Goal: Task Accomplishment & Management: Manage account settings

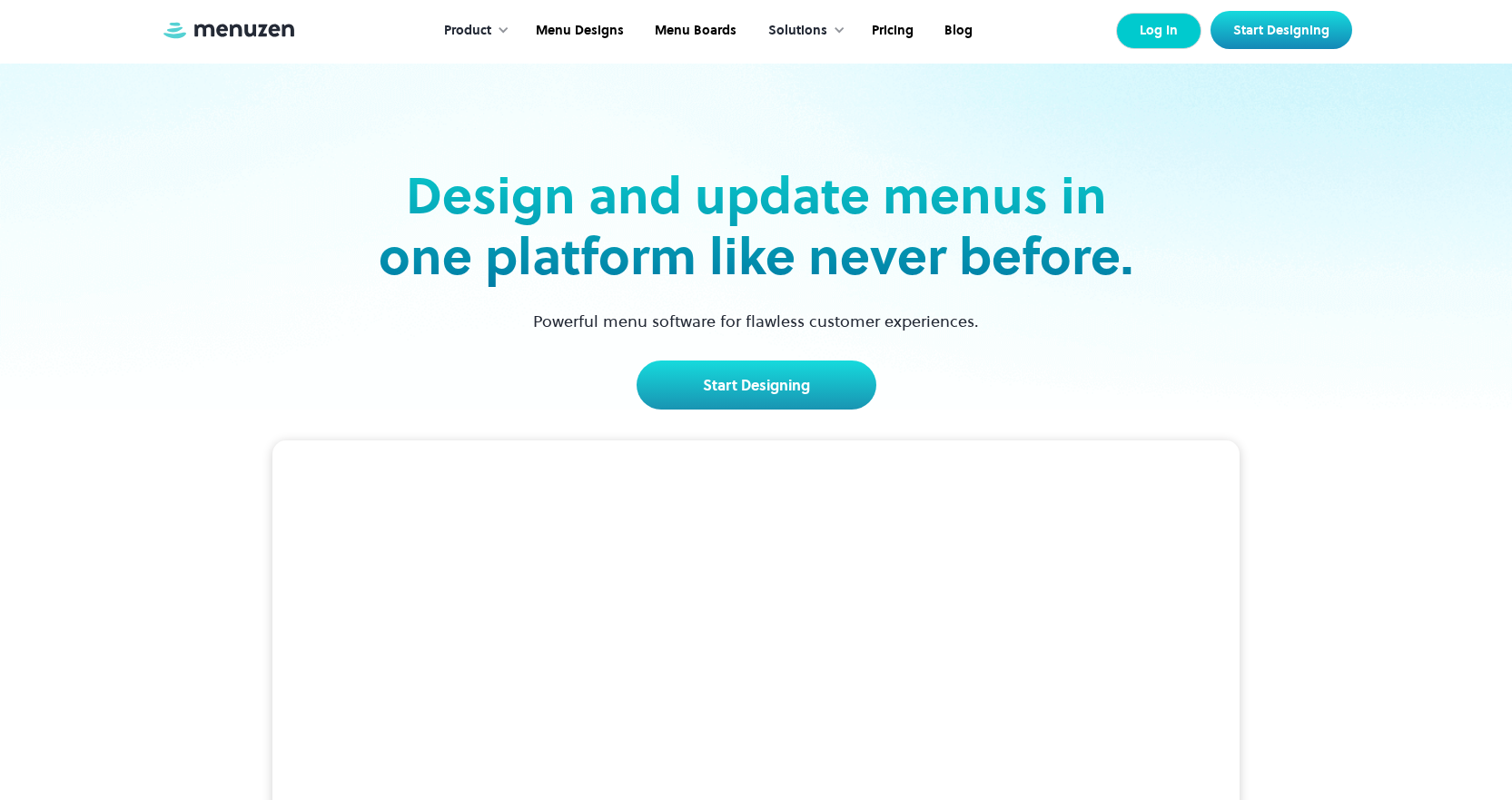
click at [1141, 28] on link "Log In" at bounding box center [1158, 31] width 86 height 37
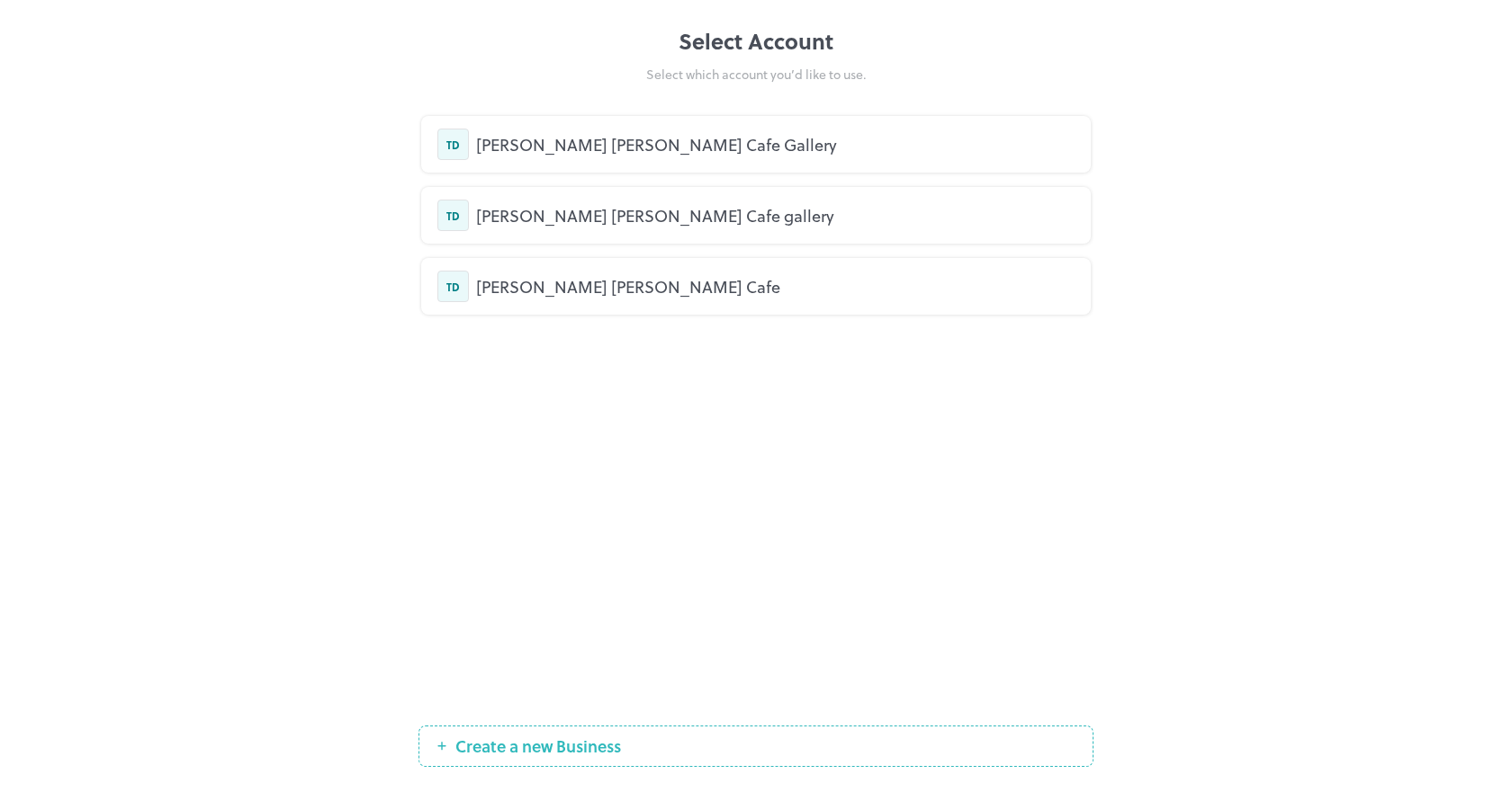
click at [555, 147] on div "[PERSON_NAME] [PERSON_NAME] Cafe Gallery" at bounding box center [776, 144] width 598 height 24
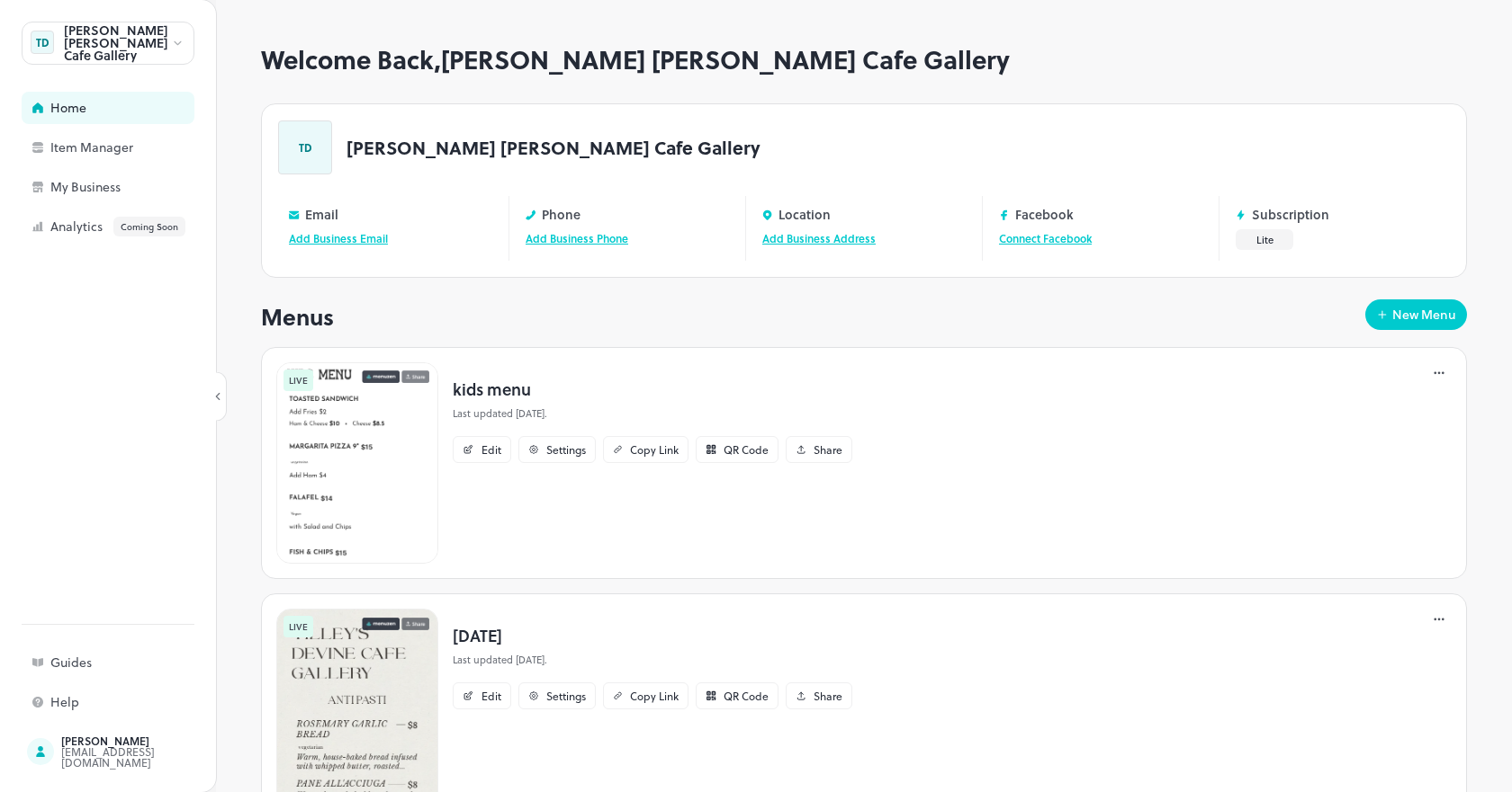
scroll to position [76, 0]
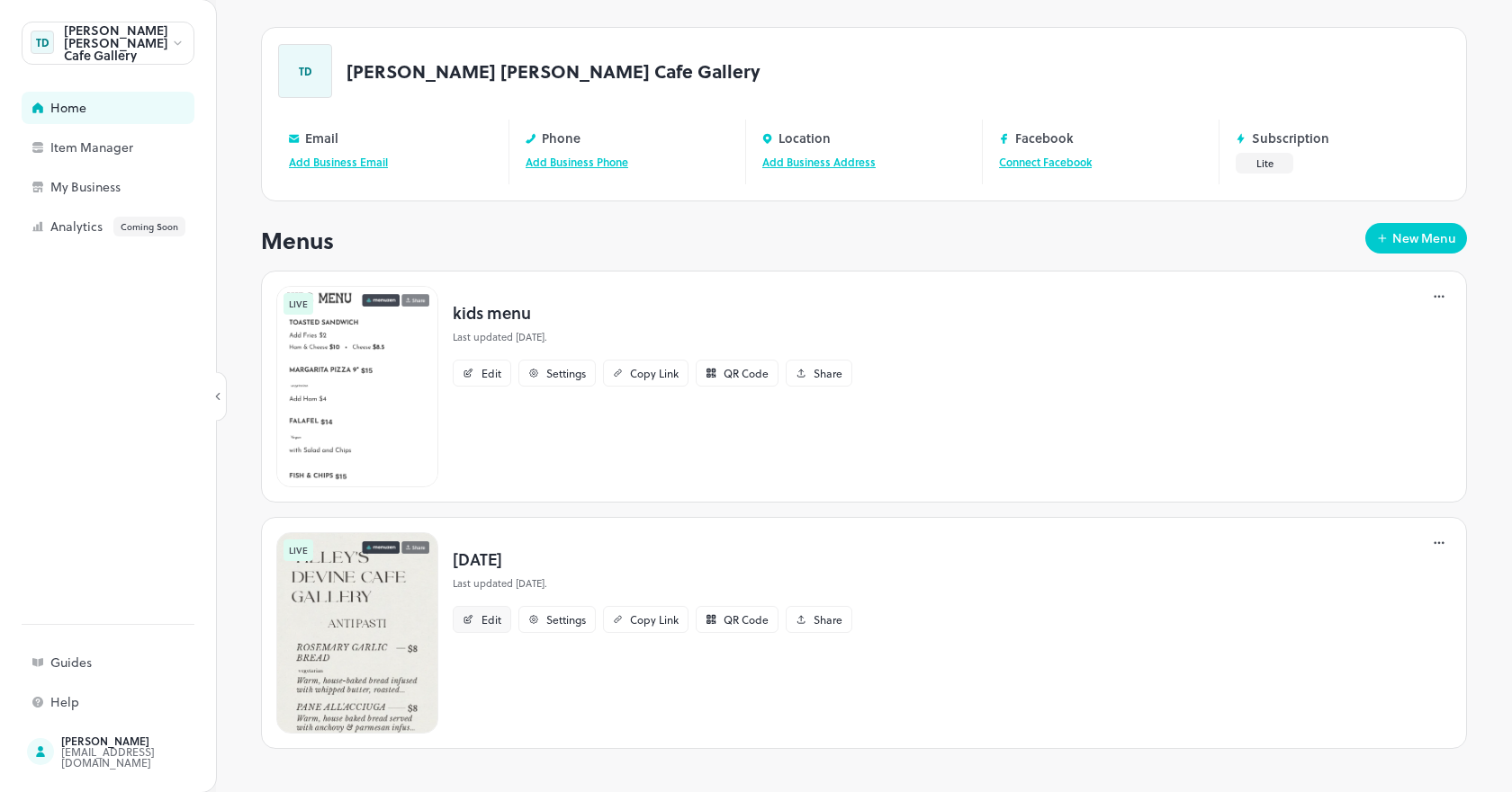
click at [474, 618] on icon at bounding box center [468, 620] width 12 height 11
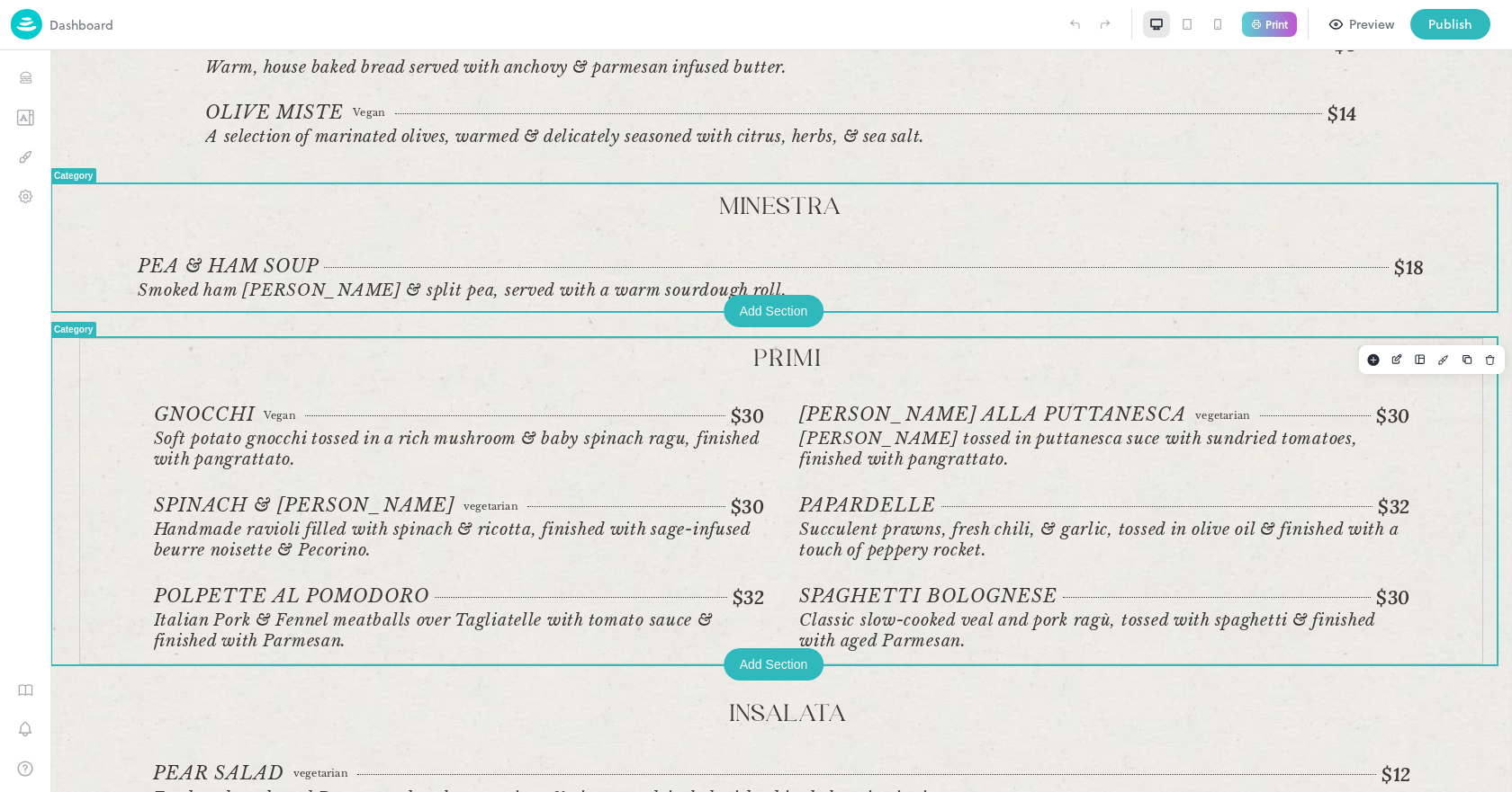
scroll to position [270, 0]
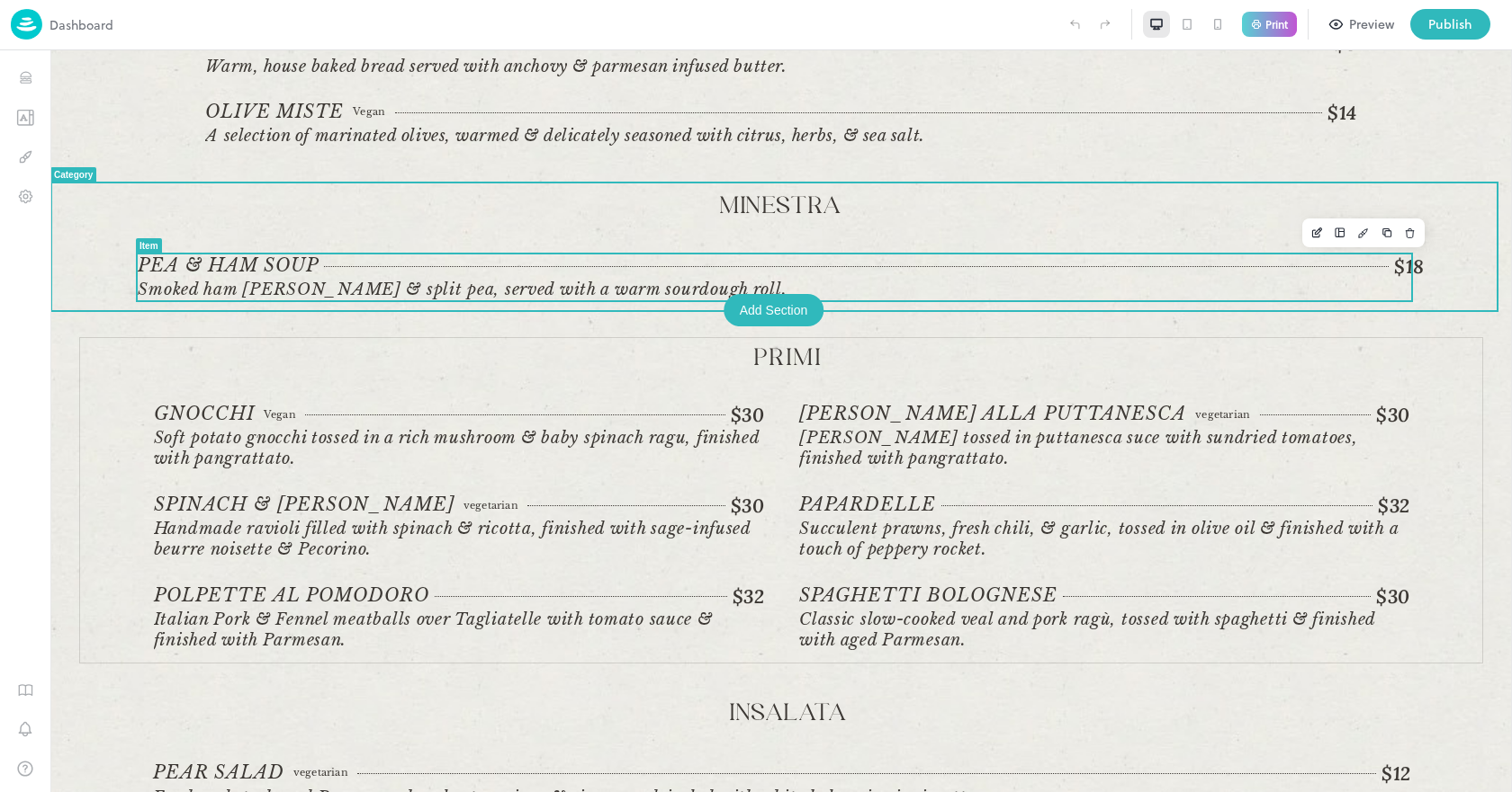
click at [219, 255] on span "Pea & Ham soup" at bounding box center [227, 266] width 180 height 22
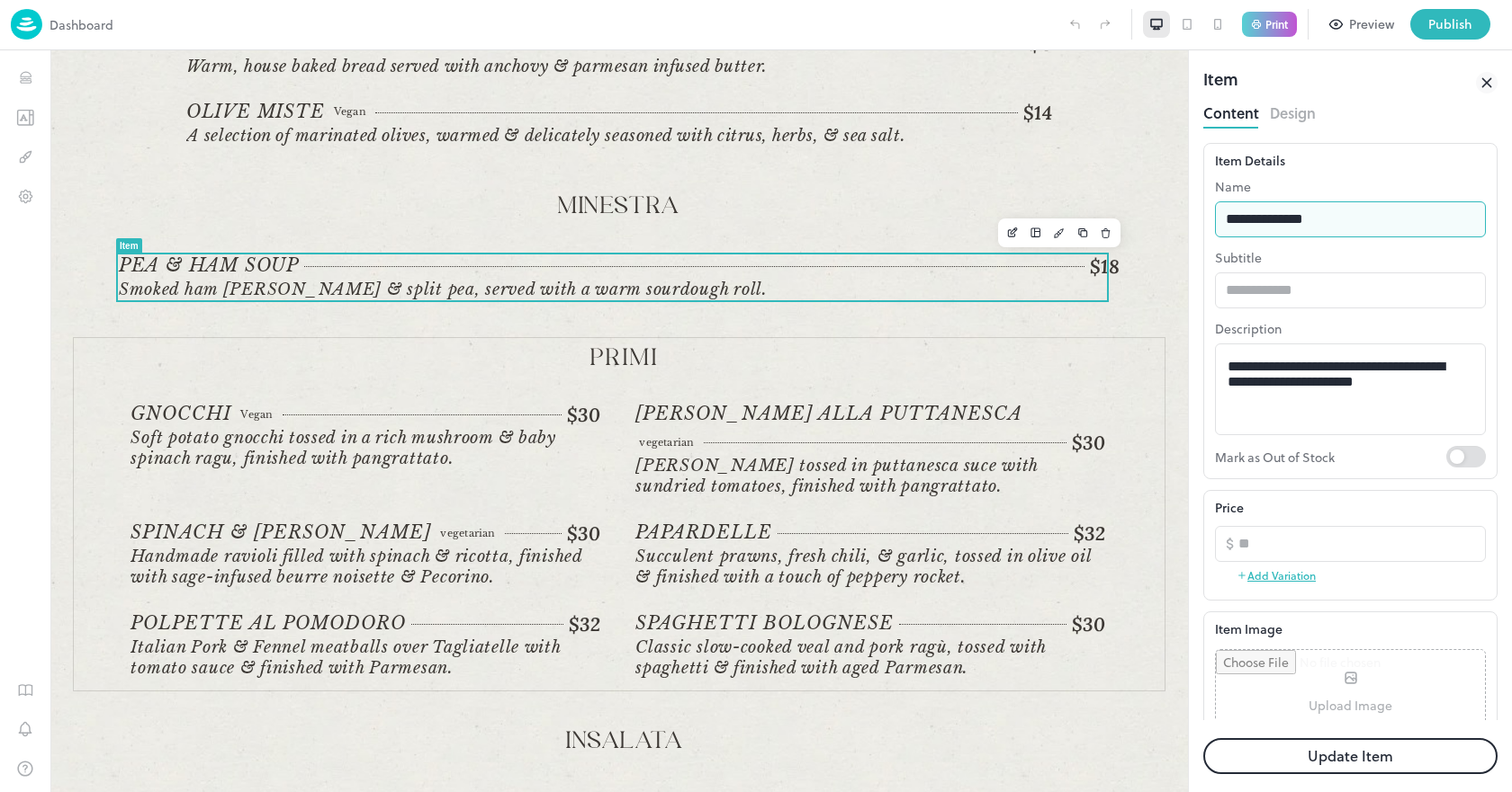
drag, startPoint x: 1352, startPoint y: 219, endPoint x: 1216, endPoint y: 225, distance: 136.1
click at [1216, 225] on input "**********" at bounding box center [1350, 219] width 271 height 36
type input "*"
type input "**********"
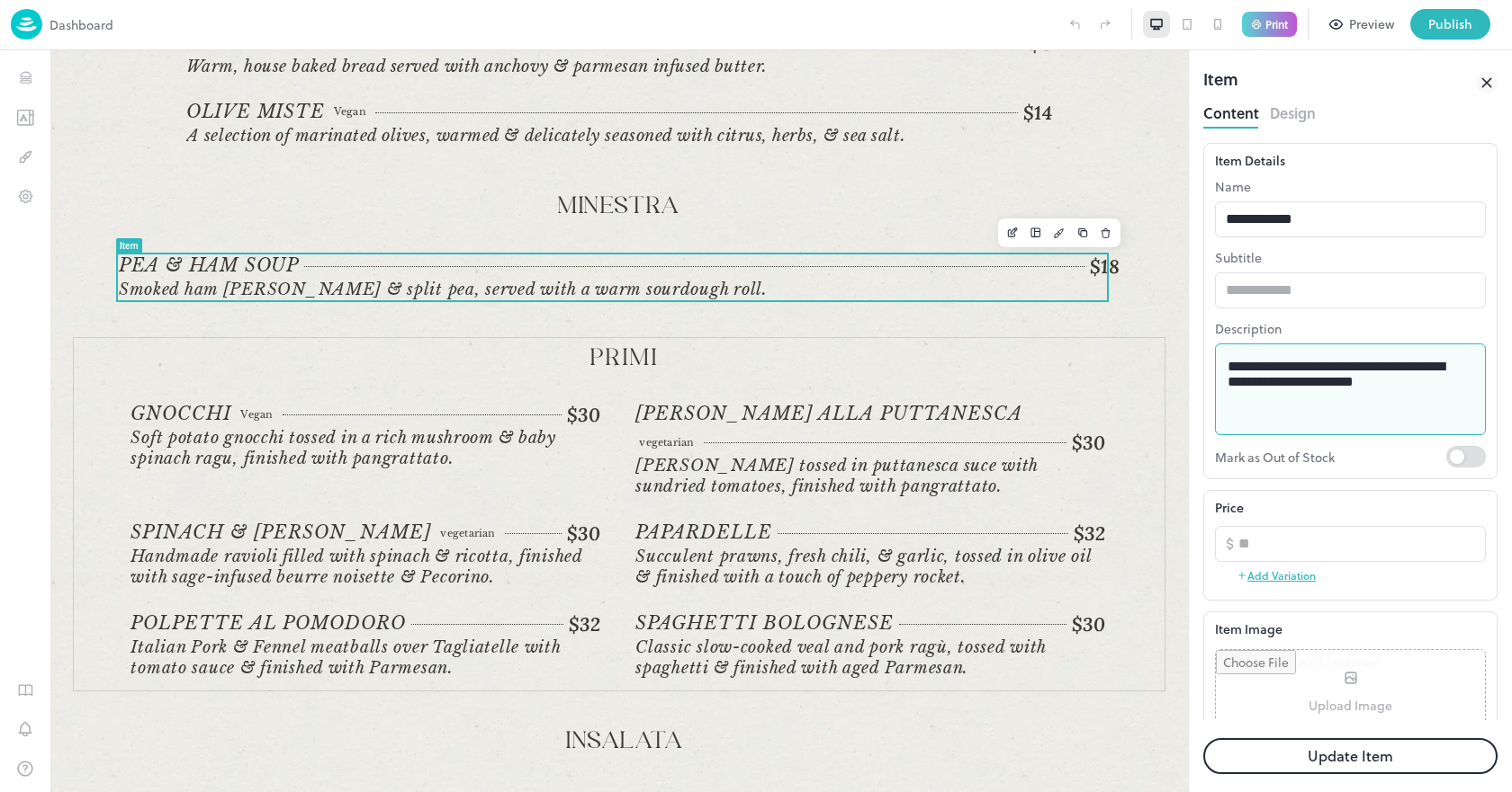
drag, startPoint x: 1230, startPoint y: 365, endPoint x: 1443, endPoint y: 443, distance: 226.8
click at [1443, 443] on div "**********" at bounding box center [1350, 322] width 271 height 291
click at [1297, 388] on textarea "**********" at bounding box center [1343, 389] width 232 height 62
drag, startPoint x: 1226, startPoint y: 368, endPoint x: 1327, endPoint y: 365, distance: 101.0
click at [1397, 362] on div "**********" at bounding box center [1350, 389] width 271 height 91
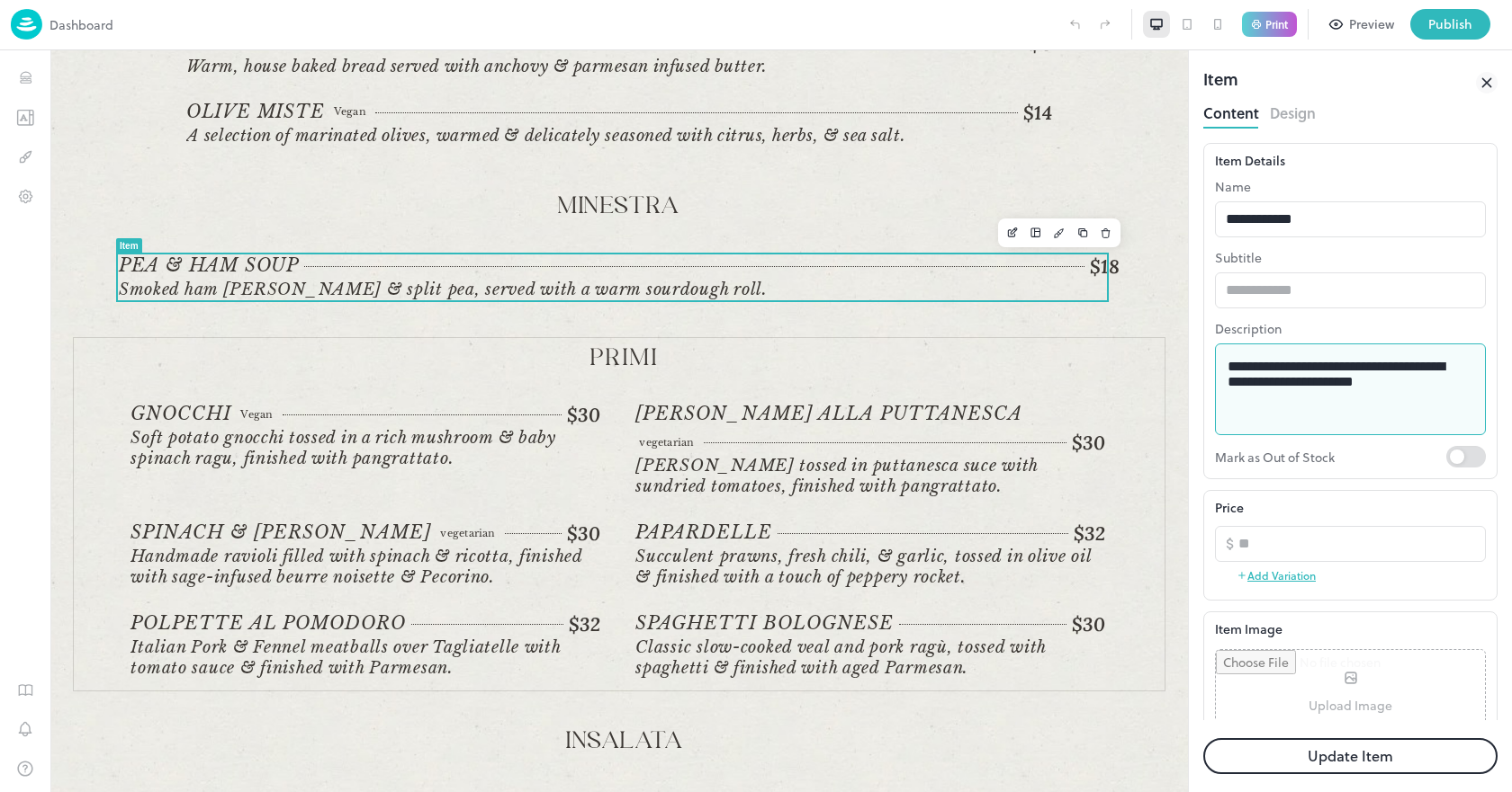
click at [1304, 362] on textarea "**********" at bounding box center [1343, 389] width 232 height 62
drag, startPoint x: 1226, startPoint y: 367, endPoint x: 1402, endPoint y: 367, distance: 176.0
click at [1402, 367] on div "**********" at bounding box center [1350, 389] width 271 height 91
click at [1402, 367] on textarea "**********" at bounding box center [1343, 389] width 232 height 62
drag, startPoint x: 1436, startPoint y: 372, endPoint x: 1227, endPoint y: 361, distance: 209.3
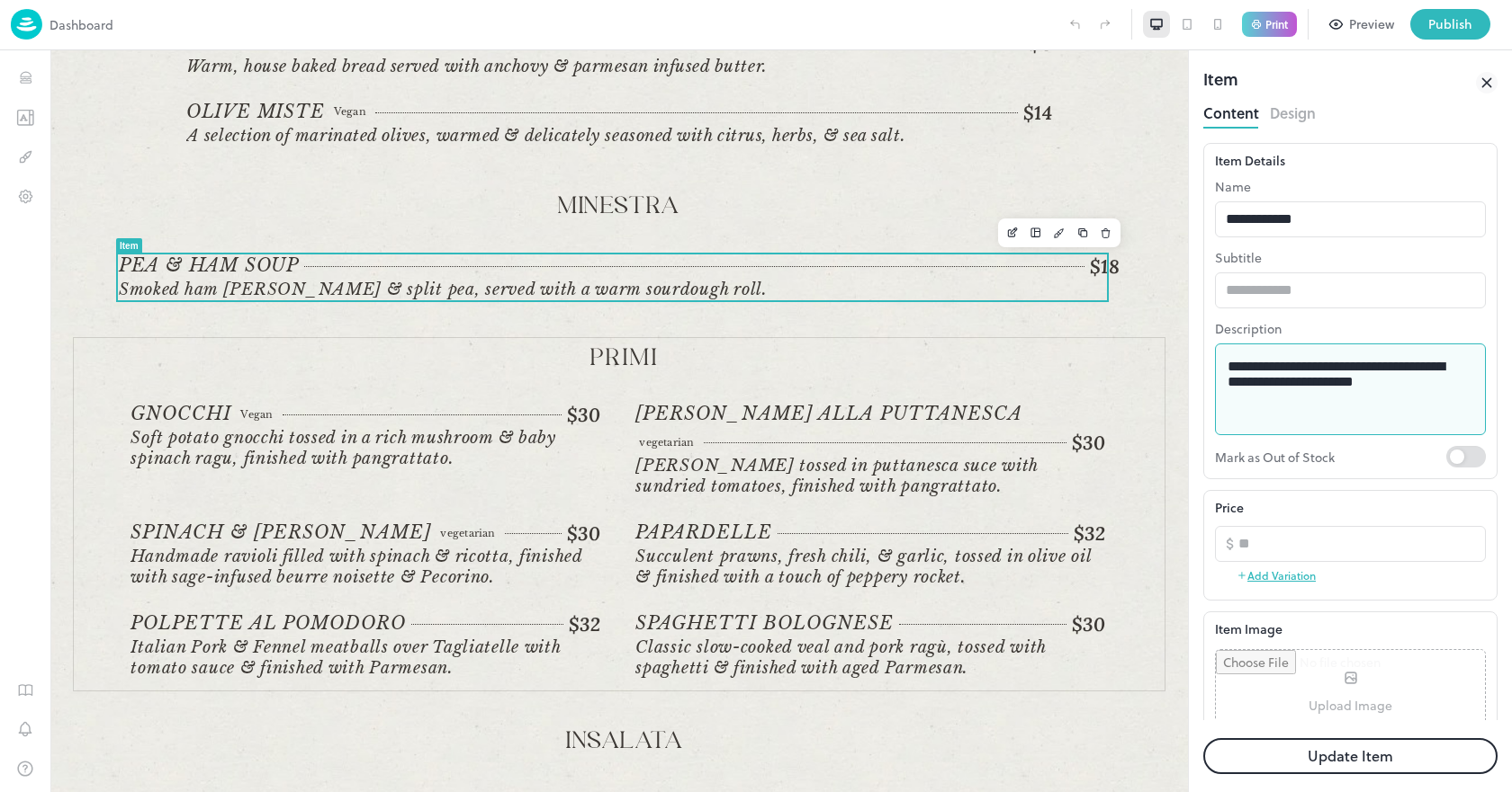
click at [1227, 361] on div "**********" at bounding box center [1350, 389] width 271 height 91
click at [1278, 368] on textarea "**********" at bounding box center [1343, 389] width 232 height 62
type textarea "**********"
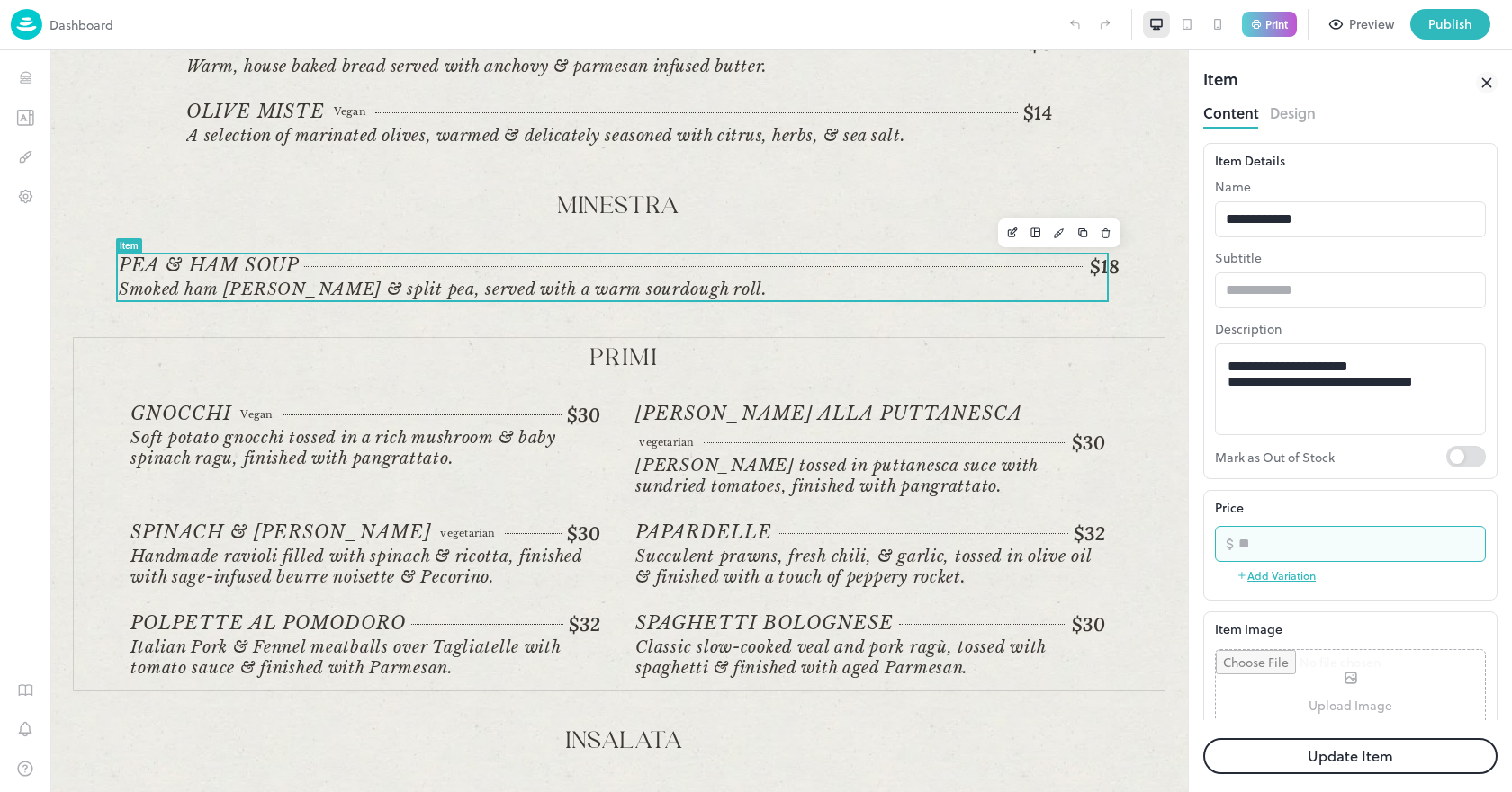
click at [1253, 541] on input "**" at bounding box center [1361, 544] width 247 height 36
type input "*"
type input "**"
click at [1292, 766] on button "Update Item" at bounding box center [1351, 756] width 295 height 36
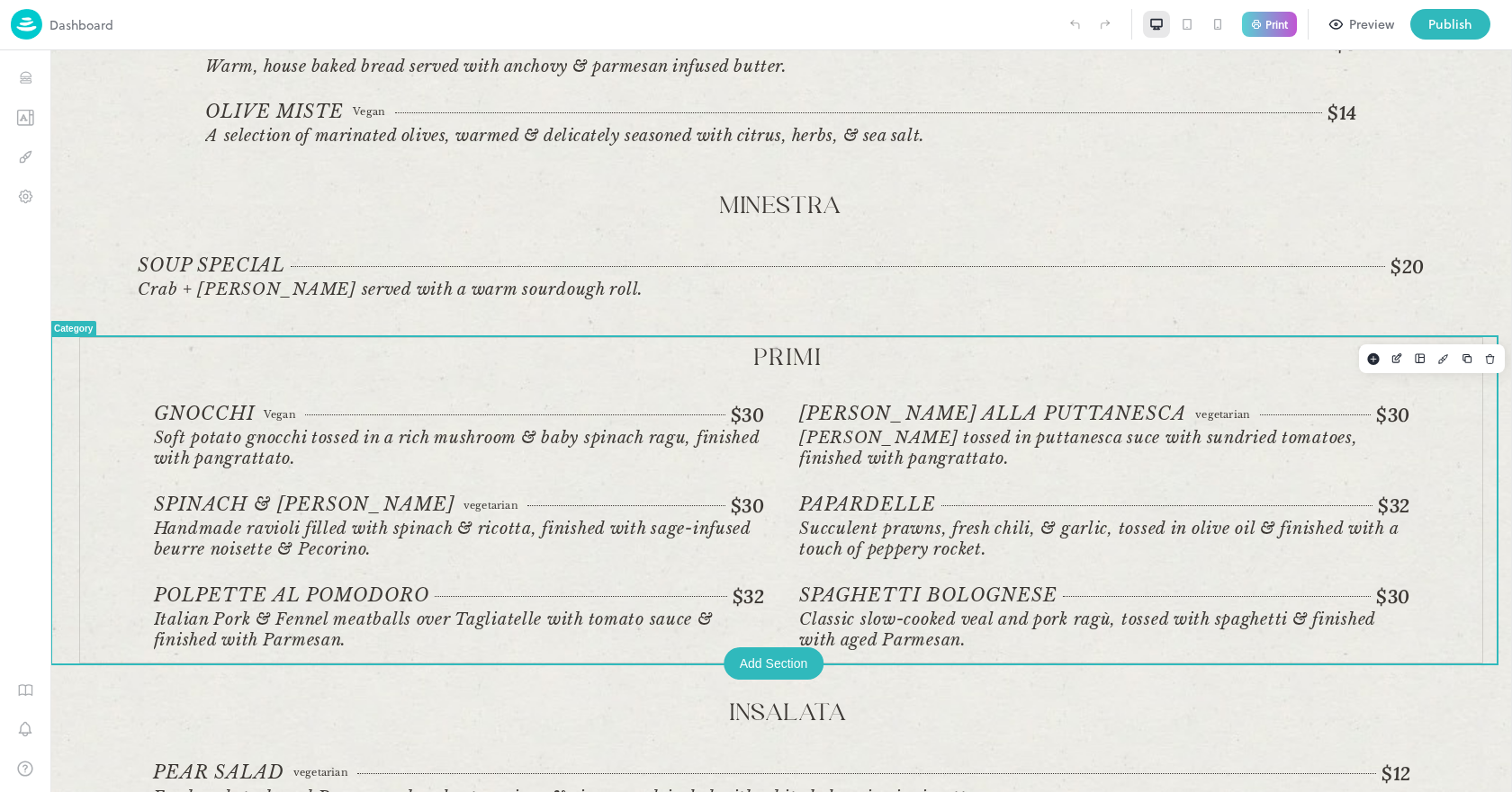
click at [247, 429] on span "Soft potato gnocchi tossed in a rich mushroom & baby spinach ragu, finished wit…" at bounding box center [457, 447] width 606 height 40
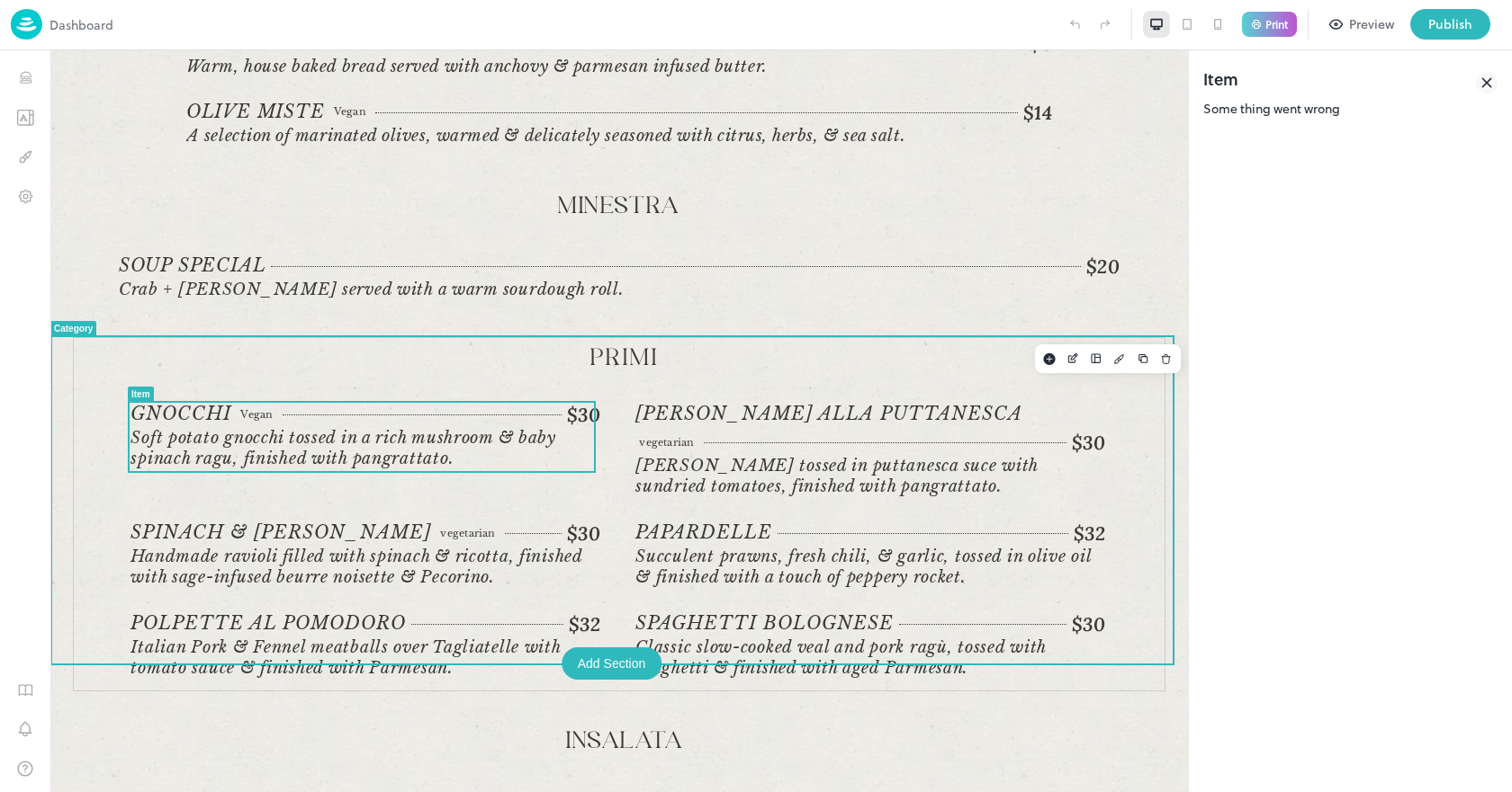
click at [862, 411] on span "[PERSON_NAME] alla Puttanesca" at bounding box center [828, 414] width 387 height 22
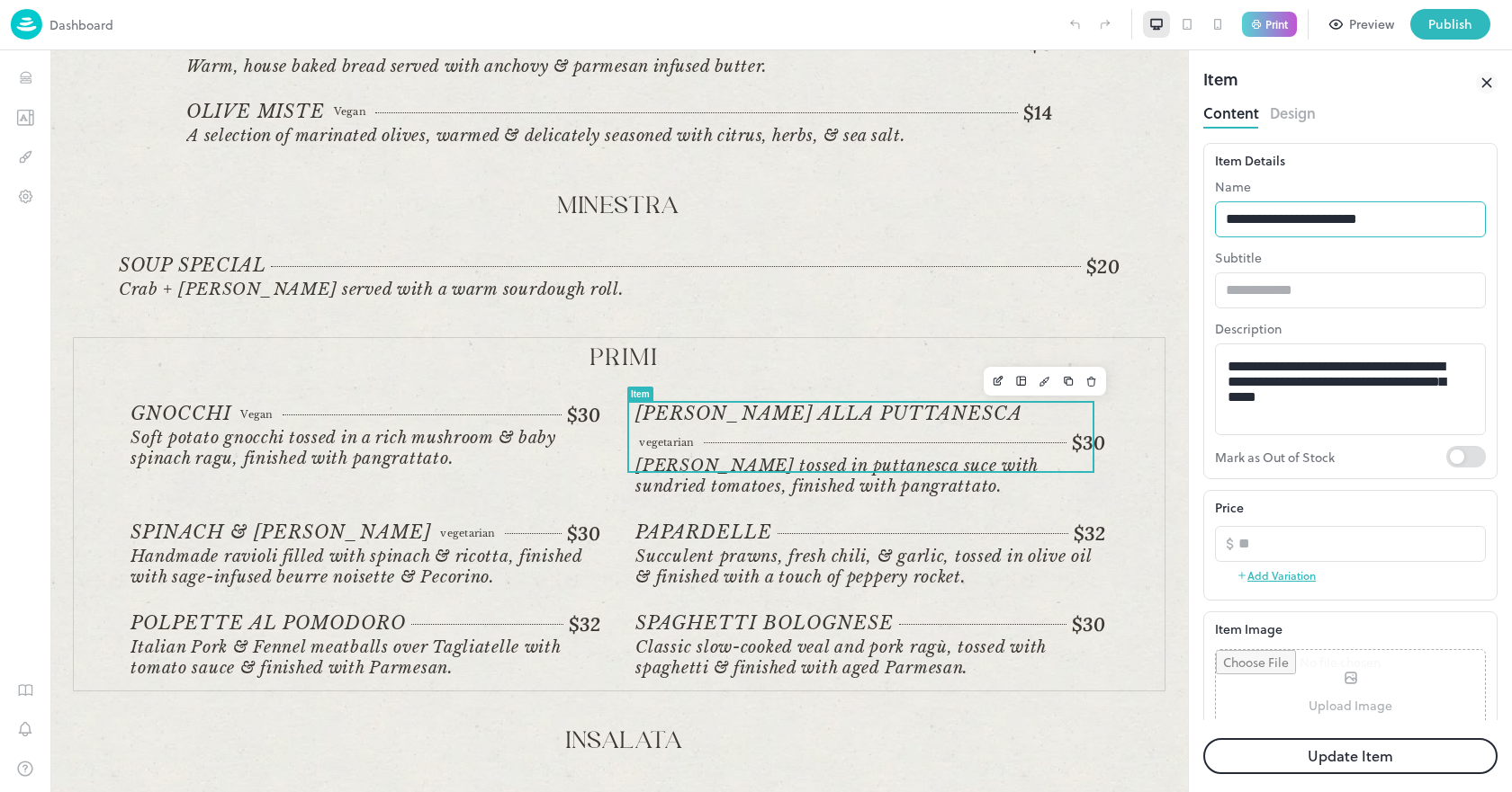
click at [1312, 212] on input "**********" at bounding box center [1350, 219] width 271 height 36
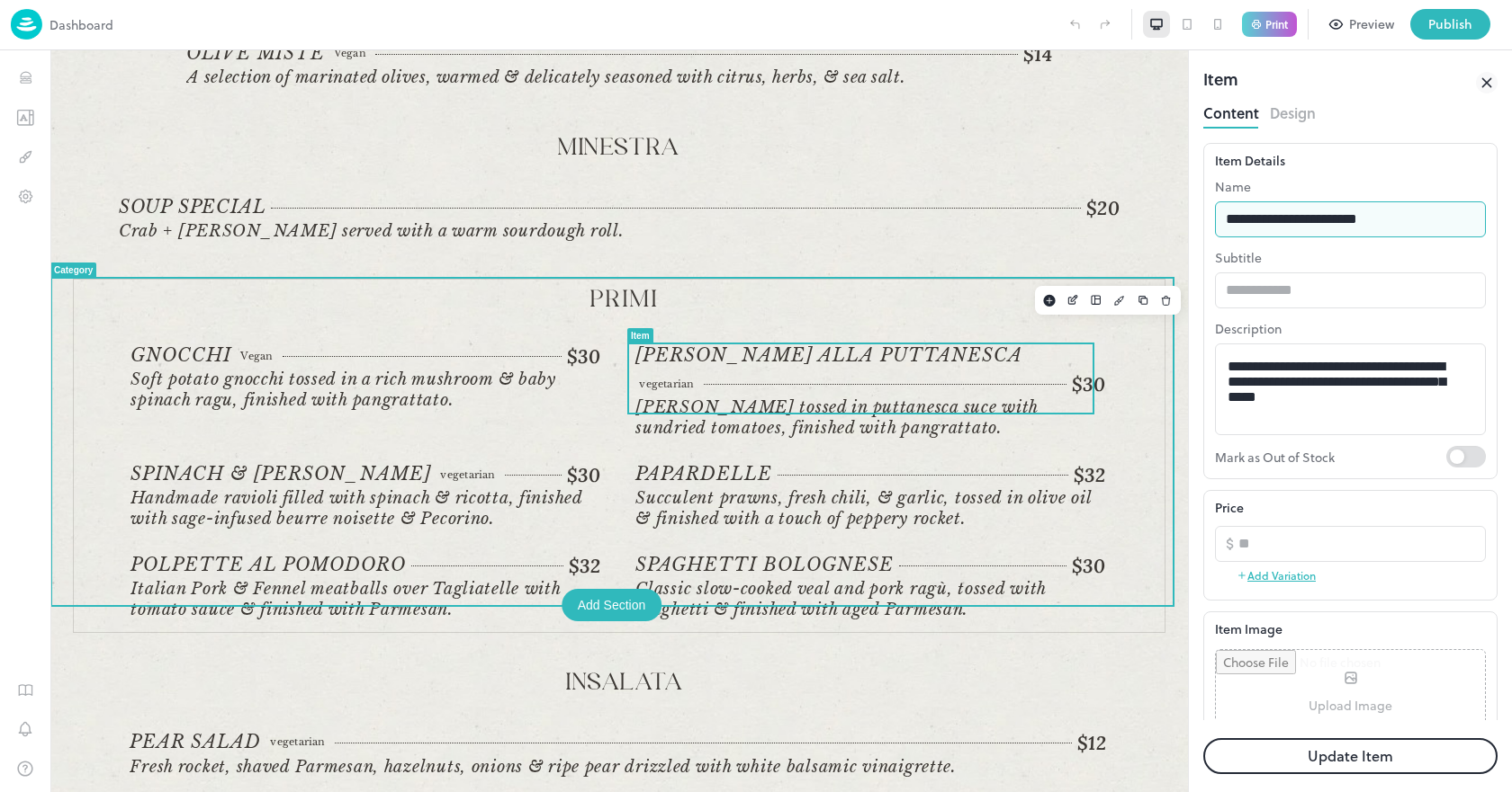
scroll to position [360, 0]
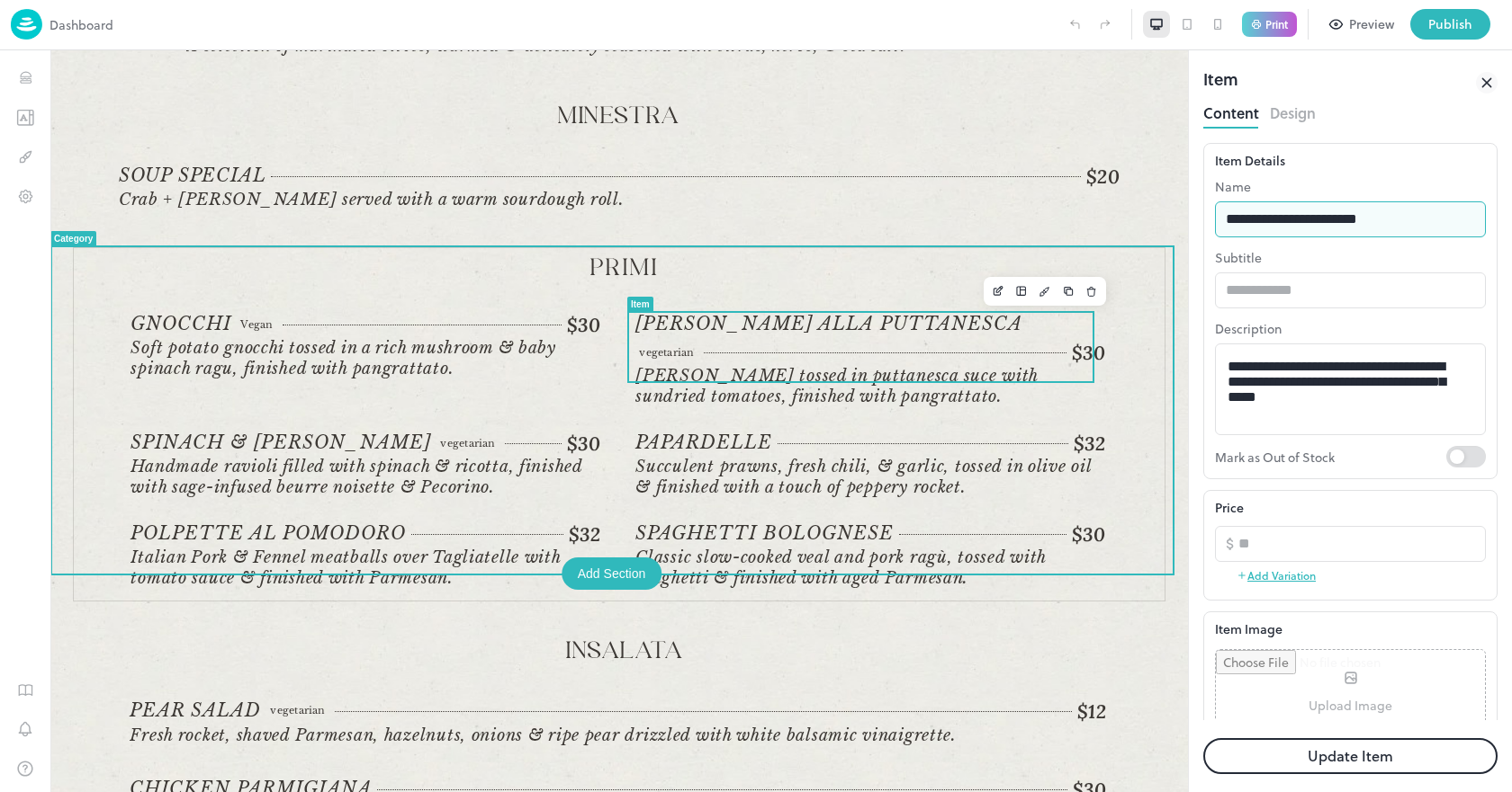
click at [715, 366] on span "[PERSON_NAME] tossed in puttanesca suce with sundried tomatoes, finished with p…" at bounding box center [835, 386] width 402 height 40
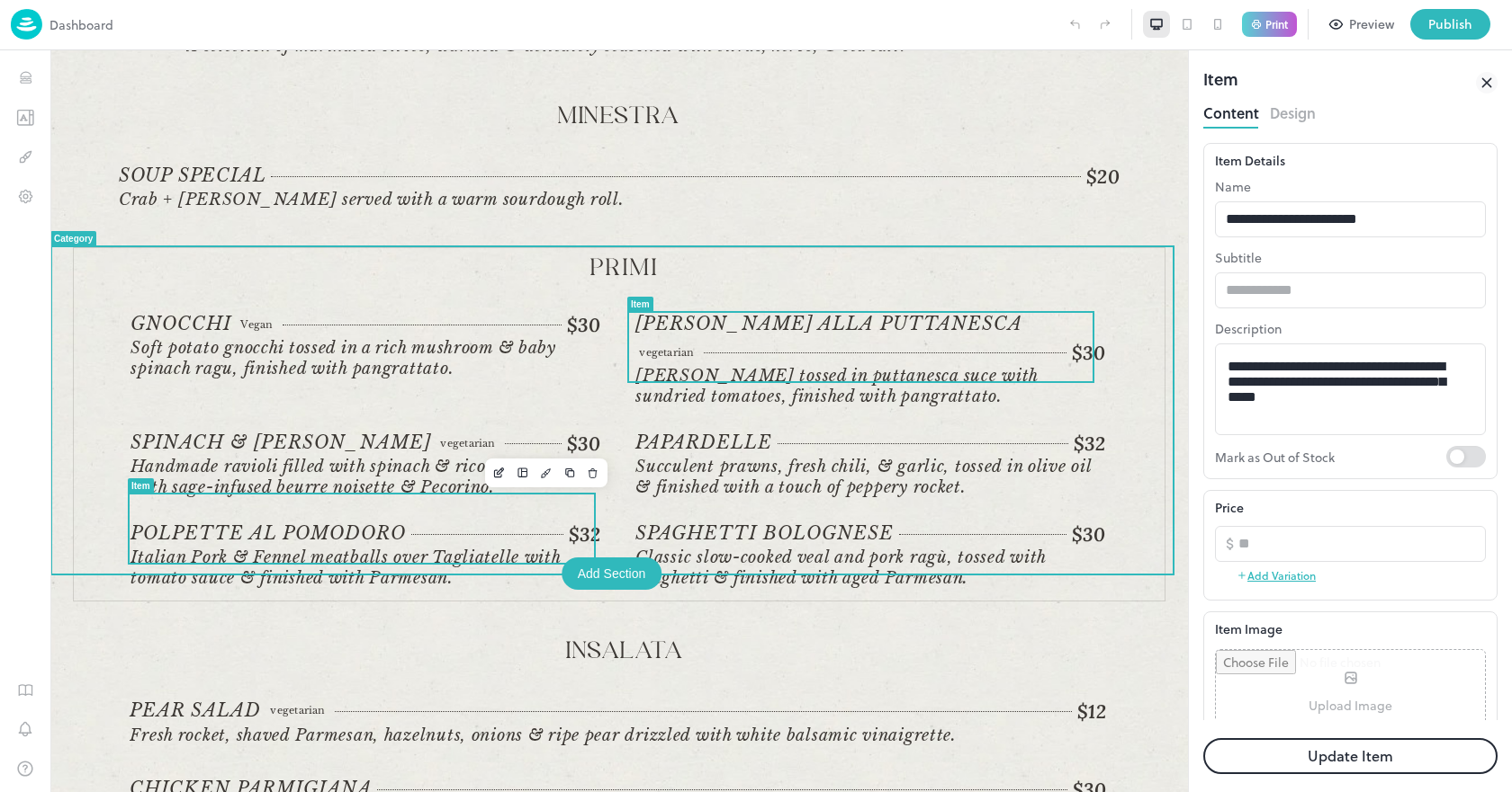
click at [275, 548] on span "Italian Pork & Fennel meatballs over Tagliatelle with tomato sauce & finished w…" at bounding box center [345, 567] width 429 height 40
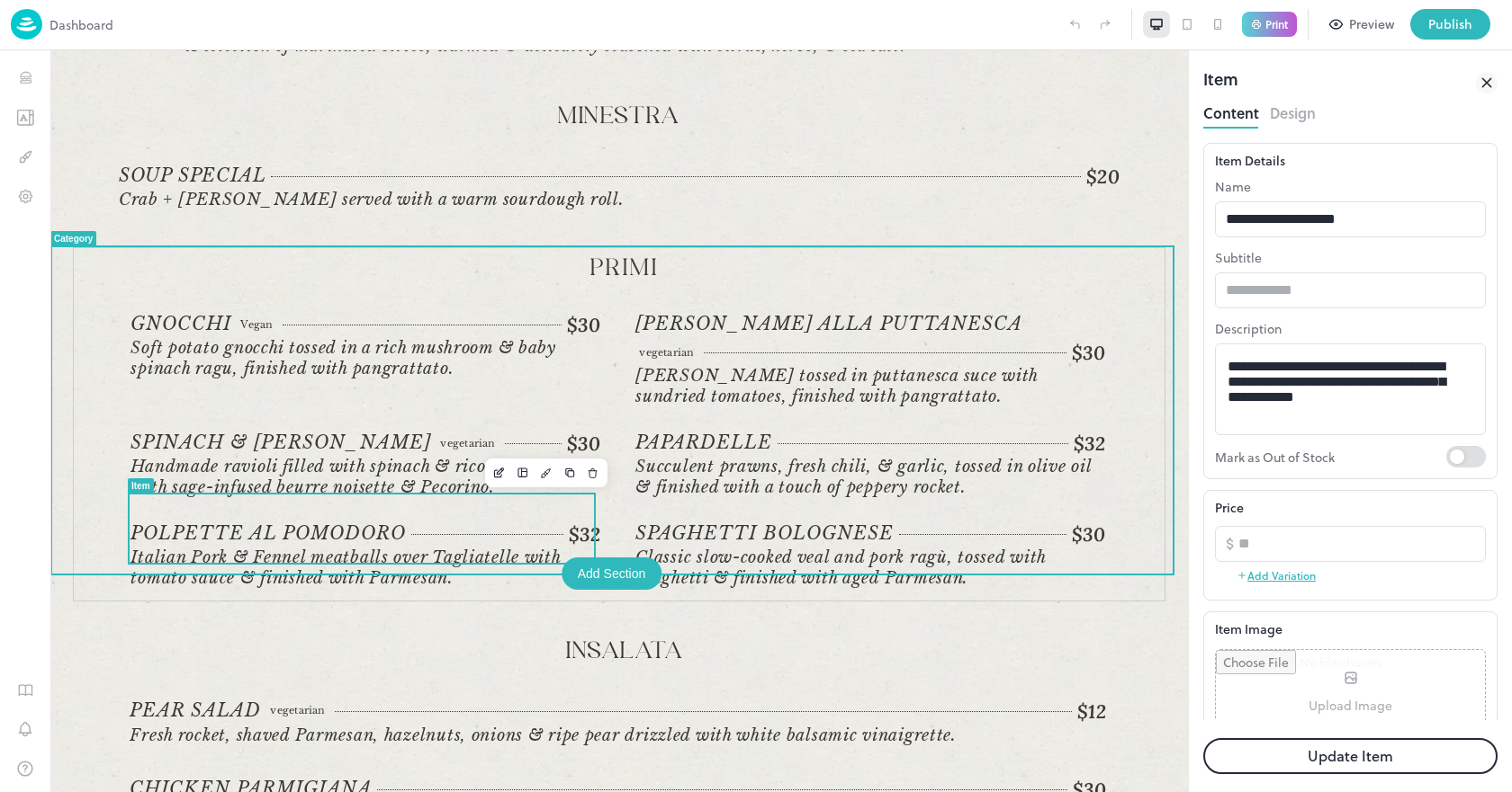
click at [289, 523] on span "Polpette al Pomodoro" at bounding box center [268, 534] width 275 height 22
click at [393, 523] on span "Polpette al Pomodoro" at bounding box center [268, 534] width 275 height 22
click at [199, 523] on span "Polpette al Pomodoro" at bounding box center [268, 534] width 275 height 22
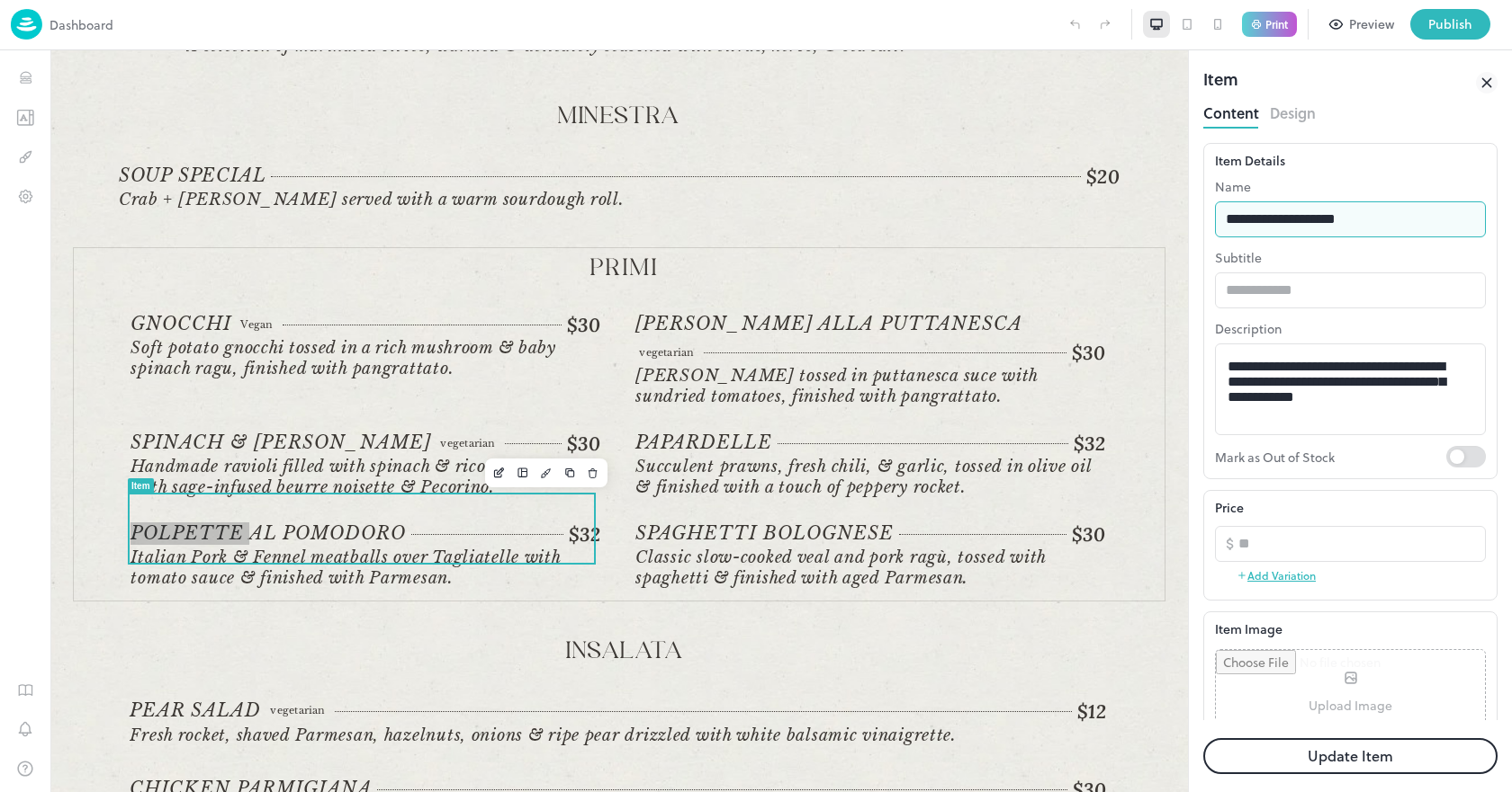
drag, startPoint x: 1387, startPoint y: 217, endPoint x: 1190, endPoint y: 225, distance: 197.2
click at [0, 0] on div "**********" at bounding box center [0, 0] width 0 height 0
type input "**********"
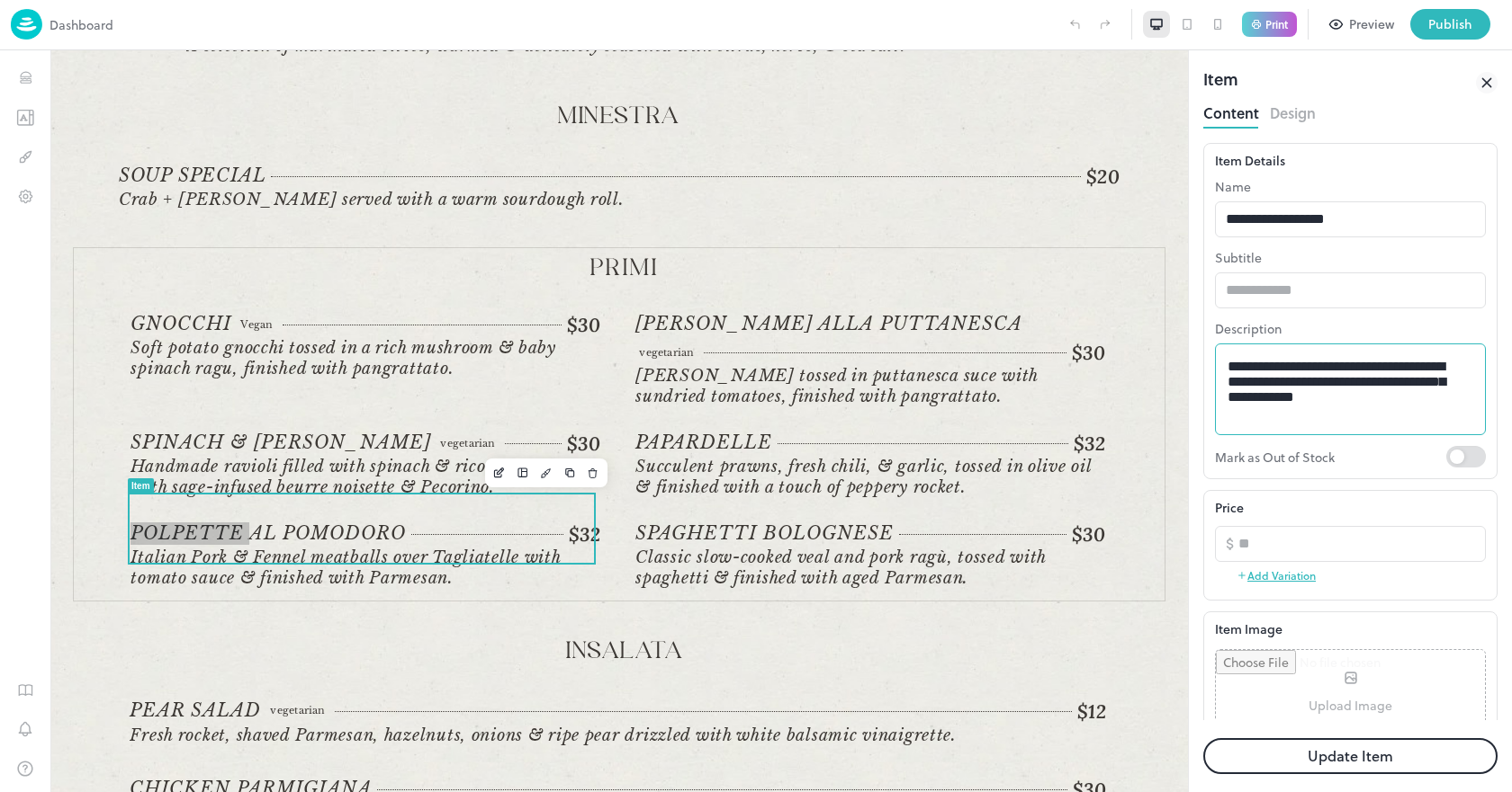
drag, startPoint x: 1225, startPoint y: 368, endPoint x: 1433, endPoint y: 362, distance: 208.1
click at [1433, 362] on div "**********" at bounding box center [1350, 389] width 271 height 91
drag, startPoint x: 1433, startPoint y: 366, endPoint x: 1210, endPoint y: 376, distance: 223.2
click at [1210, 376] on div "**********" at bounding box center [1351, 310] width 295 height 336
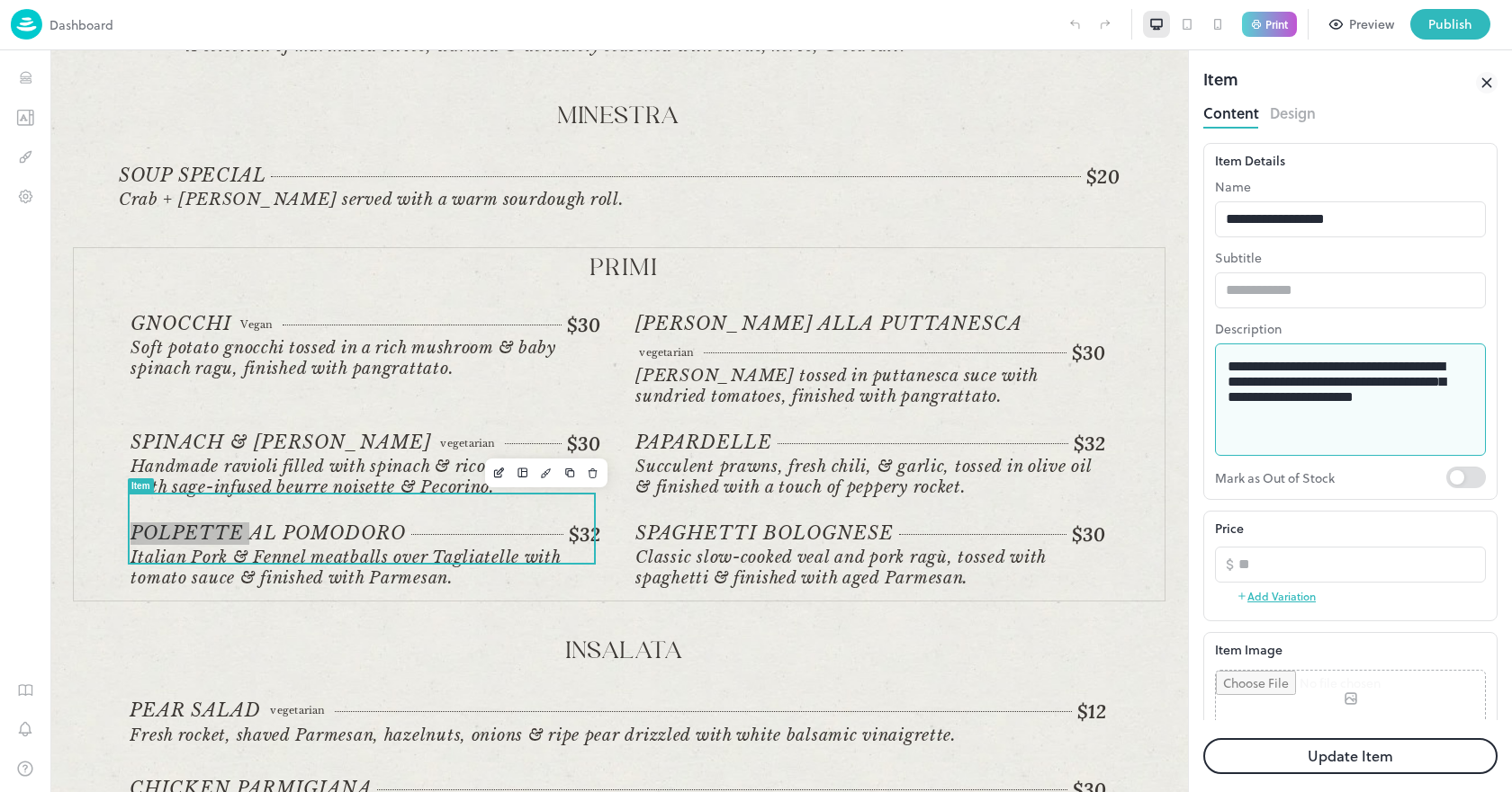
drag, startPoint x: 1277, startPoint y: 411, endPoint x: 1307, endPoint y: 392, distance: 35.5
click at [1307, 392] on textarea "**********" at bounding box center [1343, 400] width 232 height 83
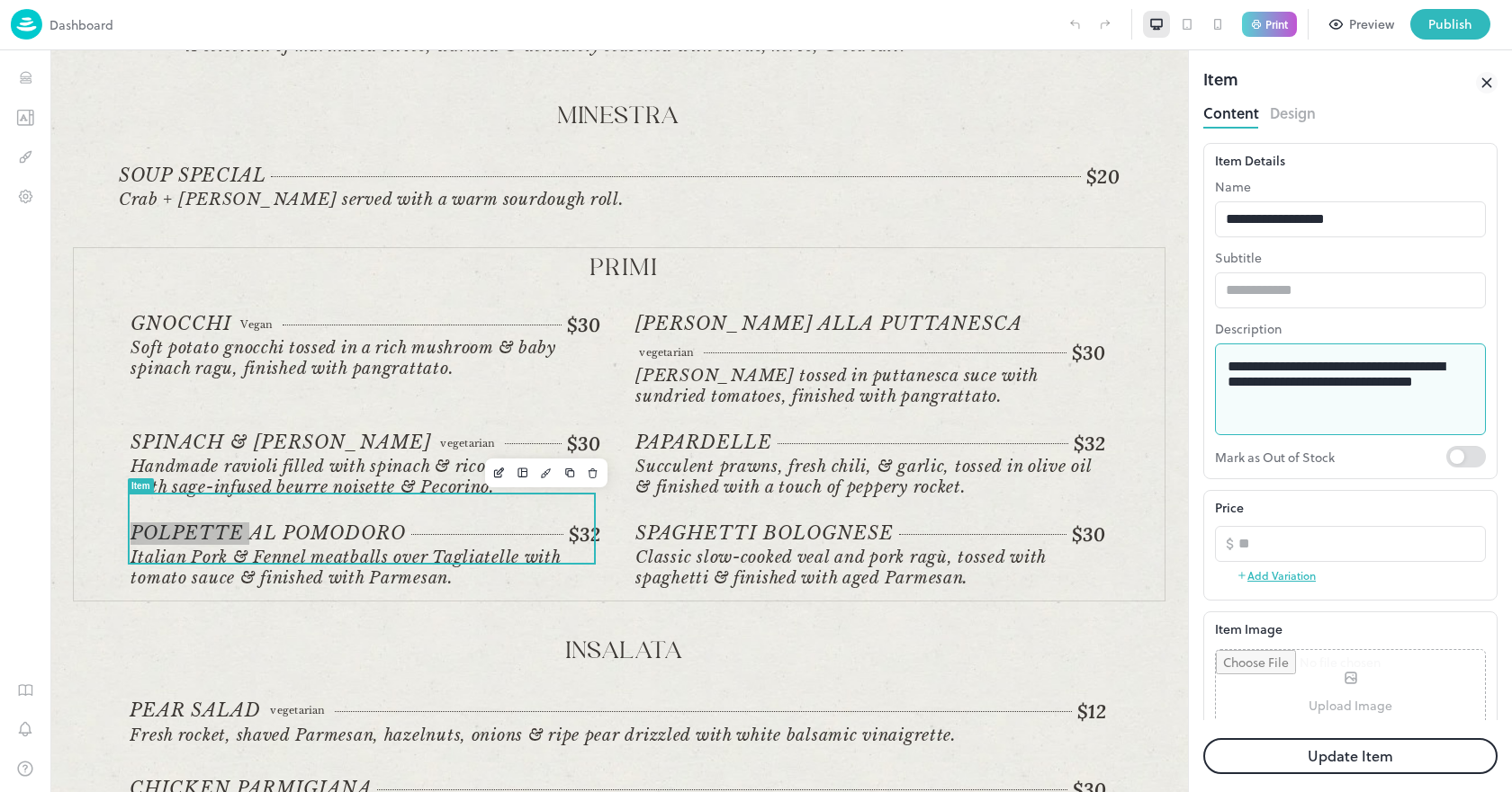
click at [1360, 391] on textarea "**********" at bounding box center [1343, 389] width 232 height 62
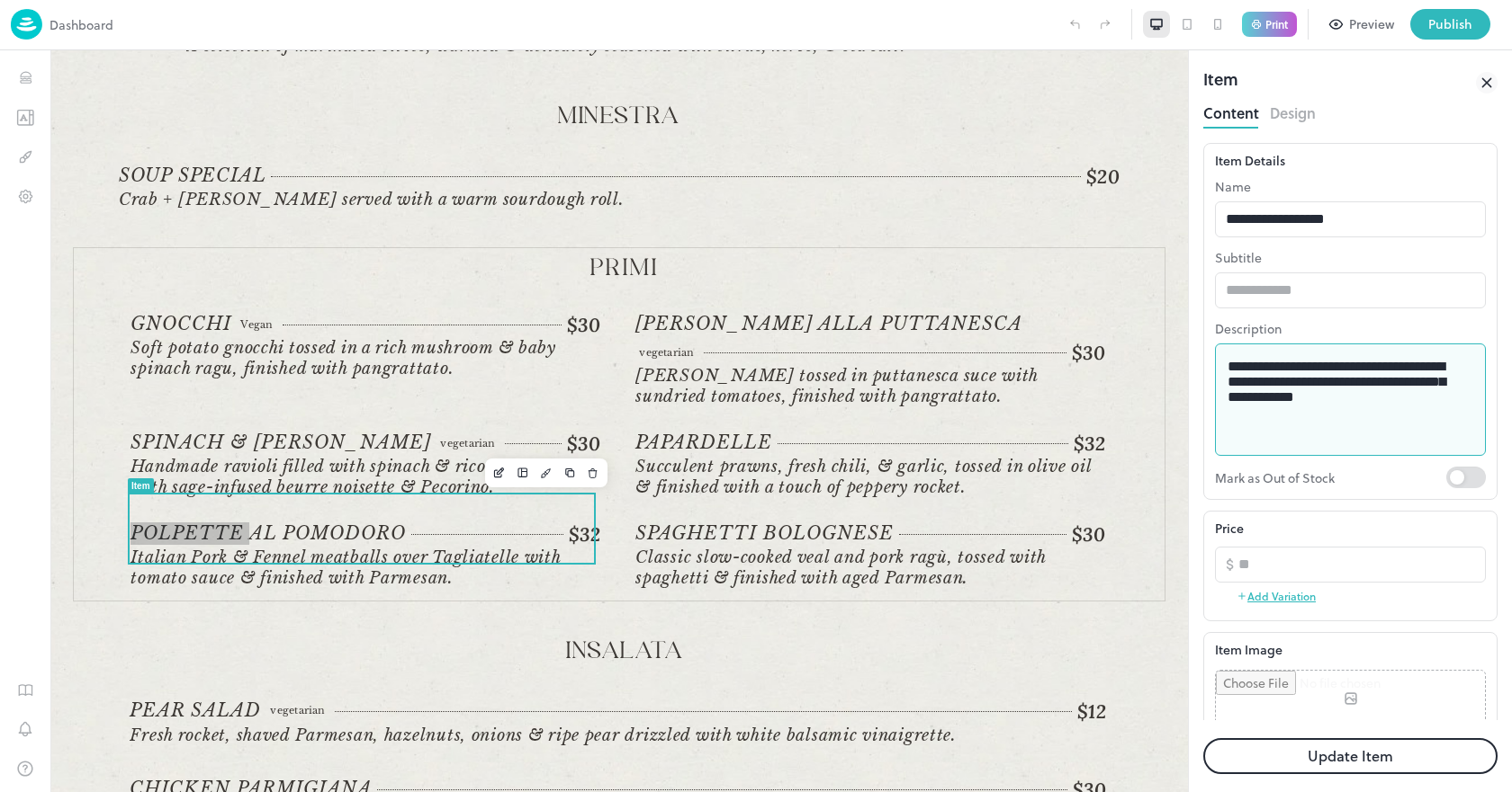
drag, startPoint x: 1303, startPoint y: 411, endPoint x: 1386, endPoint y: 453, distance: 93.0
click at [1386, 453] on div "**********" at bounding box center [1350, 400] width 271 height 113
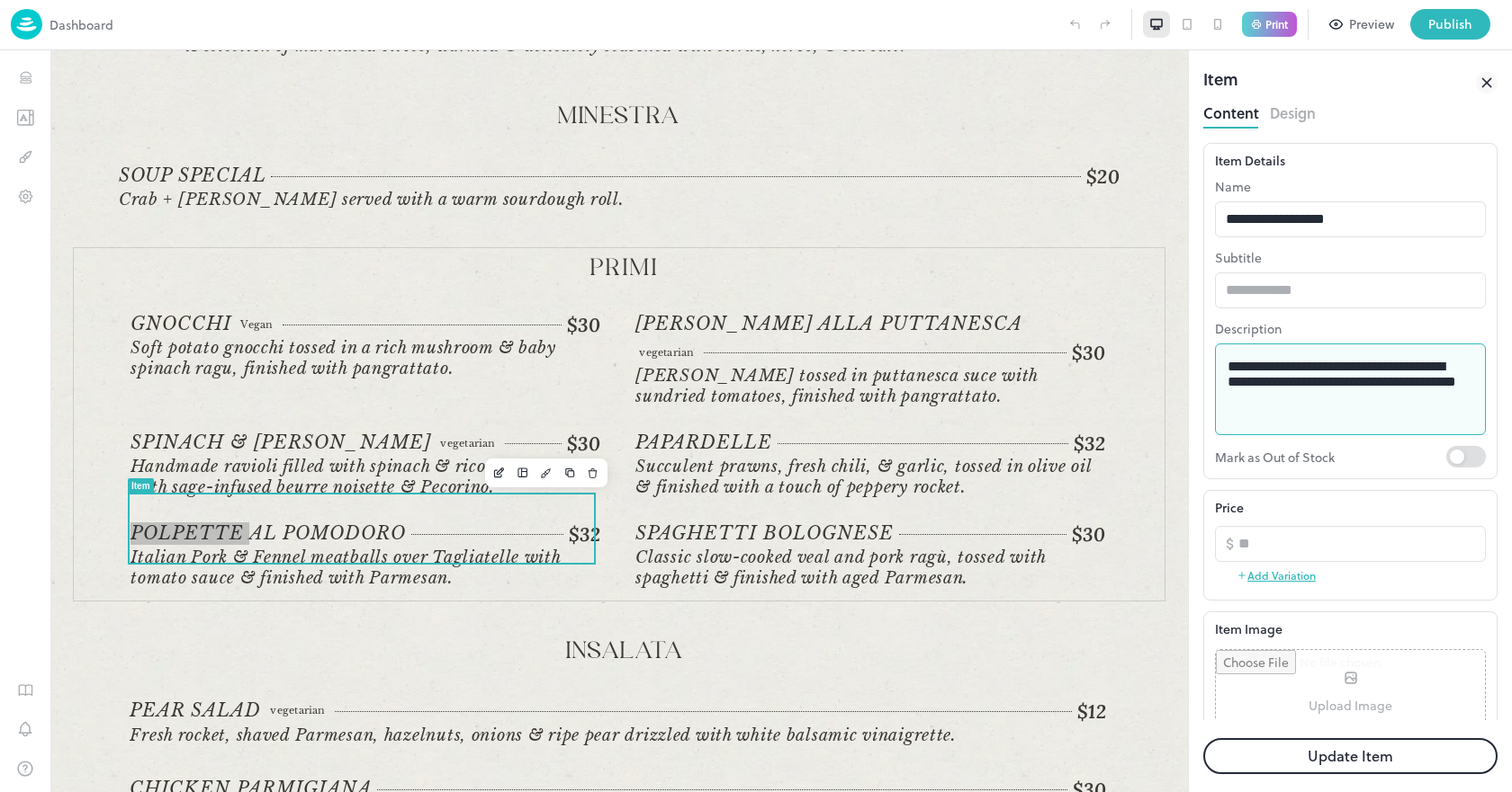
click at [1300, 411] on textarea "**********" at bounding box center [1343, 389] width 232 height 62
click at [1410, 414] on textarea "**********" at bounding box center [1343, 389] width 232 height 62
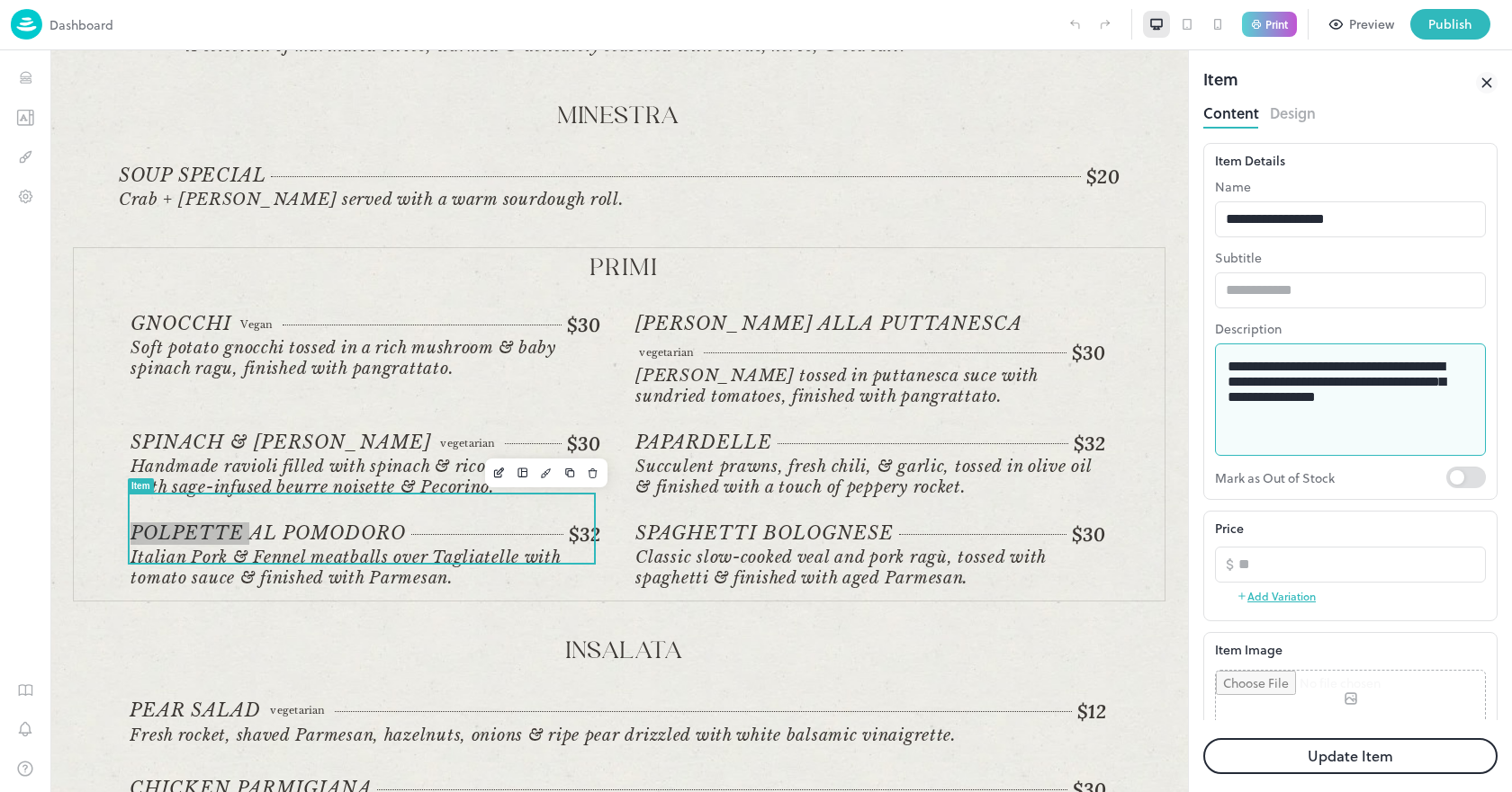
type textarea "**********"
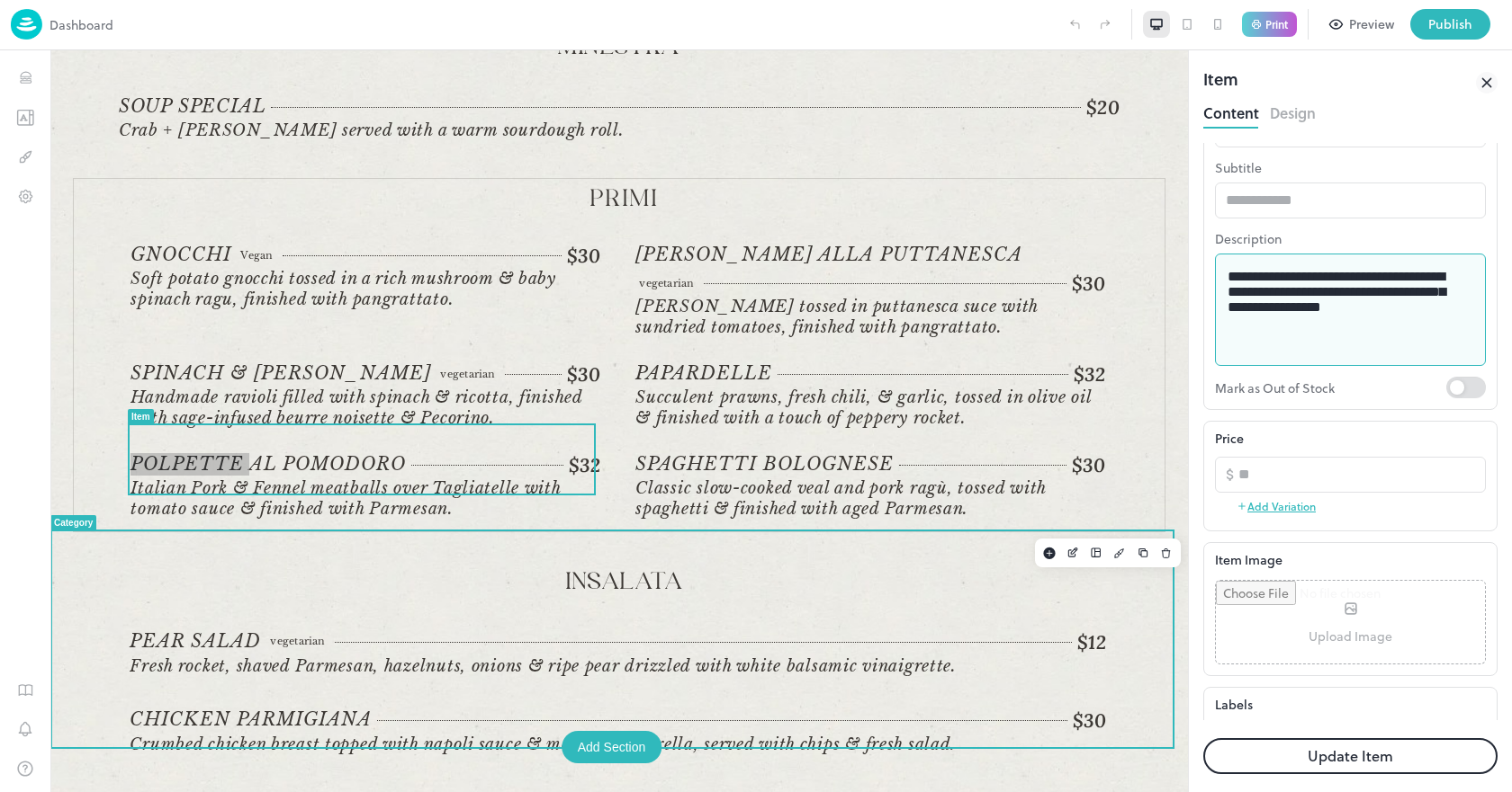
scroll to position [450, 0]
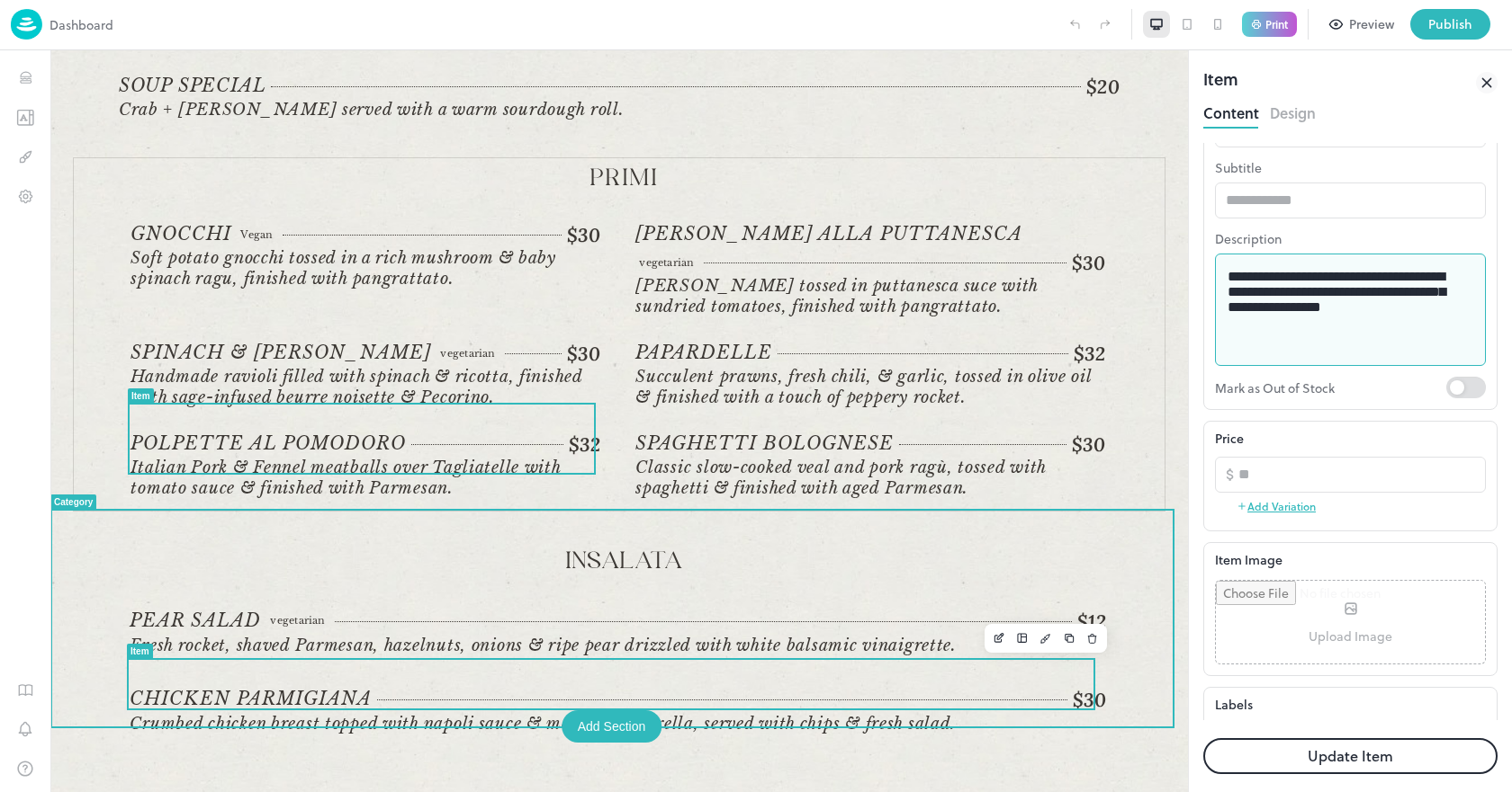
click at [756, 714] on span "Crumbed chicken breast topped with napoli sauce & melted mozzarella, served wit…" at bounding box center [543, 723] width 826 height 20
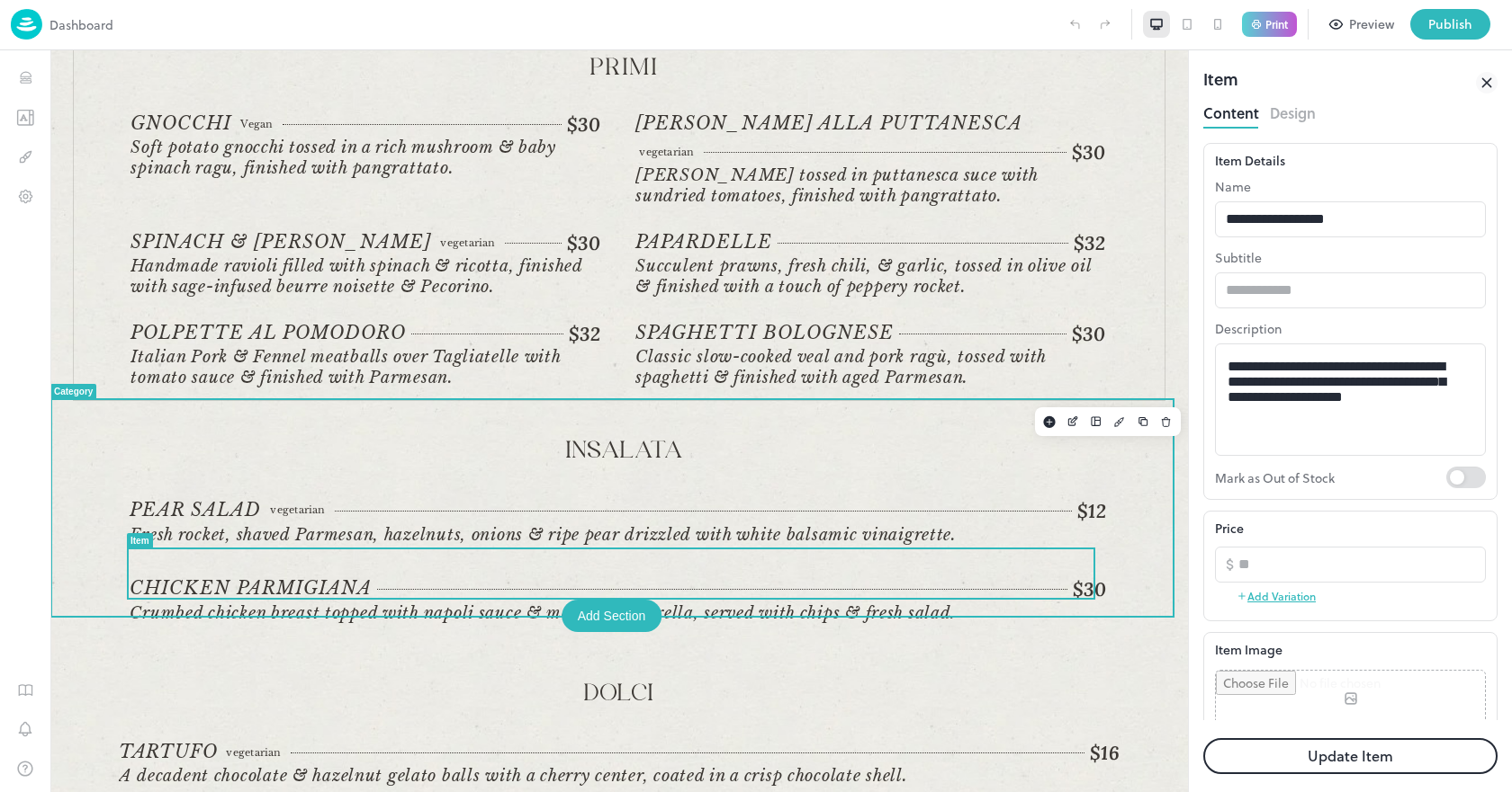
scroll to position [401, 0]
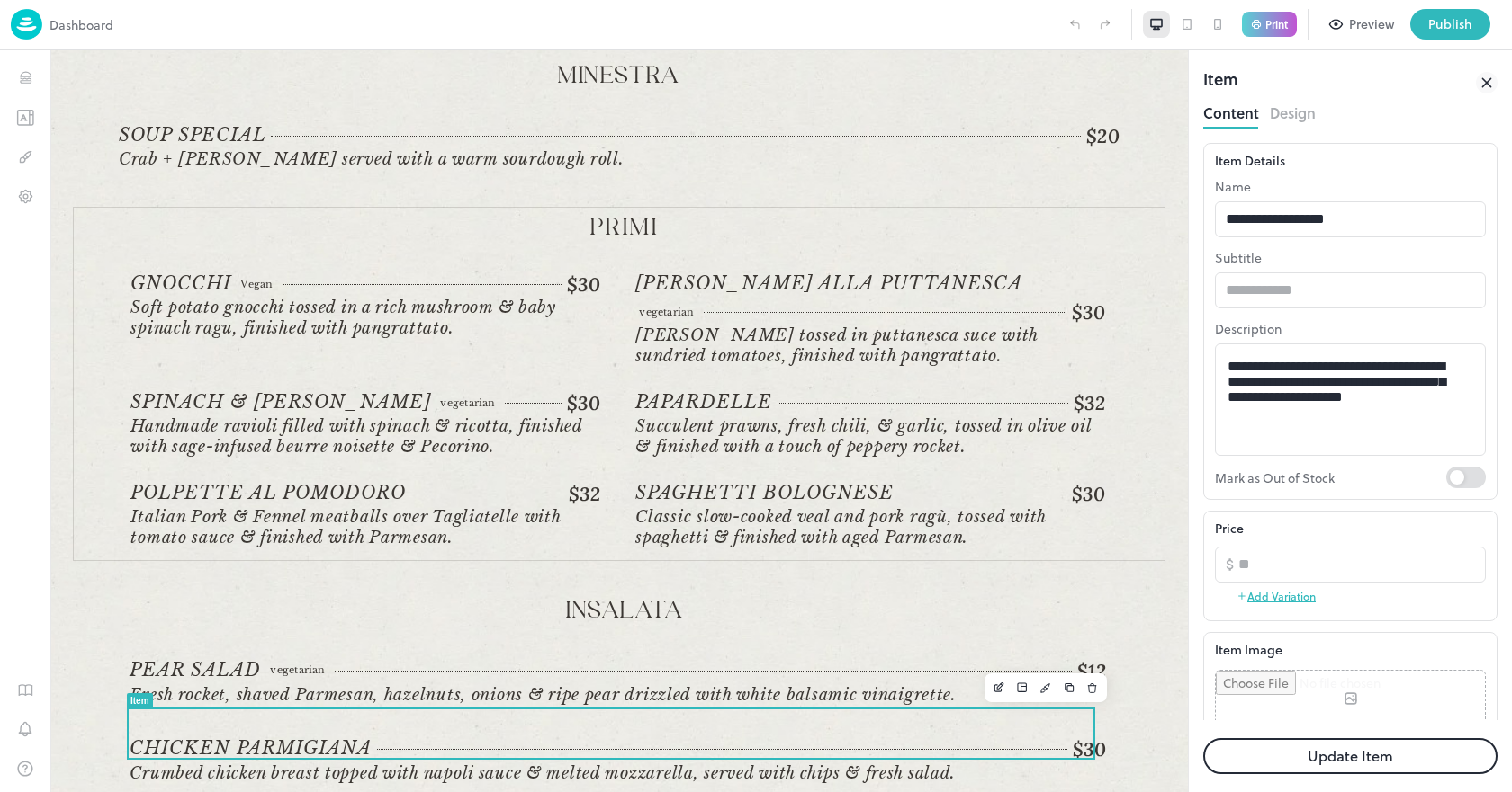
click at [1313, 756] on button "Update Item" at bounding box center [1351, 756] width 295 height 36
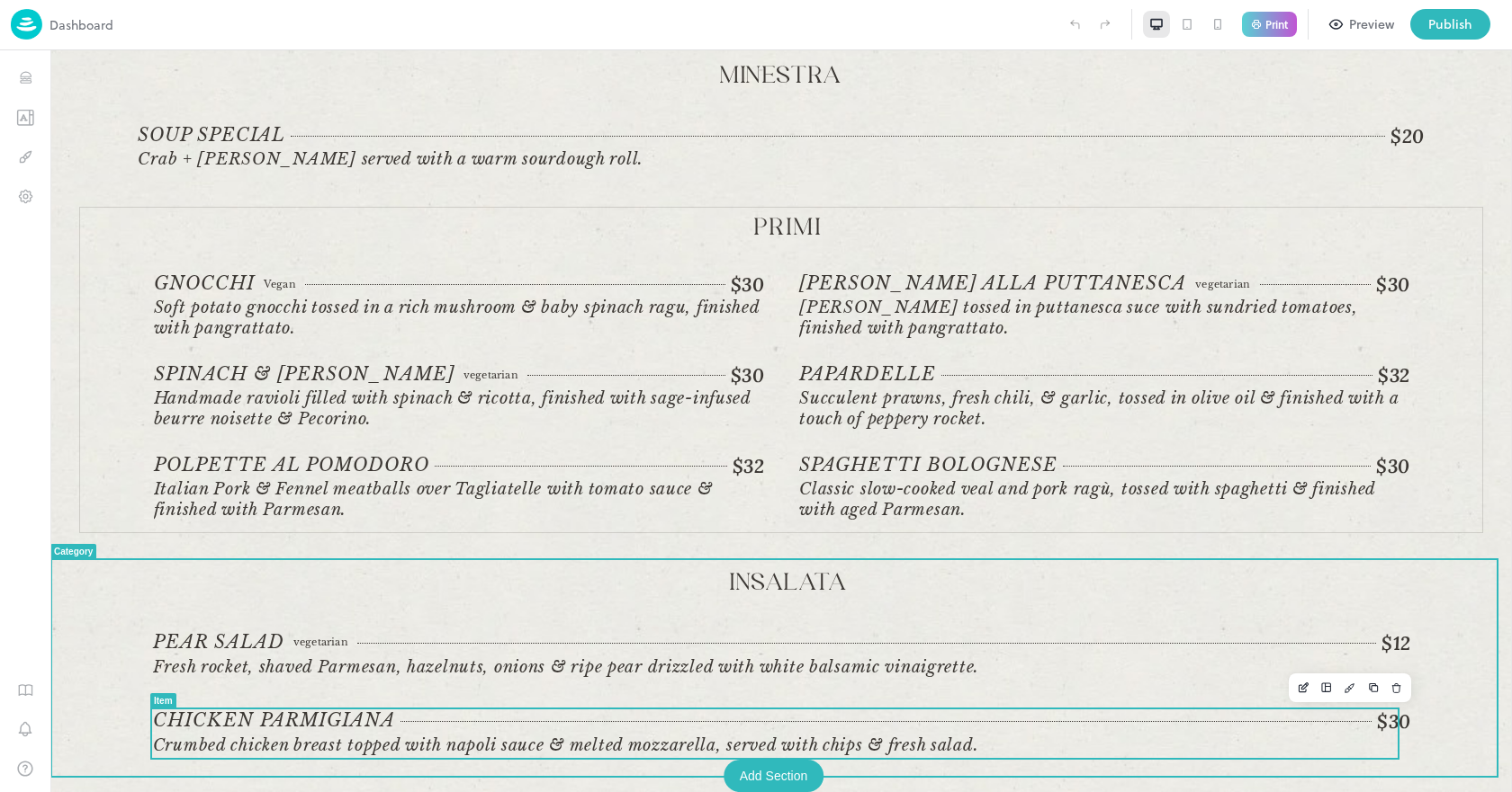
click at [617, 740] on span "Crumbed chicken breast topped with napoli sauce & melted mozzarella, served wit…" at bounding box center [566, 745] width 826 height 20
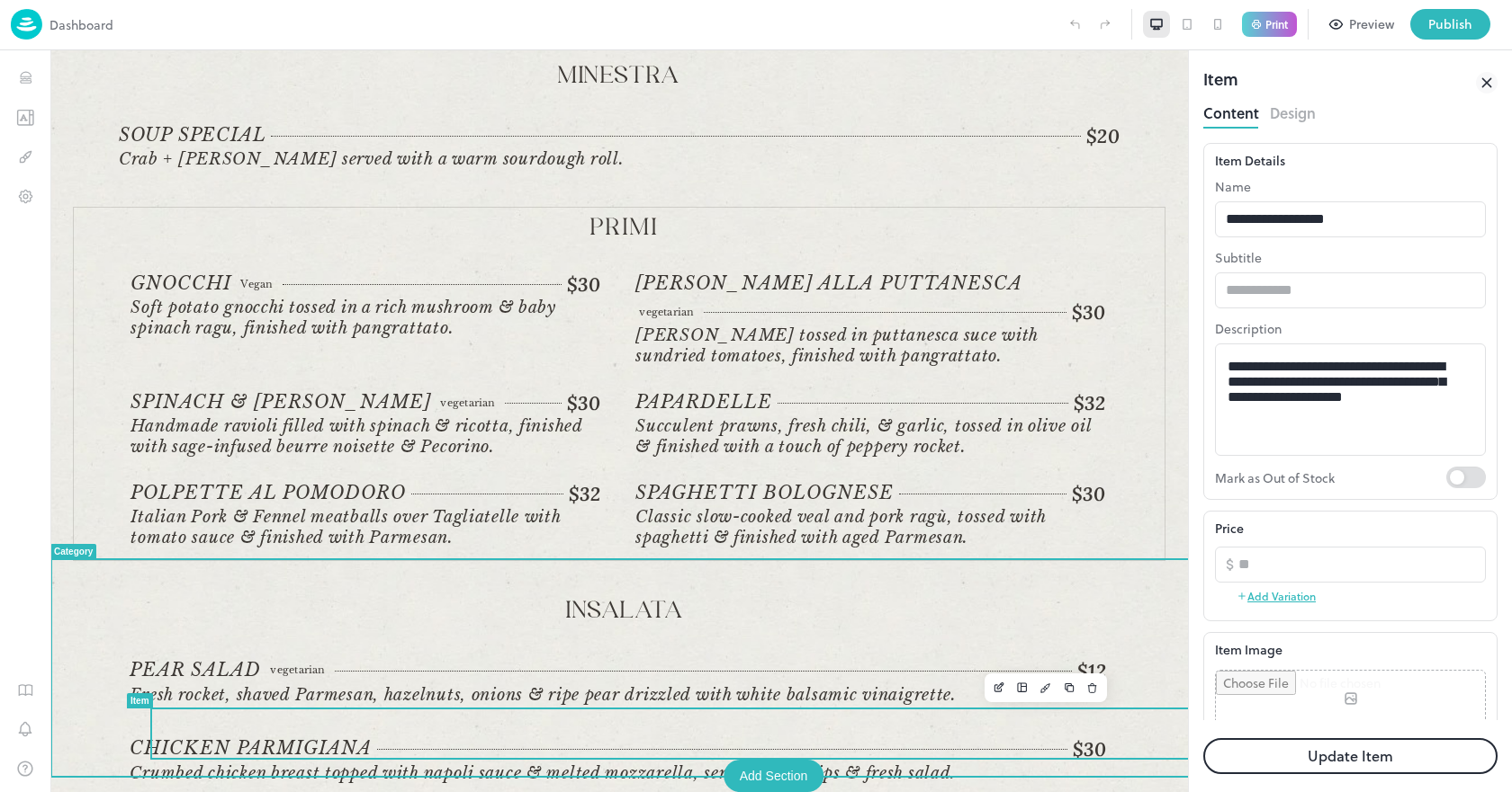
drag, startPoint x: 637, startPoint y: 724, endPoint x: 1073, endPoint y: 746, distance: 436.6
click at [1073, 746] on div "Chicken Parmigiana $30 Crumbed chicken breast topped with napoli sauce & melted…" at bounding box center [617, 762] width 976 height 48
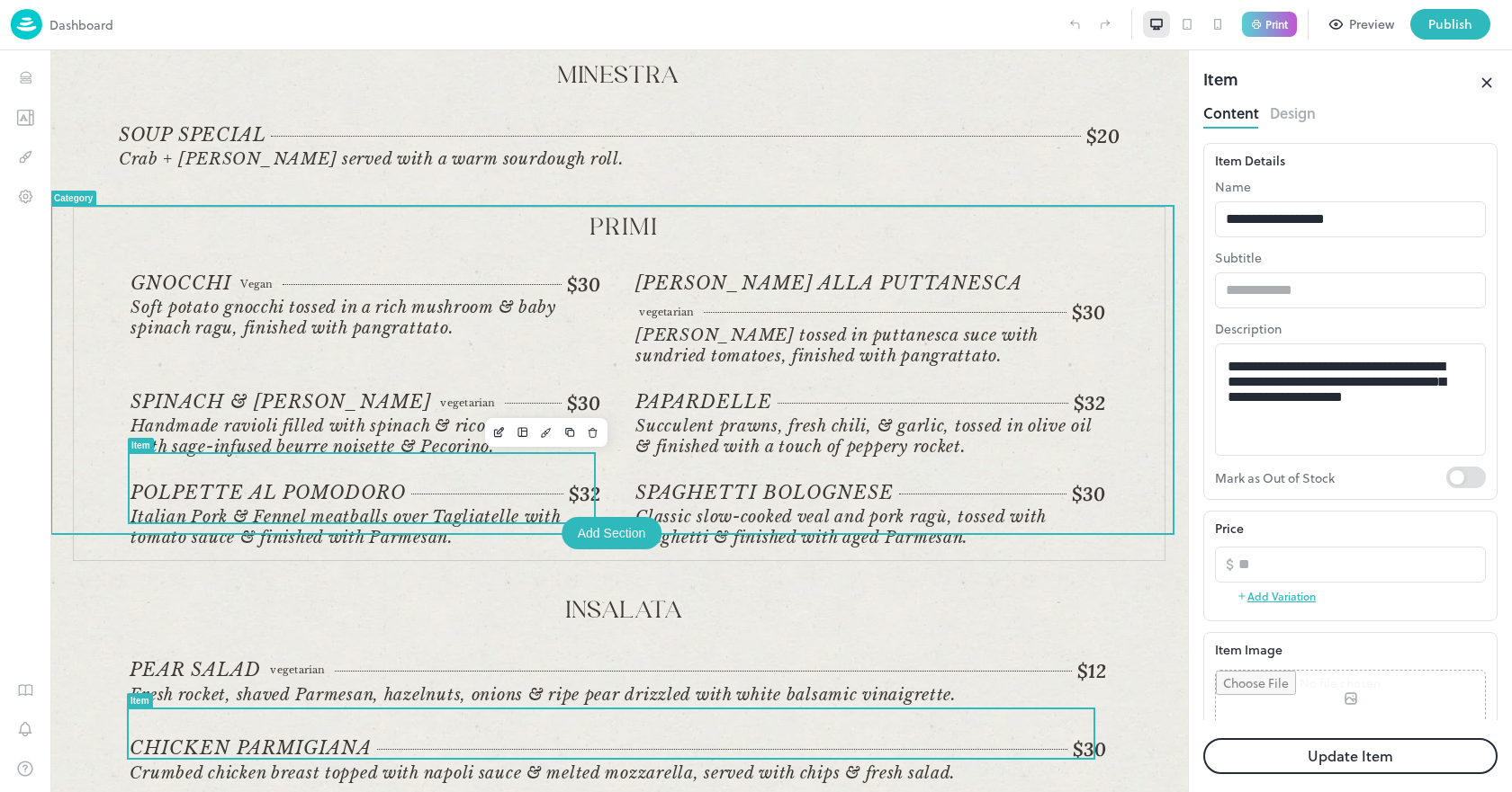
click at [266, 482] on span "Polpette al Pomodoro" at bounding box center [268, 493] width 275 height 22
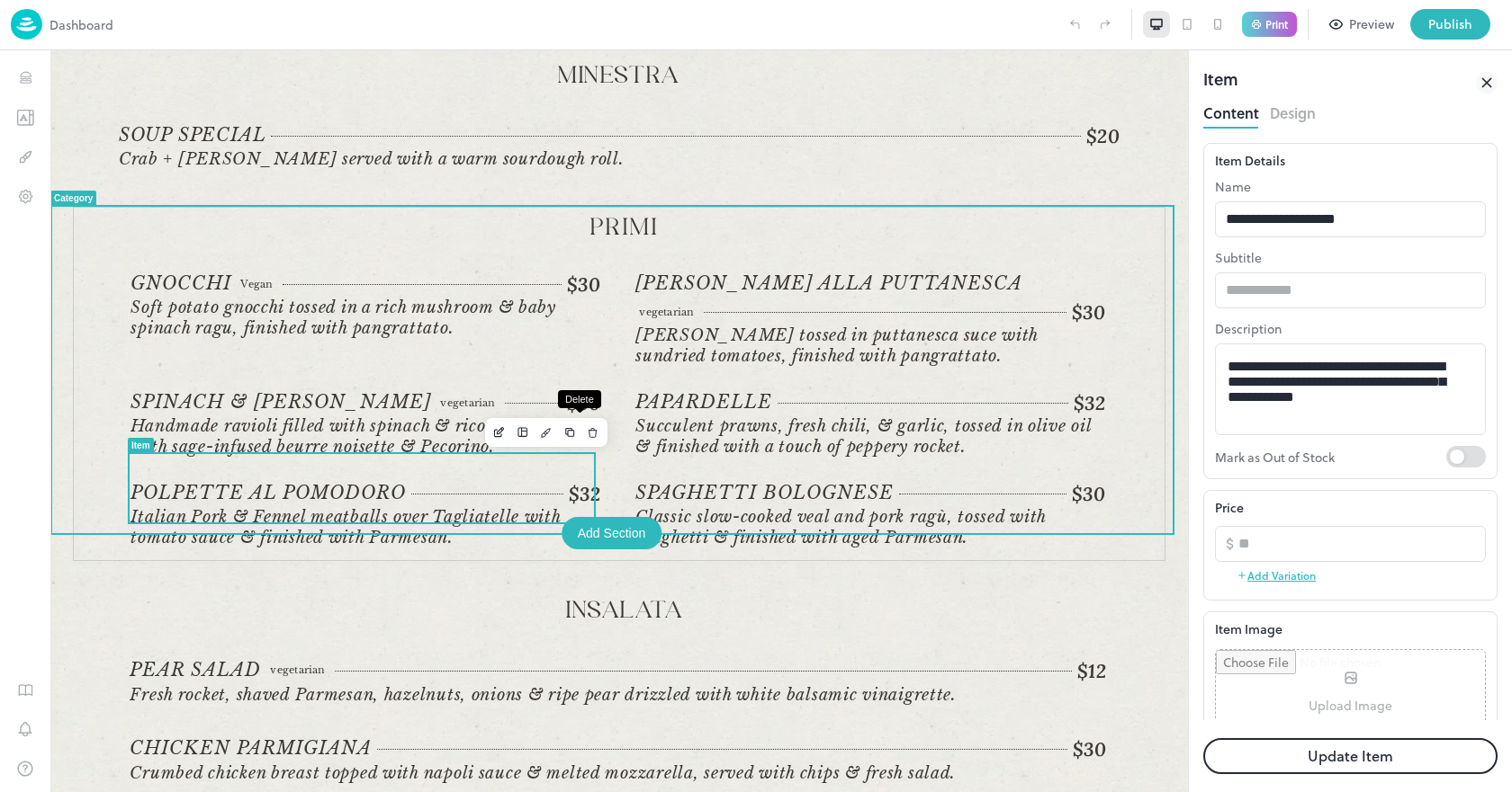
click at [588, 431] on icon "Delete" at bounding box center [592, 434] width 7 height 7
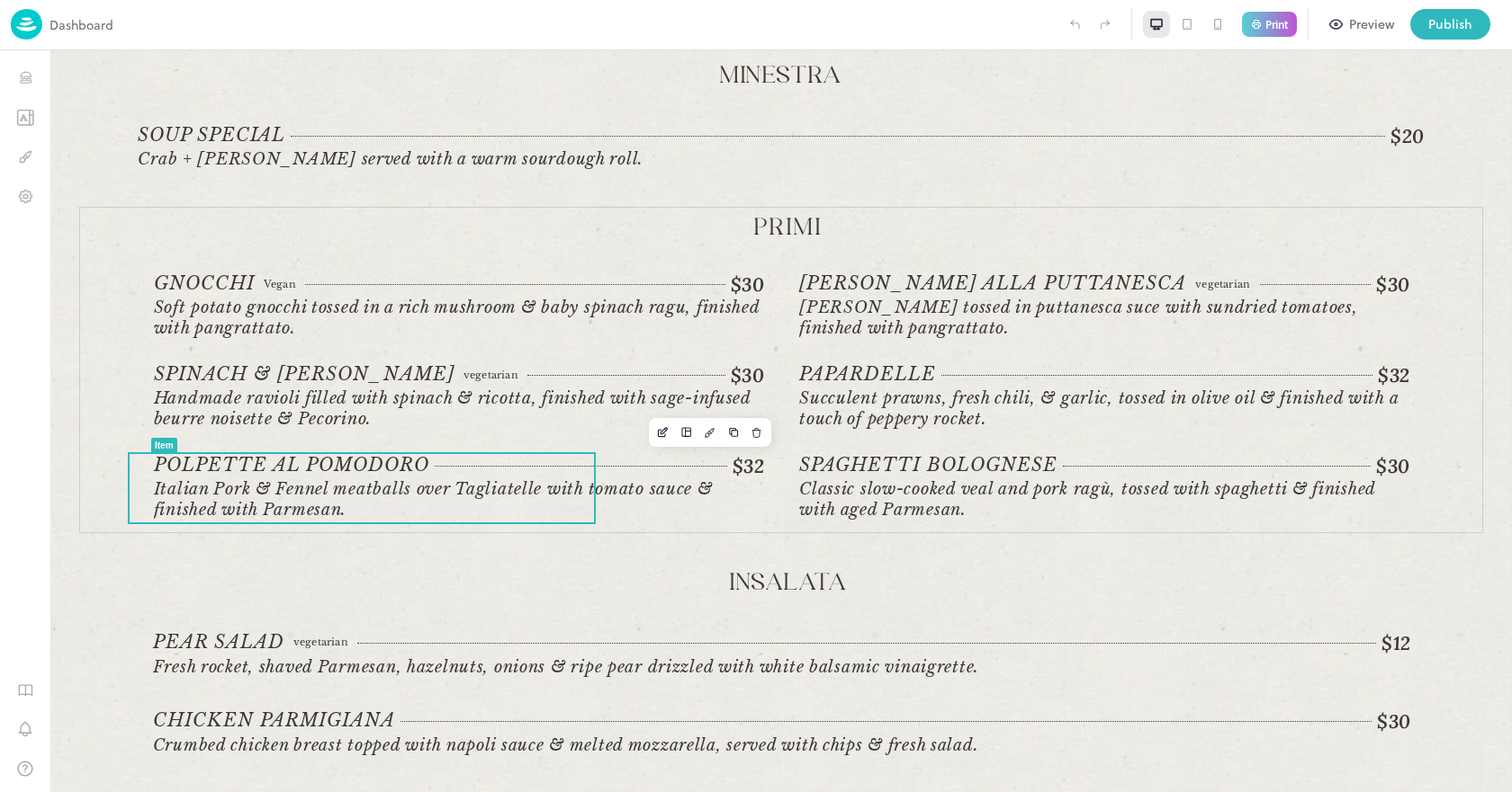
click at [0, 0] on button "Delete" at bounding box center [0, 0] width 0 height 0
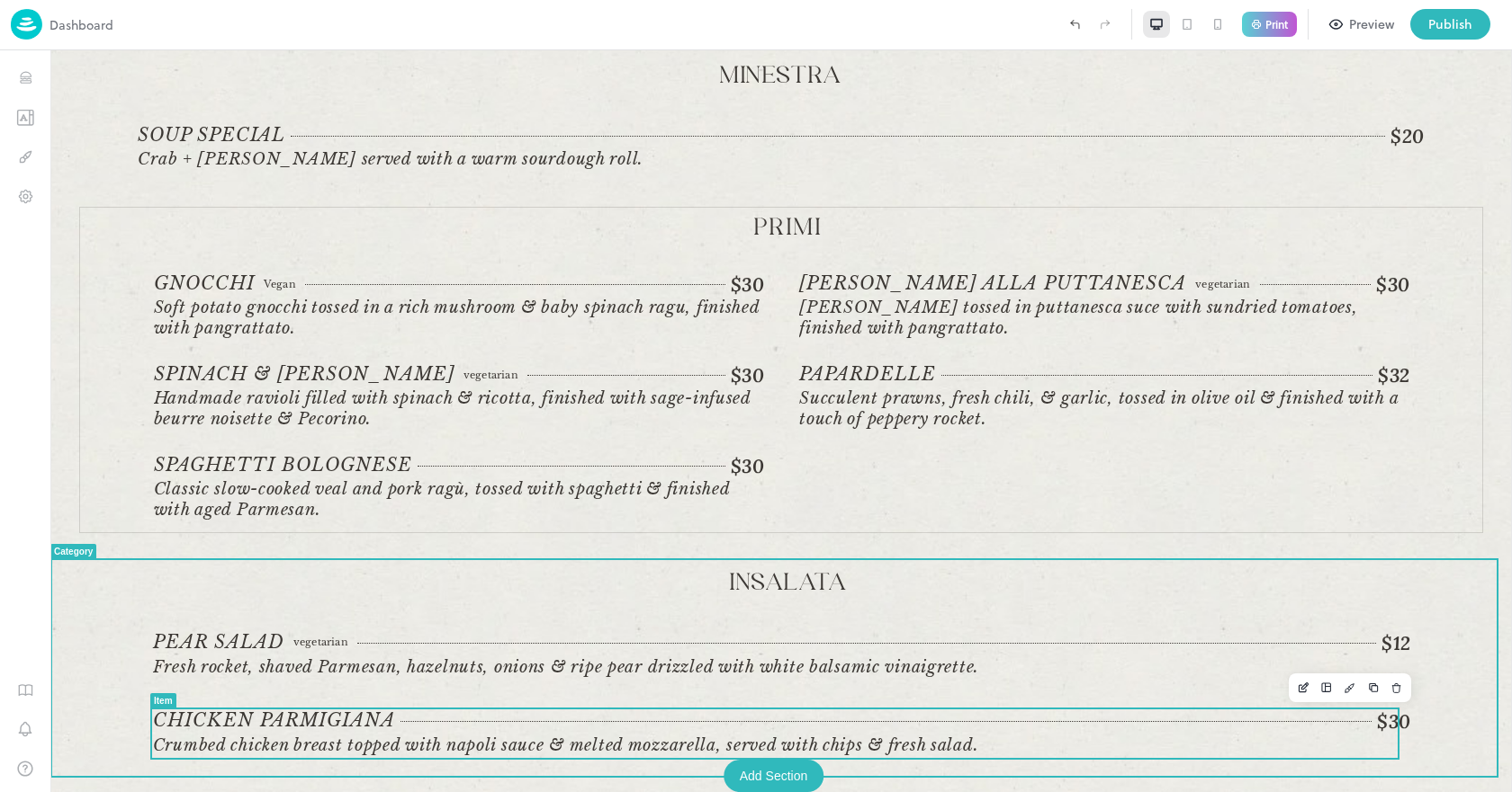
click at [236, 737] on span "Crumbed chicken breast topped with napoli sauce & melted mozzarella, served wit…" at bounding box center [566, 745] width 826 height 20
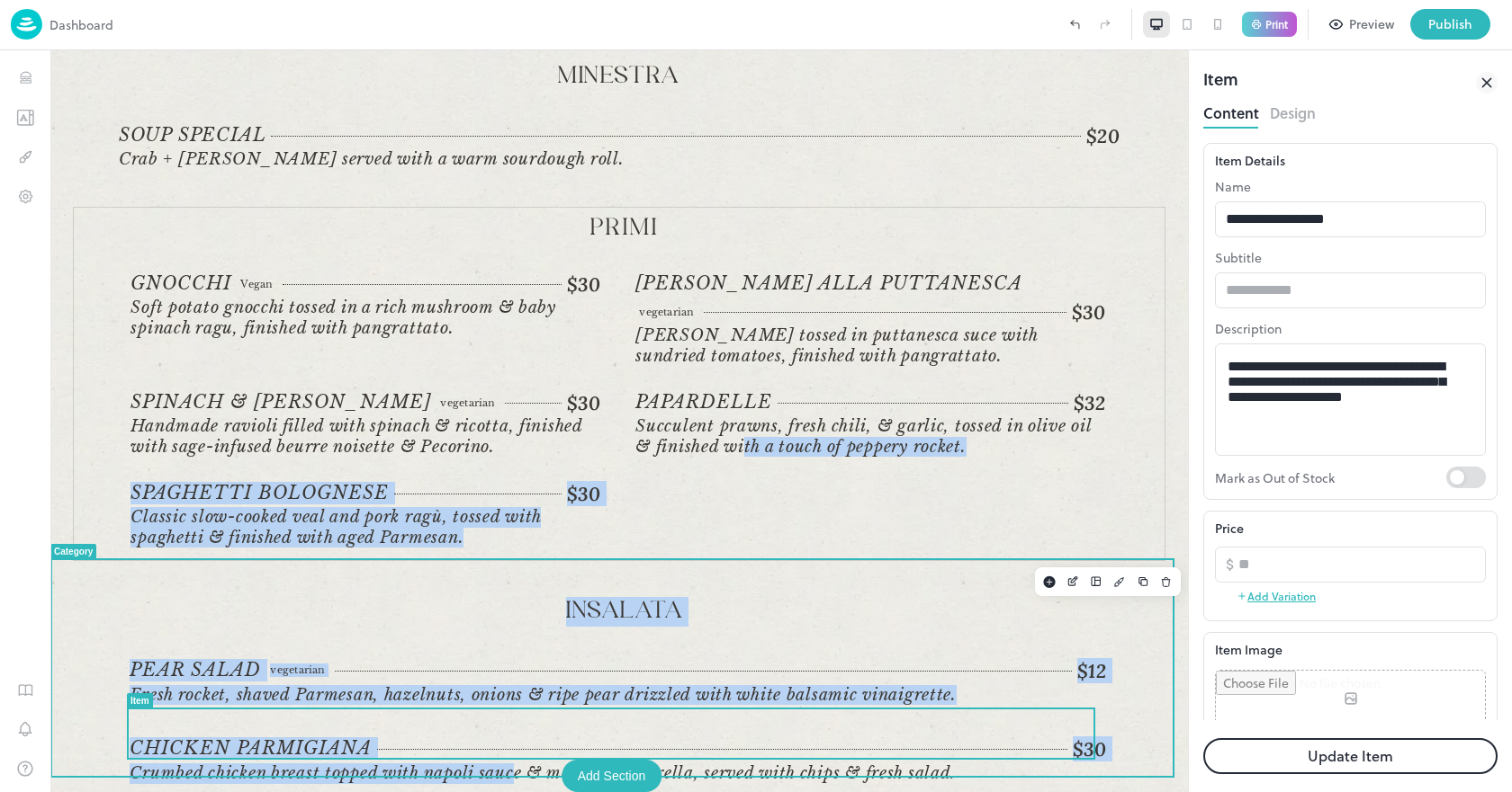
drag, startPoint x: 517, startPoint y: 743, endPoint x: 726, endPoint y: 472, distance: 342.2
click at [729, 465] on div "Tilley's Devine Cafe Gallery Anti Pasti Rosemary Garlic bread vegetarian $8 veg…" at bounding box center [619, 370] width 1137 height 1440
click at [790, 597] on p "Insalata" at bounding box center [625, 612] width 990 height 30
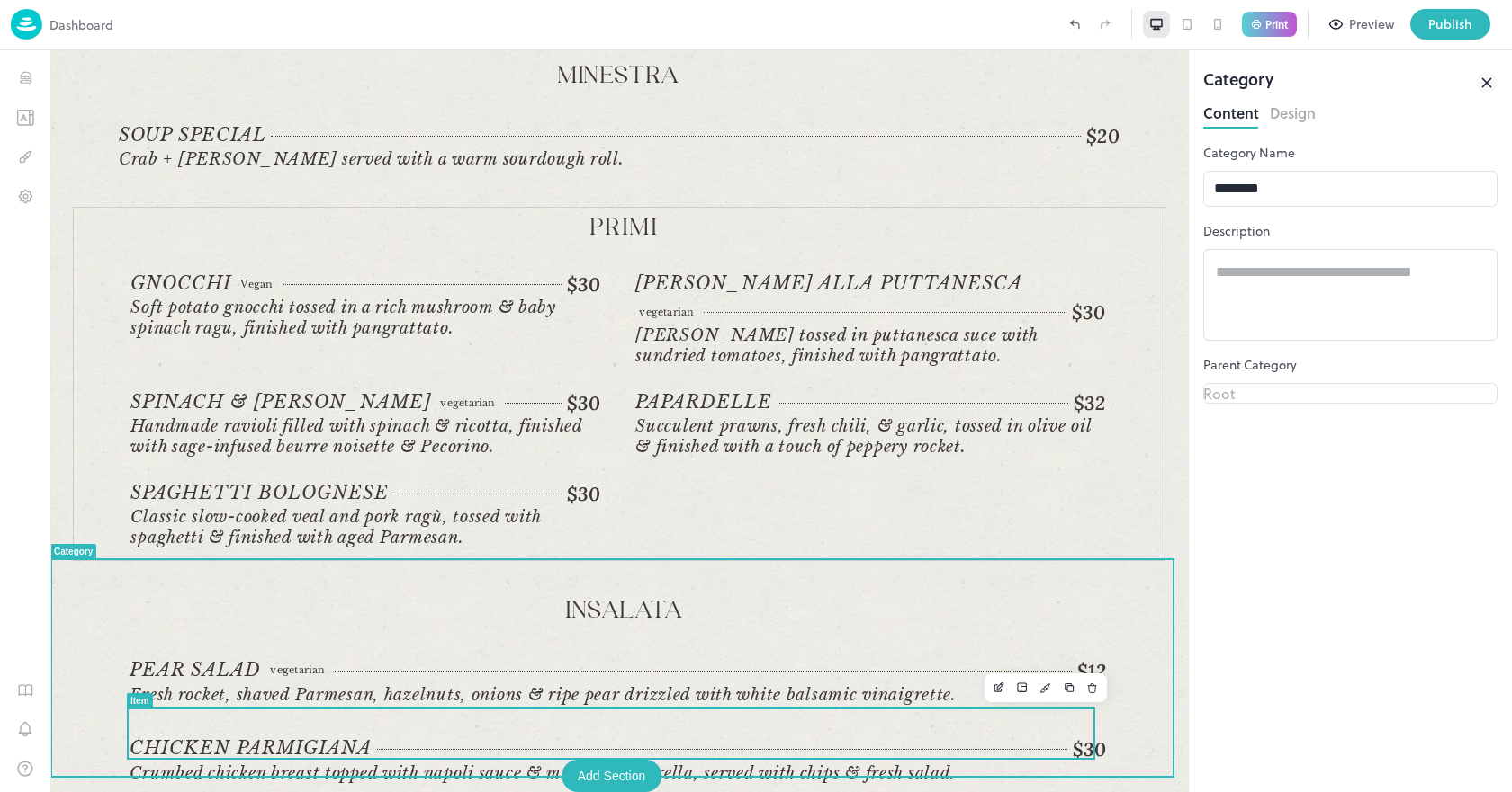
click at [691, 738] on div "$30" at bounding box center [741, 750] width 729 height 24
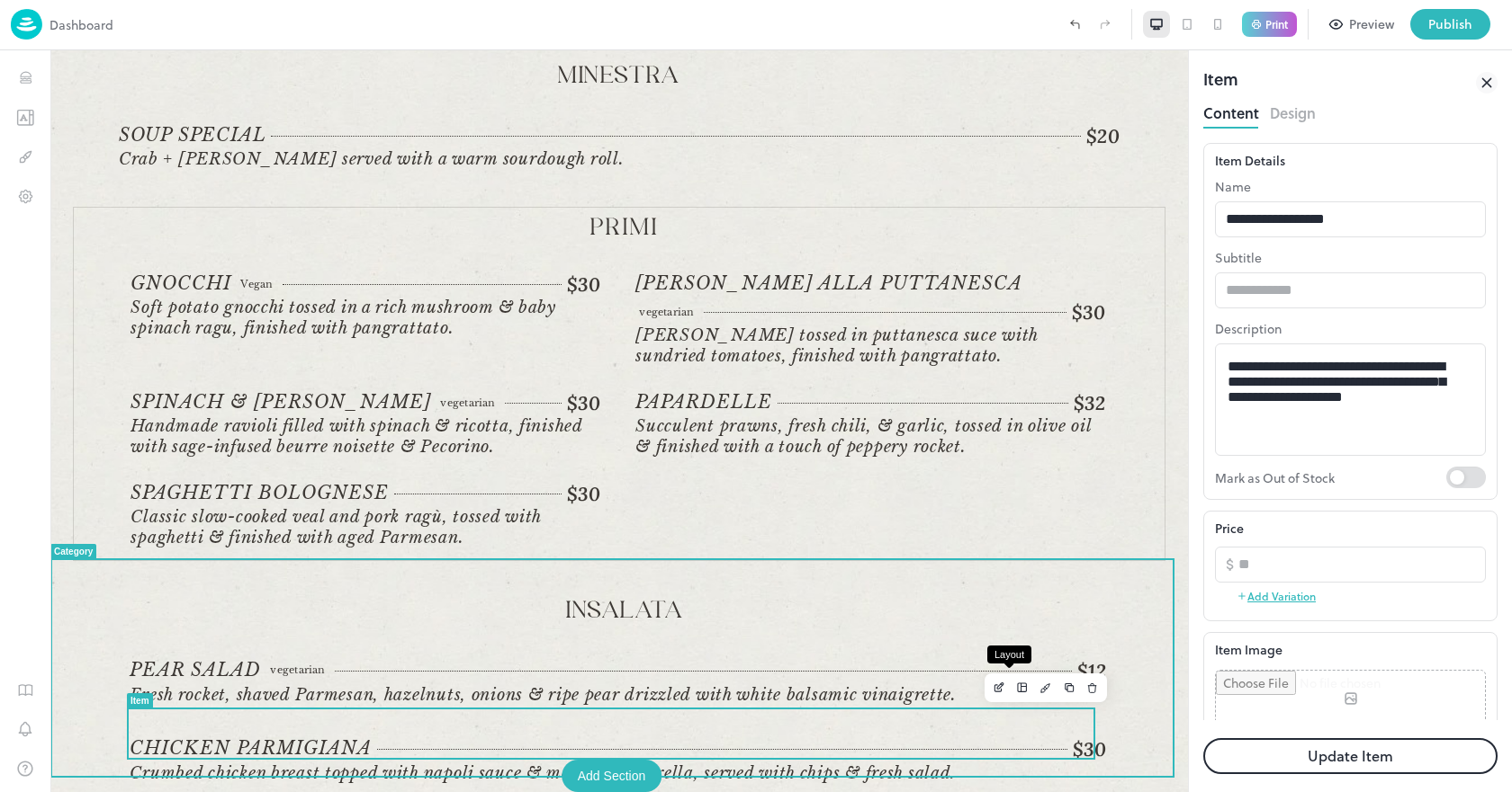
click at [1016, 689] on icon "Layout" at bounding box center [1023, 689] width 13 height 13
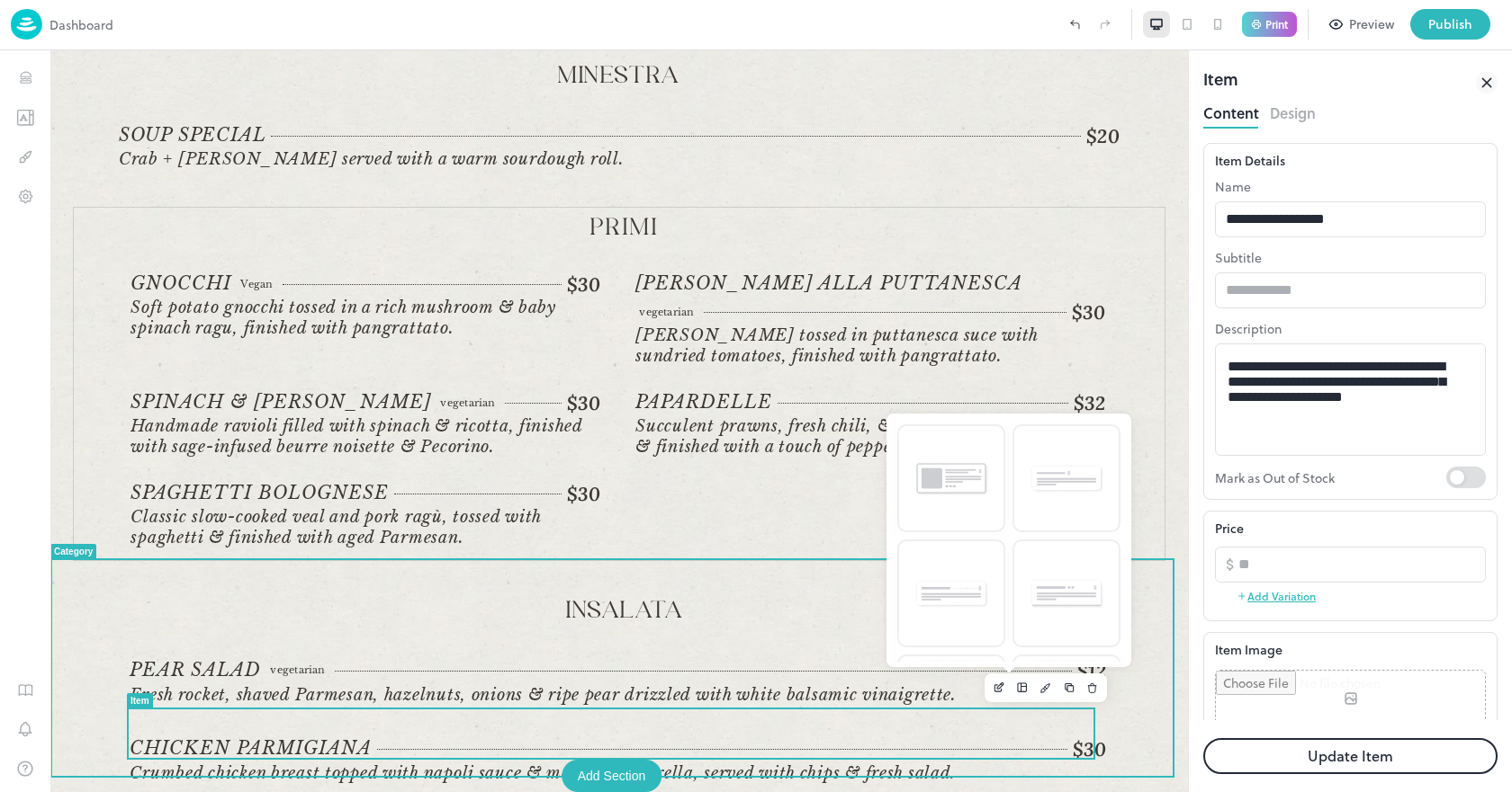
click at [727, 618] on div at bounding box center [619, 421] width 1137 height 742
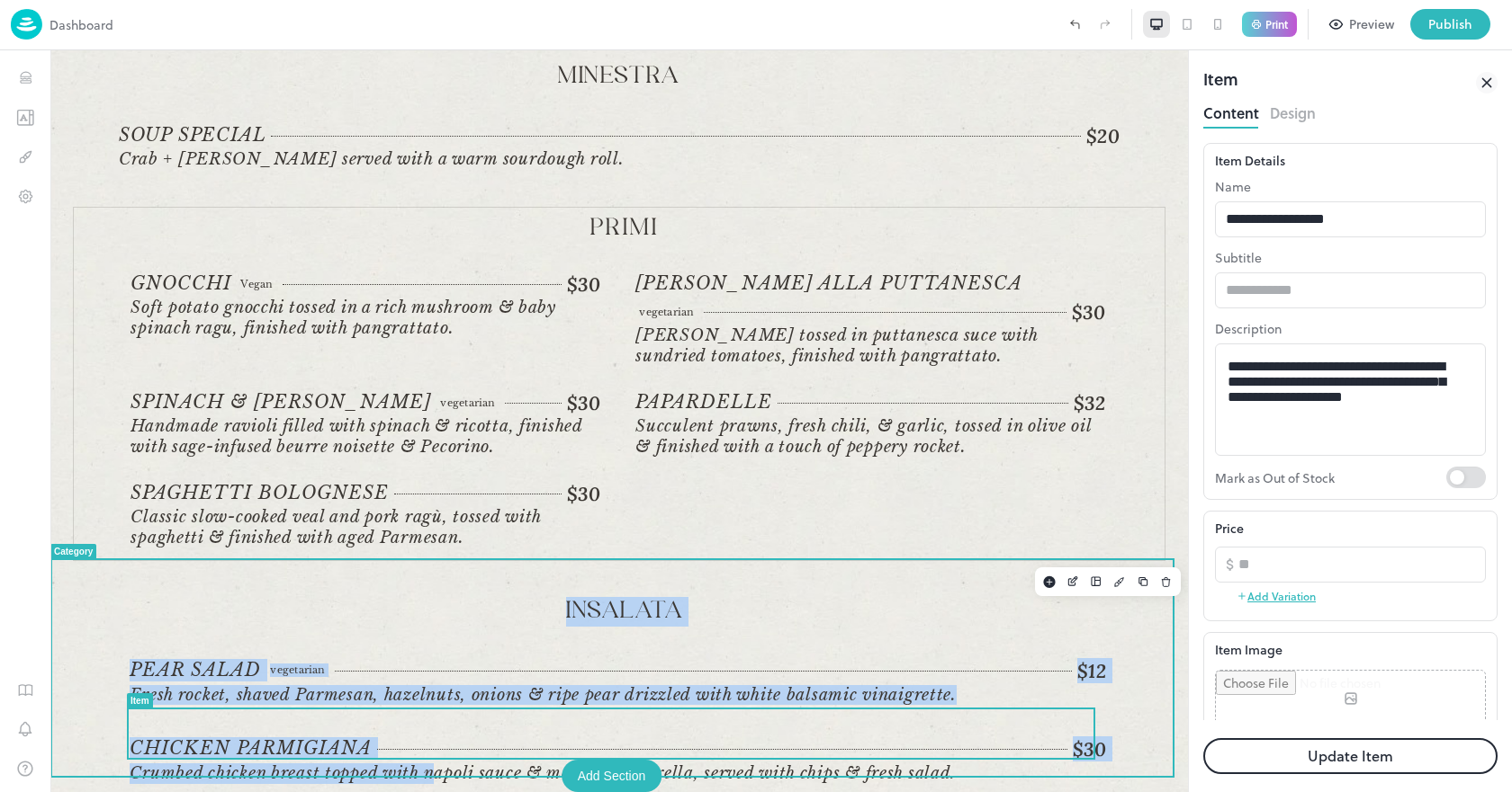
drag, startPoint x: 433, startPoint y: 741, endPoint x: 531, endPoint y: 614, distance: 160.4
click at [544, 660] on div "PEAR SALAD vegetarian $12 vegetarian Fresh rocket, shaved Parmesan, hazelnuts, …" at bounding box center [625, 728] width 990 height 136
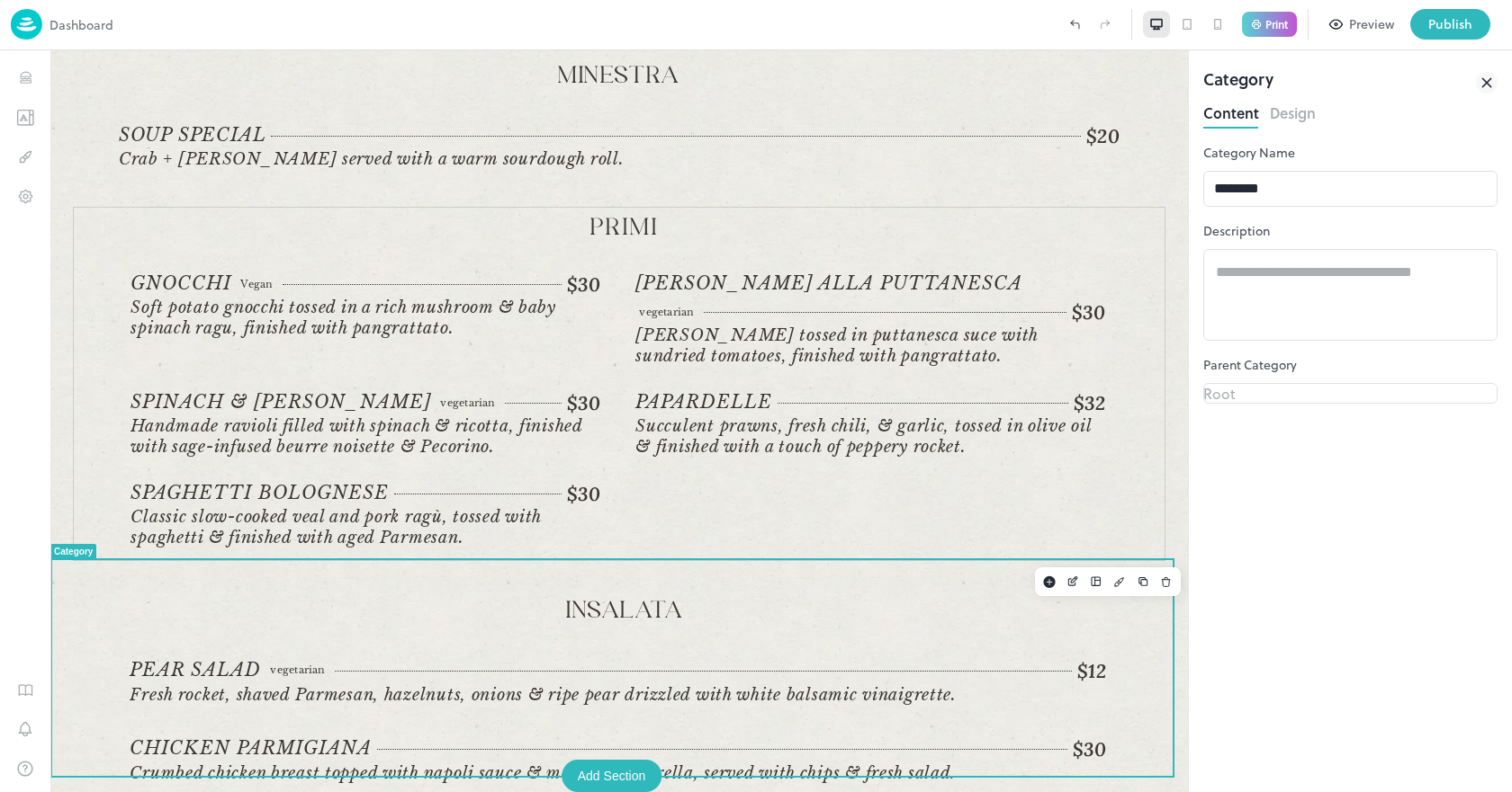
click at [519, 611] on div "Insalata" at bounding box center [625, 628] width 990 height 62
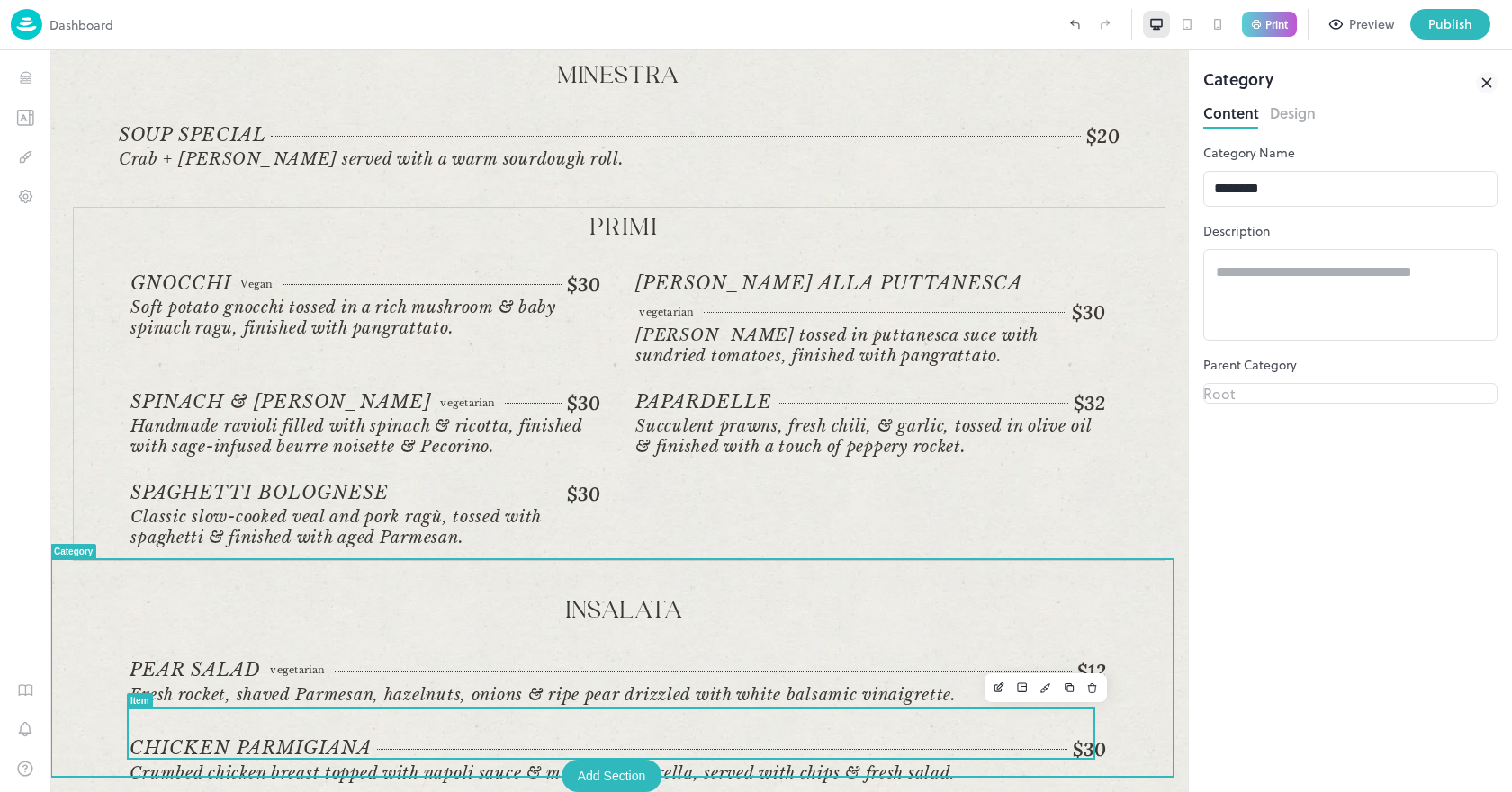
click at [885, 764] on span "Crumbed chicken breast topped with napoli sauce & melted mozzarella, served wit…" at bounding box center [543, 773] width 826 height 20
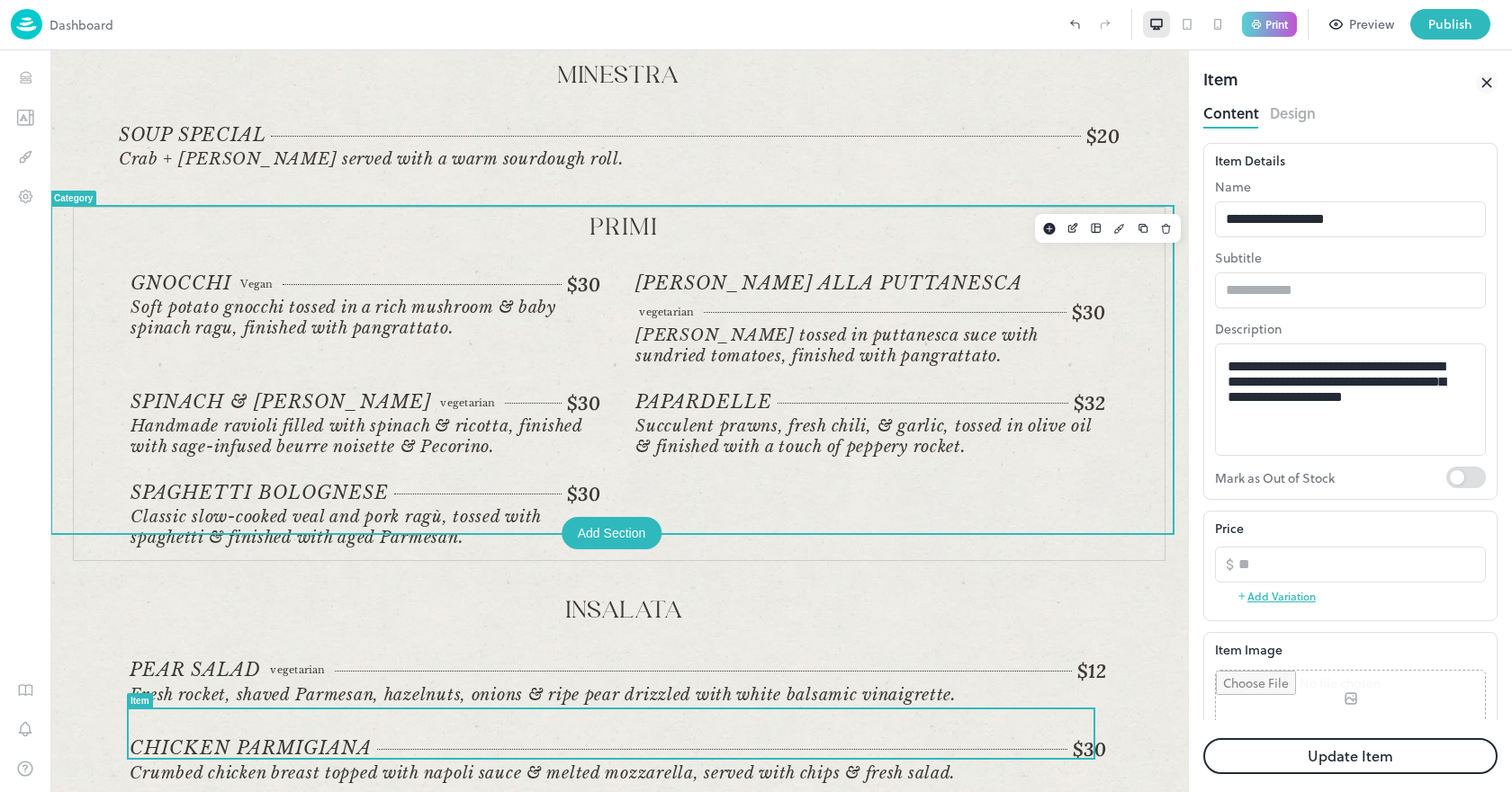
click at [776, 471] on div "Gnocchi Vegan $30 Vegan Soft potato gnocchi tossed in a rich mushroom & baby sp…" at bounding box center [625, 411] width 988 height 279
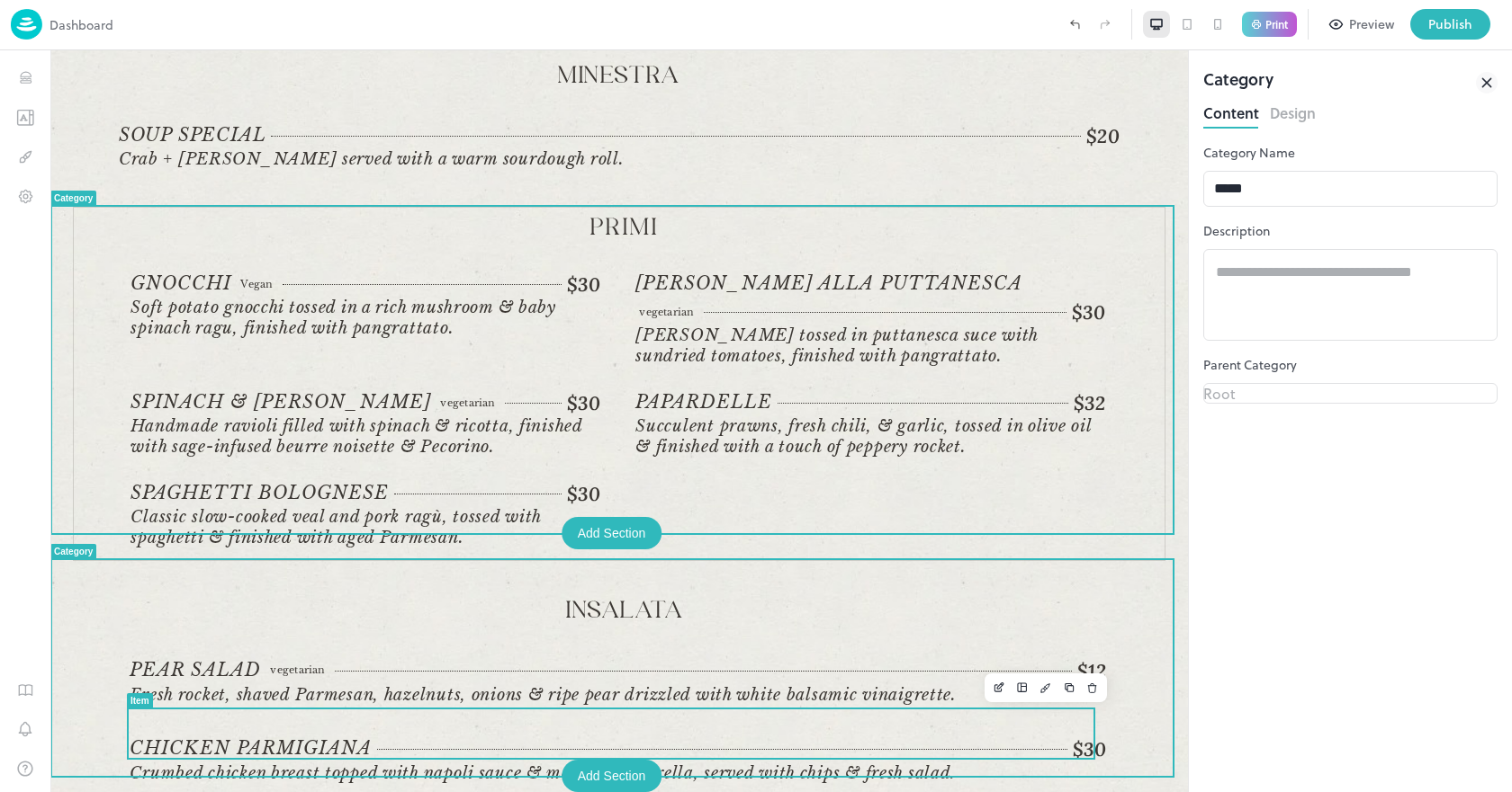
click at [323, 764] on span "Crumbed chicken breast topped with napoli sauce & melted mozzarella, served wit…" at bounding box center [543, 773] width 826 height 20
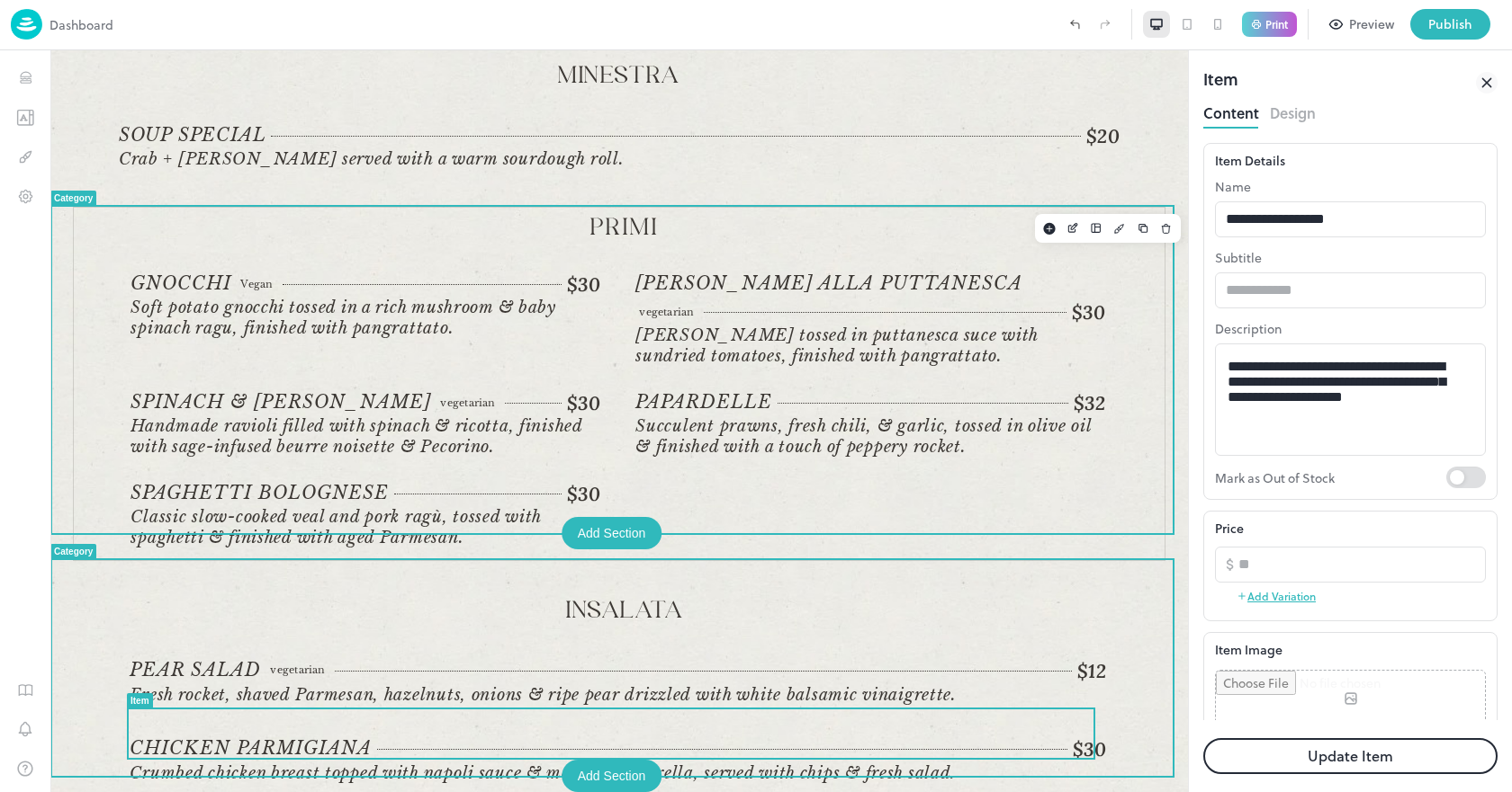
click at [694, 506] on div "Gnocchi Vegan $30 Vegan Soft potato gnocchi tossed in a rich mushroom & baby sp…" at bounding box center [625, 411] width 988 height 279
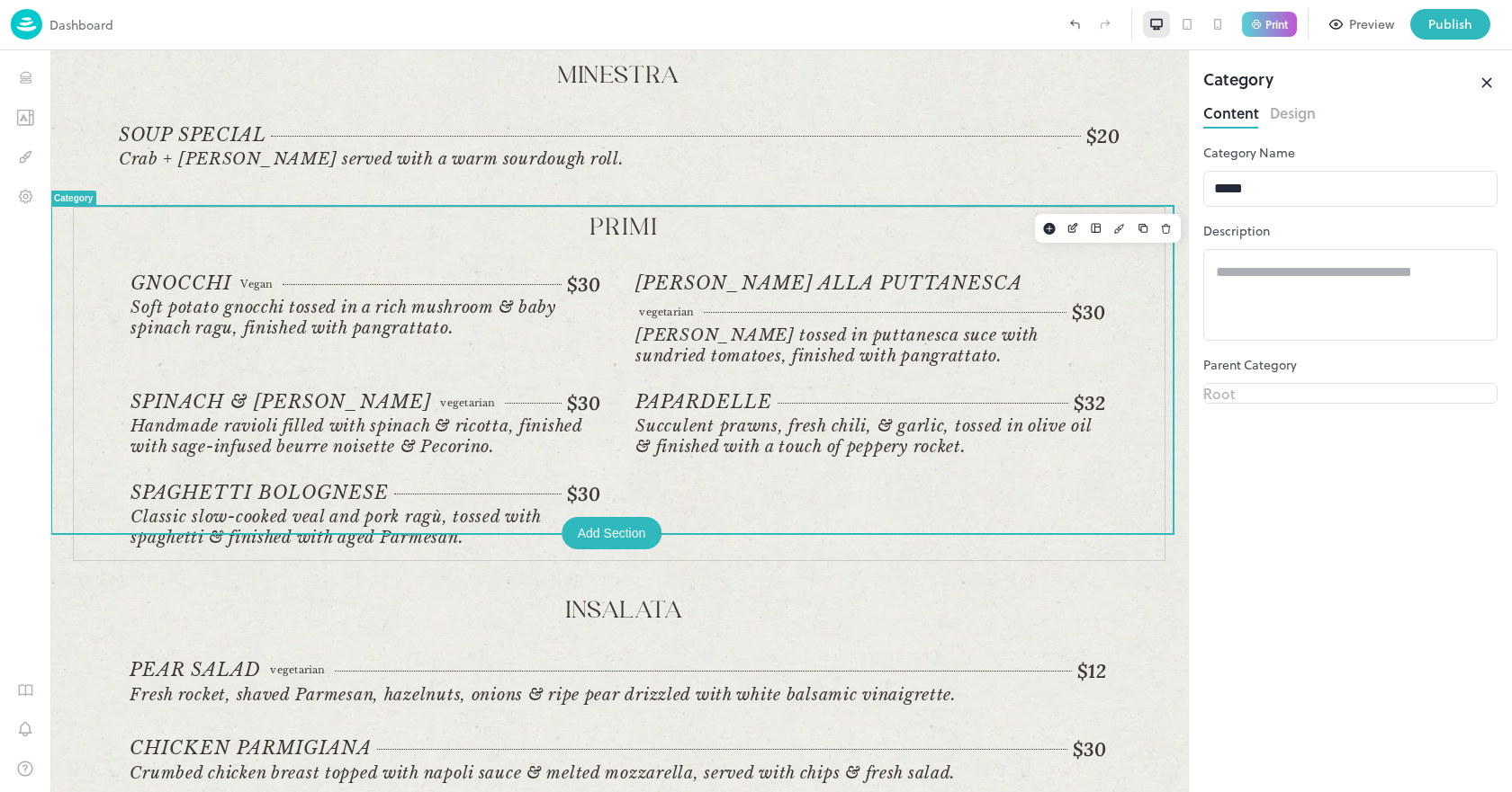
click at [1315, 109] on button "Design" at bounding box center [1292, 111] width 46 height 24
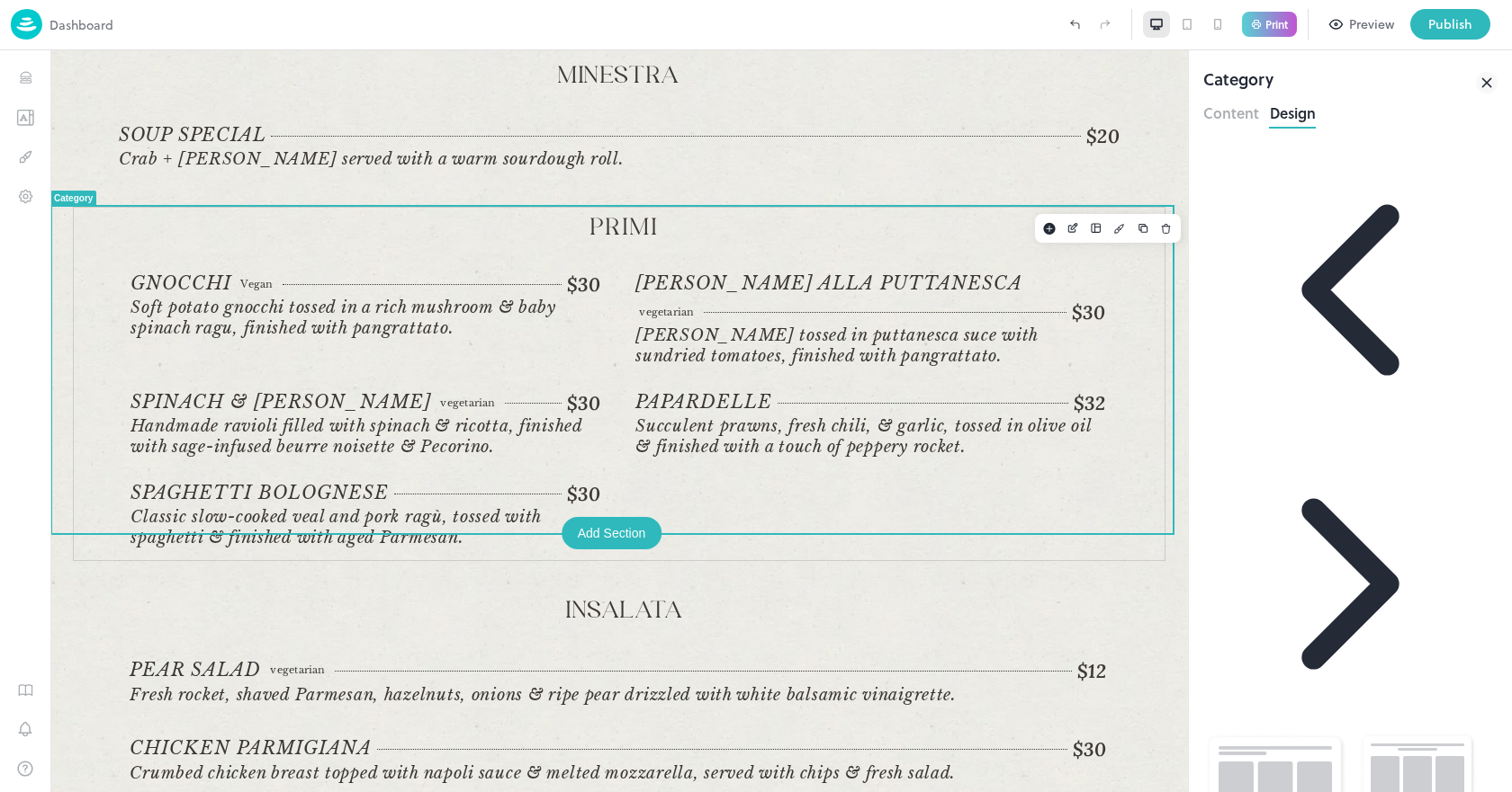
click at [1220, 104] on button "Content" at bounding box center [1231, 111] width 56 height 24
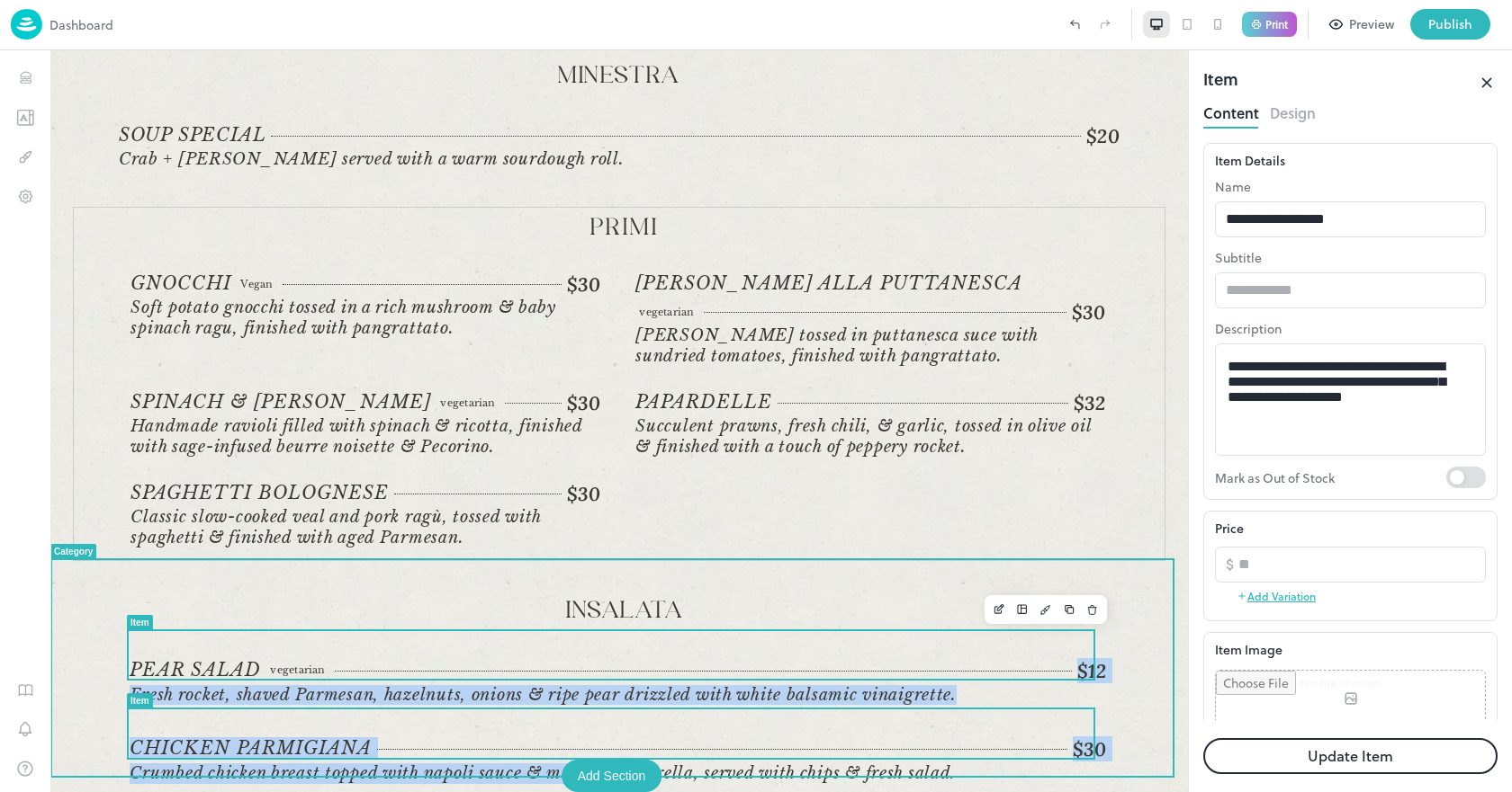
drag, startPoint x: 611, startPoint y: 736, endPoint x: 618, endPoint y: 654, distance: 82.3
click at [618, 660] on div "PEAR SALAD vegetarian $12 vegetarian Fresh rocket, shaved Parmesan, hazelnuts, …" at bounding box center [625, 728] width 990 height 136
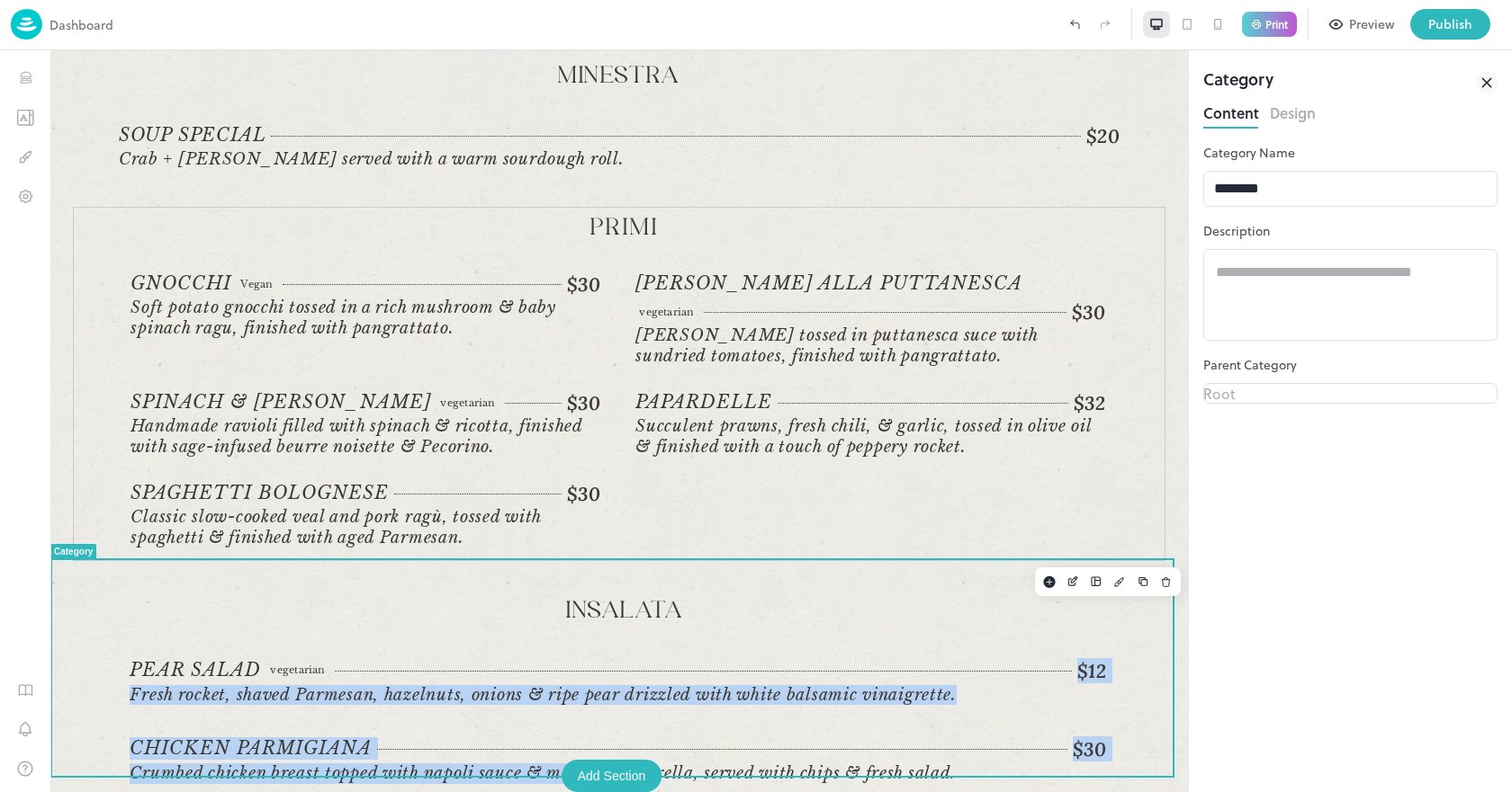
click at [630, 738] on div "$30" at bounding box center [741, 750] width 729 height 24
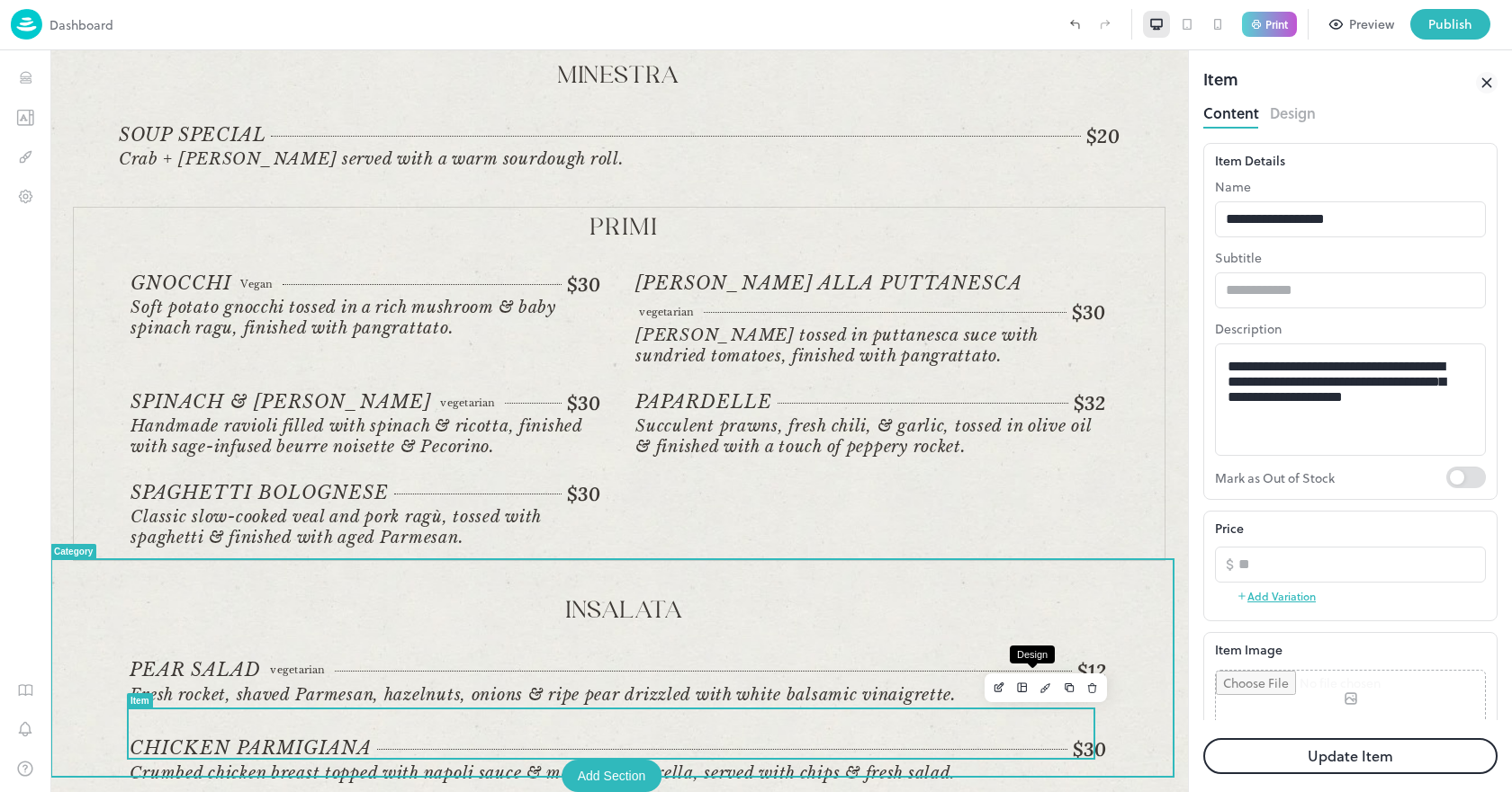
click at [1034, 681] on button "Design" at bounding box center [1045, 688] width 23 height 23
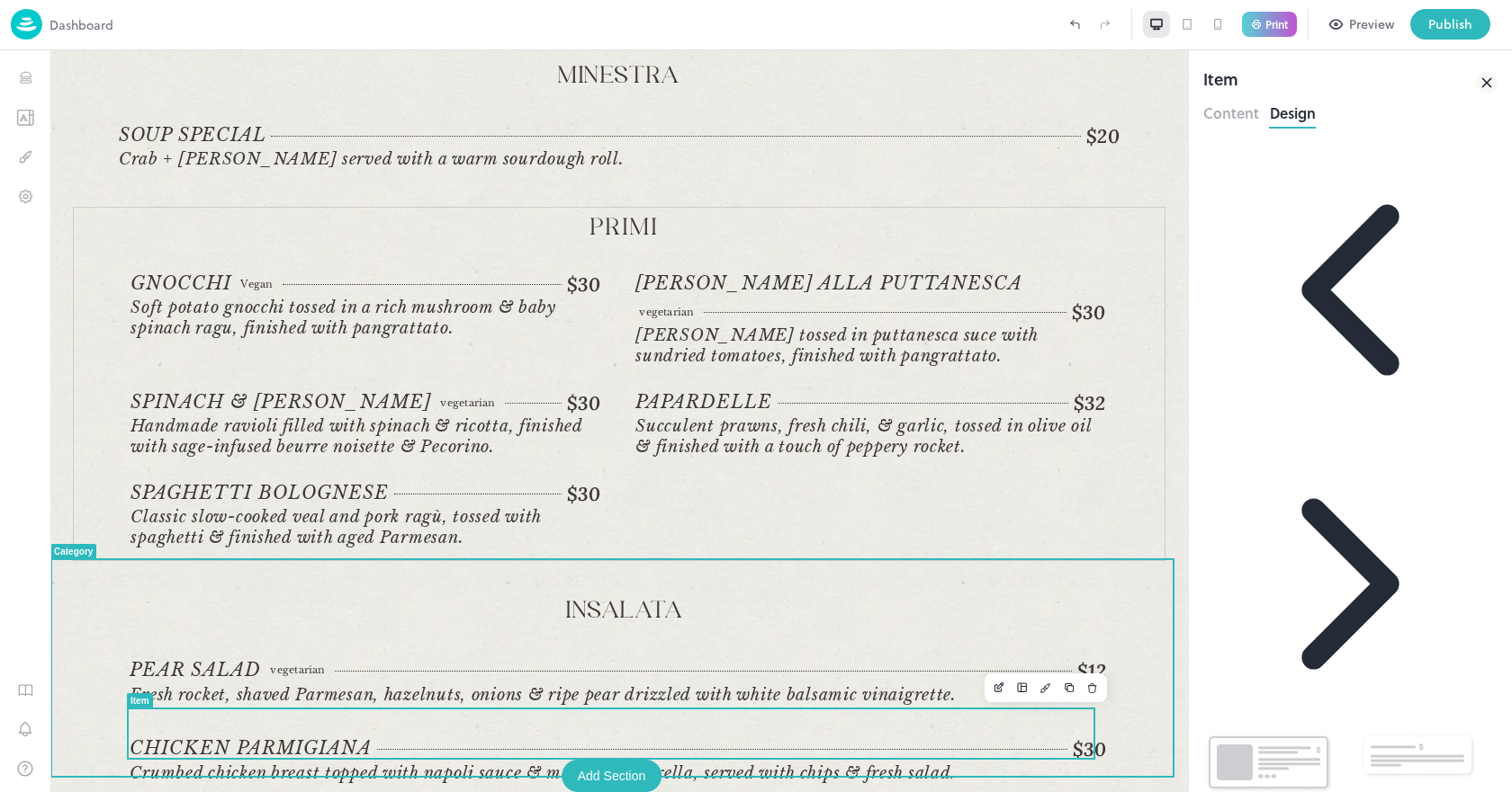
click at [734, 764] on span "Crumbed chicken breast topped with napoli sauce & melted mozzarella, served wit…" at bounding box center [543, 773] width 826 height 20
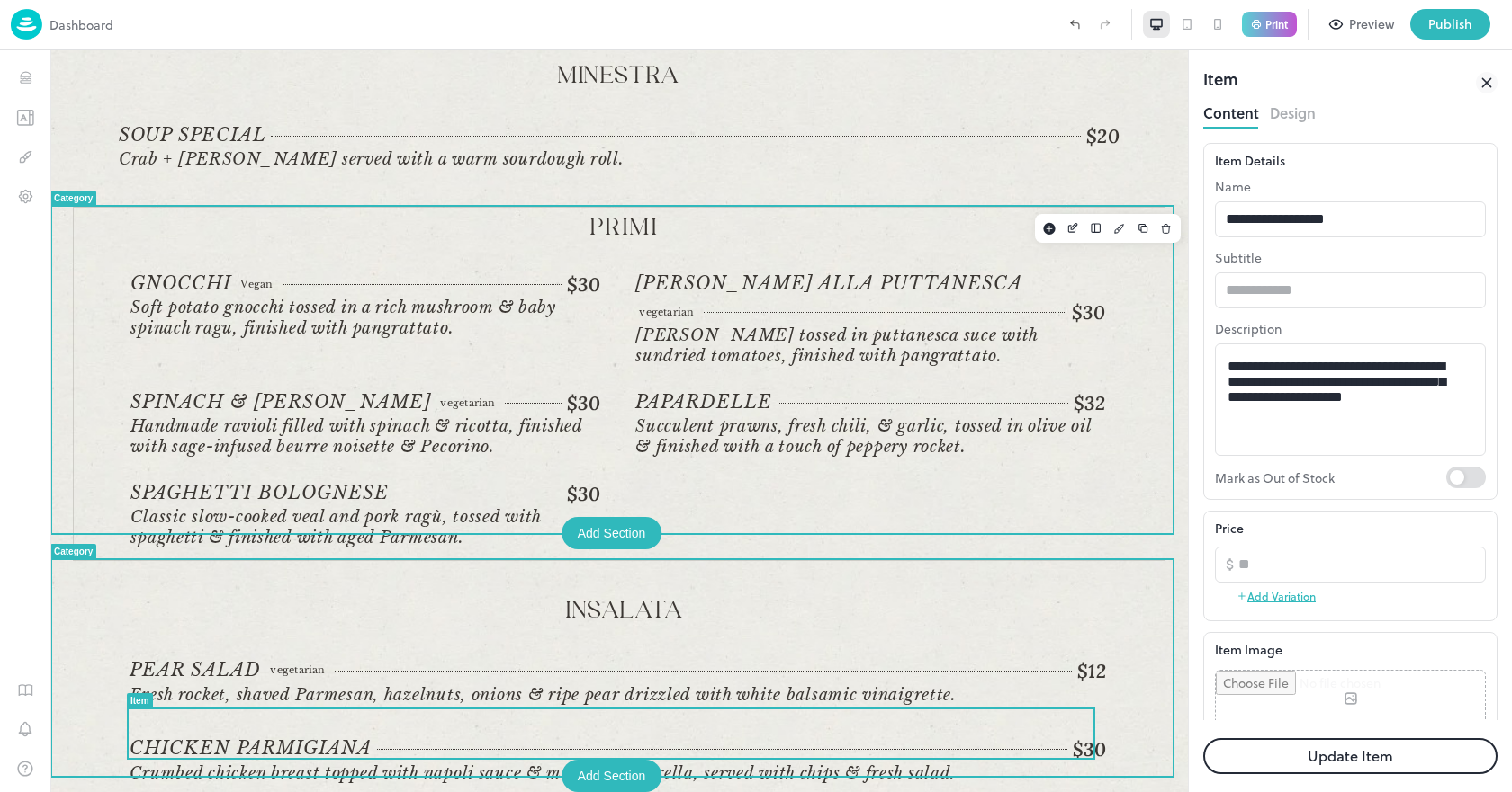
click at [693, 487] on div "Gnocchi Vegan $30 Vegan Soft potato gnocchi tossed in a rich mushroom & baby sp…" at bounding box center [625, 411] width 988 height 279
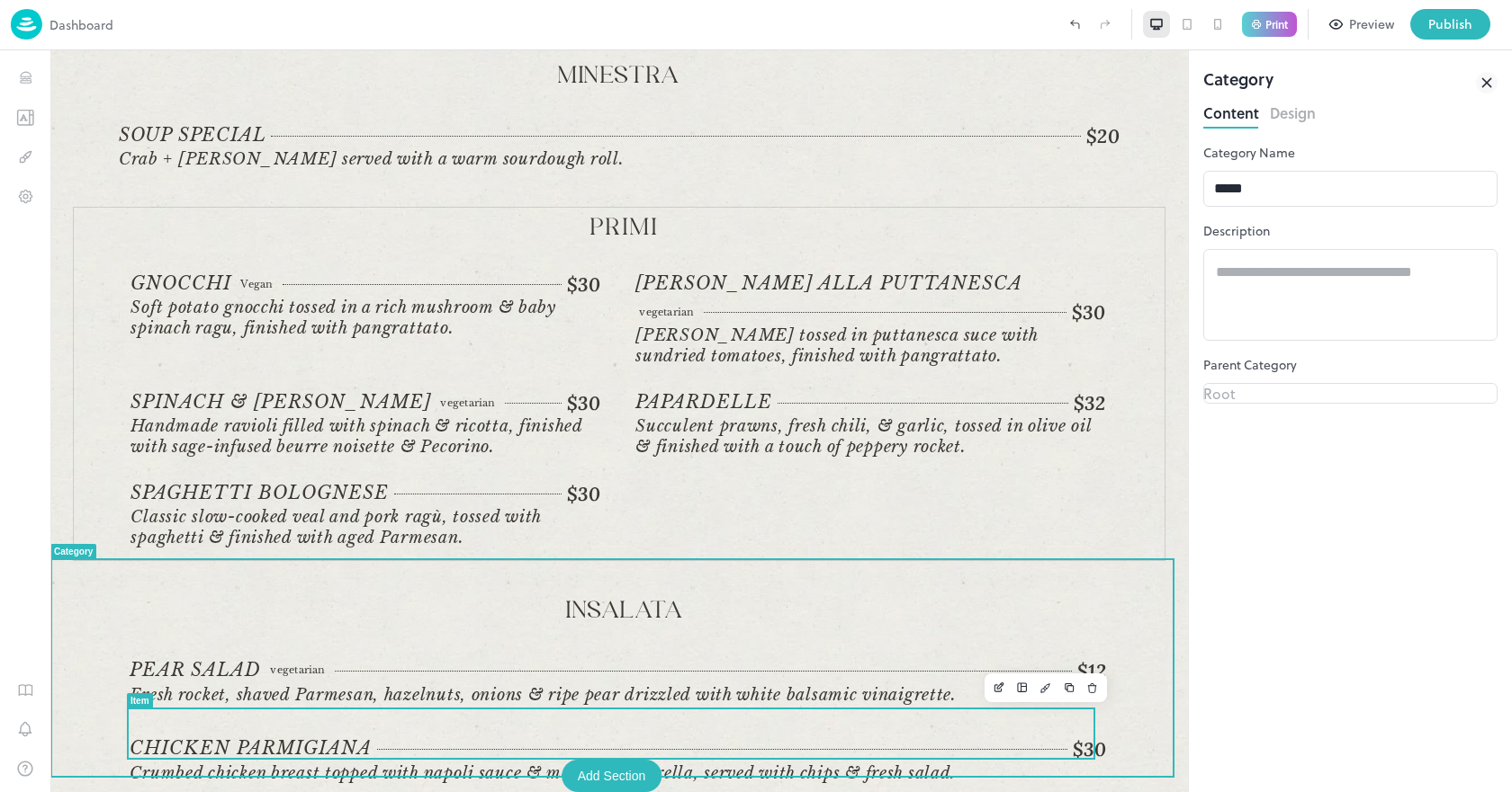
click at [599, 738] on div "$30" at bounding box center [741, 750] width 729 height 24
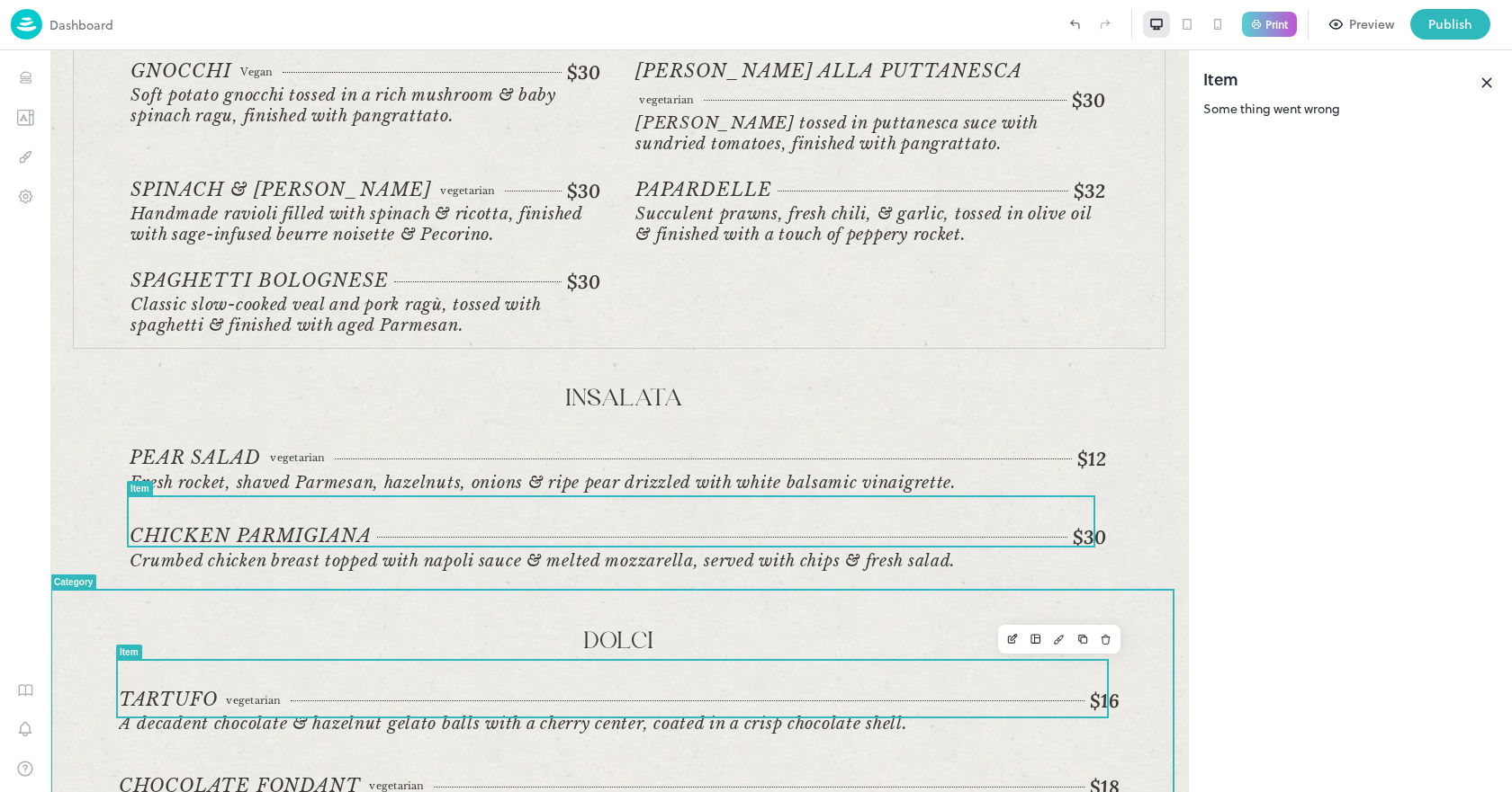
scroll to position [580, 0]
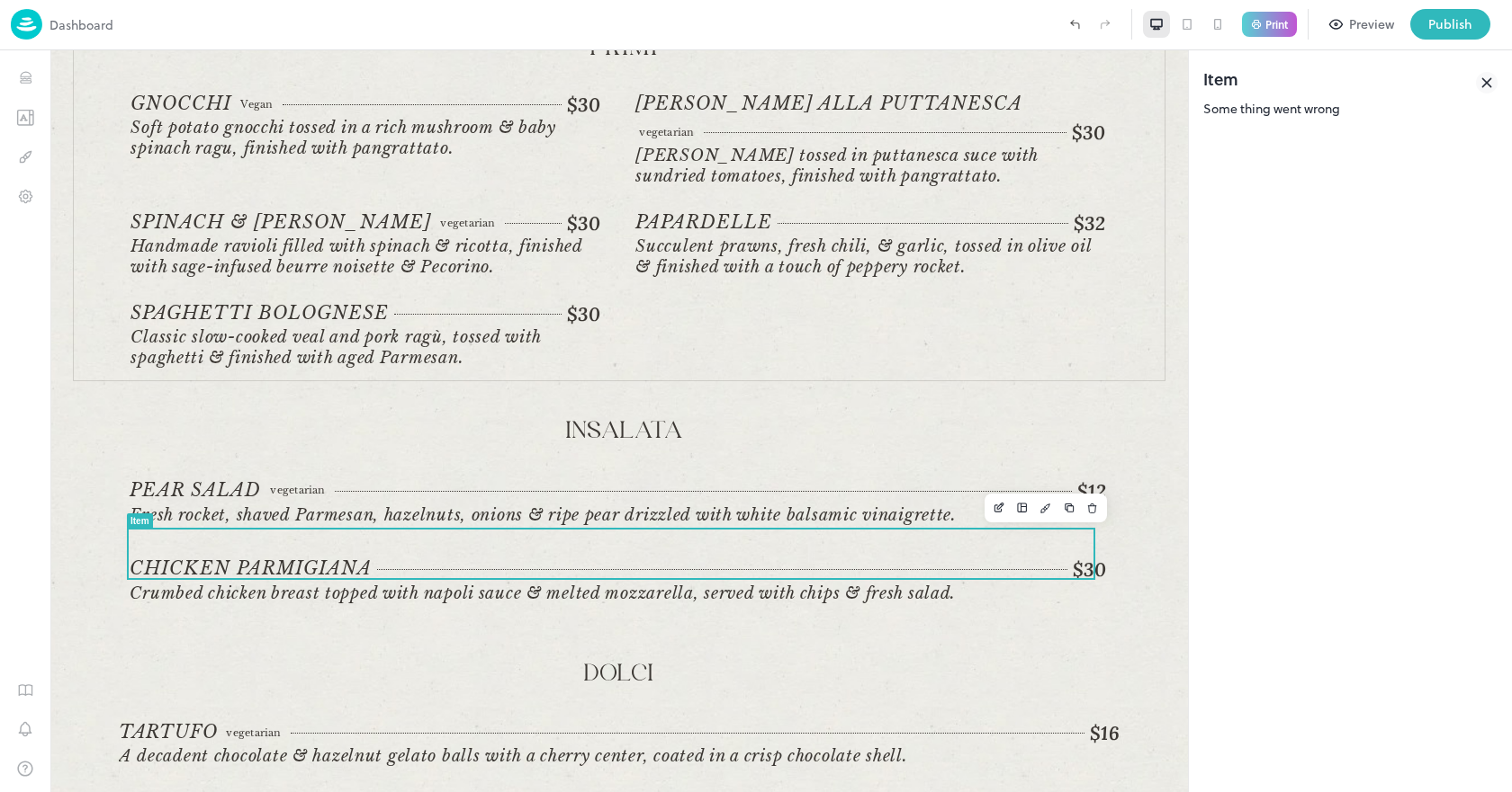
click at [1360, 33] on div "Preview" at bounding box center [1371, 23] width 45 height 20
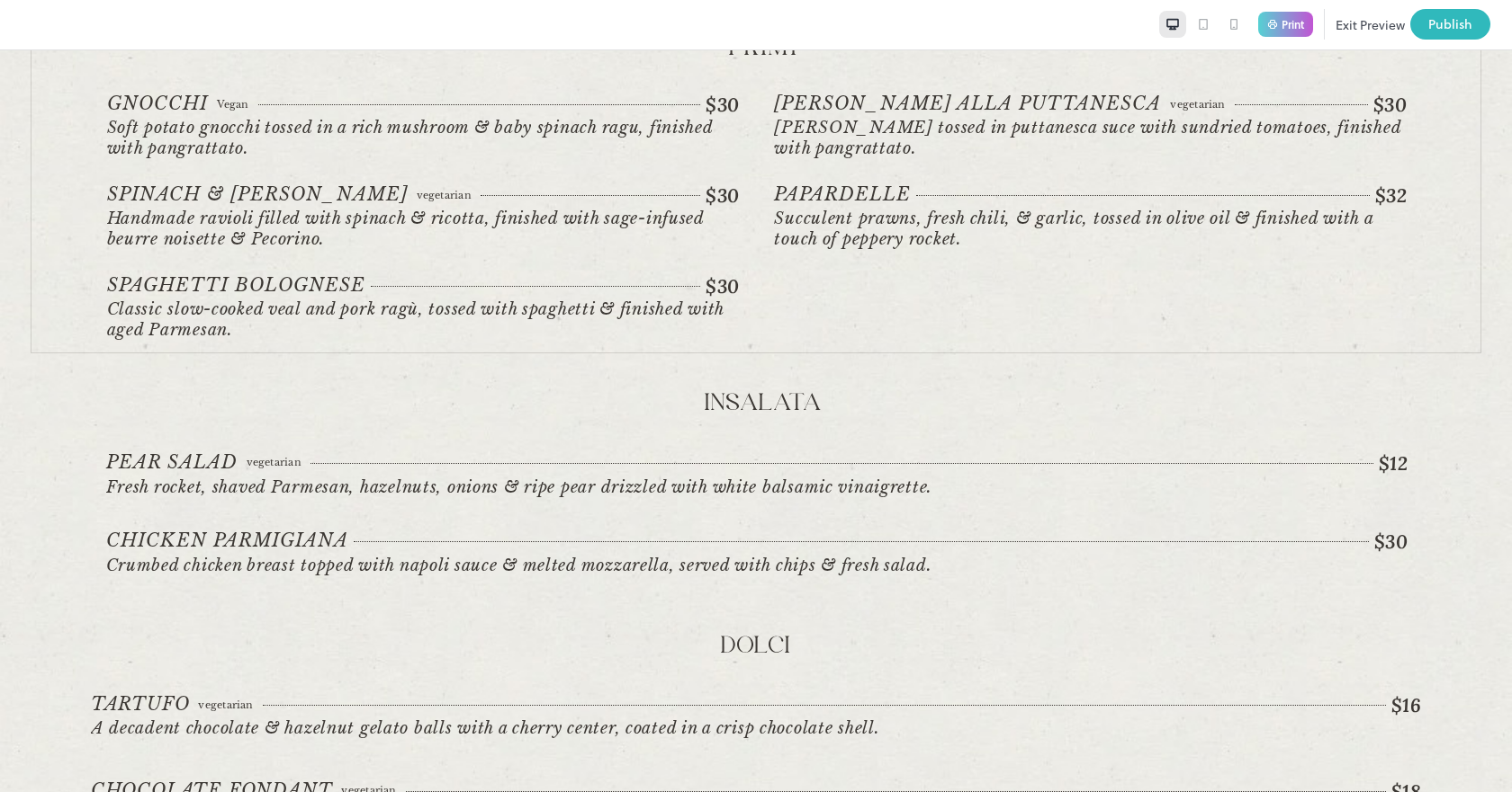
click at [1360, 33] on button "Exit Preview" at bounding box center [1369, 24] width 69 height 31
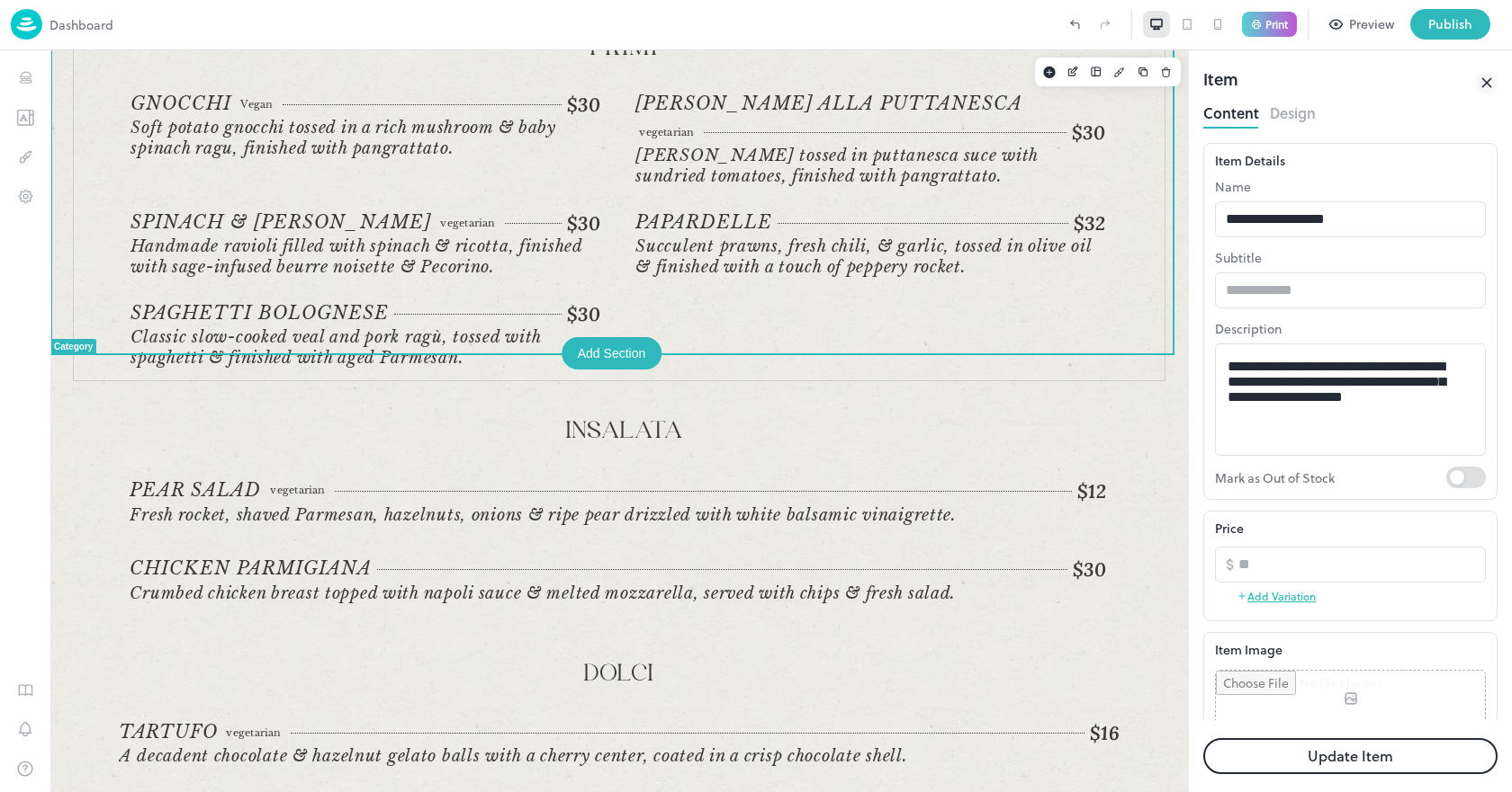
click at [886, 298] on div "Gnocchi Vegan $30 Vegan Soft potato gnocchi tossed in a rich mushroom & baby sp…" at bounding box center [625, 231] width 988 height 279
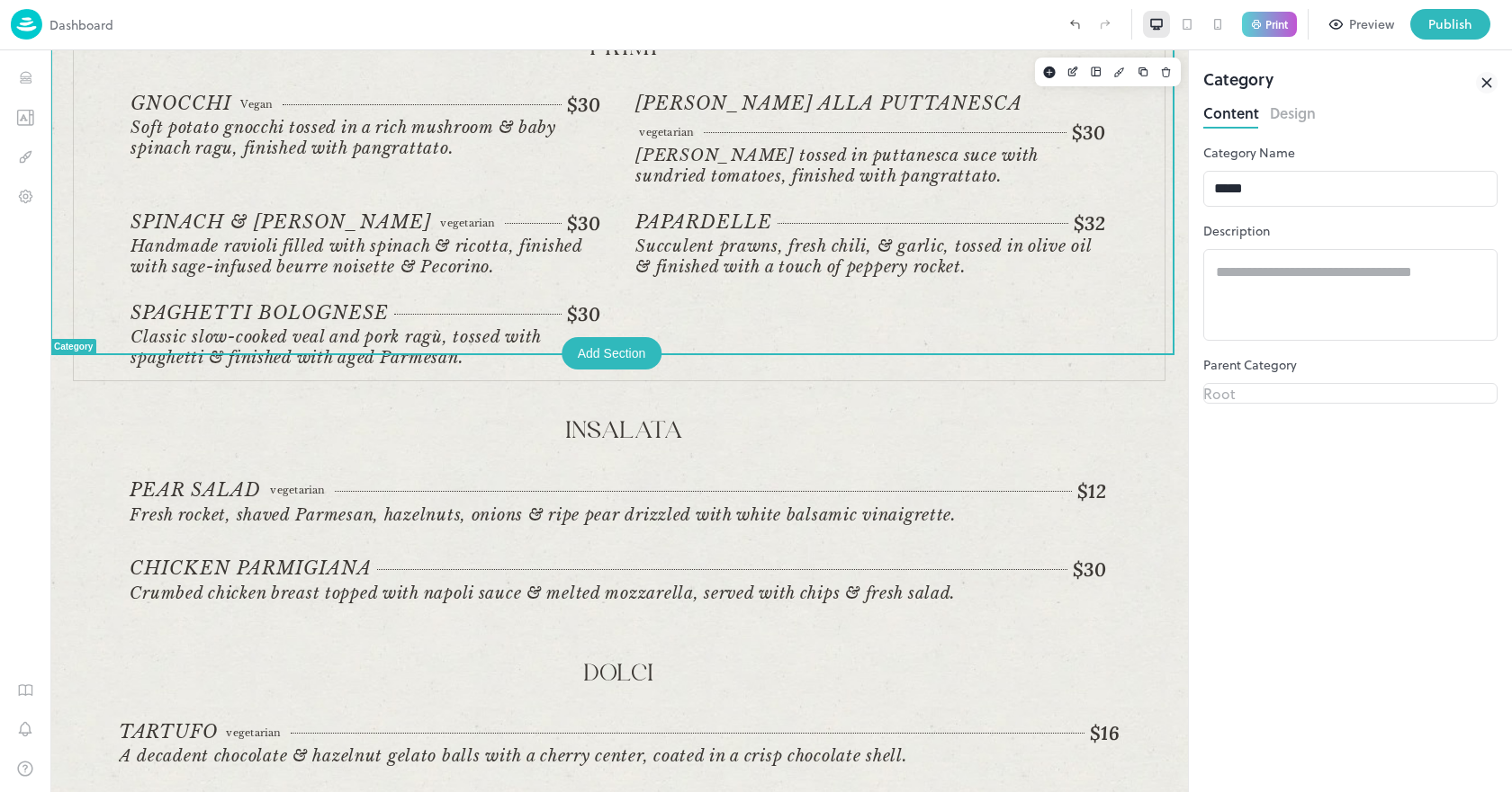
click at [624, 348] on div "Add Section" at bounding box center [612, 353] width 101 height 33
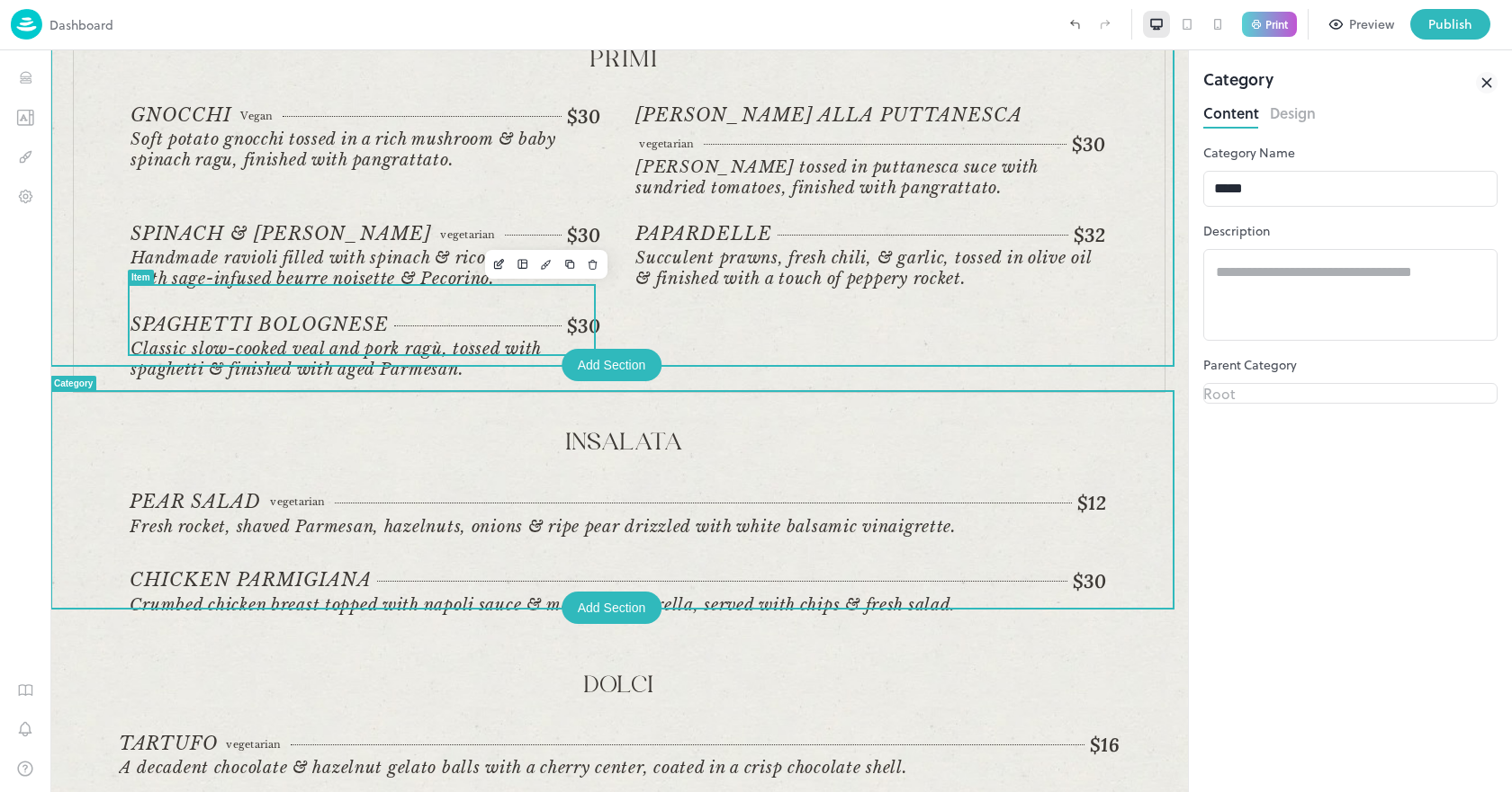
scroll to position [490, 0]
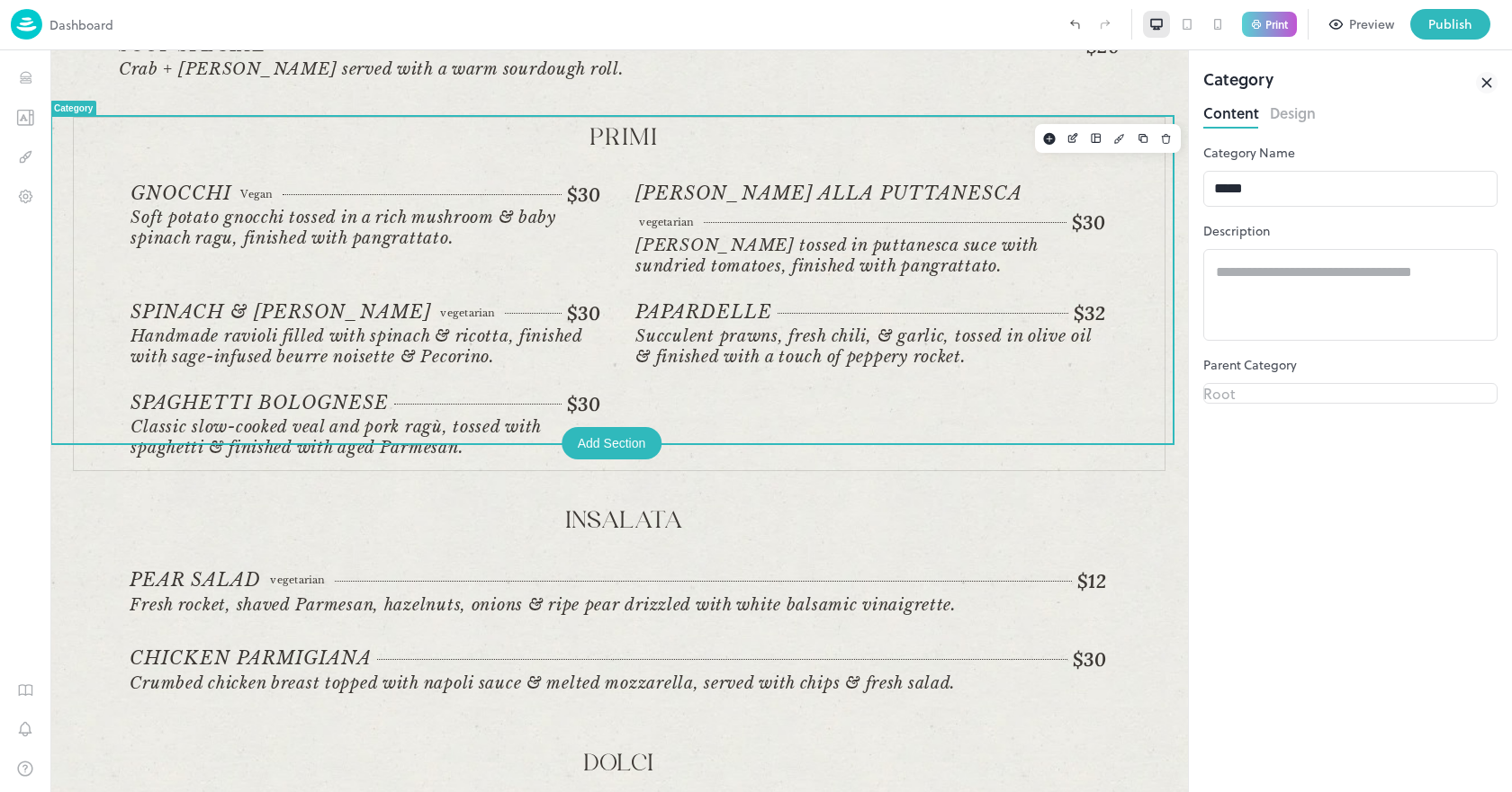
click at [729, 386] on div "Gnocchi Vegan $30 Vegan Soft potato gnocchi tossed in a rich mushroom & baby sp…" at bounding box center [625, 321] width 988 height 279
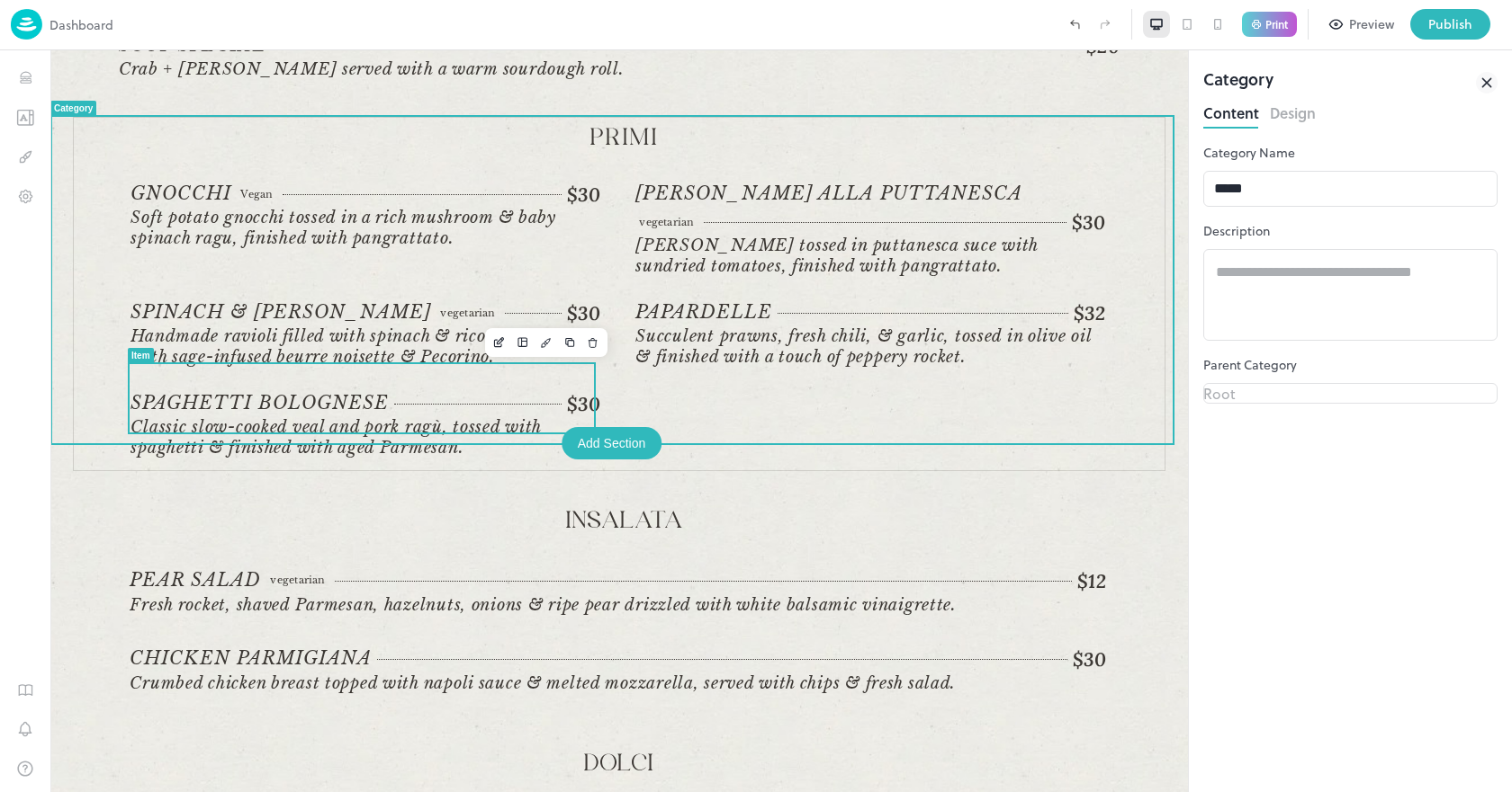
click at [405, 392] on div "$30" at bounding box center [497, 404] width 206 height 24
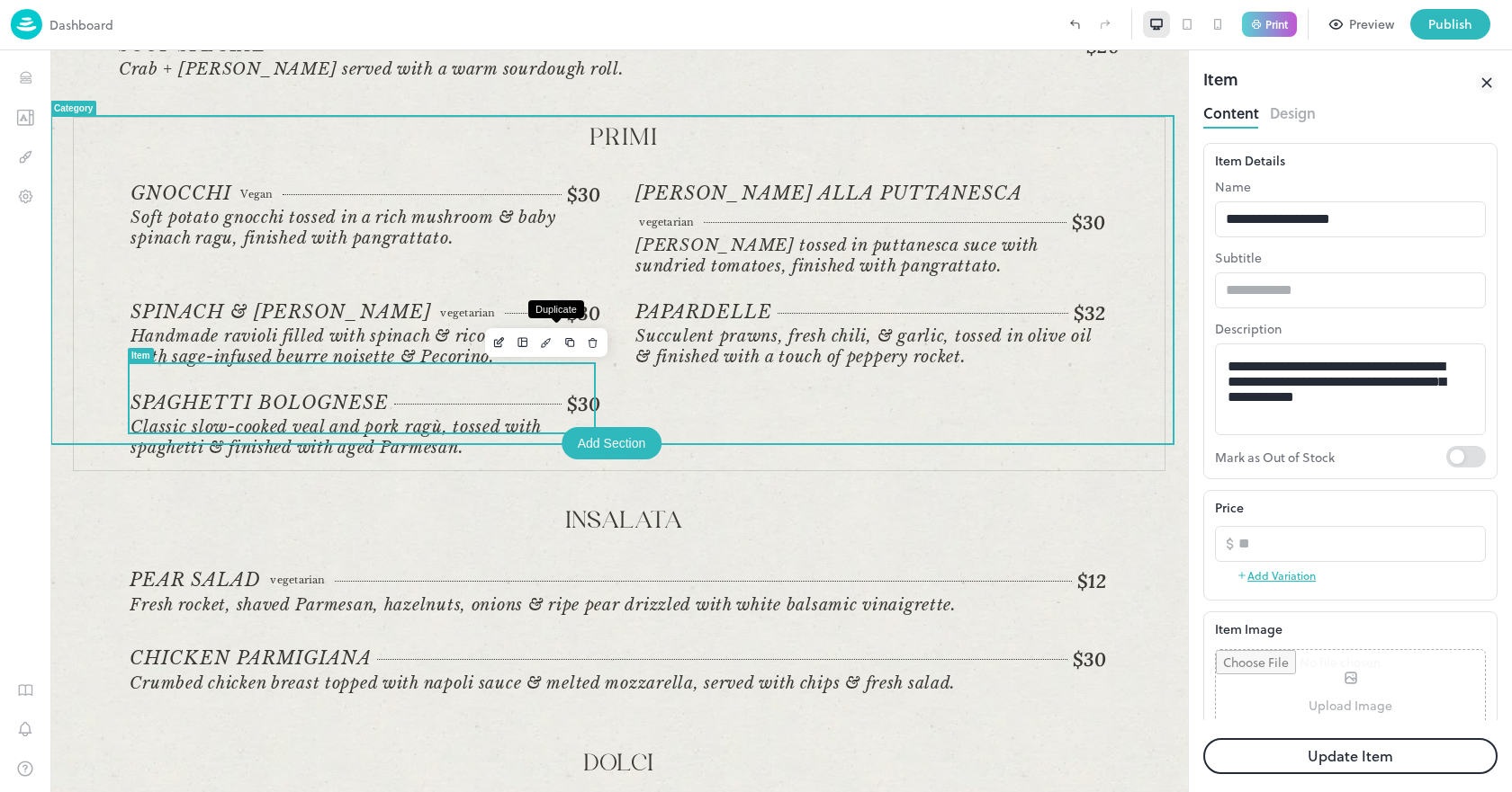
click at [563, 347] on icon "Duplicate" at bounding box center [570, 343] width 13 height 13
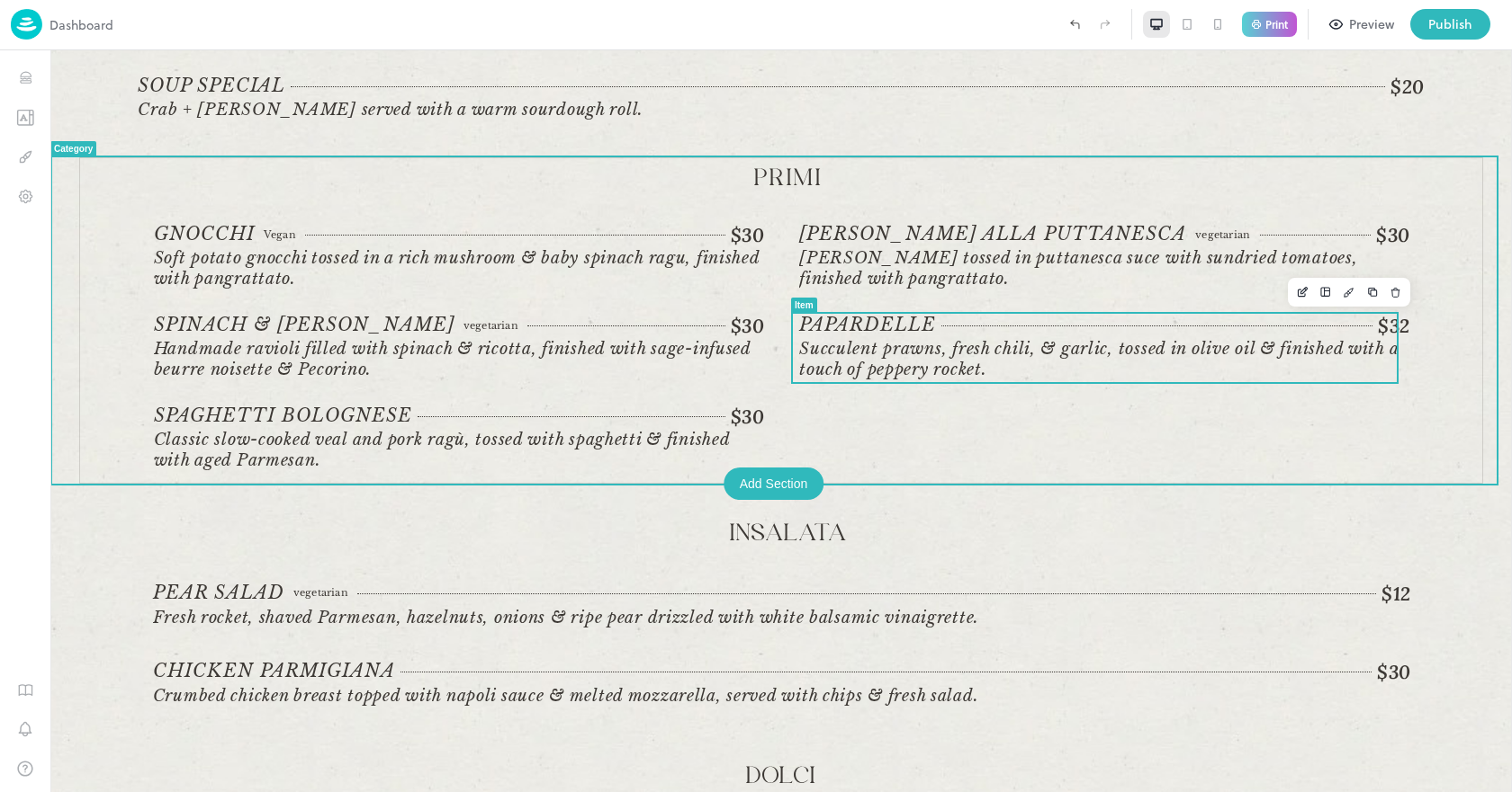
scroll to position [539, 0]
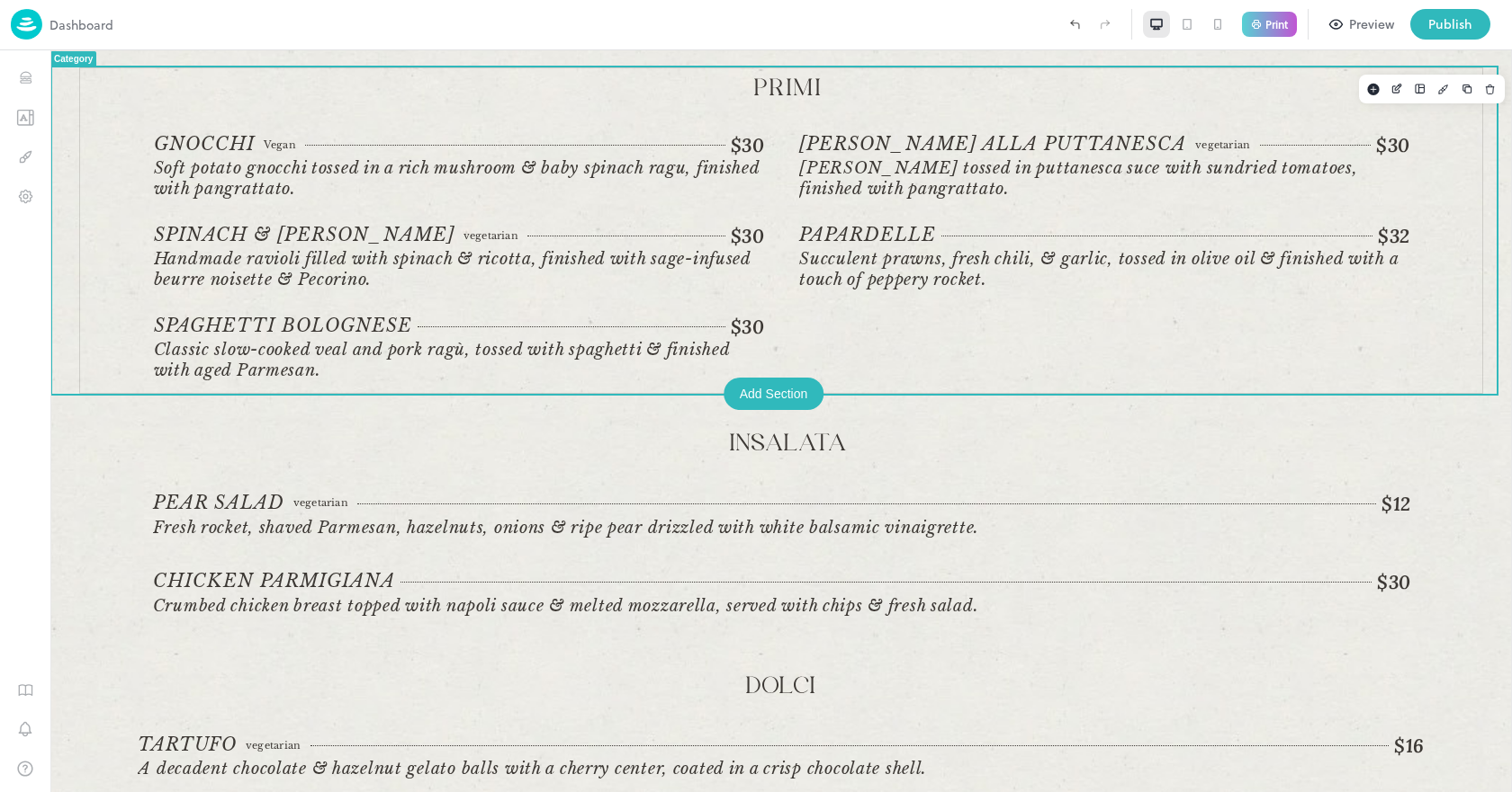
click at [864, 360] on div "Gnocchi Vegan $30 Vegan Soft potato gnocchi tossed in a rich mushroom & baby sp…" at bounding box center [789, 258] width 1270 height 251
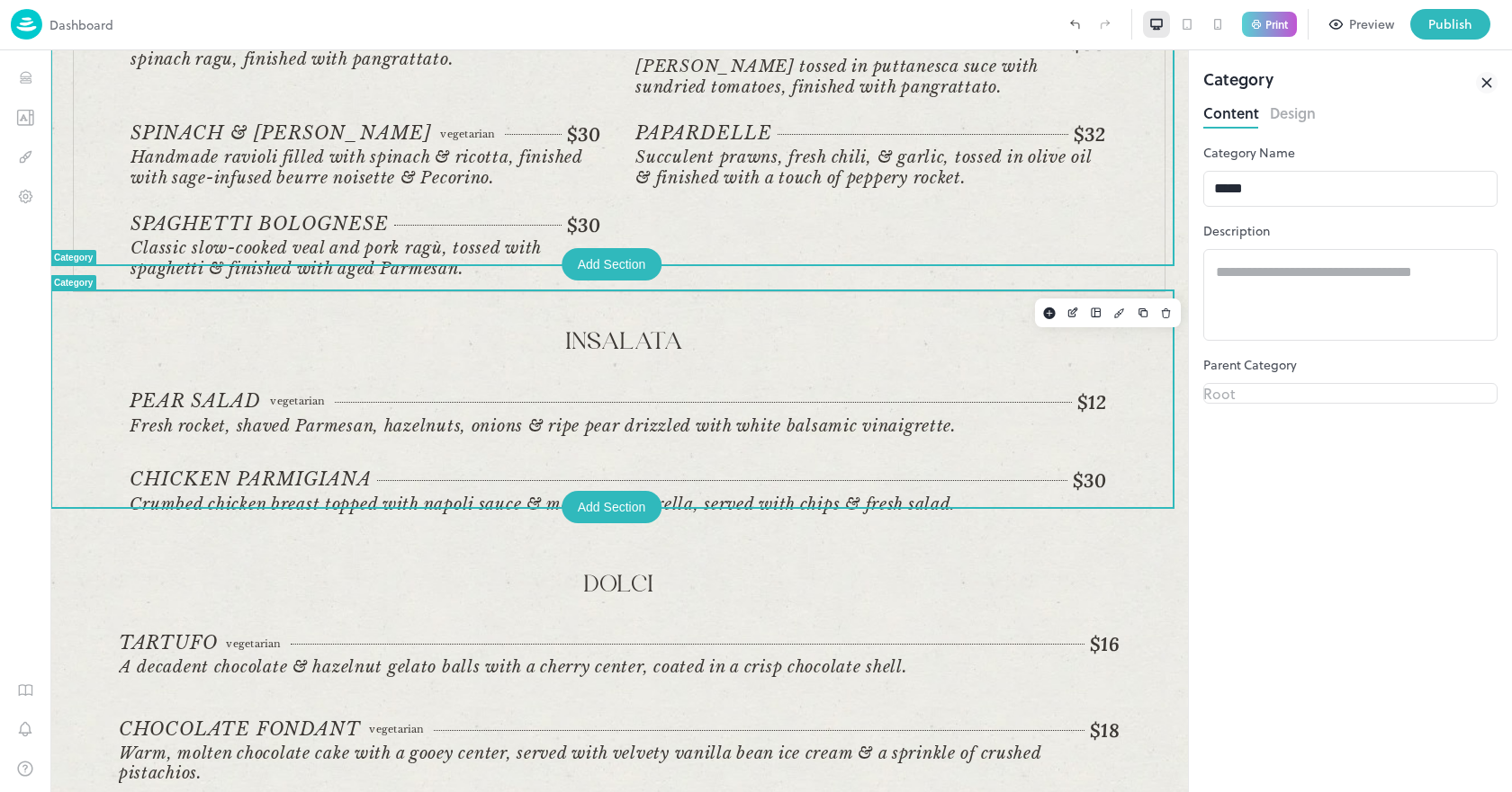
scroll to position [670, 0]
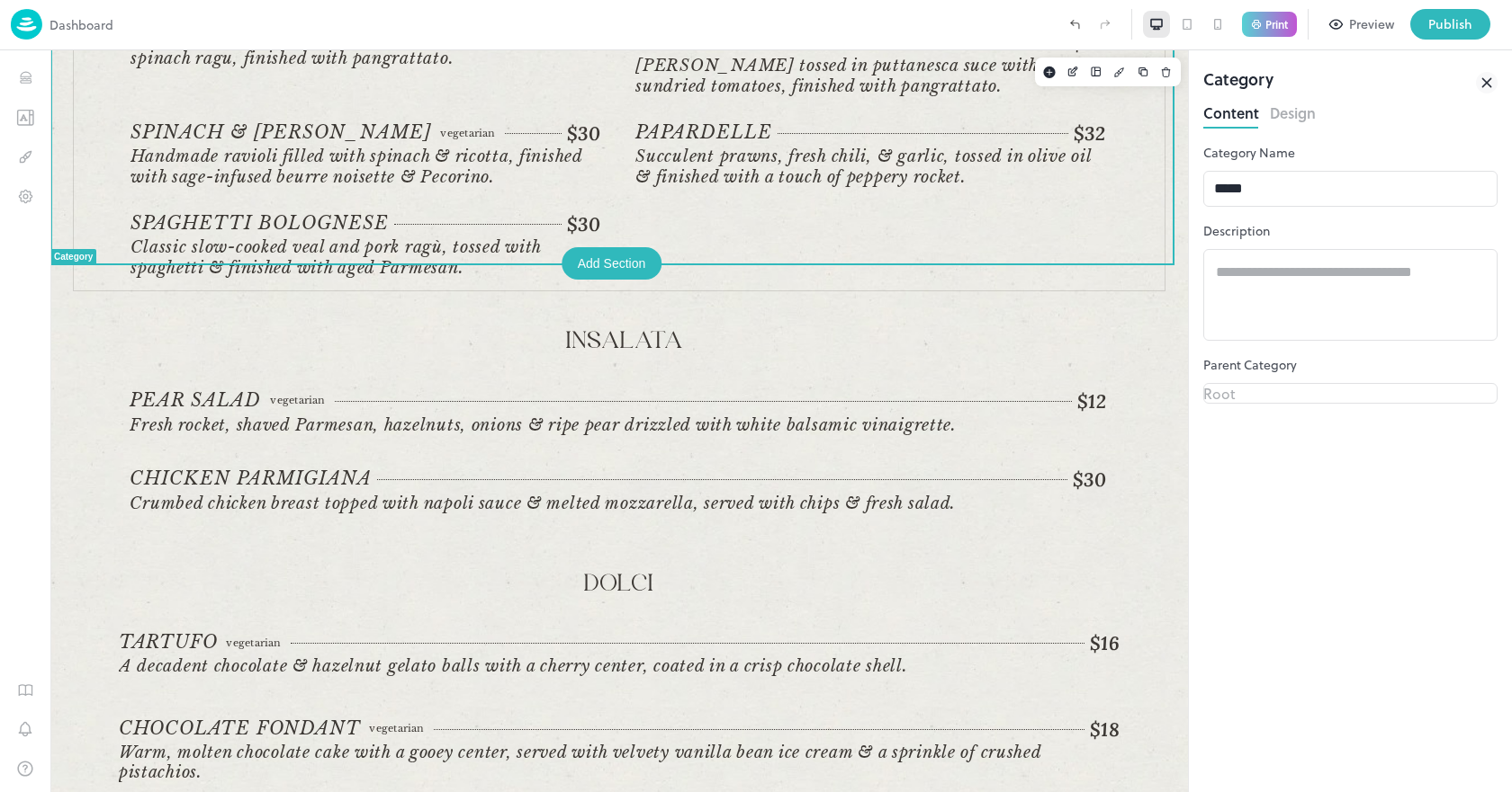
click at [1331, 31] on icon "button" at bounding box center [1336, 23] width 15 height 16
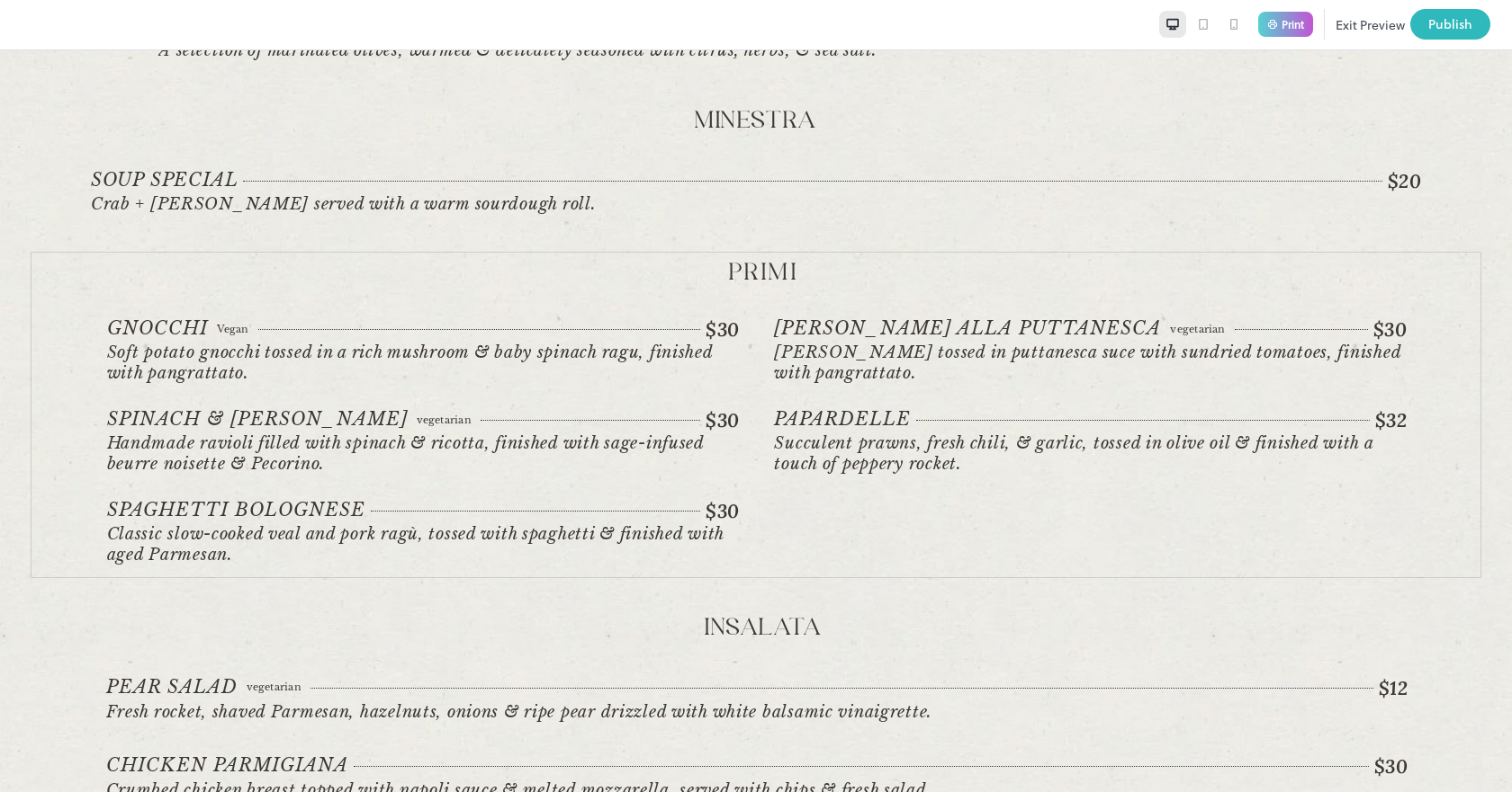
scroll to position [360, 0]
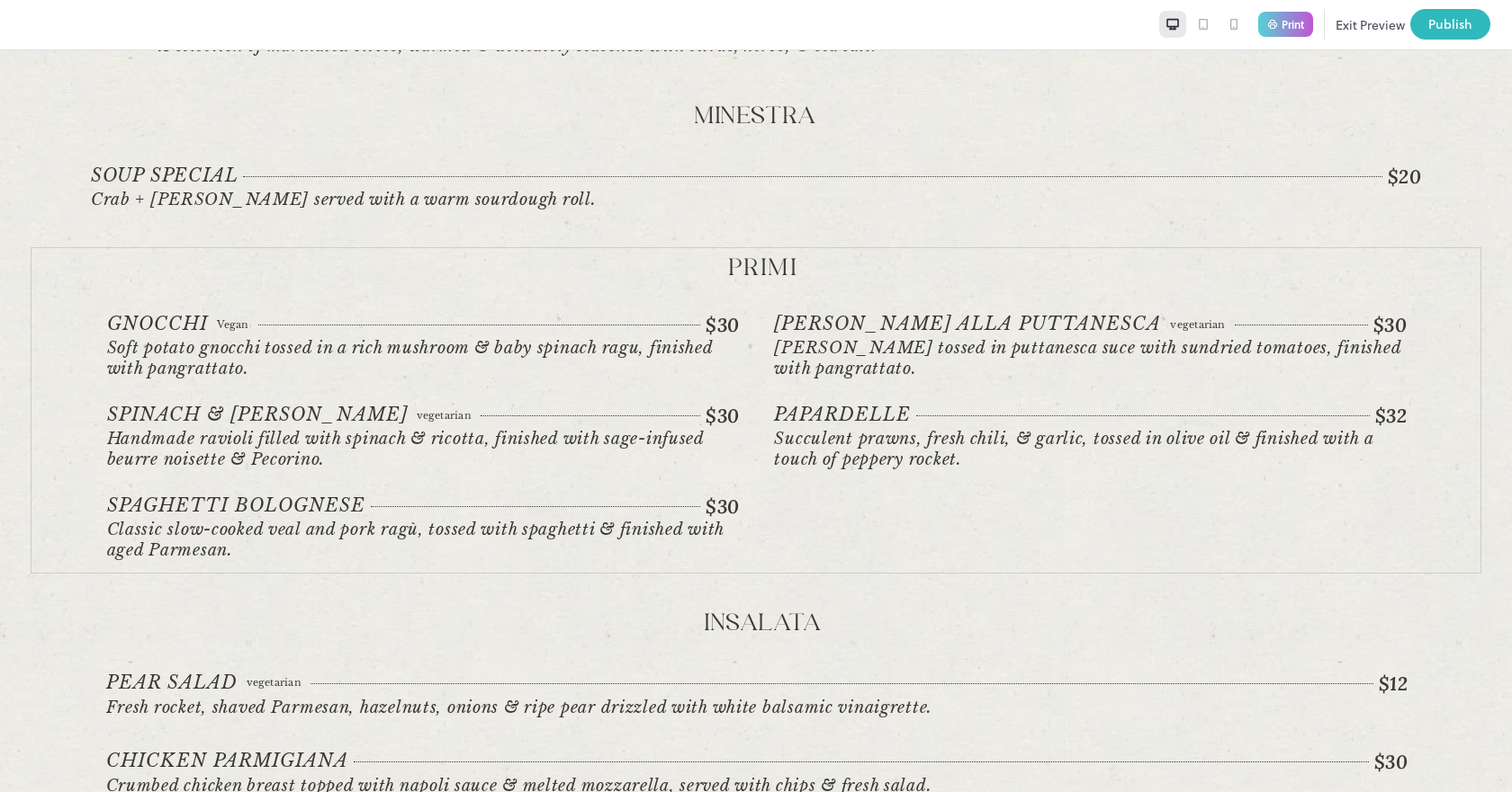
click at [910, 531] on div "Gnocchi Vegan $30 Vegan Soft potato gnocchi tossed in a rich mushroom & baby sp…" at bounding box center [763, 438] width 1313 height 251
click at [1378, 17] on button "Exit Preview" at bounding box center [1369, 24] width 69 height 31
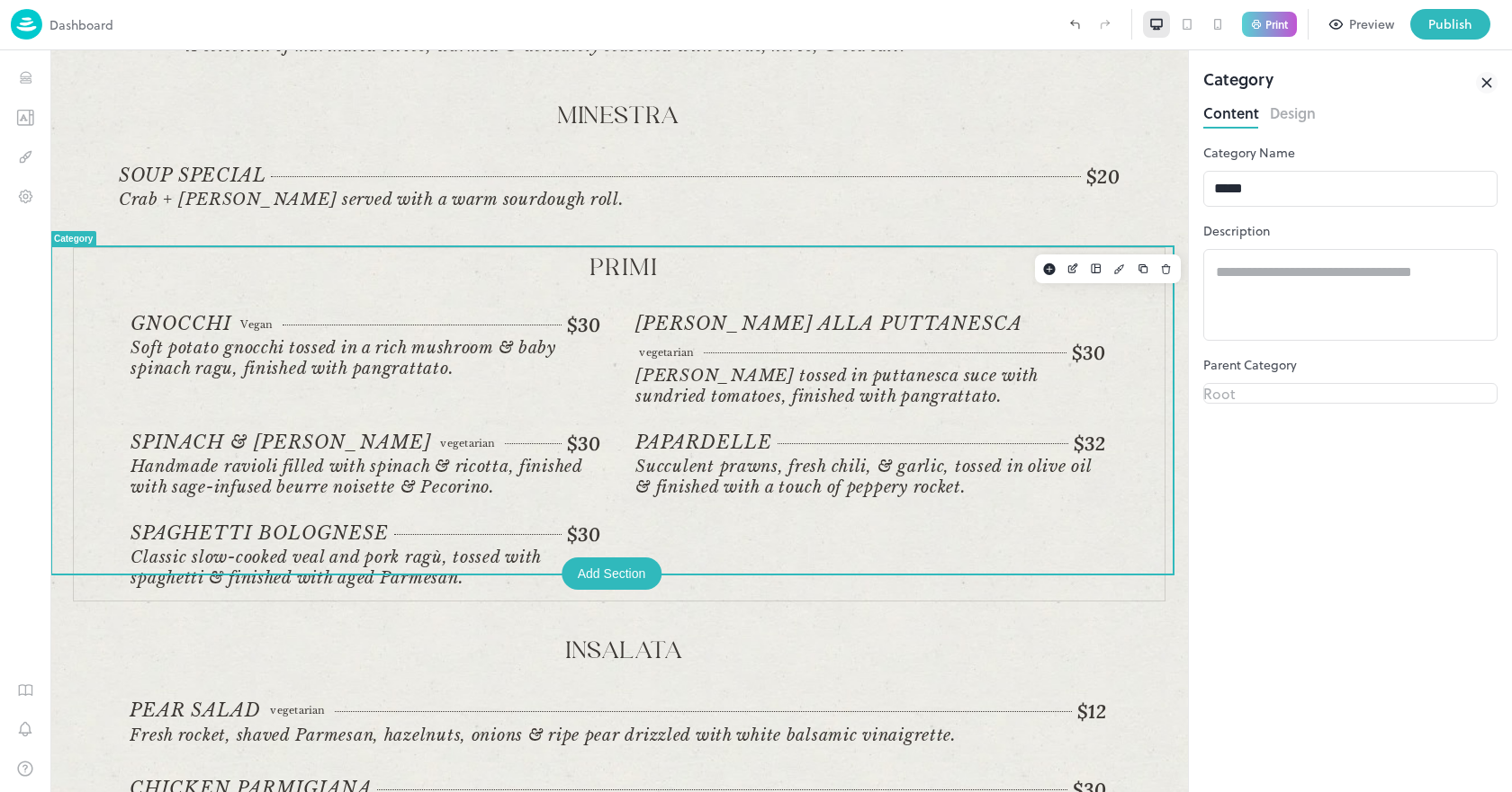
click at [788, 510] on div "Gnocchi Vegan $30 Vegan Soft potato gnocchi tossed in a rich mushroom & baby sp…" at bounding box center [625, 452] width 988 height 279
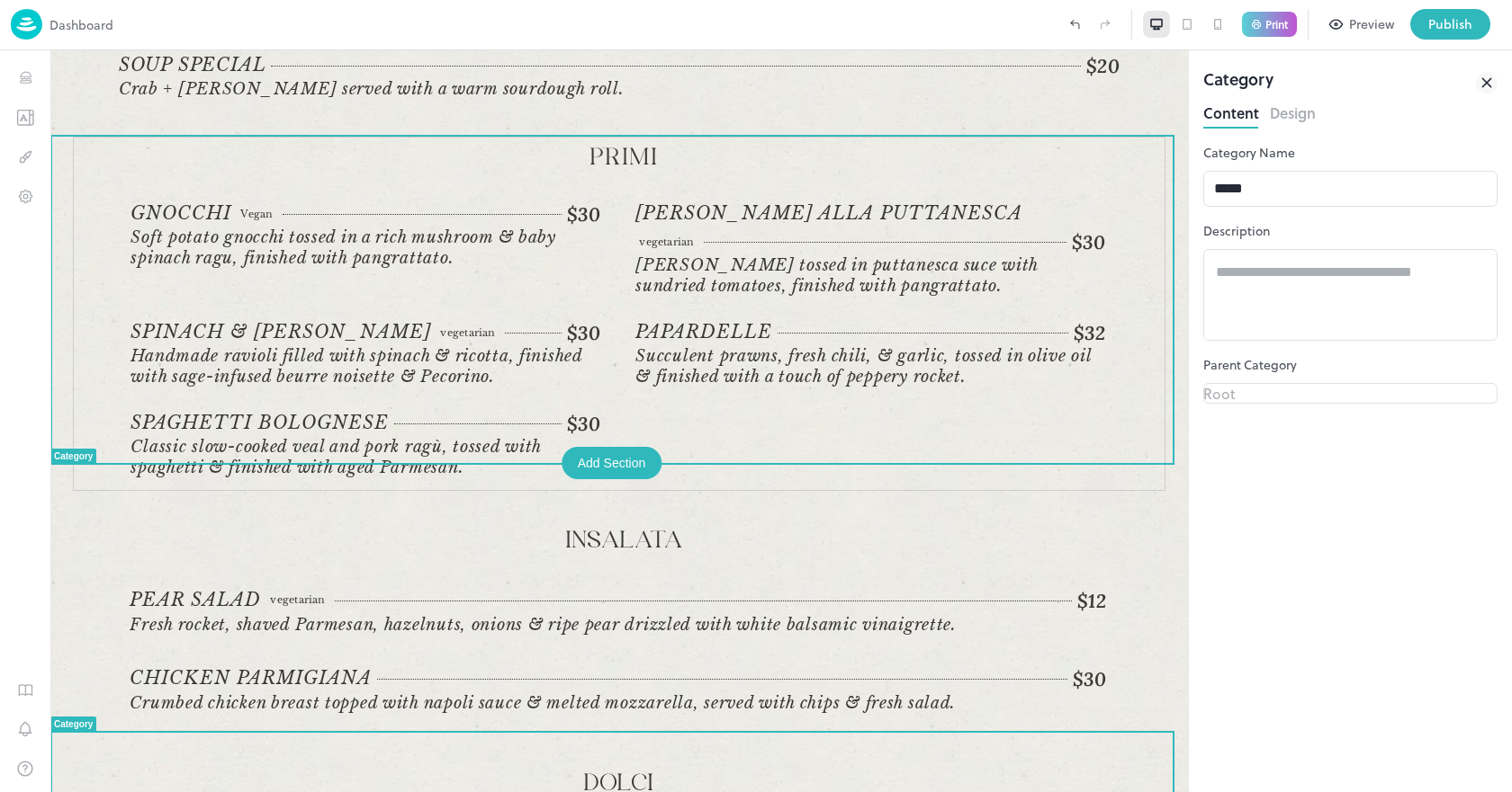
scroll to position [670, 0]
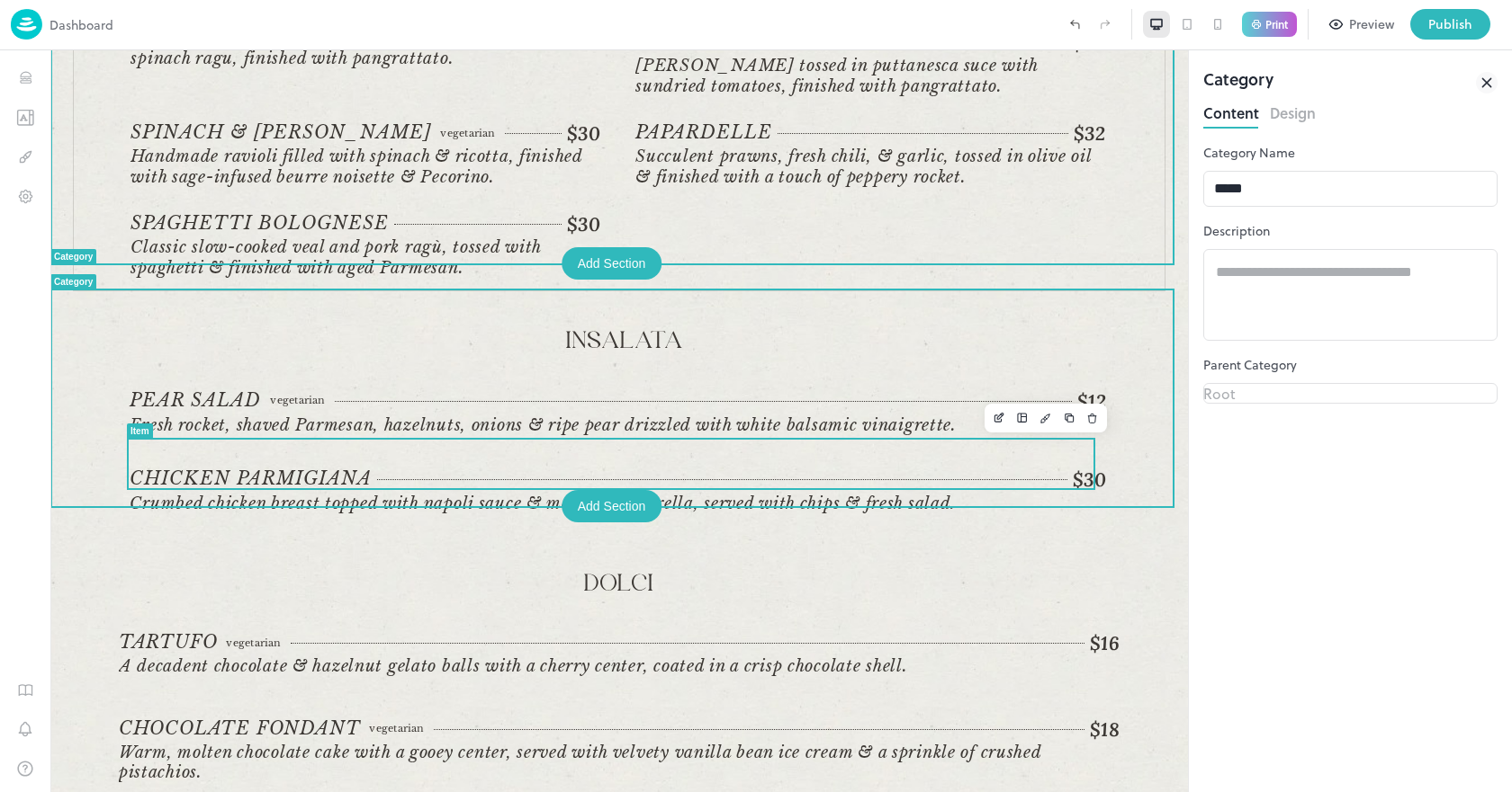
click at [587, 494] on span "Crumbed chicken breast topped with napoli sauce & melted mozzarella, served wit…" at bounding box center [543, 503] width 826 height 20
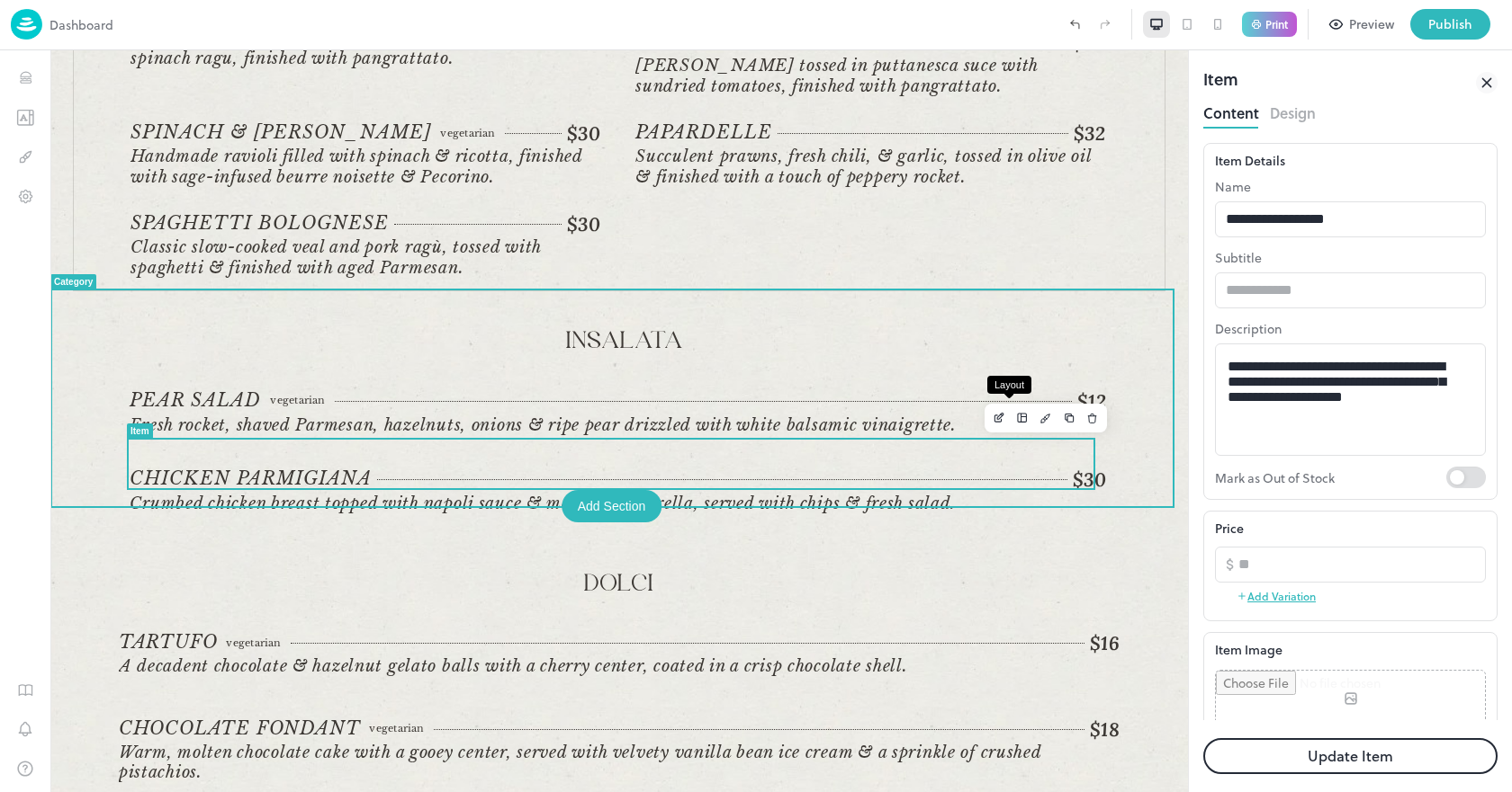
click at [1016, 418] on icon "Layout" at bounding box center [1023, 418] width 13 height 13
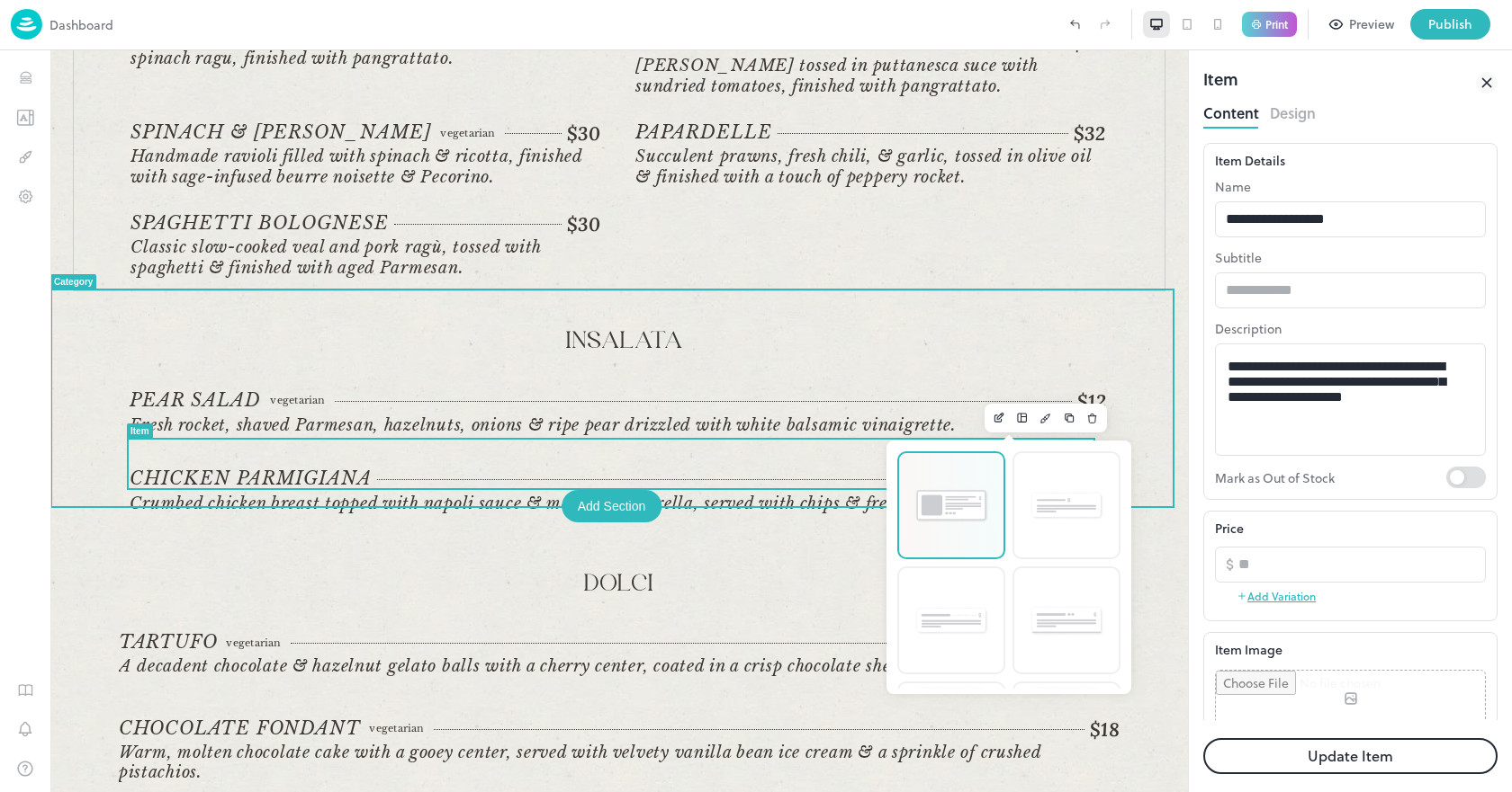
click at [941, 519] on img at bounding box center [951, 506] width 76 height 37
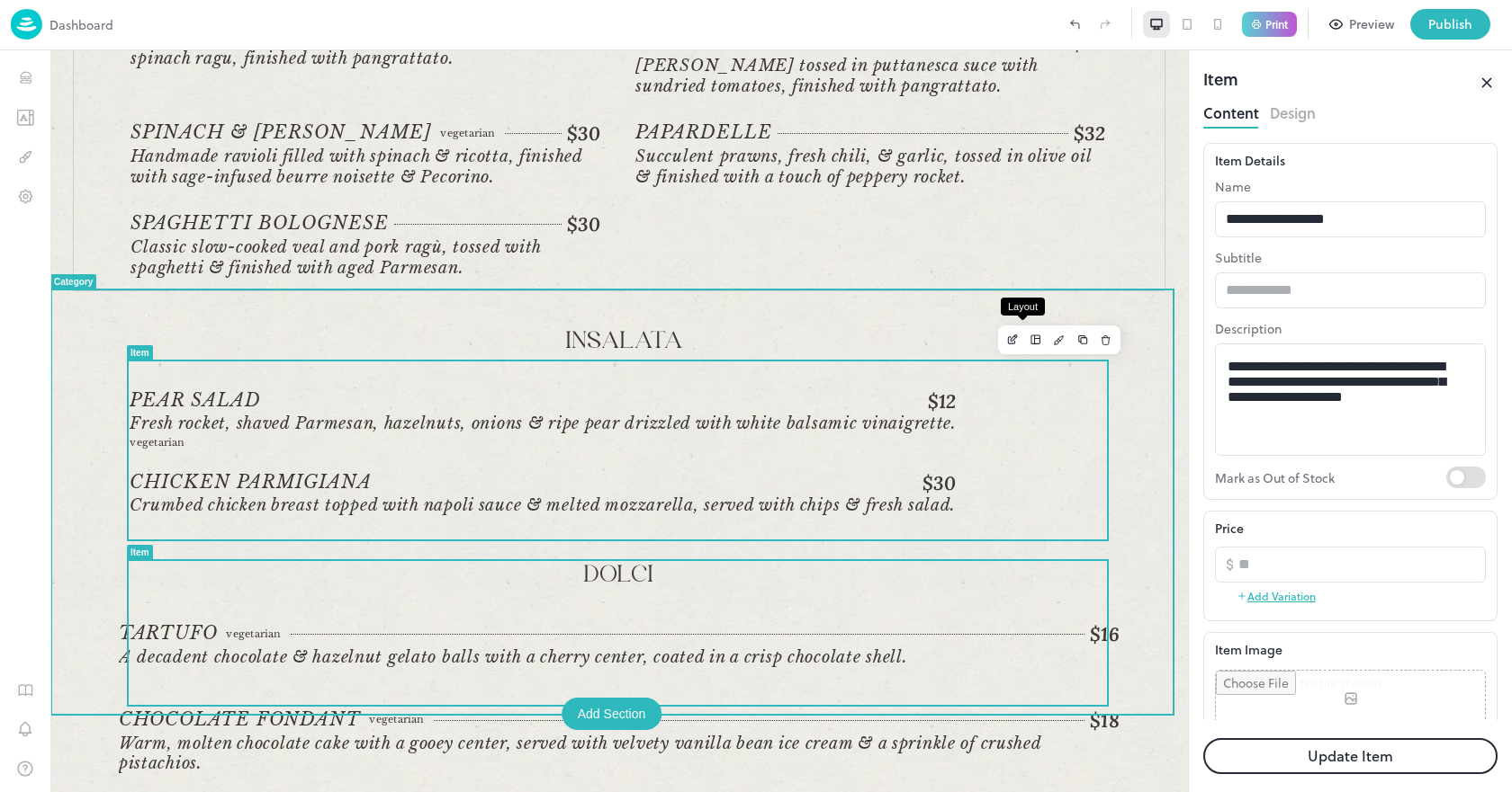
click at [1029, 345] on icon "Layout" at bounding box center [1036, 340] width 13 height 13
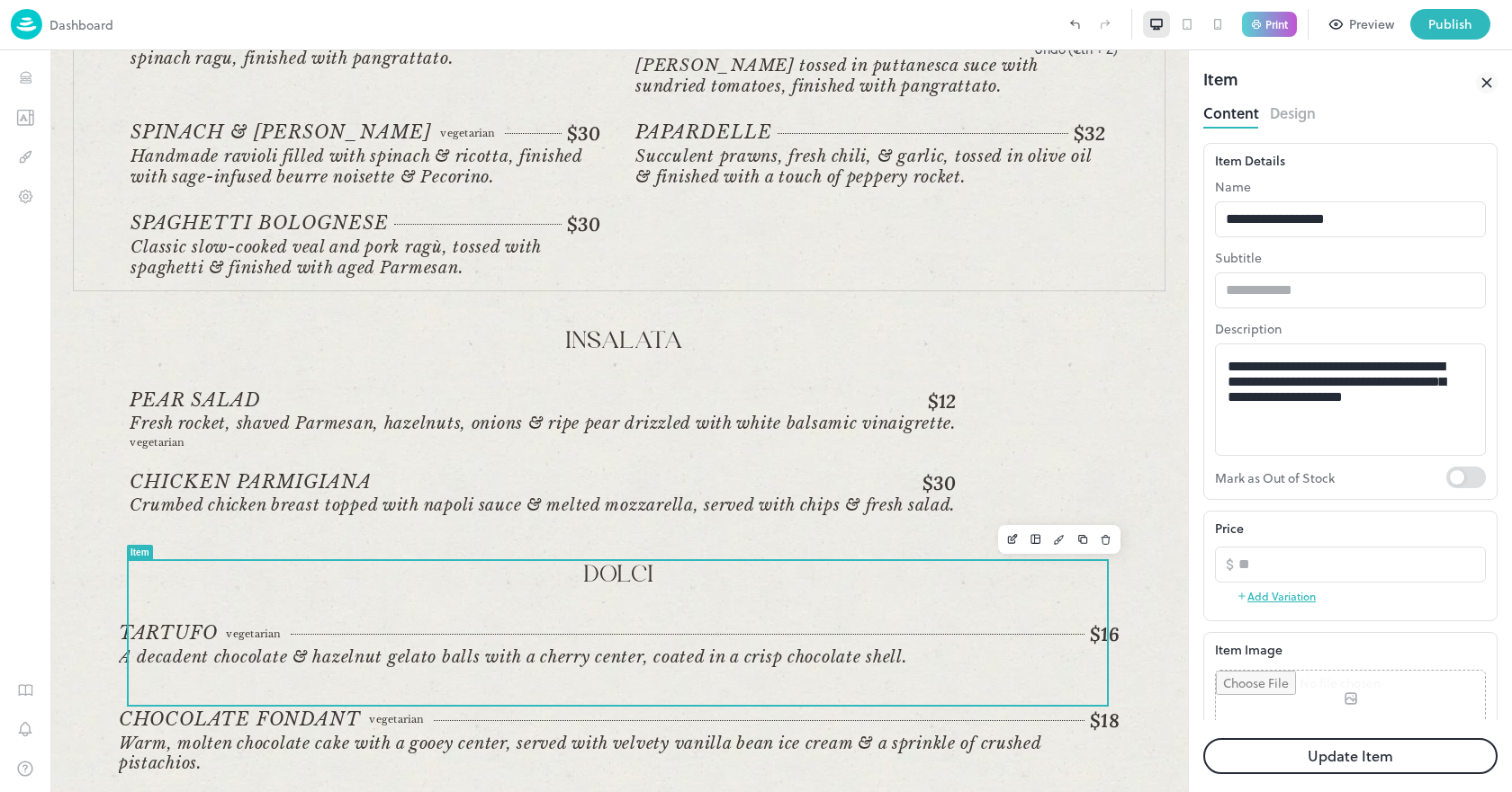
click at [1075, 27] on icon "Undo (Ctrl + Z)" at bounding box center [1074, 23] width 16 height 16
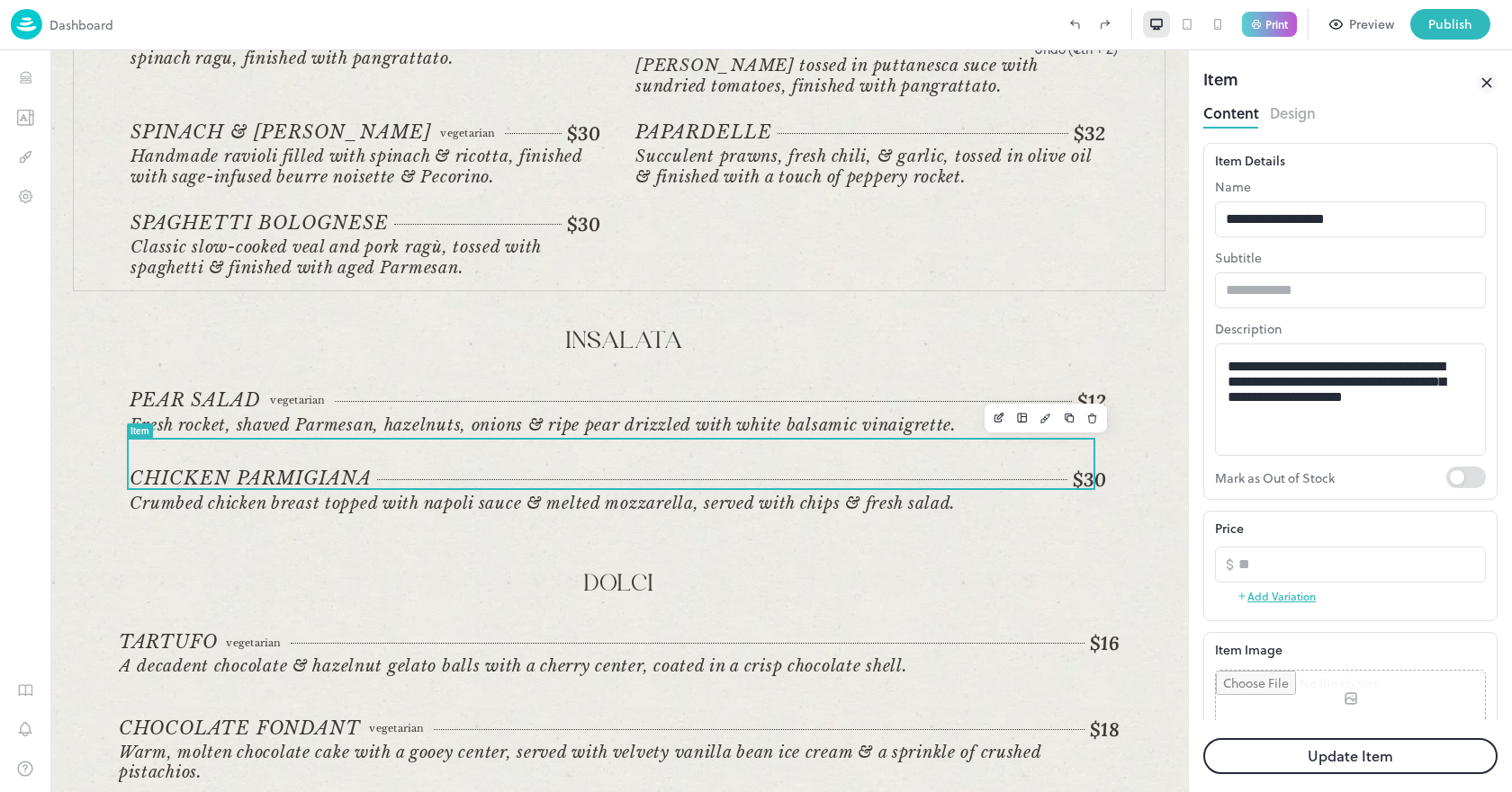
click at [1075, 27] on icon "Undo (Ctrl + Z)" at bounding box center [1074, 23] width 16 height 16
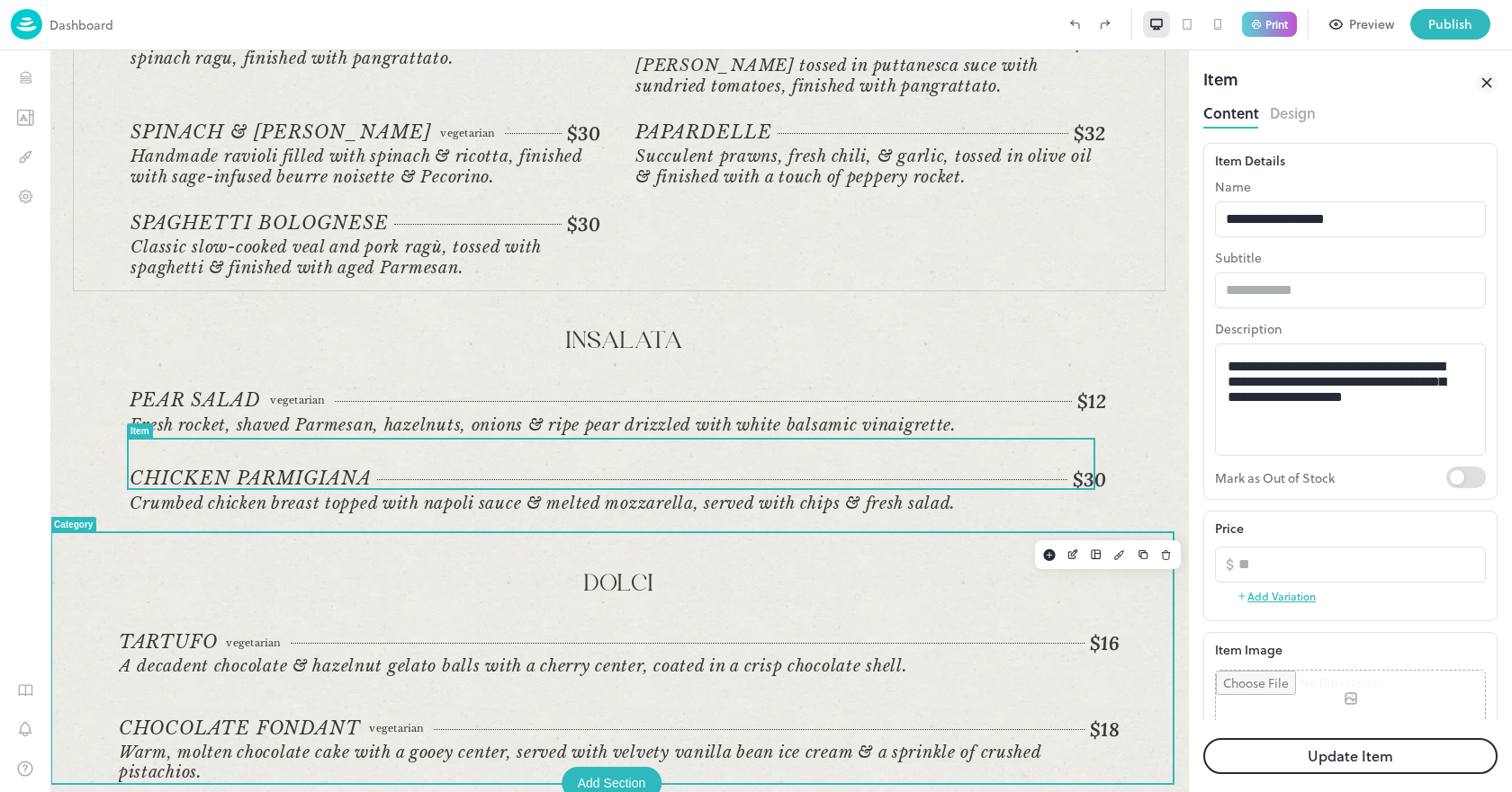
click at [867, 570] on p "Dolci" at bounding box center [618, 585] width 1000 height 30
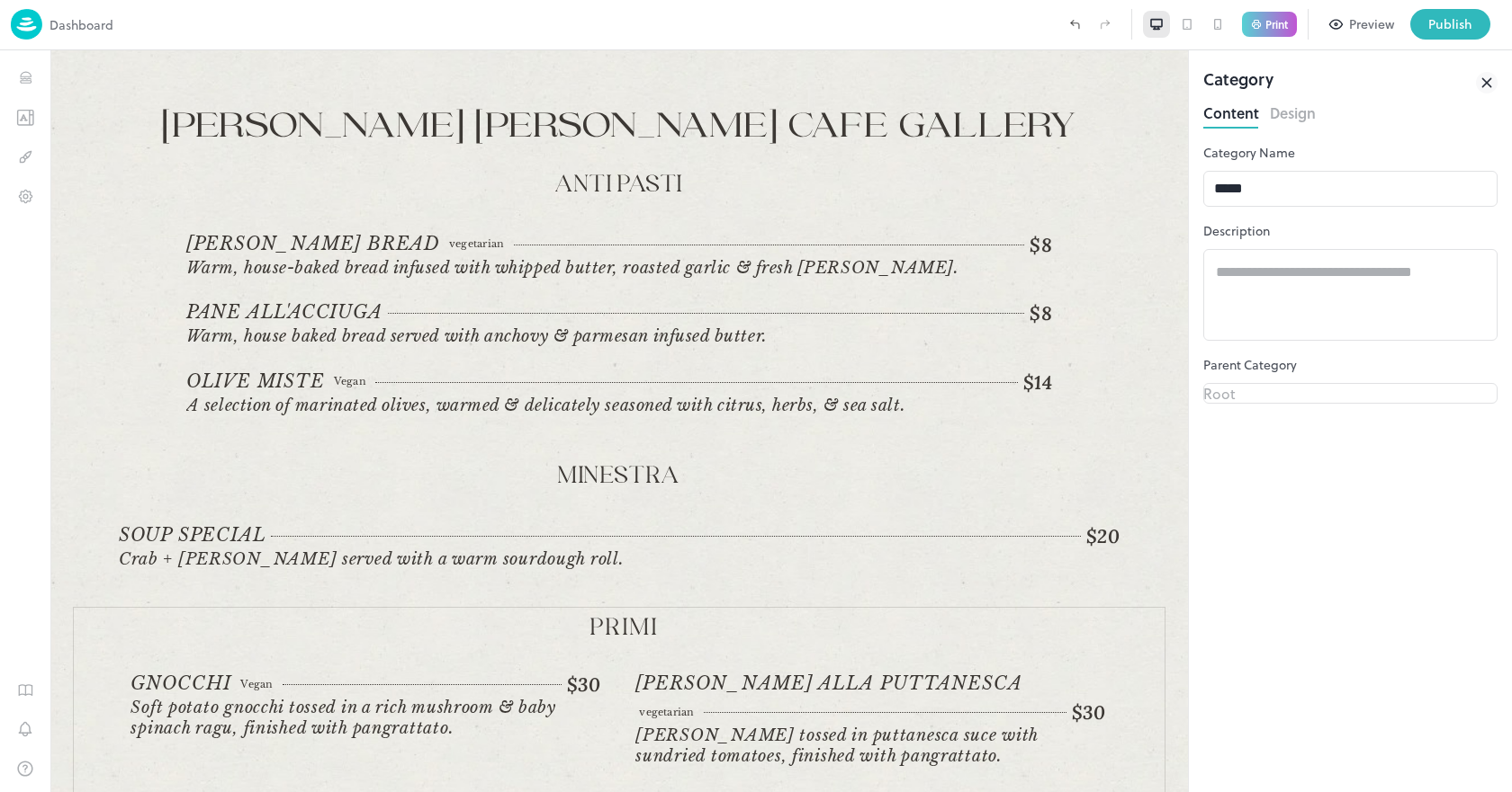
click at [1479, 76] on icon at bounding box center [1486, 82] width 21 height 21
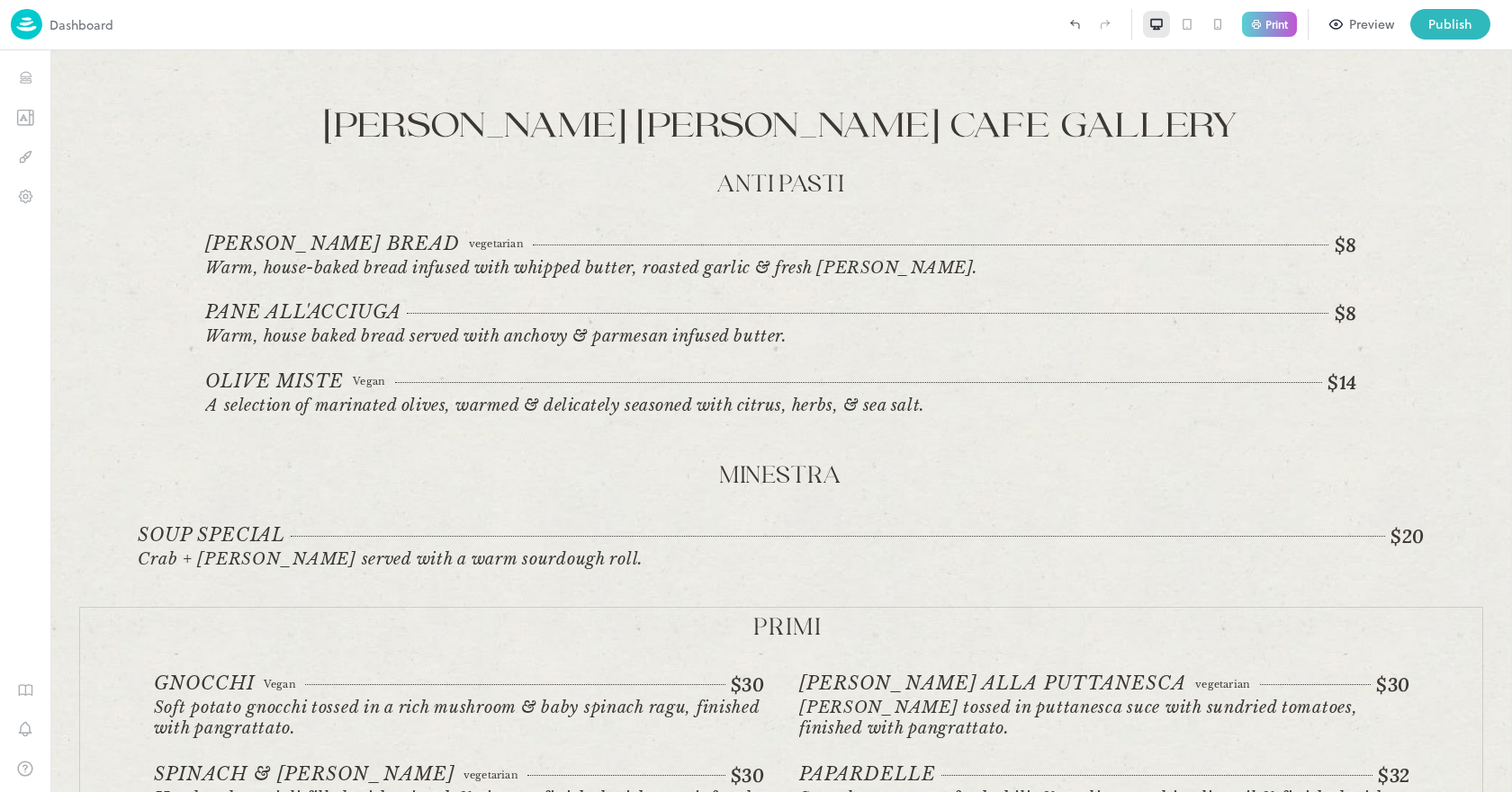
drag, startPoint x: 1271, startPoint y: 25, endPoint x: 1265, endPoint y: 3, distance: 22.8
click at [1267, 7] on div "Dashboard Print Preview Publish" at bounding box center [756, 25] width 1512 height 50
click at [1260, 16] on div "Print" at bounding box center [1269, 25] width 55 height 26
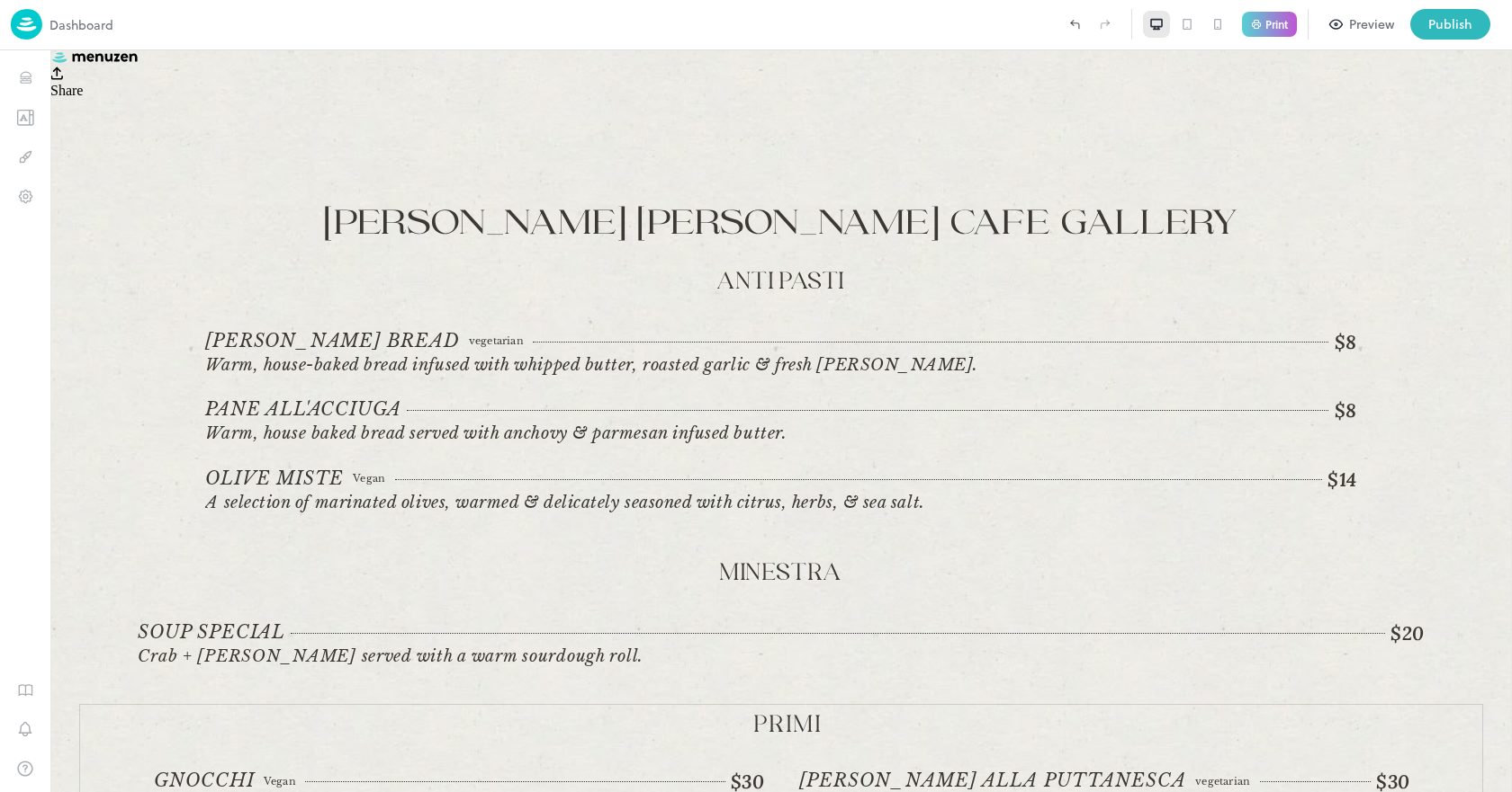
click at [1481, 20] on icon at bounding box center [1488, 24] width 22 height 22
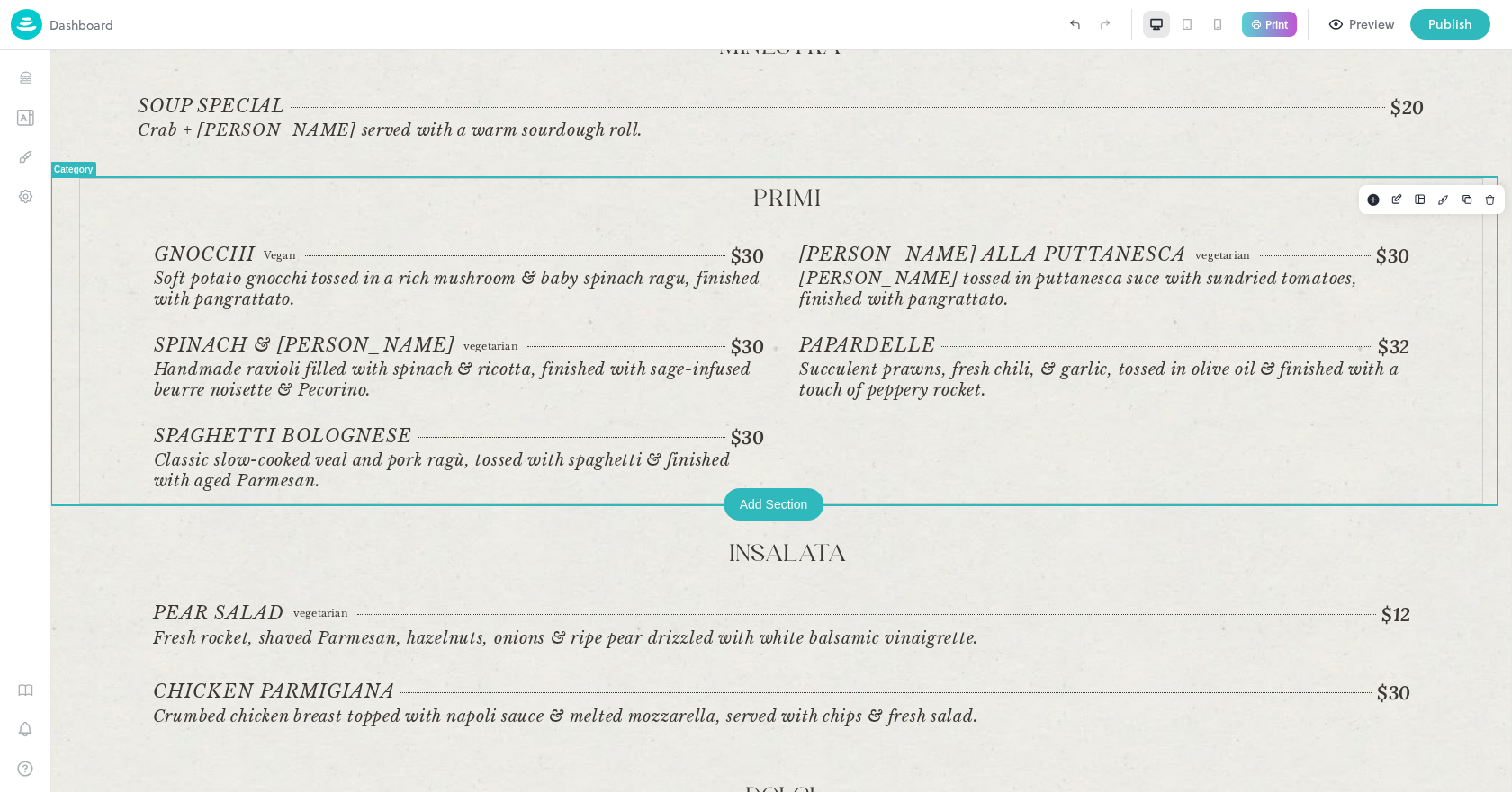
scroll to position [450, 0]
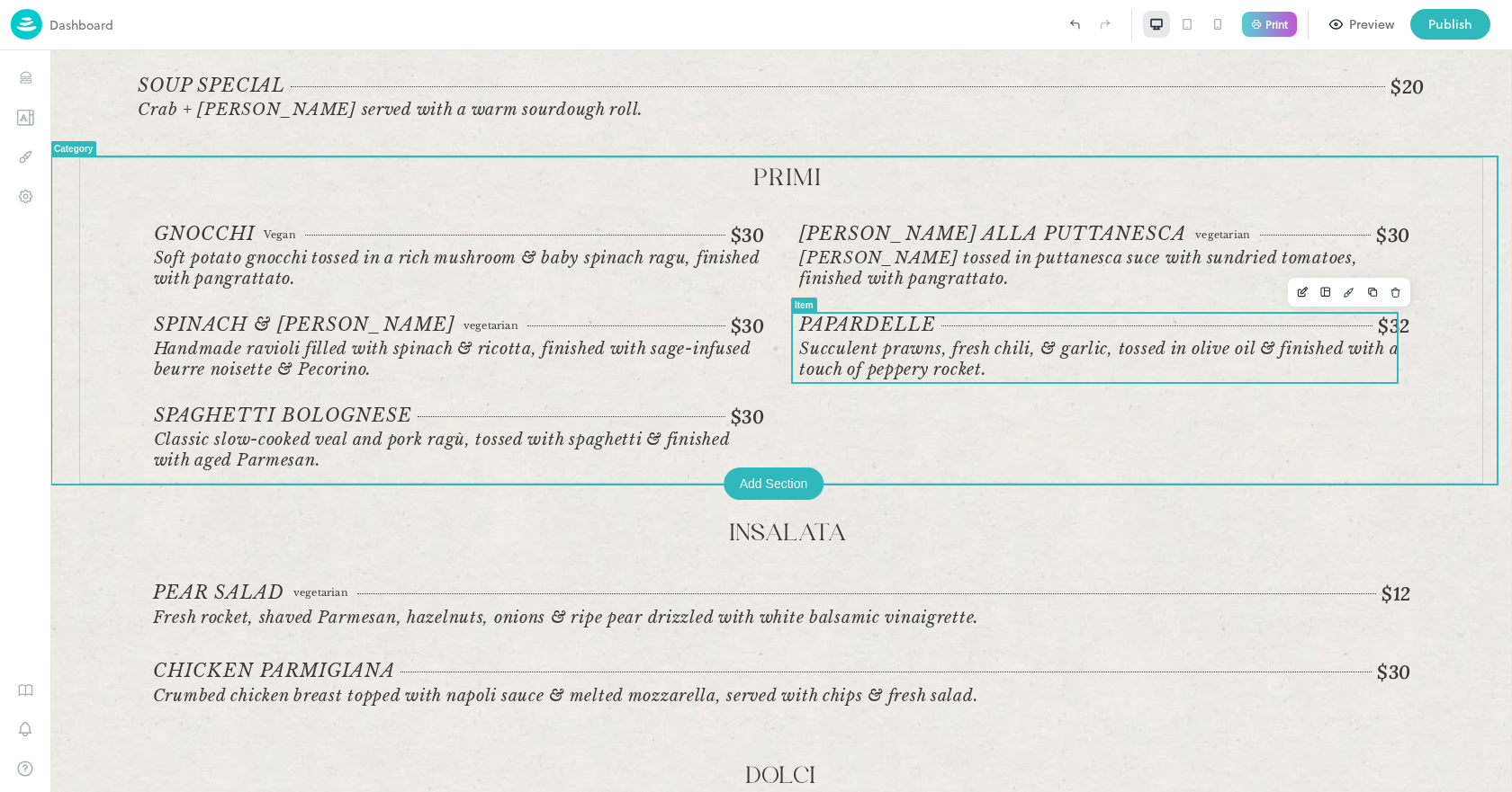
click at [860, 341] on span "Succulent prawns, fresh chili, & garlic, tossed in olive oil & finished with a …" at bounding box center [1098, 359] width 598 height 40
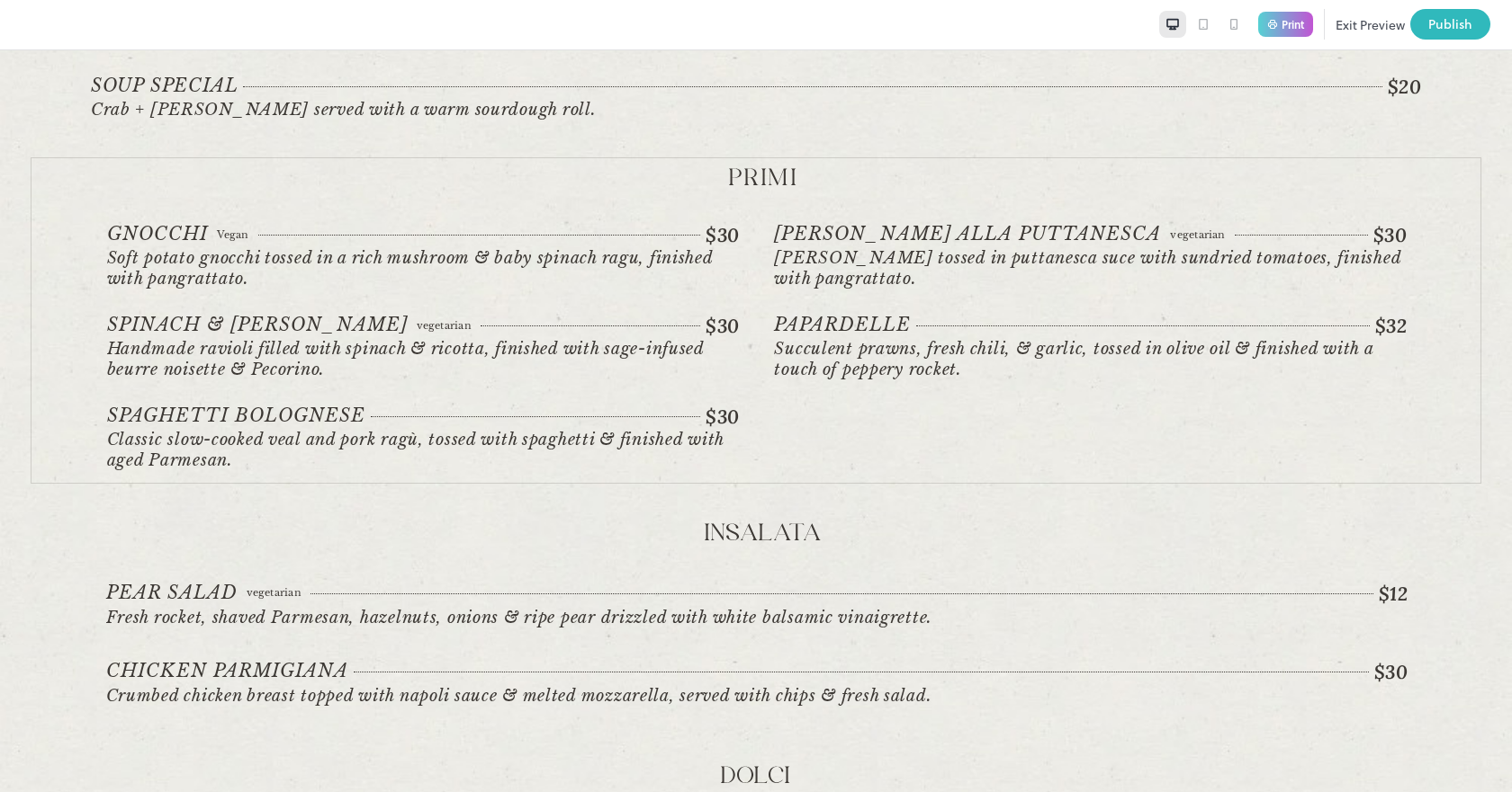
click at [850, 355] on span "Succulent prawns, fresh chili, & garlic, tossed in olive oil & finished with a …" at bounding box center [1073, 359] width 598 height 40
click at [1008, 336] on div "$32" at bounding box center [1161, 326] width 490 height 24
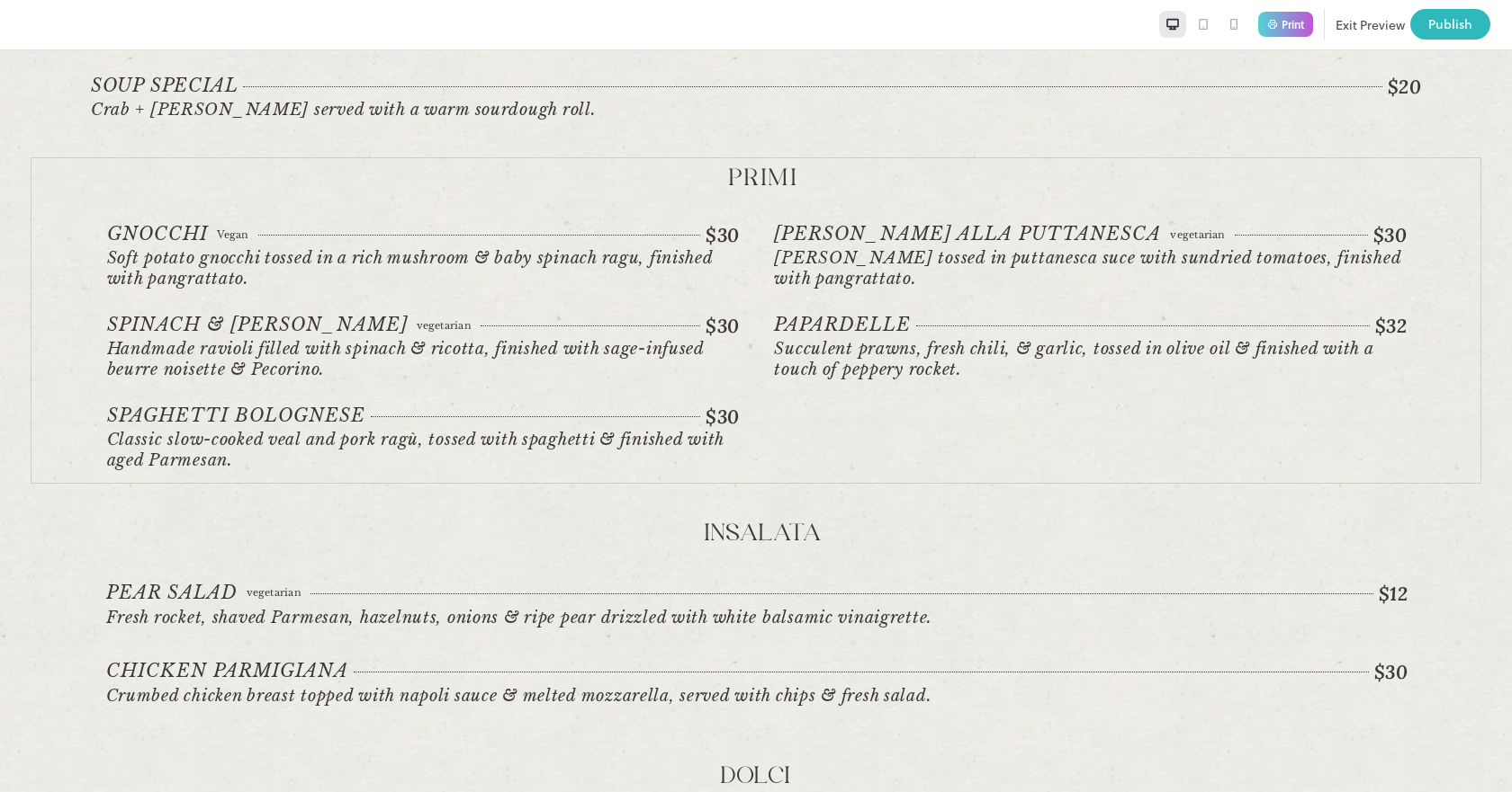
click at [1360, 27] on button "Exit Preview" at bounding box center [1369, 24] width 69 height 31
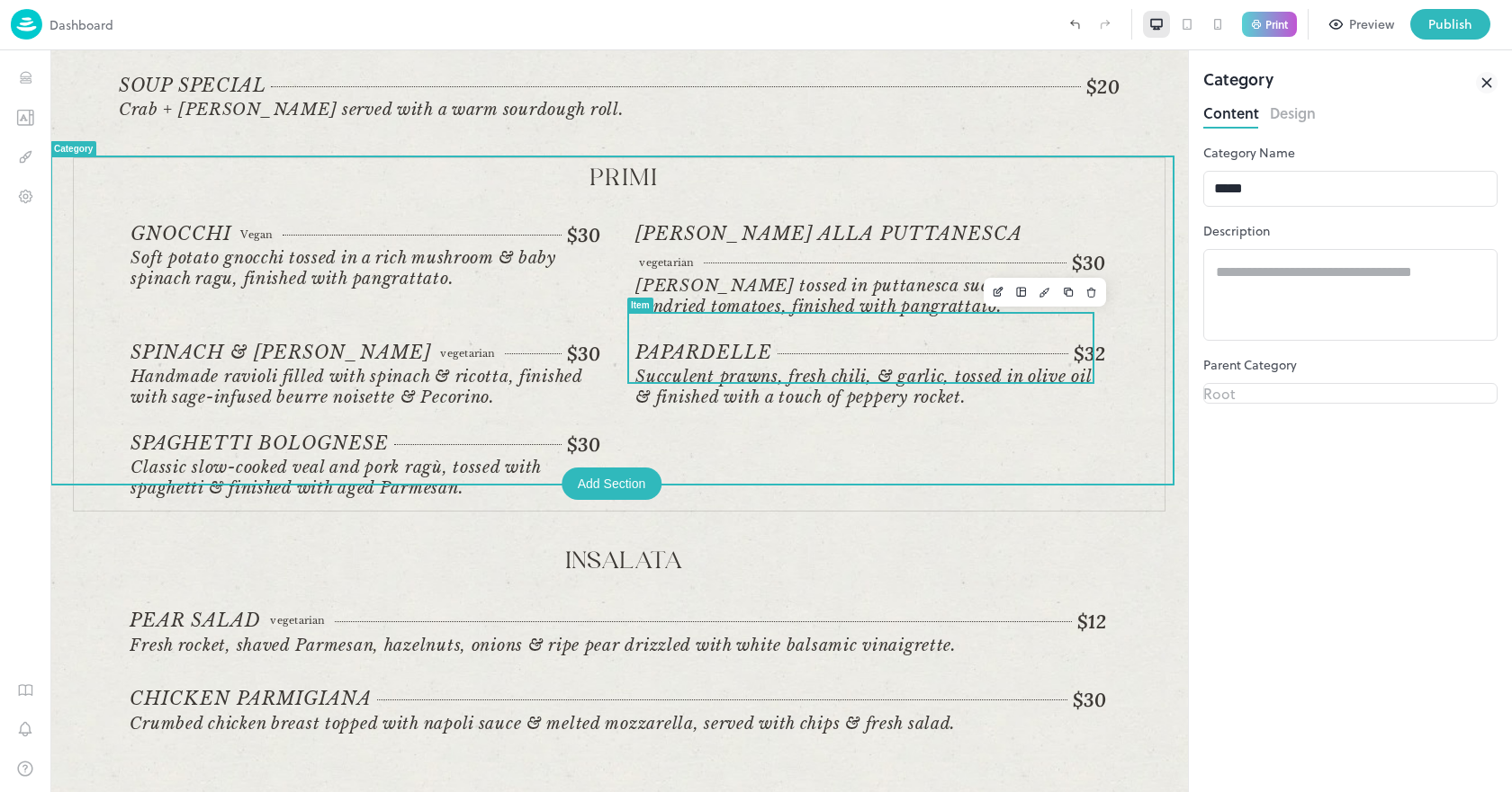
click at [896, 342] on div "$32" at bounding box center [941, 354] width 327 height 24
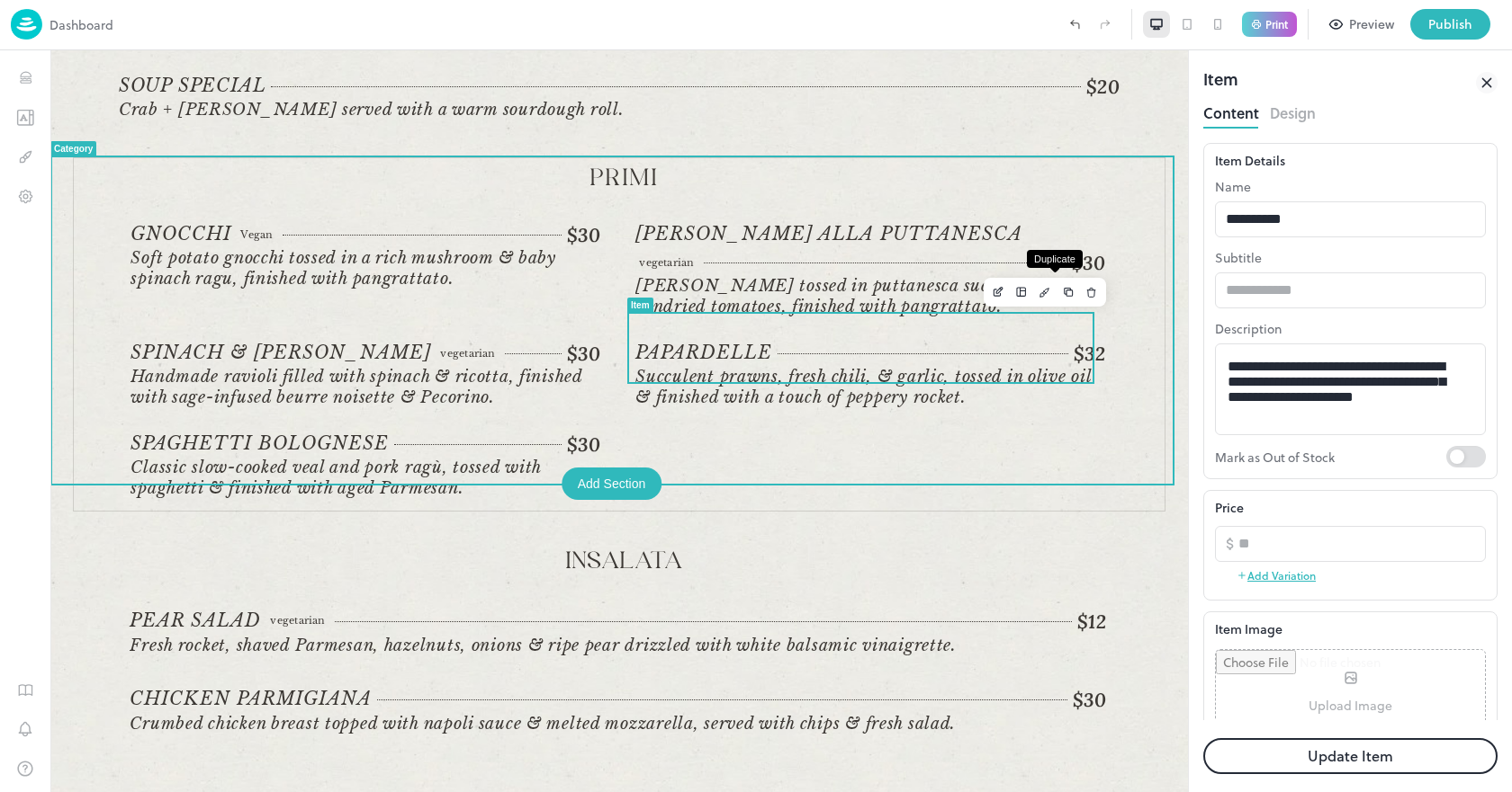
click at [1062, 291] on icon "Duplicate" at bounding box center [1068, 293] width 13 height 13
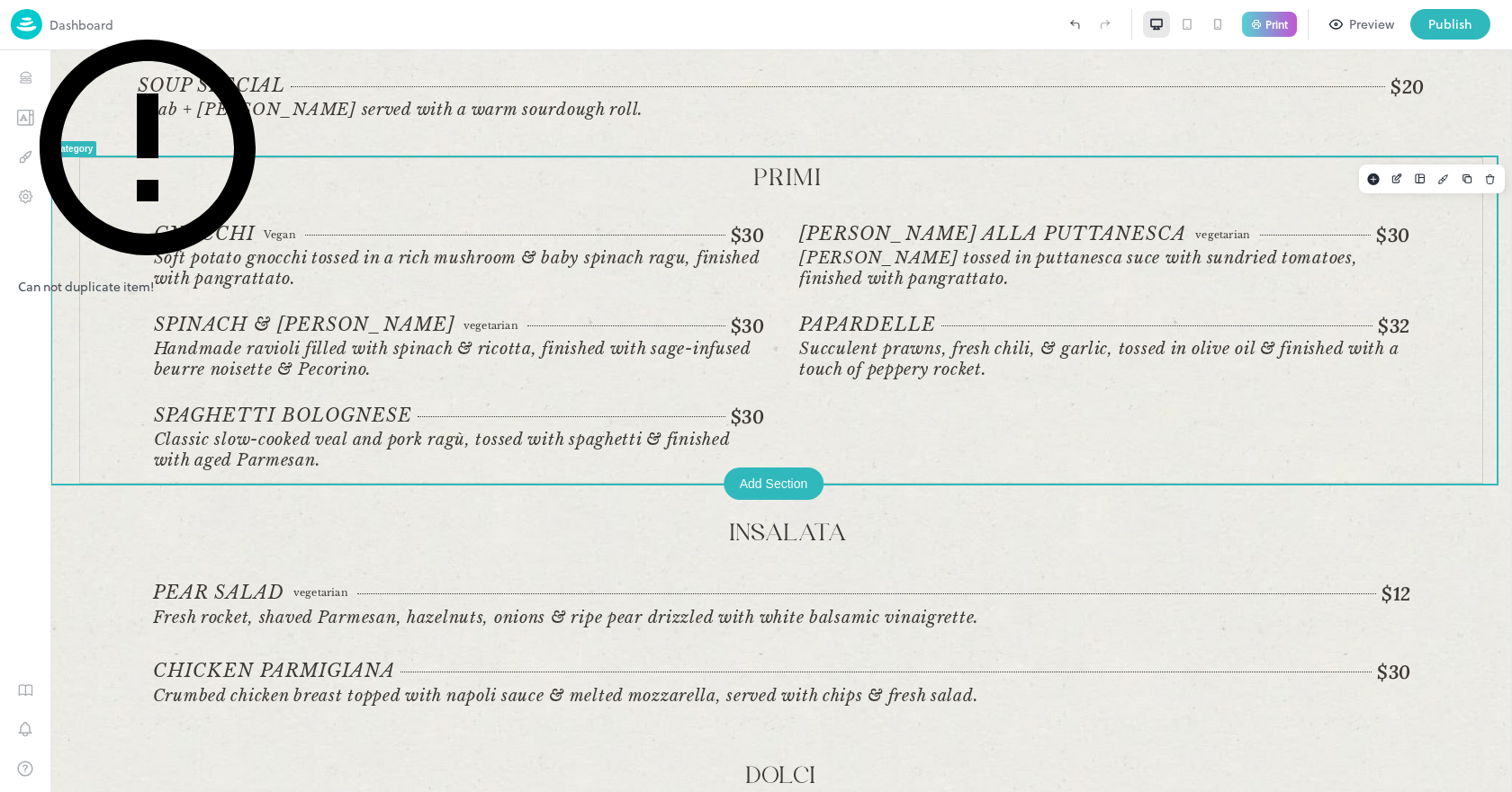
click at [873, 426] on div "Gnocchi Vegan $30 Vegan Soft potato gnocchi tossed in a rich mushroom & baby sp…" at bounding box center [789, 348] width 1270 height 251
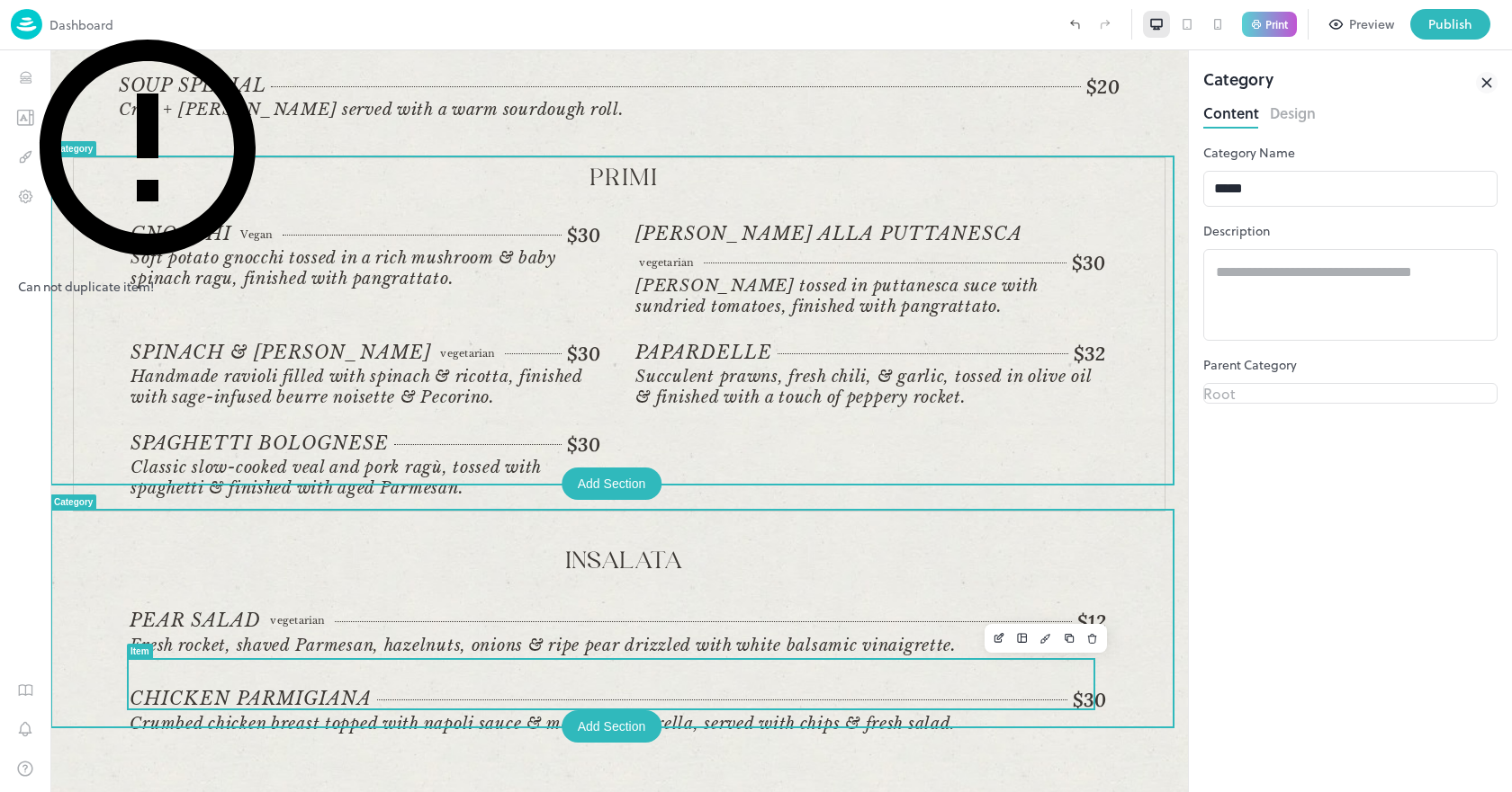
click at [558, 714] on span "Crumbed chicken breast topped with napoli sauce & melted mozzarella, served wit…" at bounding box center [543, 723] width 826 height 20
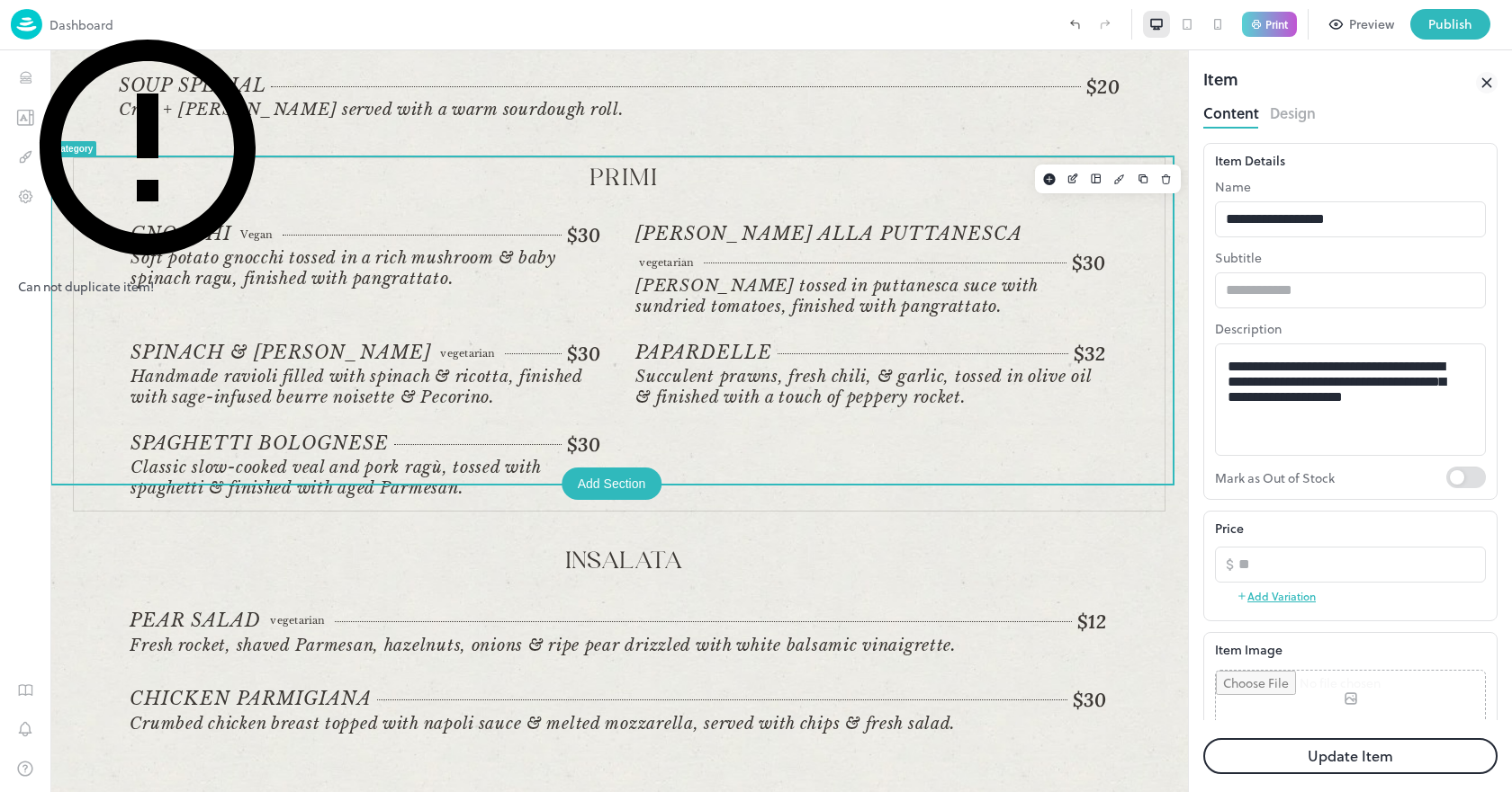
click at [715, 425] on div "Gnocchi Vegan $30 Vegan Soft potato gnocchi tossed in a rich mushroom & baby sp…" at bounding box center [625, 362] width 988 height 279
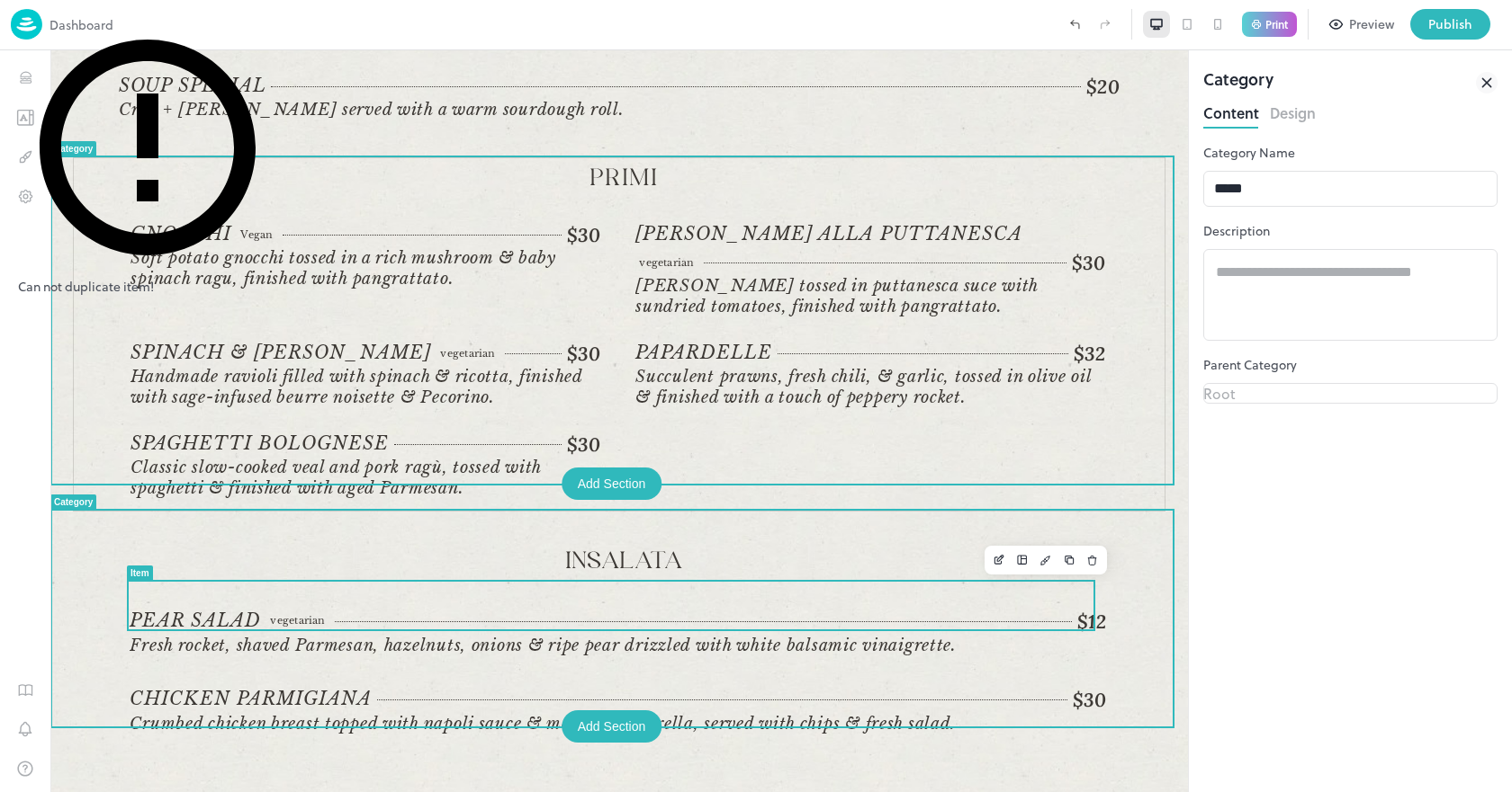
click at [394, 635] on span "Fresh rocket, shaved Parmesan, hazelnuts, onions & ripe pear drizzled with whit…" at bounding box center [543, 645] width 826 height 20
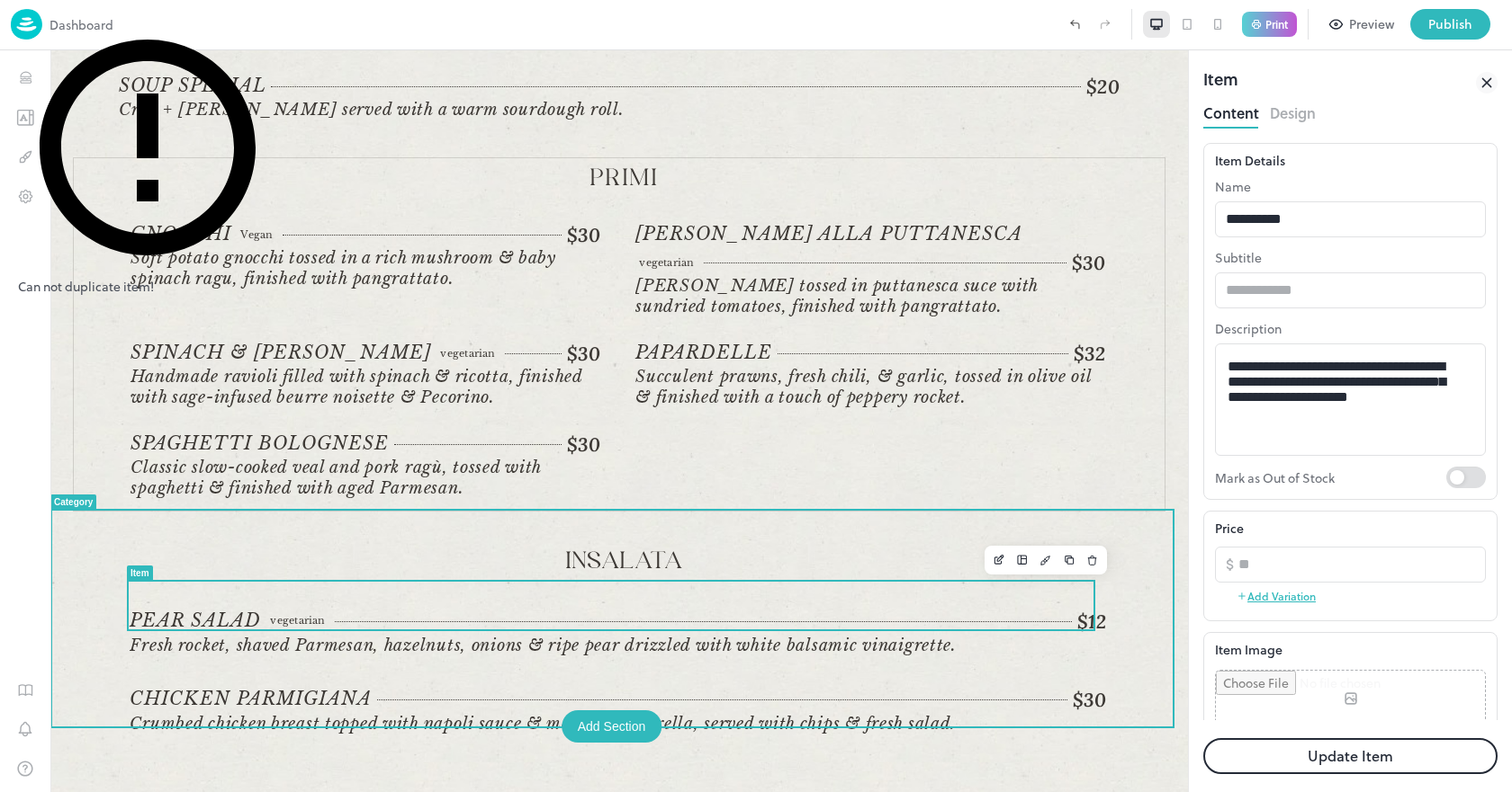
click at [967, 558] on div "Insalata" at bounding box center [625, 579] width 990 height 62
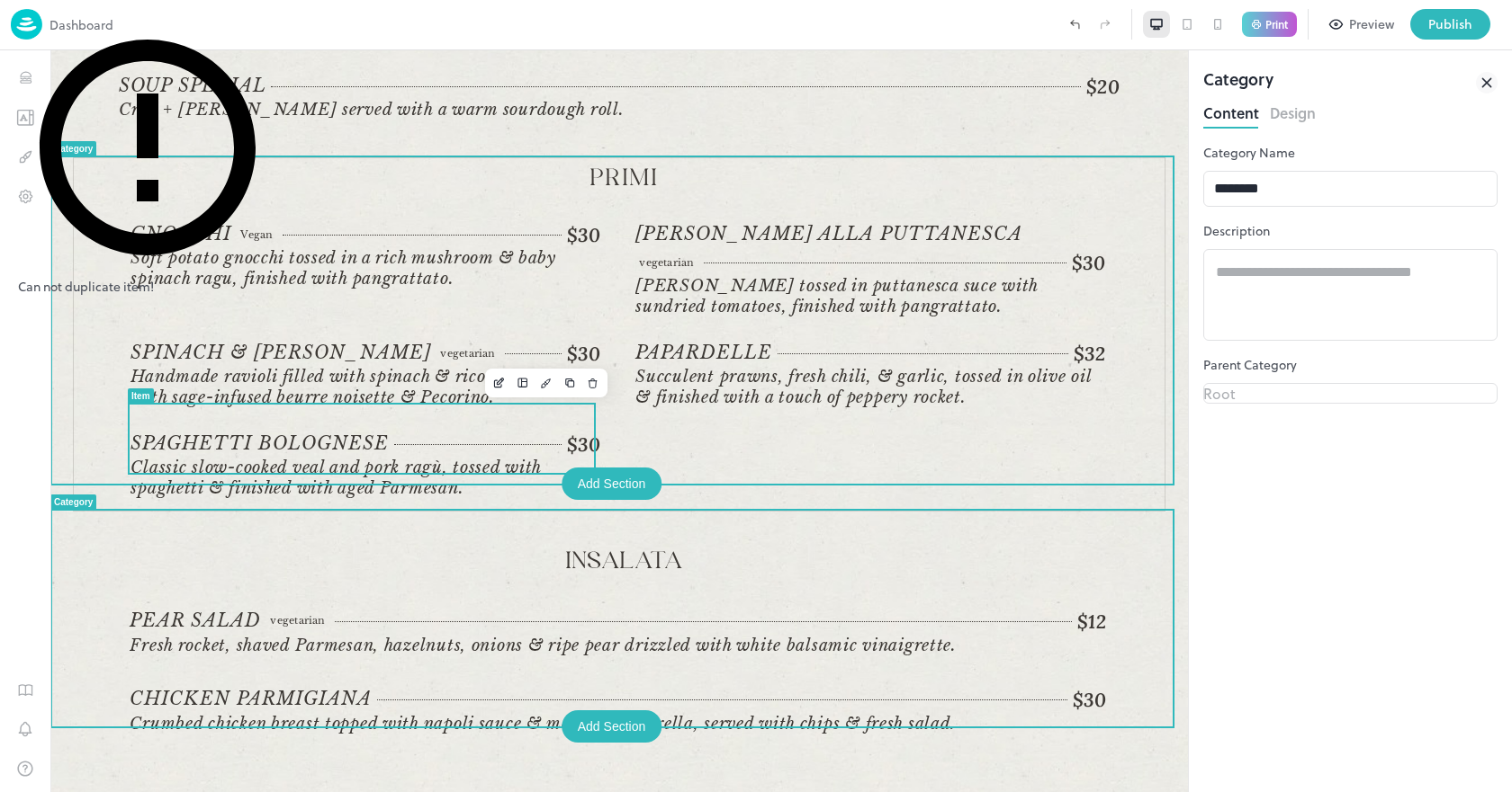
click at [183, 432] on span "SPAGHETTI BOLOGNESE" at bounding box center [259, 444] width 258 height 22
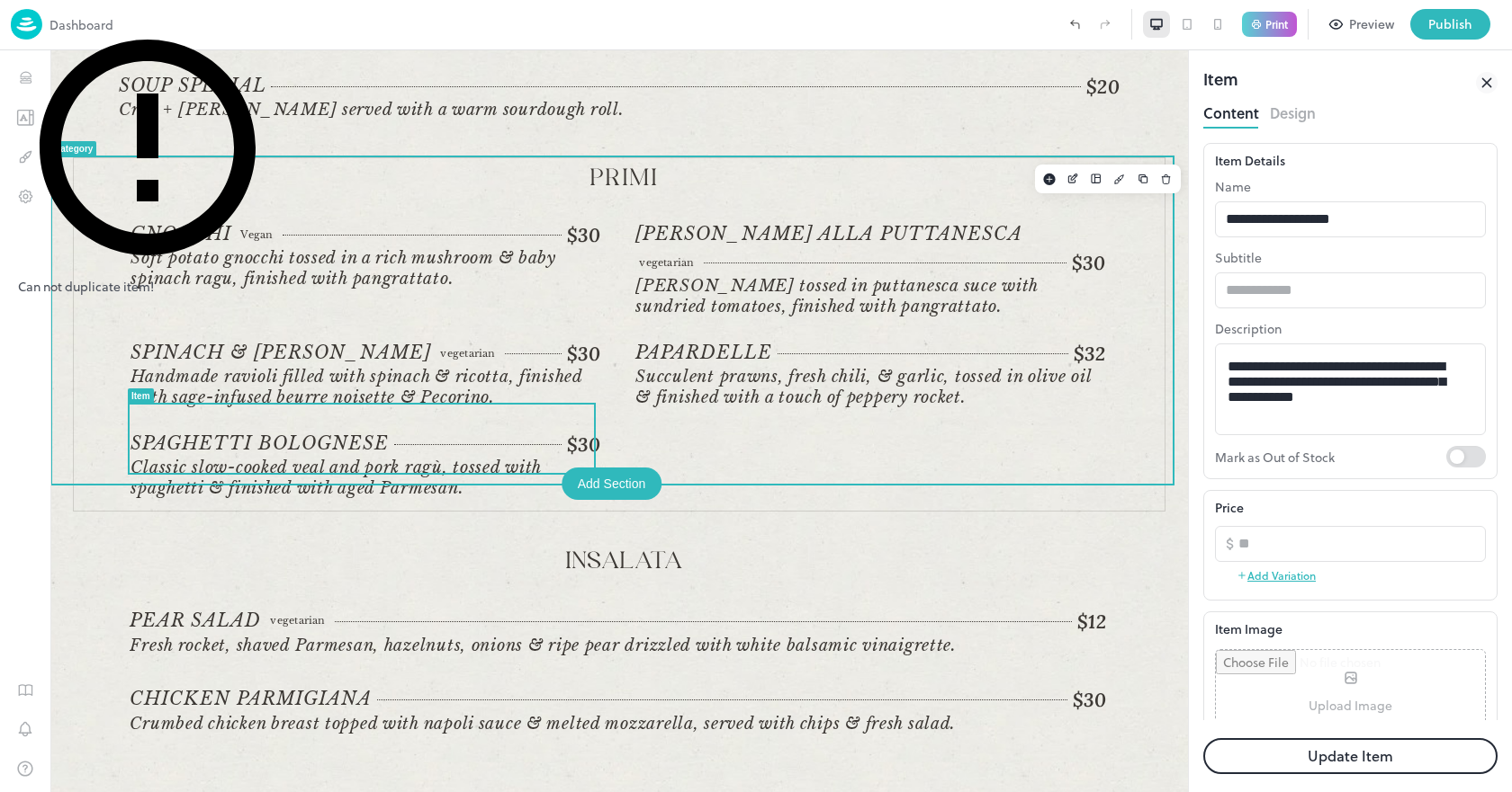
click at [1050, 403] on div "Gnocchi Vegan $30 Vegan Soft potato gnocchi tossed in a rich mushroom & baby sp…" at bounding box center [625, 362] width 988 height 279
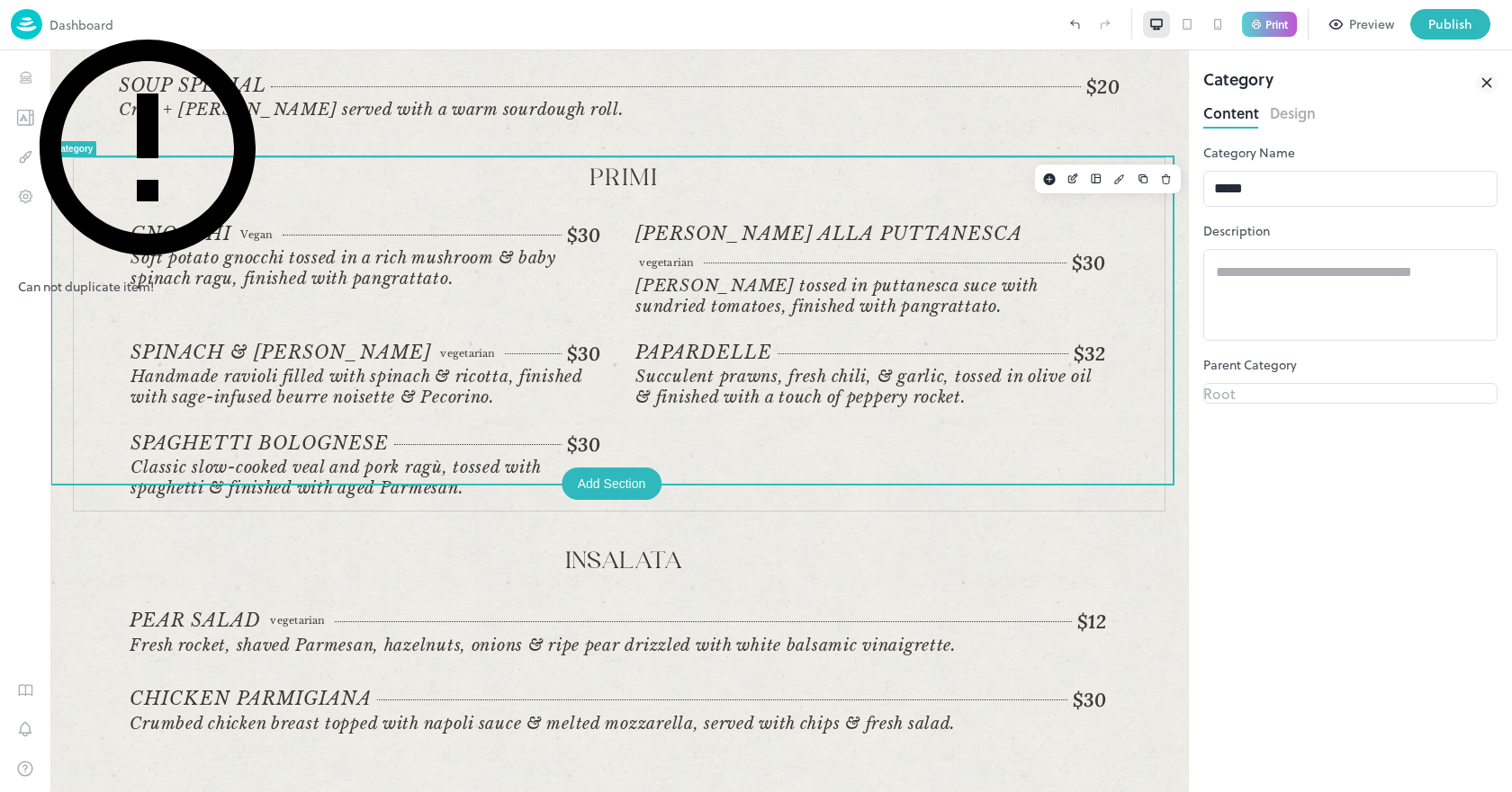
click at [1039, 416] on div "Gnocchi Vegan $30 Vegan Soft potato gnocchi tossed in a rich mushroom & baby sp…" at bounding box center [625, 362] width 988 height 279
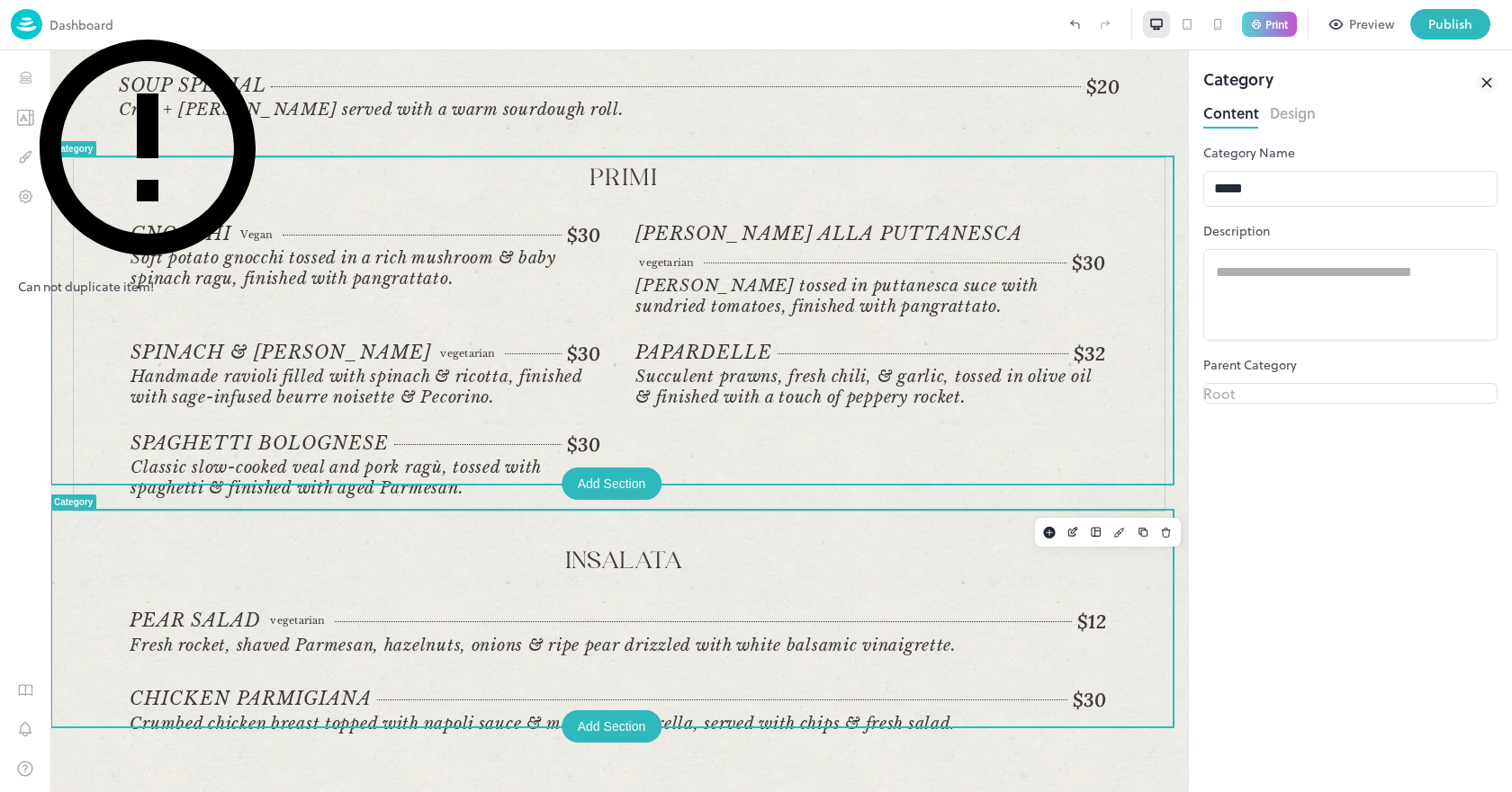
click at [632, 548] on p "Insalata" at bounding box center [625, 563] width 990 height 30
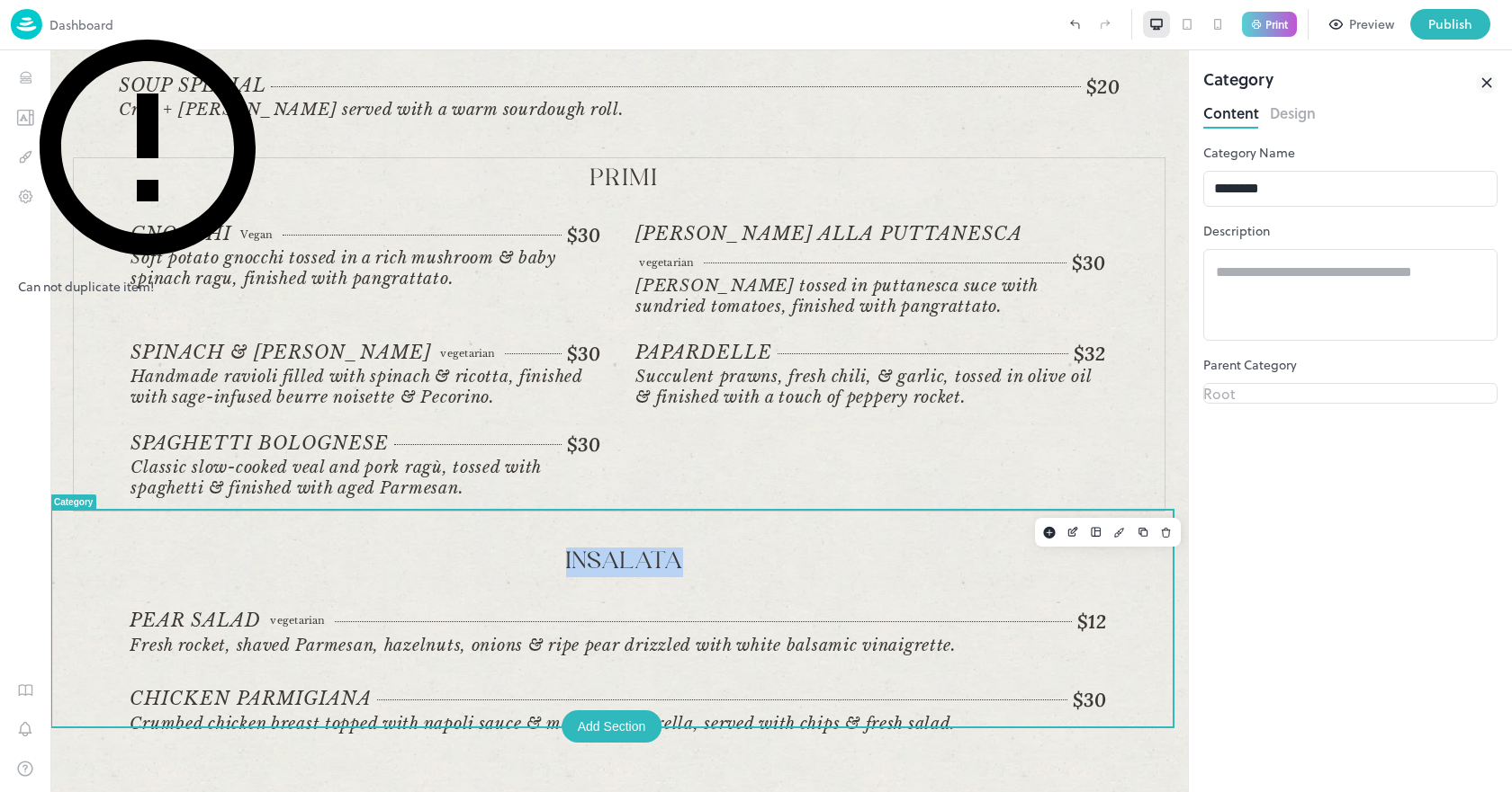
click at [632, 548] on p "Insalata" at bounding box center [625, 563] width 990 height 30
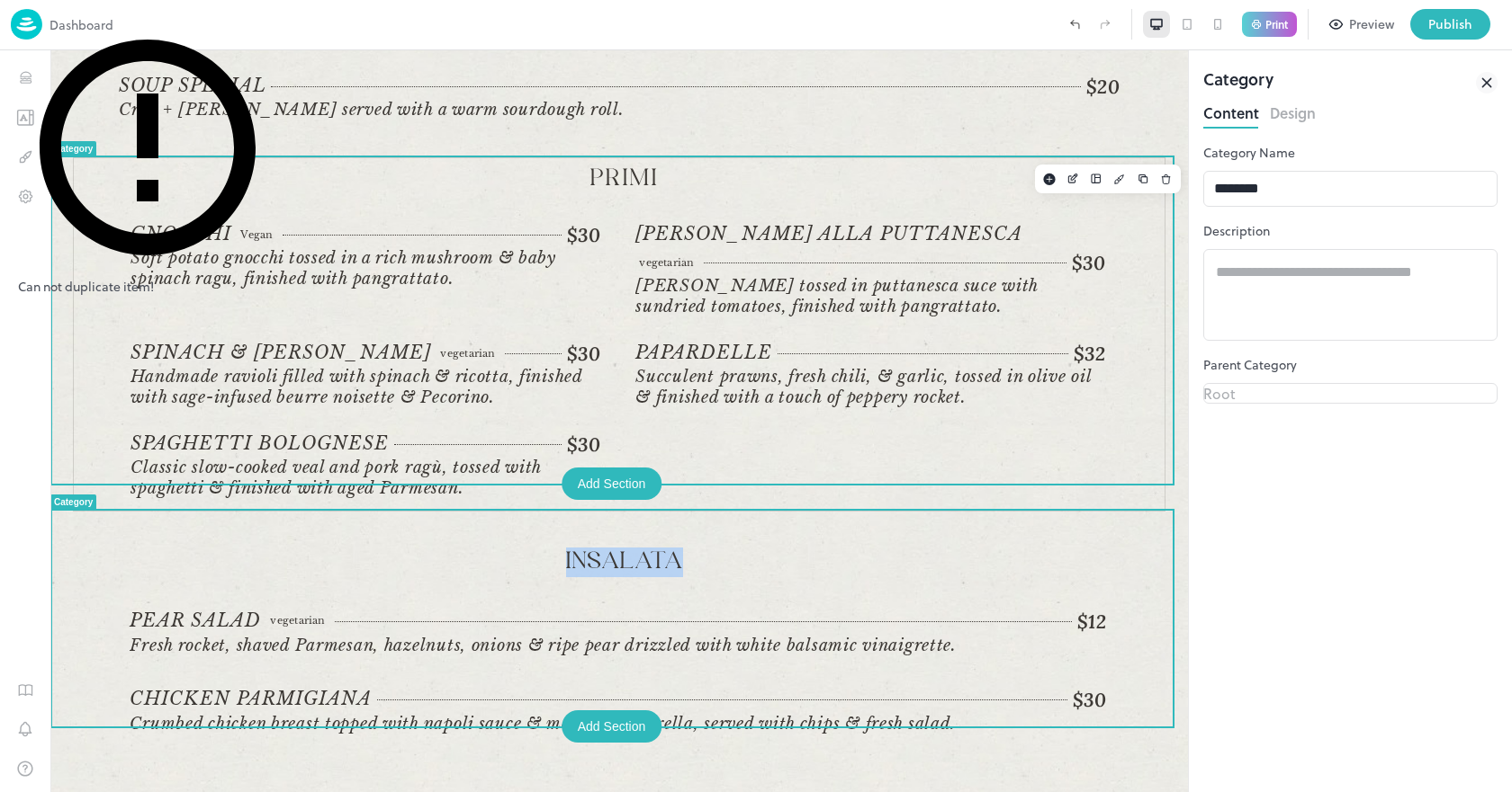
click at [776, 421] on div "Gnocchi Vegan $30 Vegan Soft potato gnocchi tossed in a rich mushroom & baby sp…" at bounding box center [625, 362] width 988 height 279
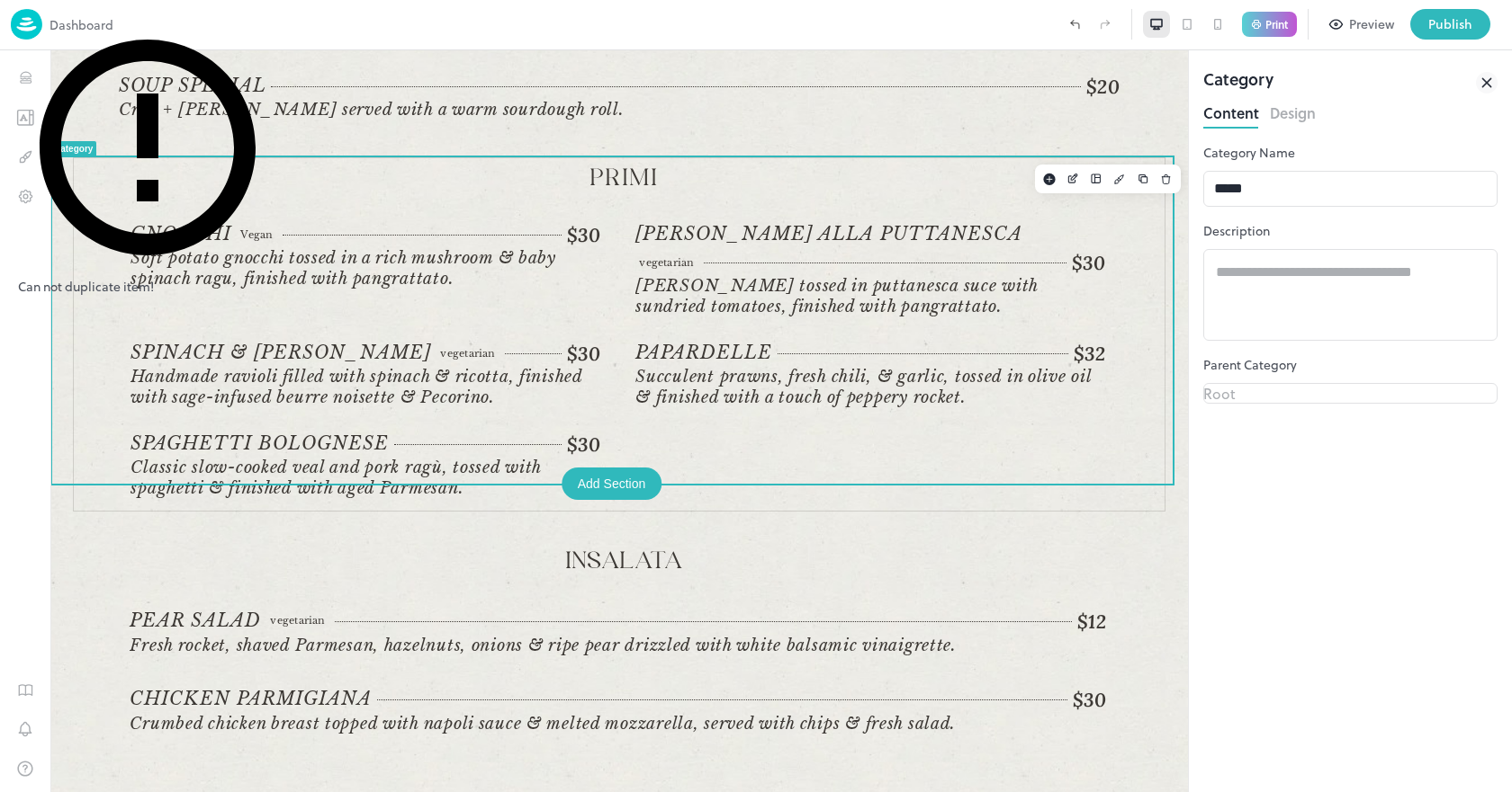
click at [763, 425] on div "Gnocchi Vegan $30 Vegan Soft potato gnocchi tossed in a rich mushroom & baby sp…" at bounding box center [625, 362] width 988 height 279
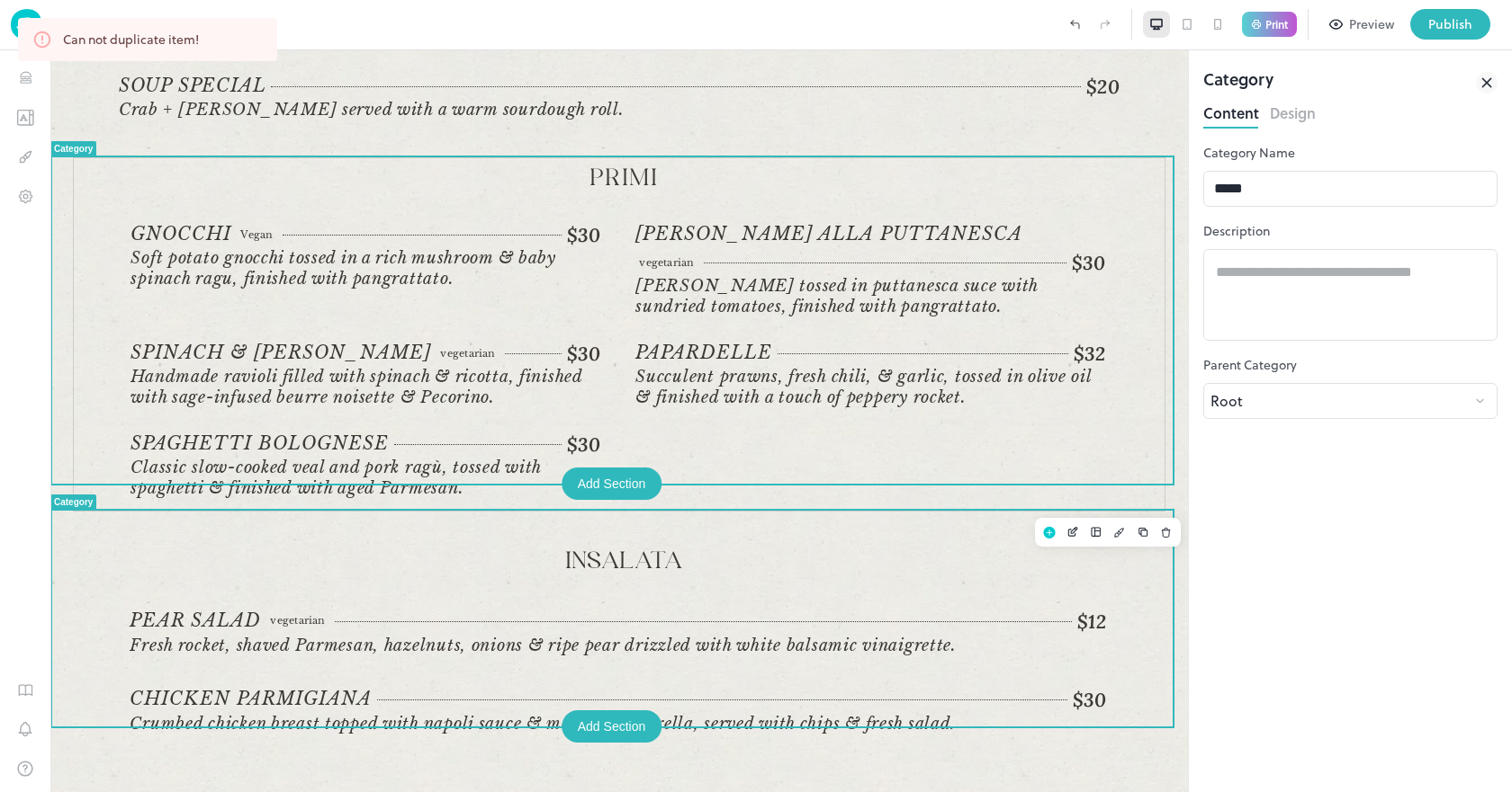
scroll to position [450, 0]
click at [628, 548] on p "Insalata" at bounding box center [625, 563] width 990 height 30
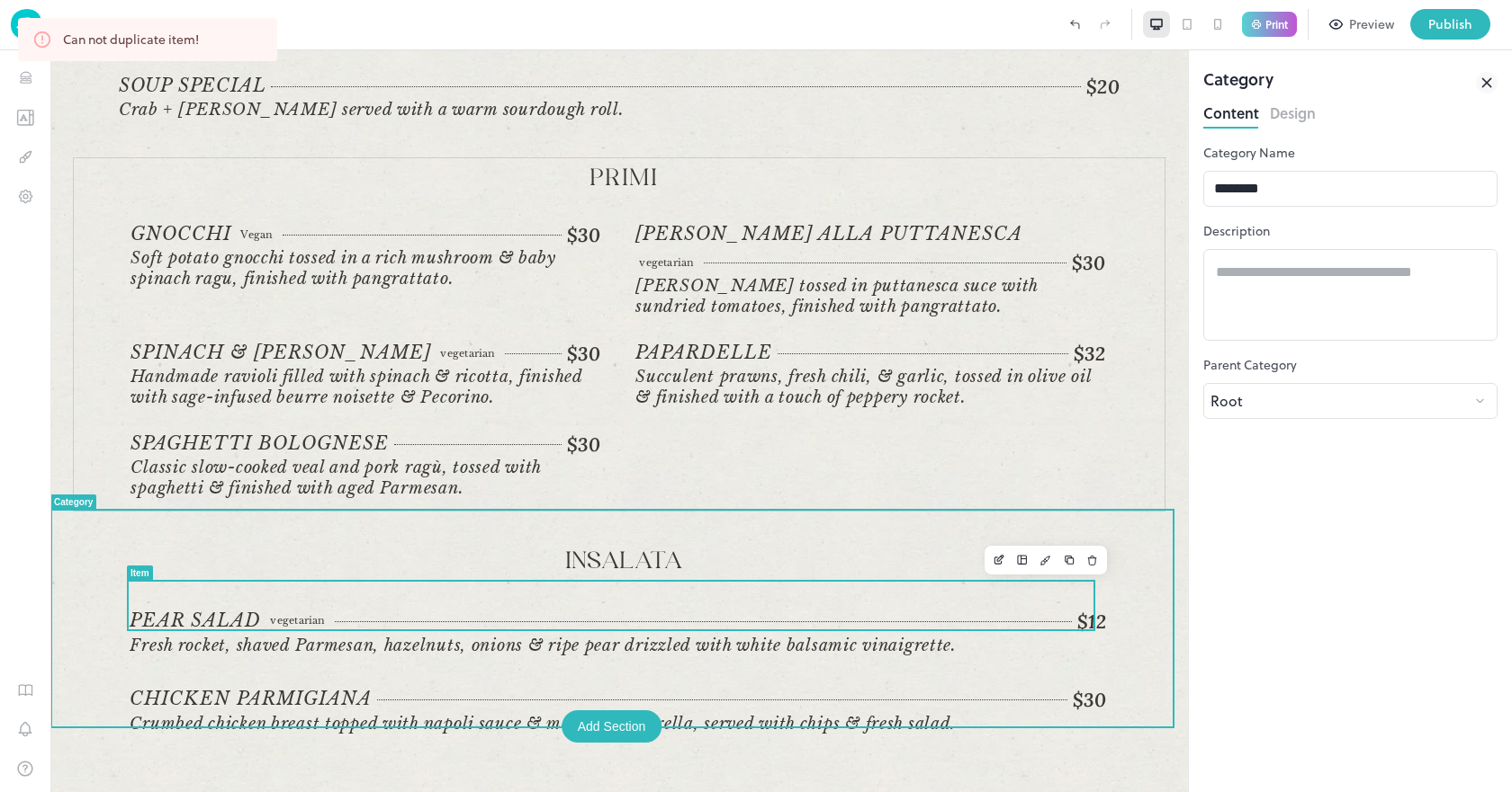
click at [384, 609] on div "vegetarian $12" at bounding box center [686, 621] width 840 height 24
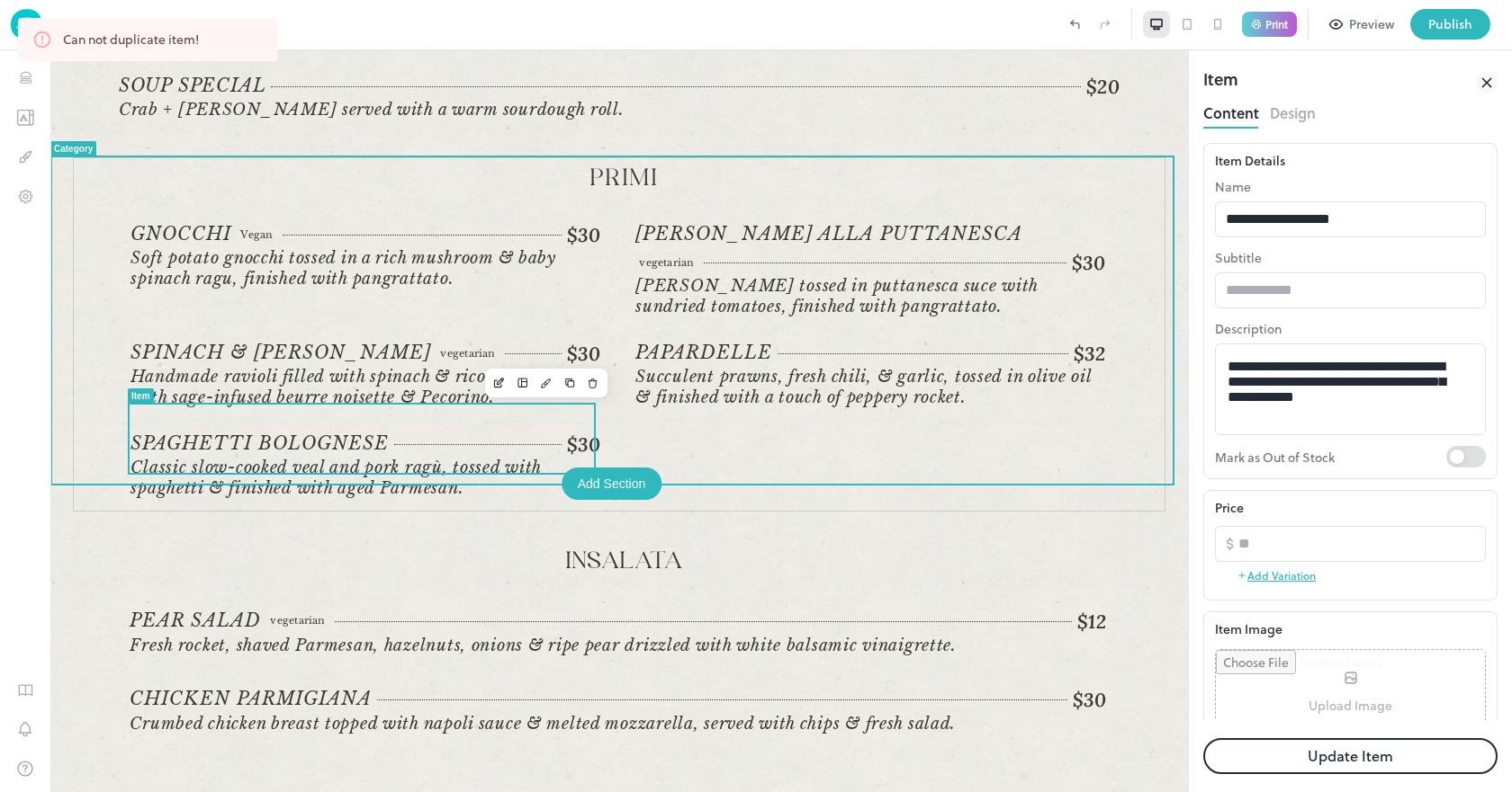
drag, startPoint x: 378, startPoint y: 443, endPoint x: 187, endPoint y: 399, distance: 196.0
click at [187, 399] on div "Gnocchi Vegan $30 Vegan Soft potato gnocchi tossed in a rich mushroom & baby sp…" at bounding box center [625, 362] width 988 height 279
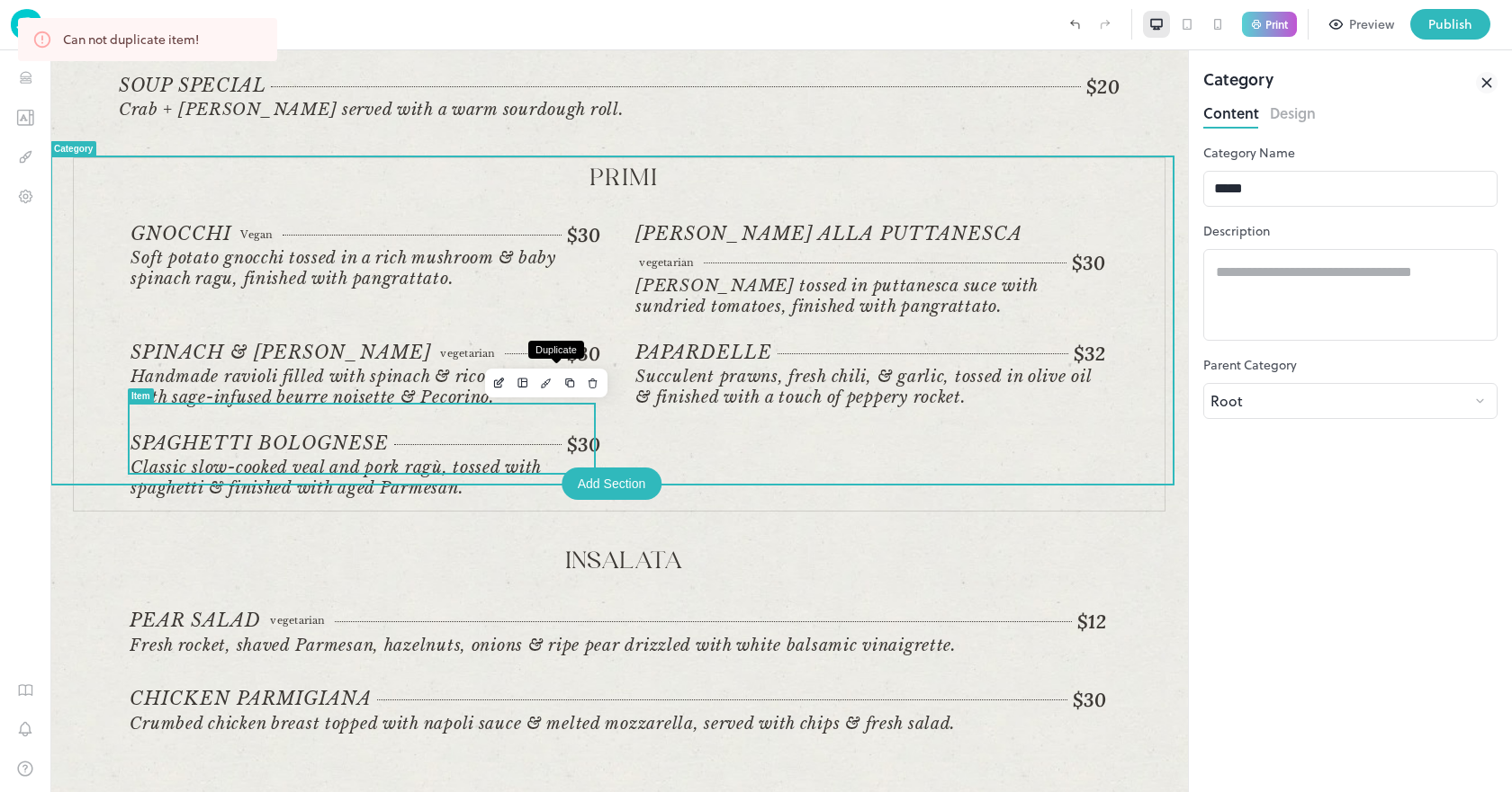
click at [563, 385] on icon "Duplicate" at bounding box center [570, 383] width 13 height 13
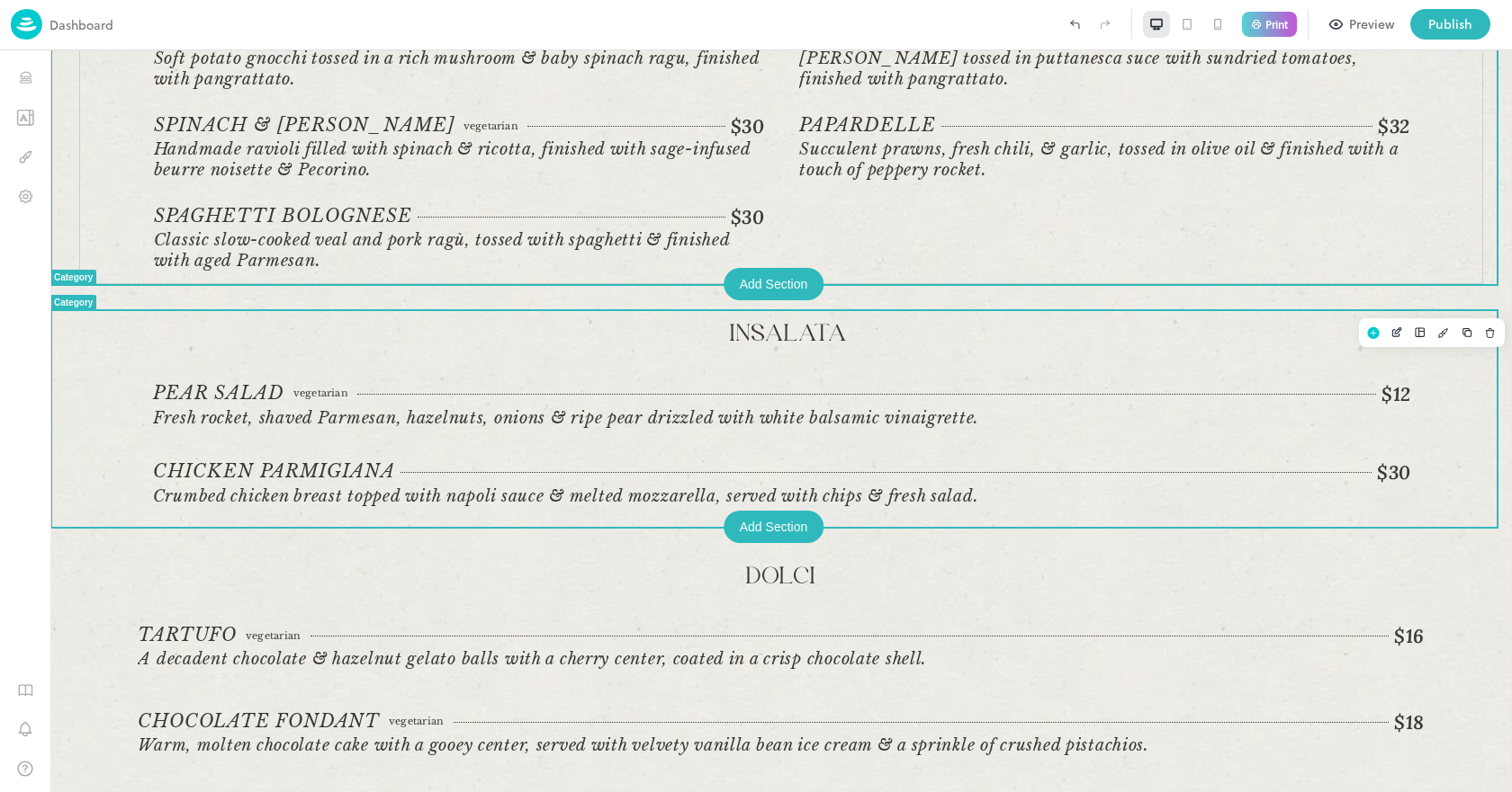
scroll to position [649, 0]
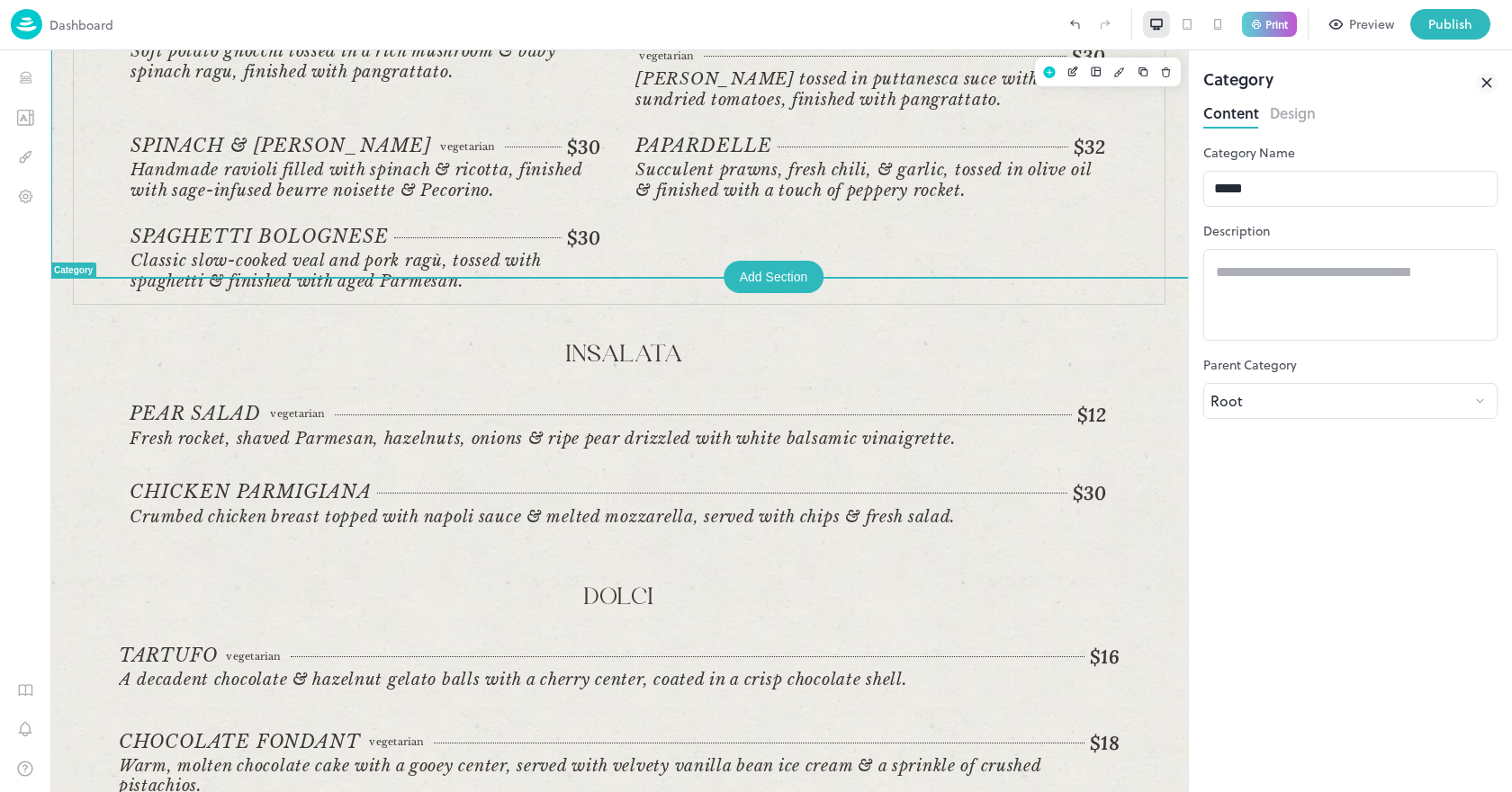
drag, startPoint x: 1004, startPoint y: 232, endPoint x: 722, endPoint y: 206, distance: 283.2
click at [722, 206] on div "Gnocchi Vegan $30 Vegan Soft potato gnocchi tossed in a rich mushroom & baby sp…" at bounding box center [625, 155] width 988 height 279
click at [792, 211] on div "Gnocchi Vegan $30 Vegan Soft potato gnocchi tossed in a rich mushroom & baby sp…" at bounding box center [625, 155] width 988 height 279
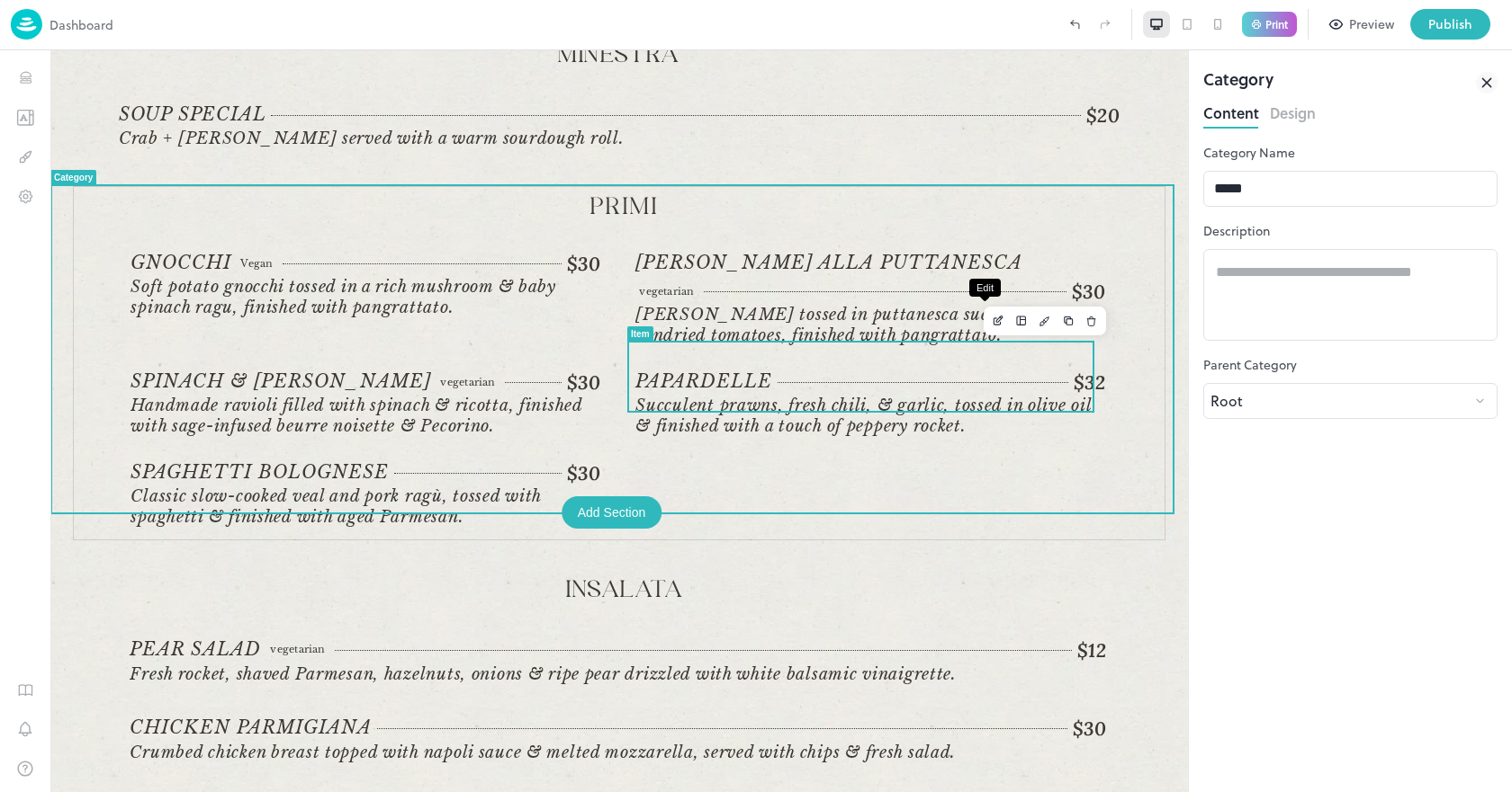
scroll to position [387, 0]
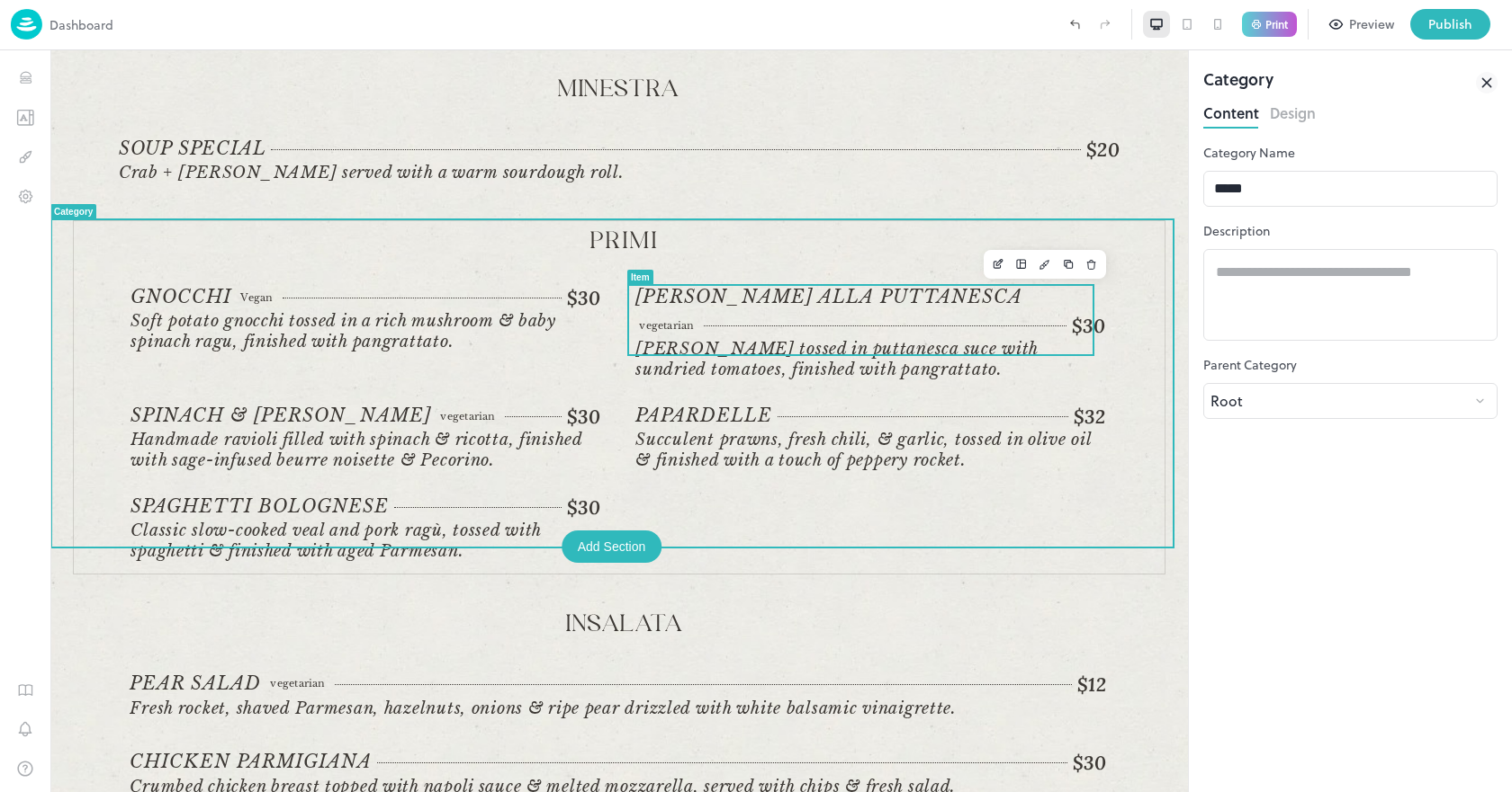
click at [722, 298] on span "[PERSON_NAME] alla Puttanesca" at bounding box center [828, 297] width 387 height 22
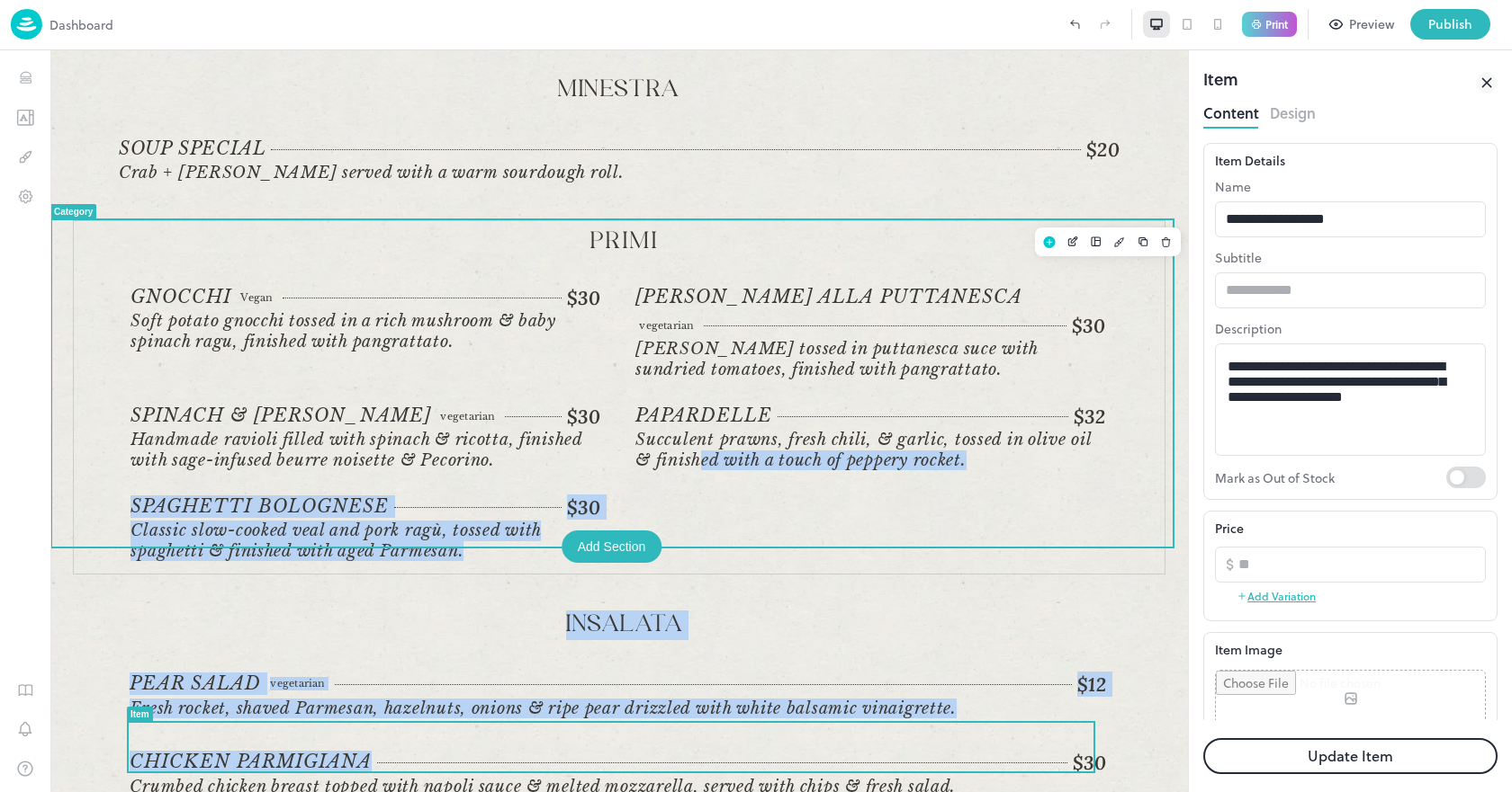
drag, startPoint x: 507, startPoint y: 745, endPoint x: 698, endPoint y: 526, distance: 290.6
click at [698, 526] on div "Tilley's Devine Cafe Gallery Anti Pasti Rosemary Garlic bread vegetarian $8 veg…" at bounding box center [619, 383] width 1137 height 1440
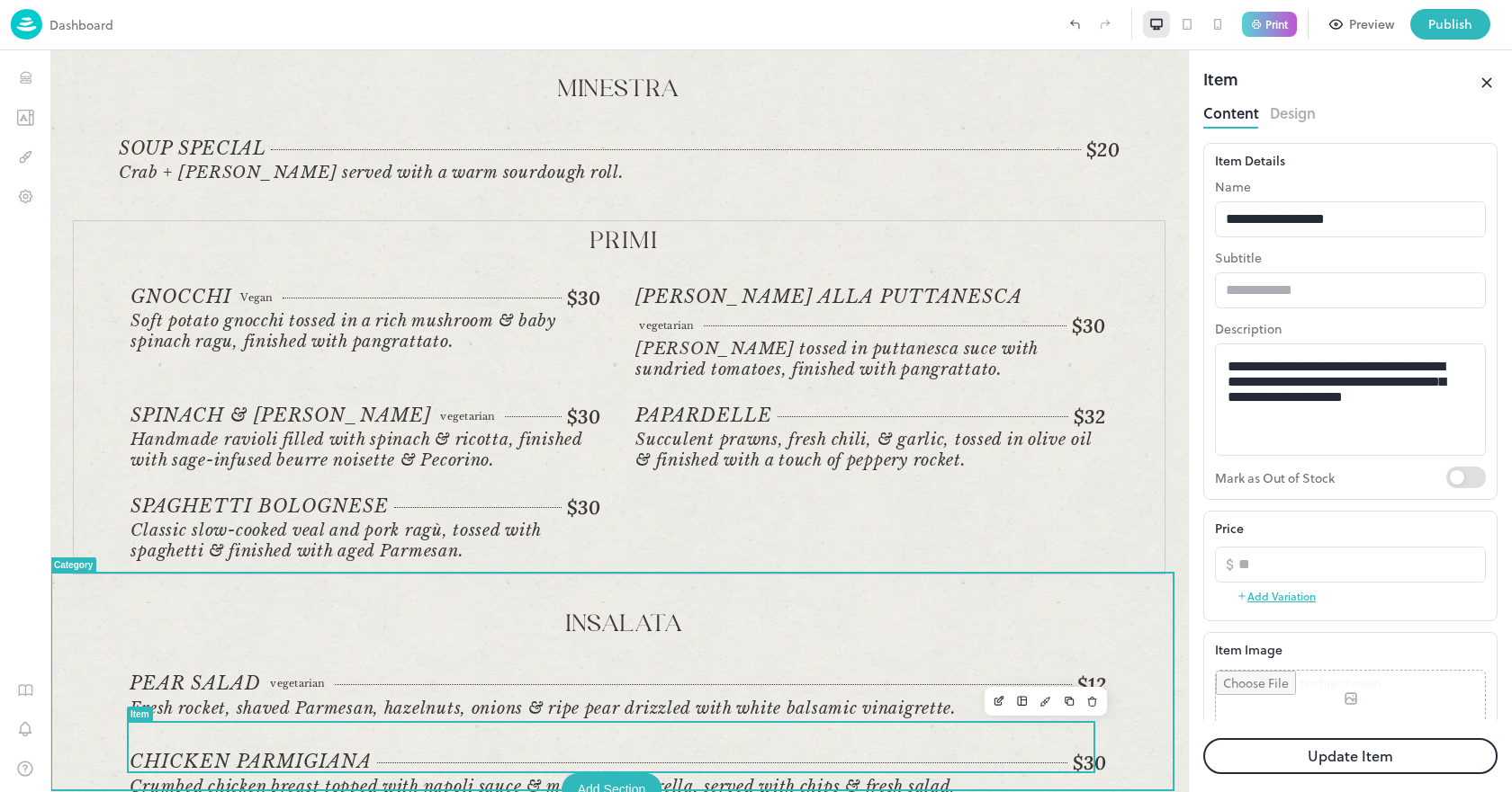
click at [721, 777] on span "Crumbed chicken breast topped with napoli sauce & melted mozzarella, served wit…" at bounding box center [543, 786] width 826 height 20
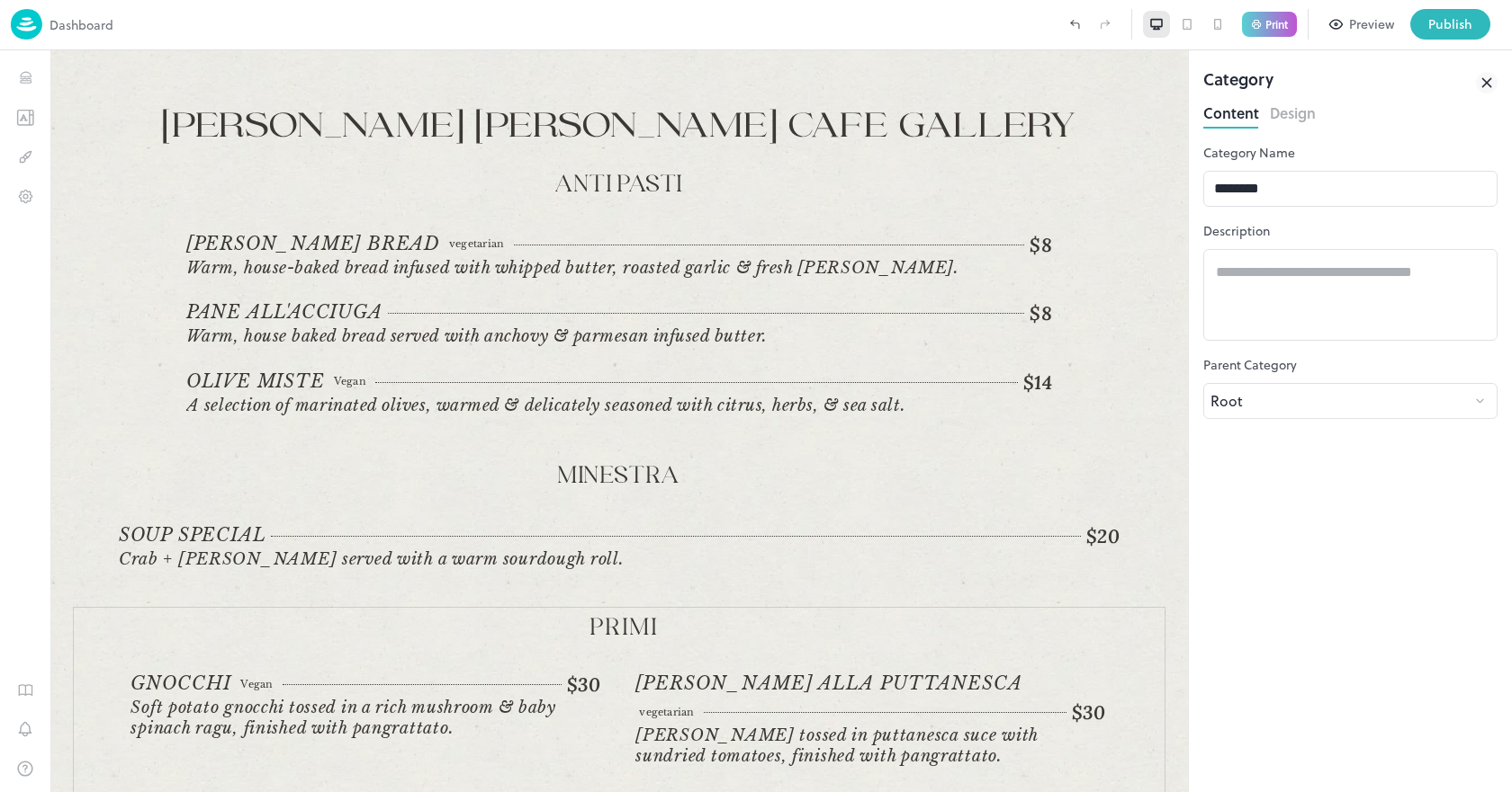
scroll to position [401, 0]
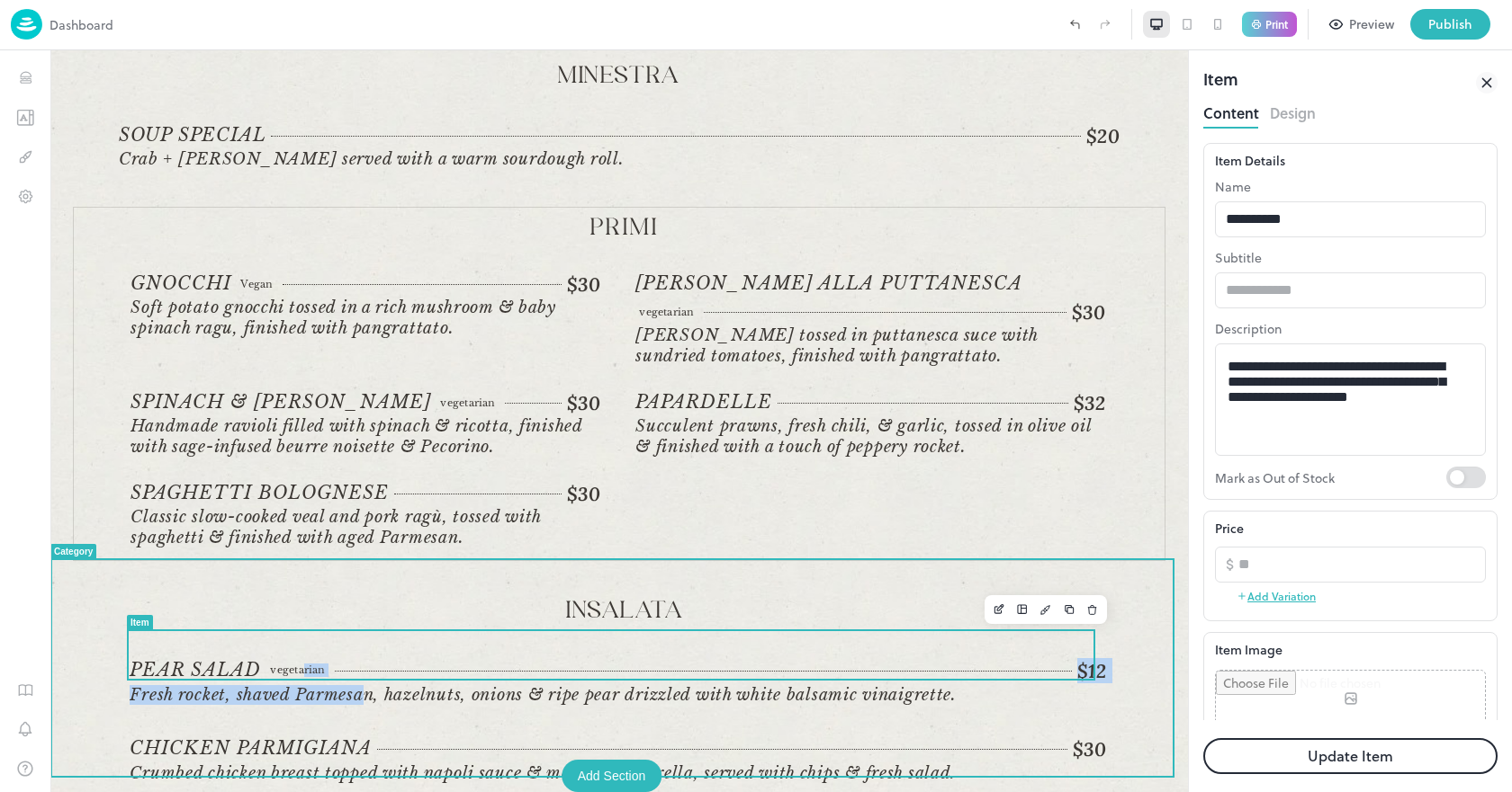
drag, startPoint x: 359, startPoint y: 658, endPoint x: 304, endPoint y: 649, distance: 55.7
click at [304, 660] on div "PEAR SALAD vegetarian $12 vegetarian Fresh rocket, shaved Parmesan, hazelnuts, …" at bounding box center [617, 684] width 976 height 48
click at [411, 686] on span "Fresh rocket, shaved Parmesan, hazelnuts, onions & ripe pear drizzled with whit…" at bounding box center [543, 695] width 826 height 20
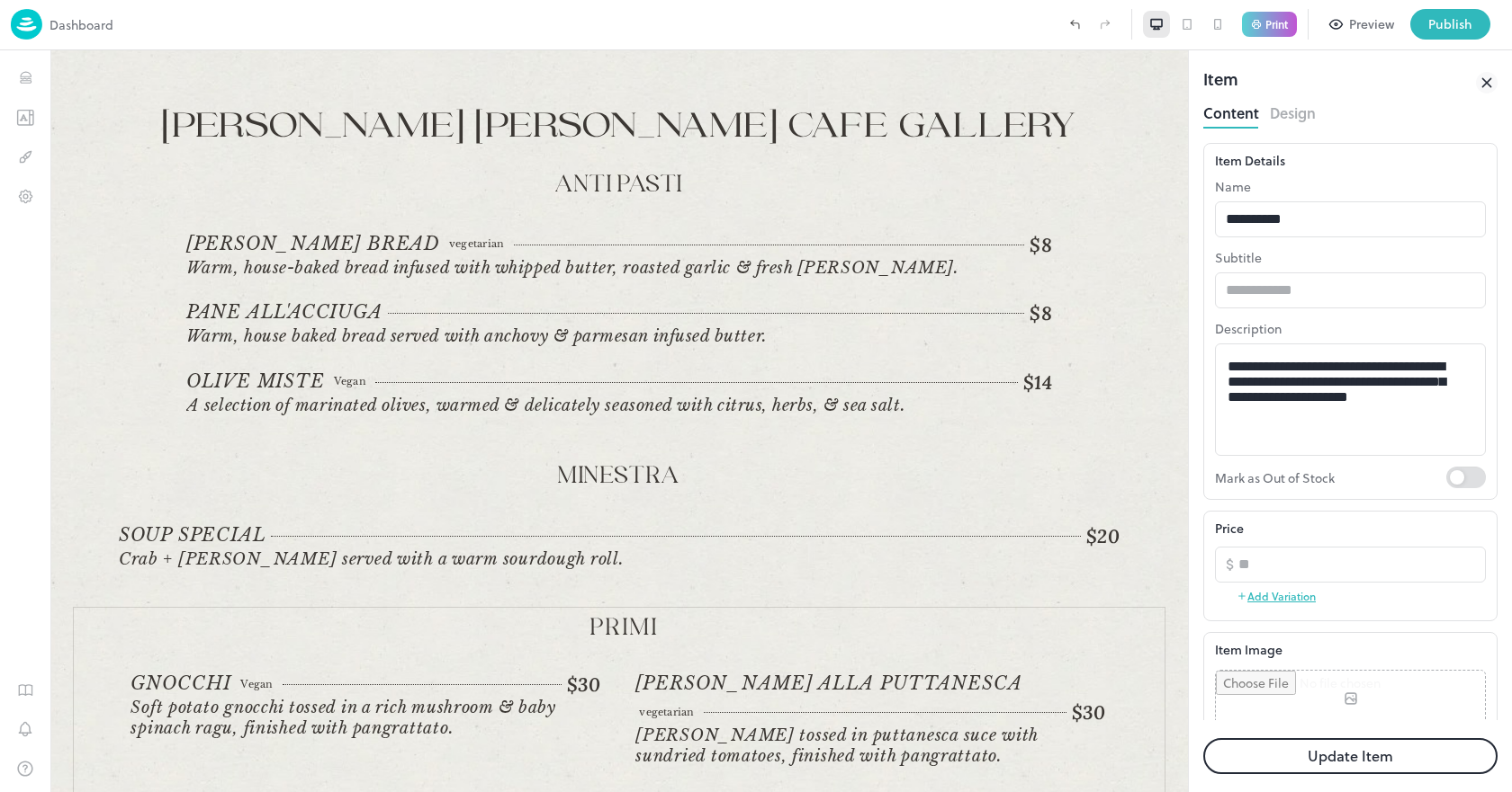
click at [1184, 19] on icon at bounding box center [1187, 24] width 9 height 11
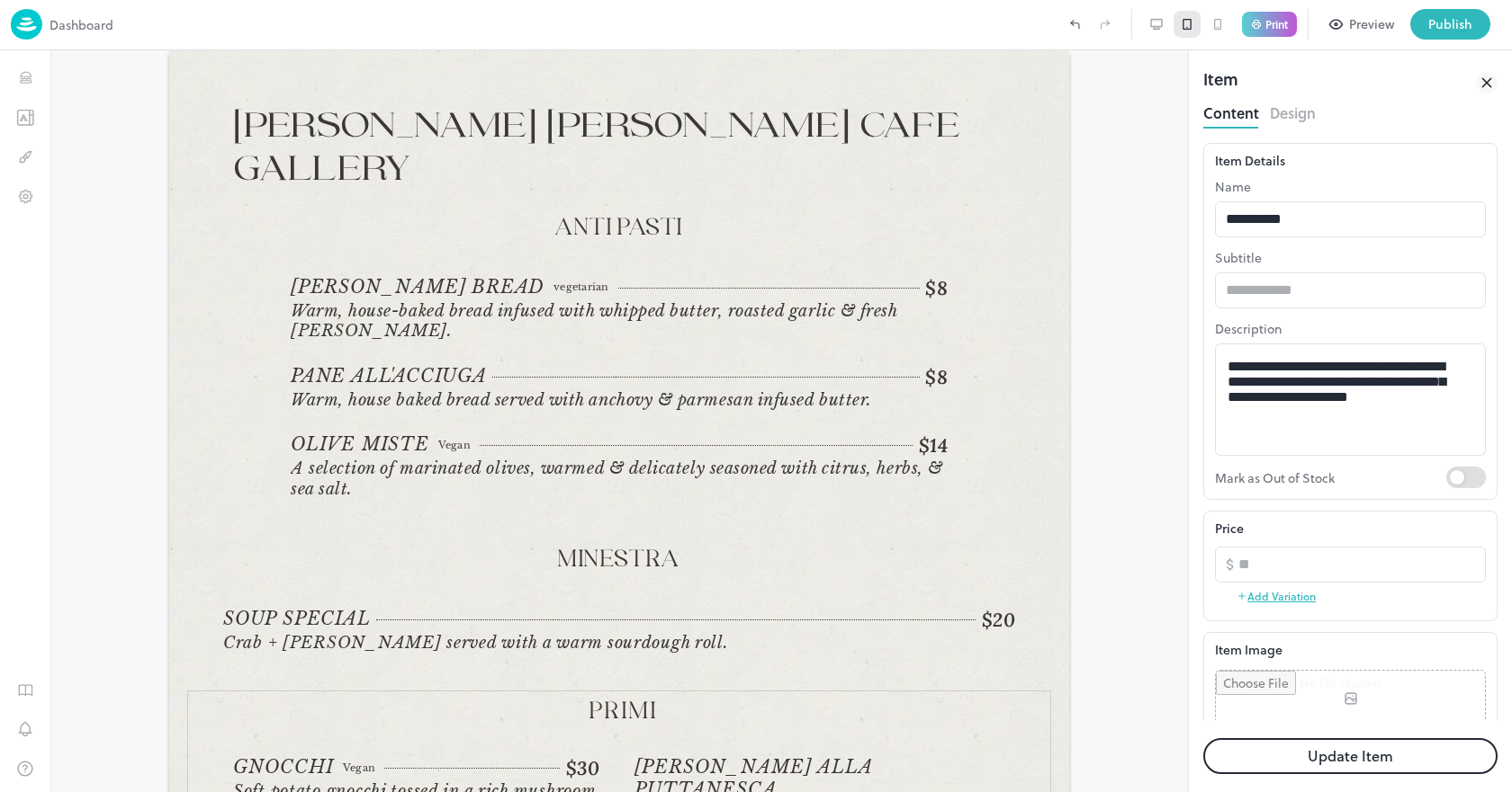
click at [1216, 16] on div at bounding box center [1217, 24] width 27 height 27
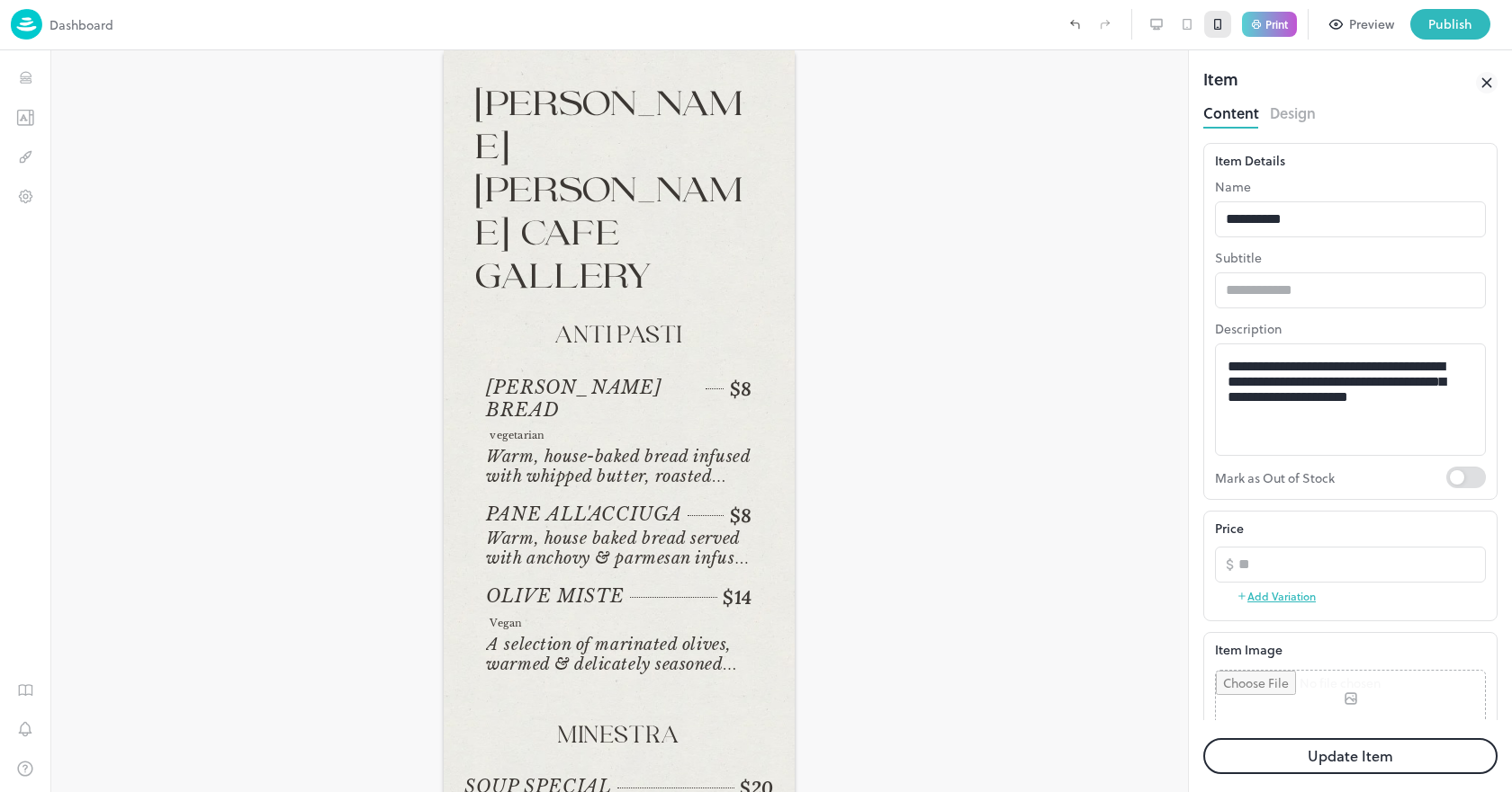
click at [1153, 24] on icon at bounding box center [1156, 23] width 14 height 14
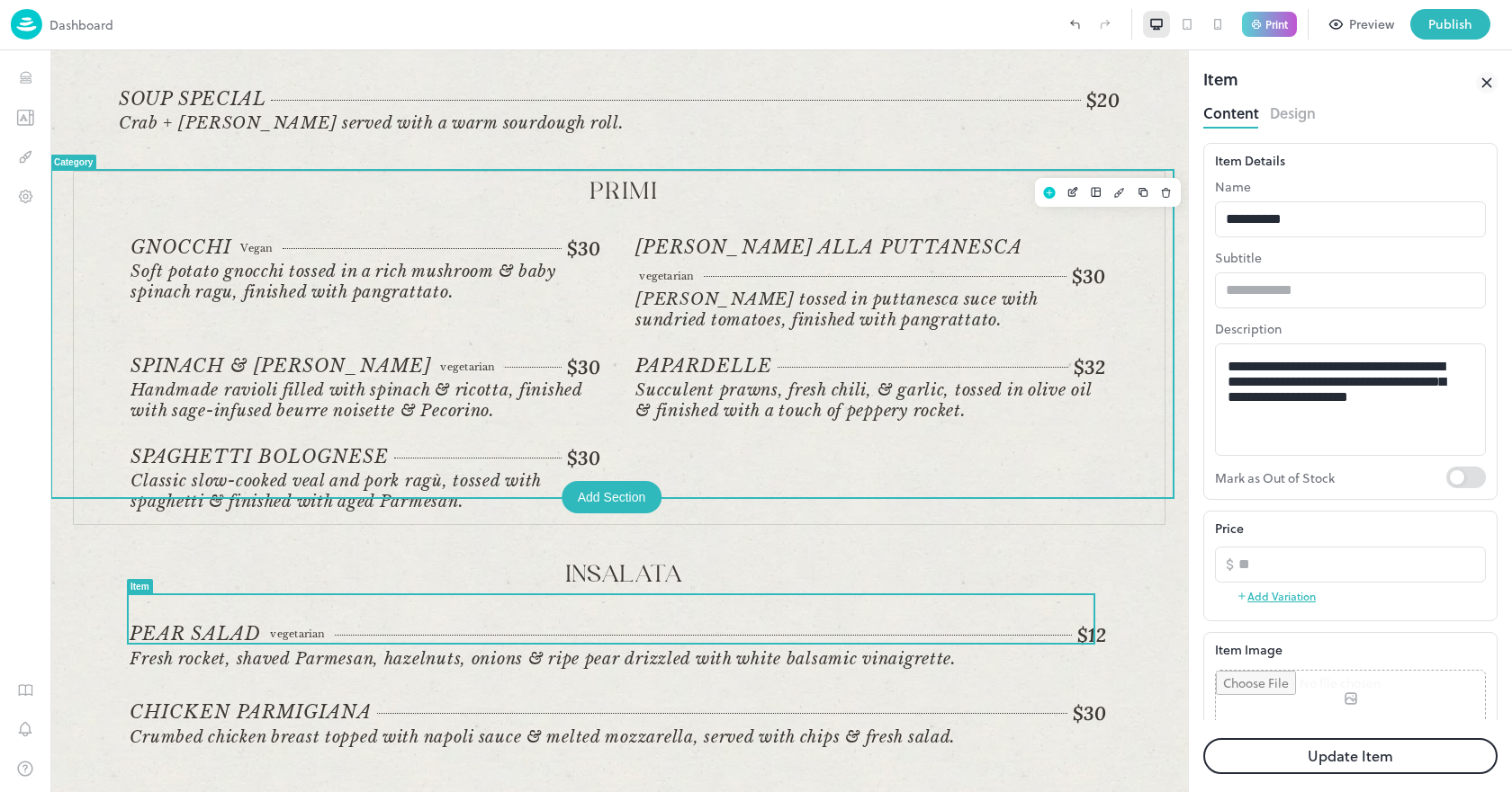
scroll to position [450, 0]
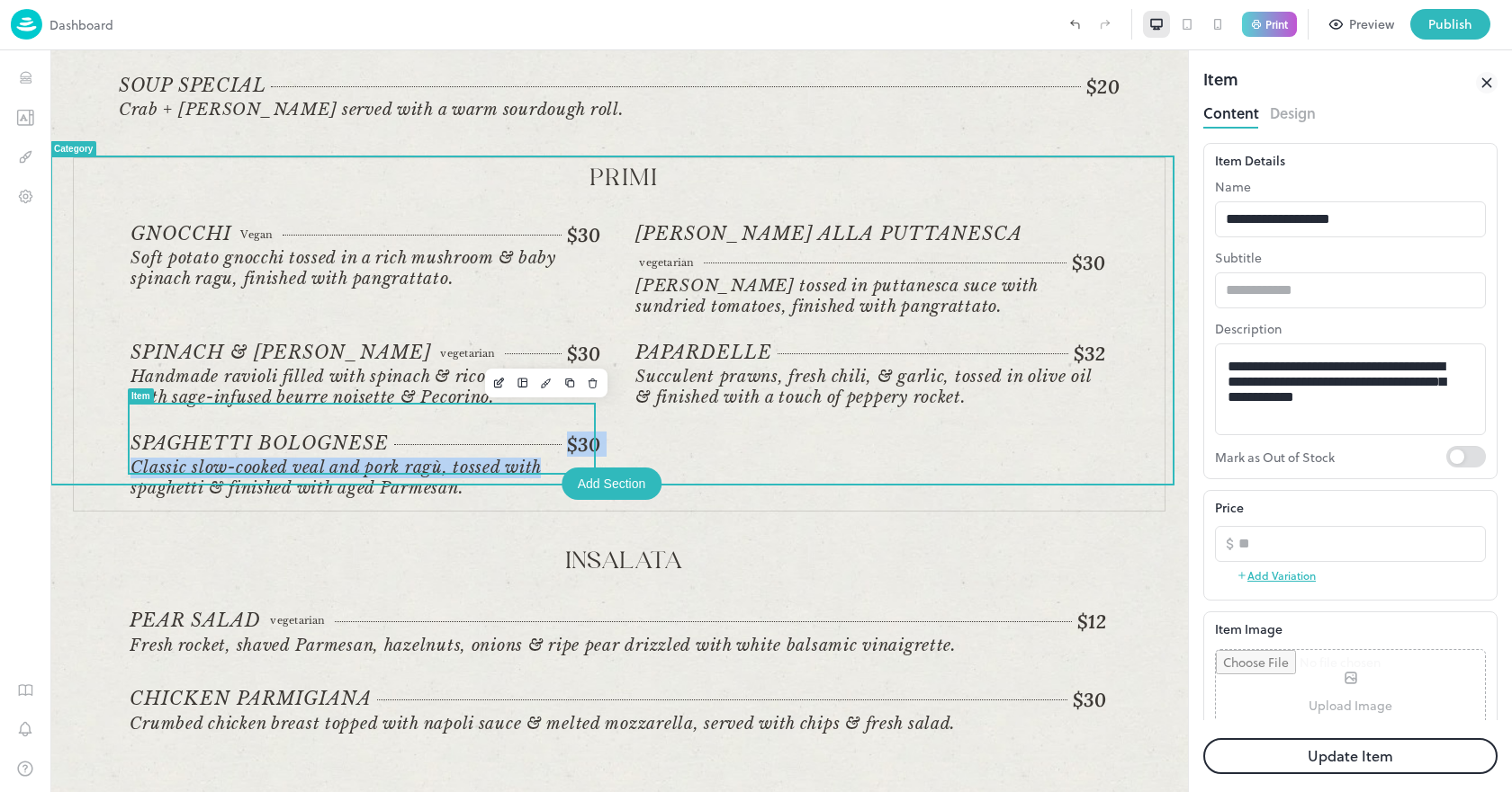
drag, startPoint x: 484, startPoint y: 424, endPoint x: 576, endPoint y: 436, distance: 92.8
click at [576, 436] on div "SPAGHETTI BOLOGNESE $30 Classic slow-cooked veal and pork ragù, tossed with spa…" at bounding box center [365, 465] width 470 height 66
click at [637, 433] on div "Gnocchi Vegan $30 Vegan Soft potato gnocchi tossed in a rich mushroom & baby sp…" at bounding box center [625, 362] width 988 height 279
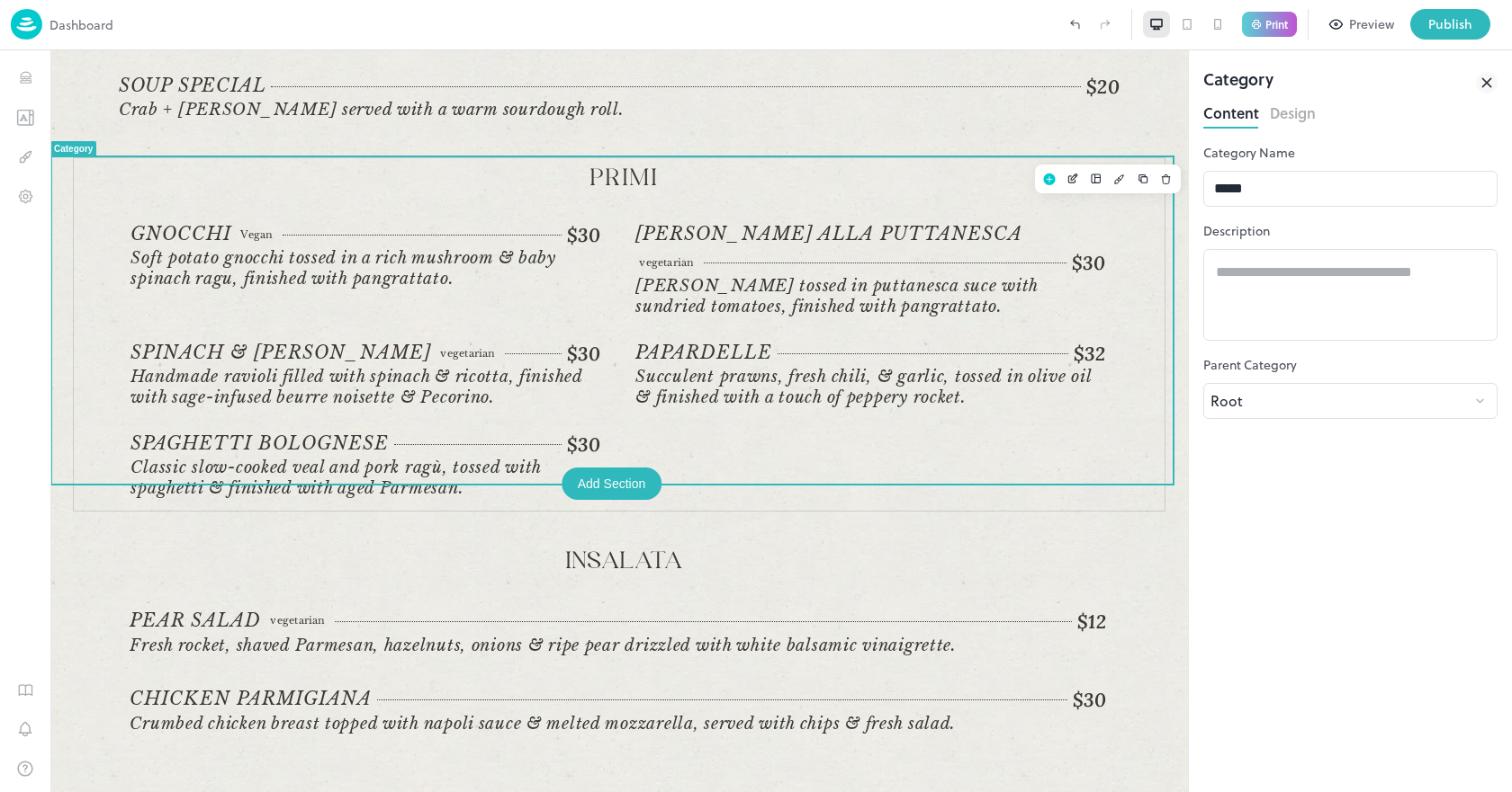
click at [859, 411] on div "Gnocchi Vegan $30 Vegan Soft potato gnocchi tossed in a rich mushroom & baby sp…" at bounding box center [625, 362] width 988 height 279
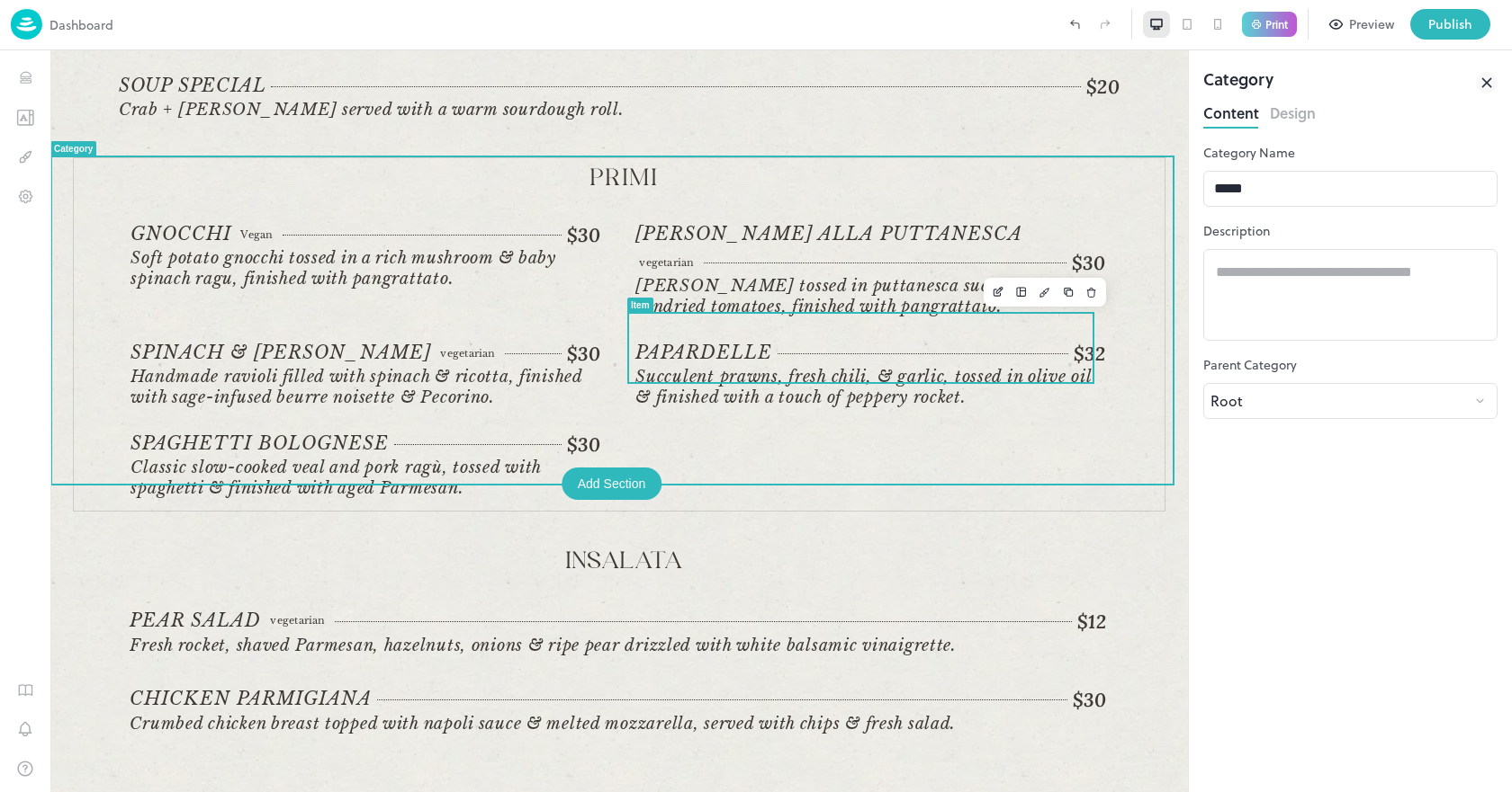
click at [807, 367] on span "Succulent prawns, fresh chili, & garlic, tossed in olive oil & finished with a …" at bounding box center [862, 387] width 455 height 40
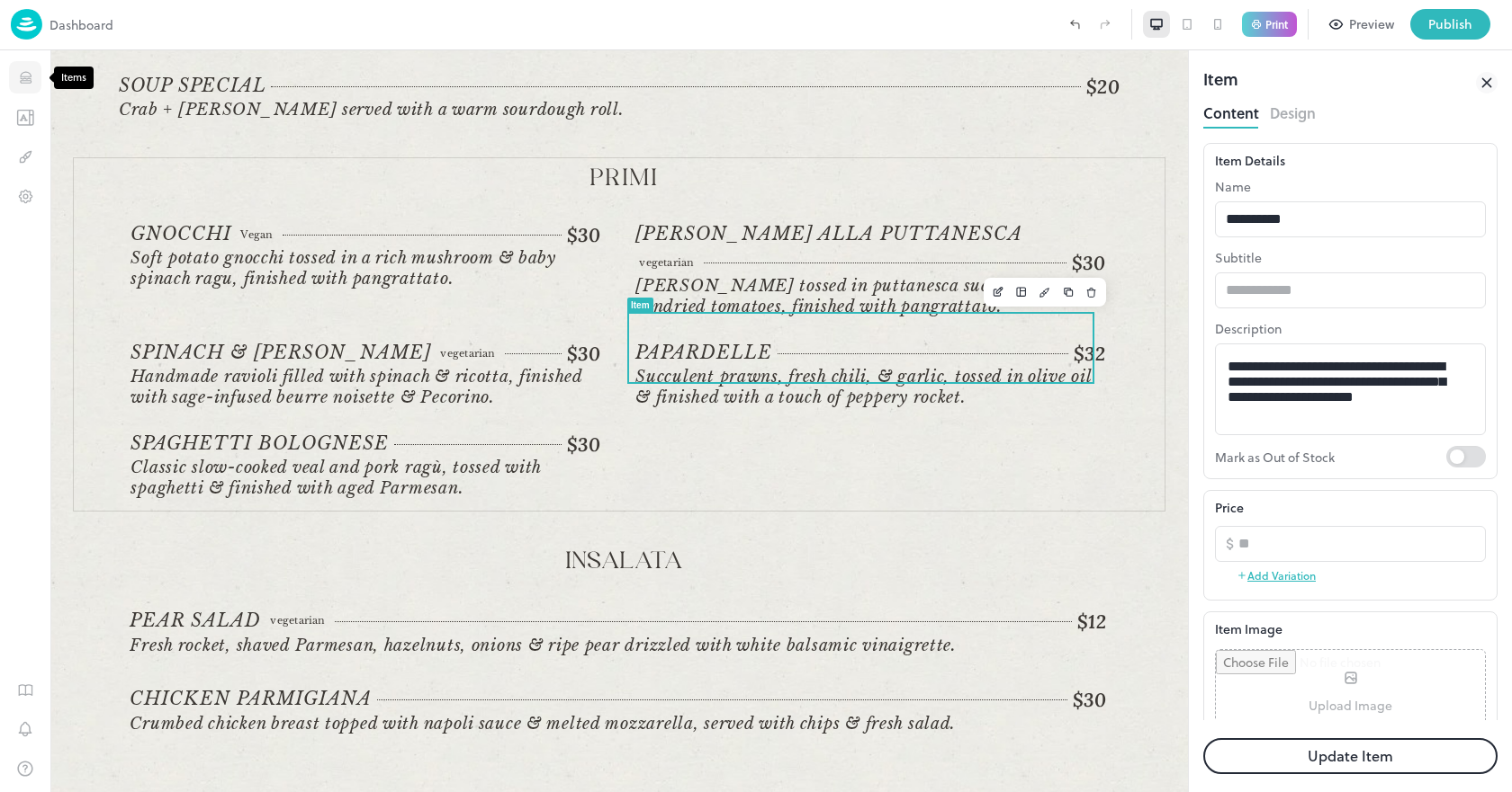
click at [25, 80] on icon "Items" at bounding box center [25, 81] width 11 height 2
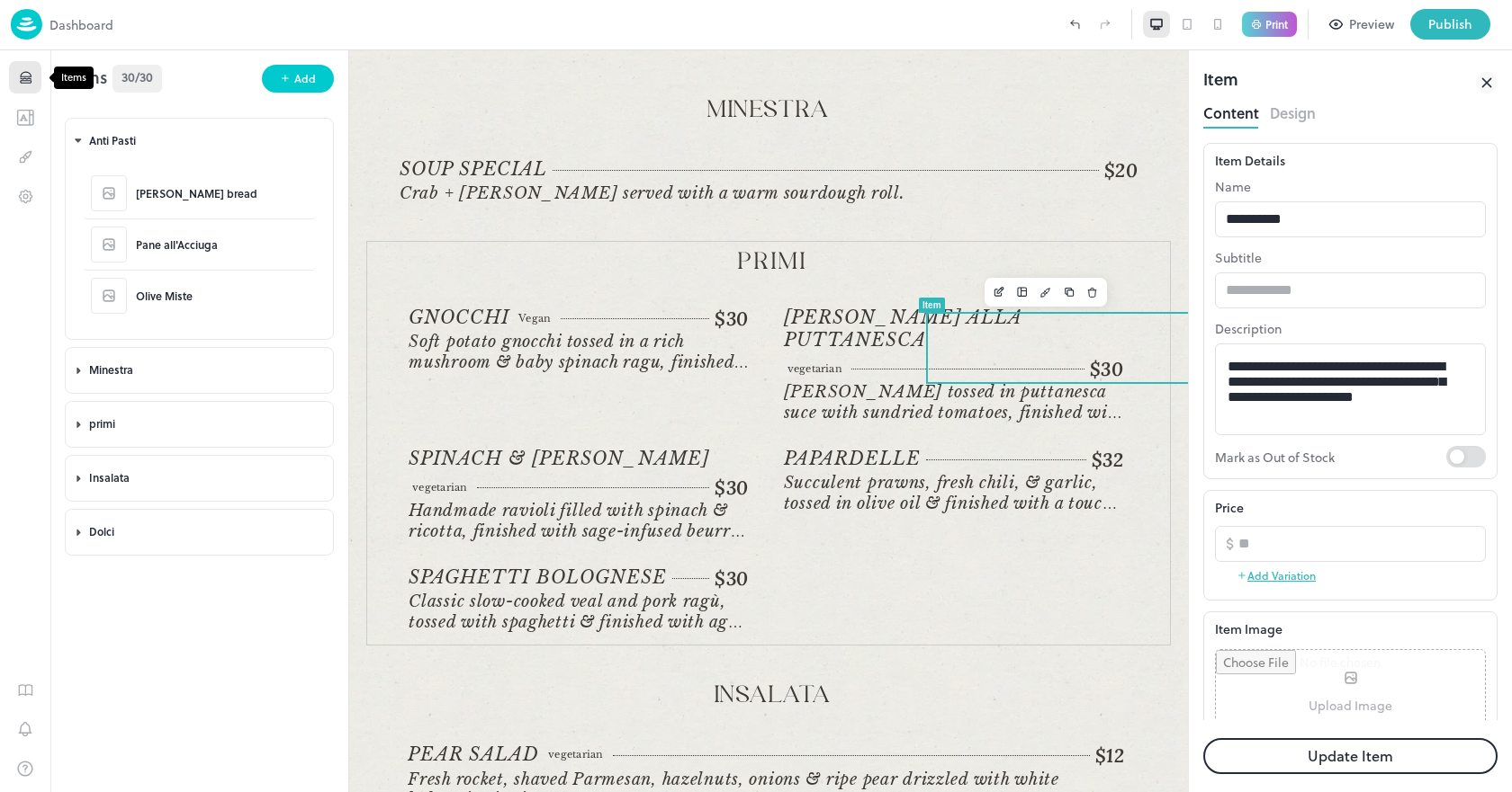
scroll to position [490, 0]
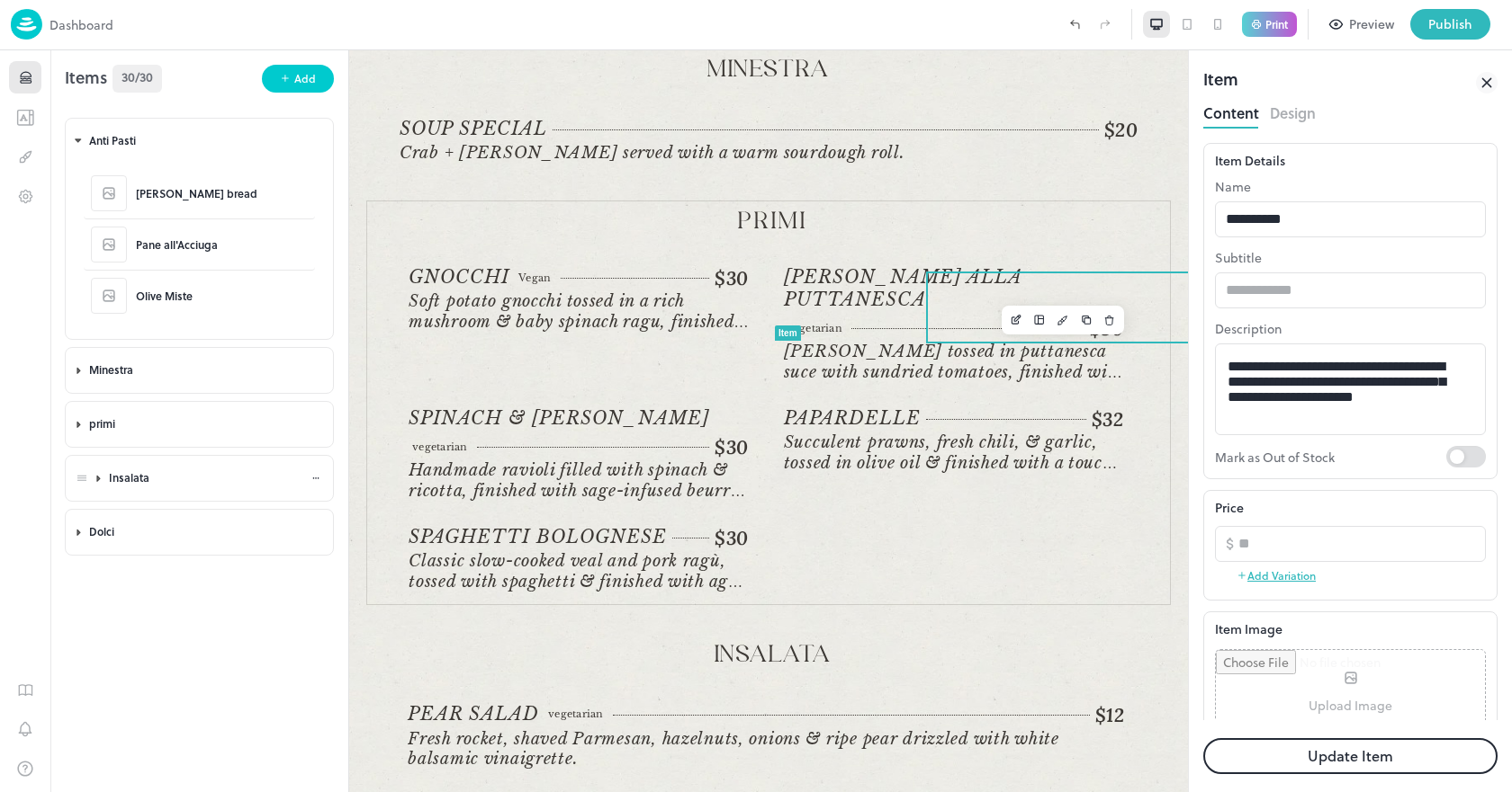
click at [127, 473] on div "Insalata" at bounding box center [210, 478] width 201 height 15
drag, startPoint x: 135, startPoint y: 591, endPoint x: 130, endPoint y: 534, distance: 57.2
click at [133, 529] on div "PEAR SALAD Chicken Parmigiana" at bounding box center [199, 555] width 231 height 102
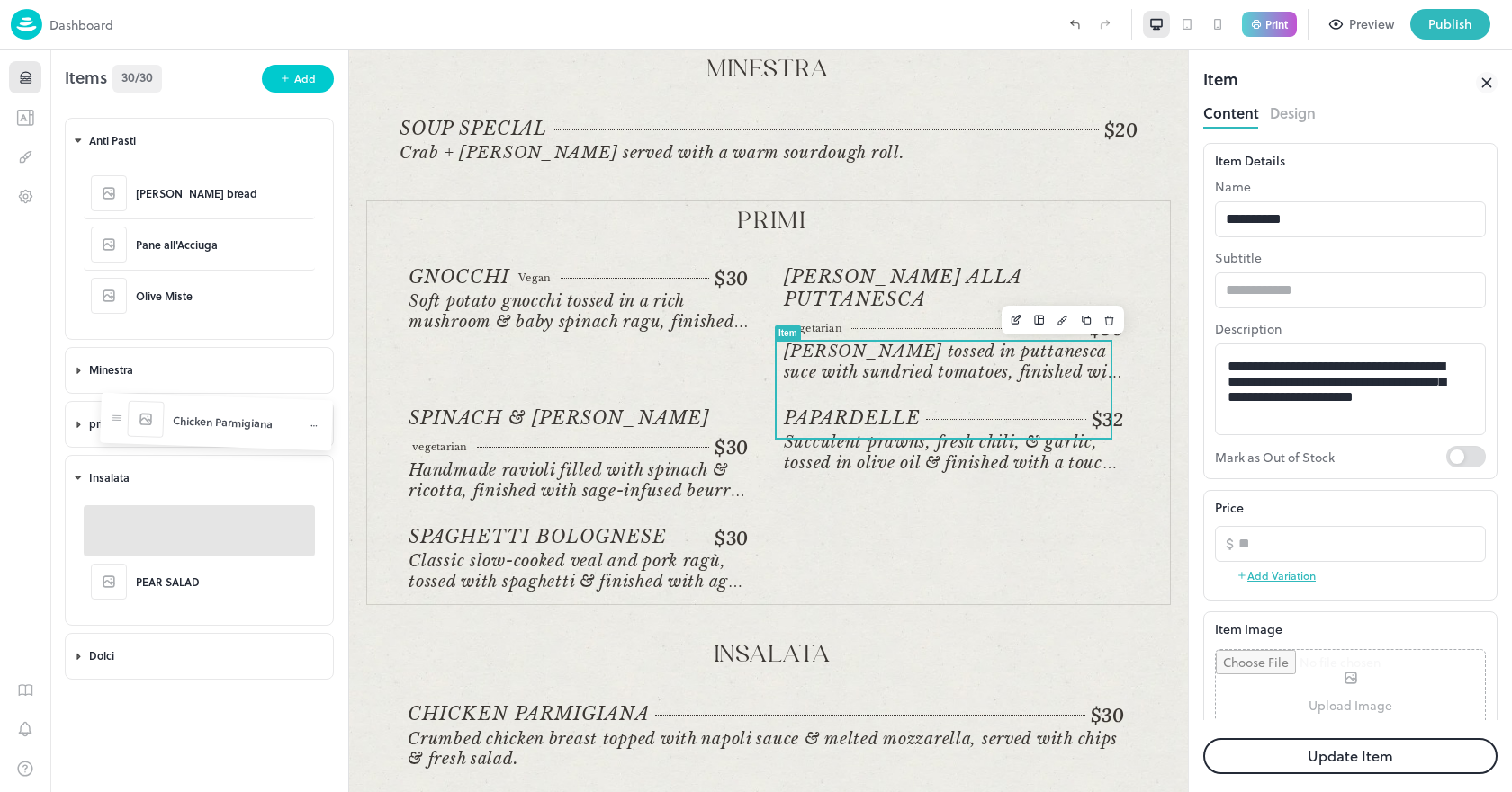
drag, startPoint x: 95, startPoint y: 589, endPoint x: 113, endPoint y: 429, distance: 161.0
click at [113, 429] on body "**********" at bounding box center [756, 396] width 1512 height 792
drag, startPoint x: 101, startPoint y: 529, endPoint x: 123, endPoint y: 409, distance: 122.0
click at [123, 409] on body "**********" at bounding box center [756, 396] width 1512 height 792
click at [97, 422] on icon at bounding box center [98, 425] width 3 height 6
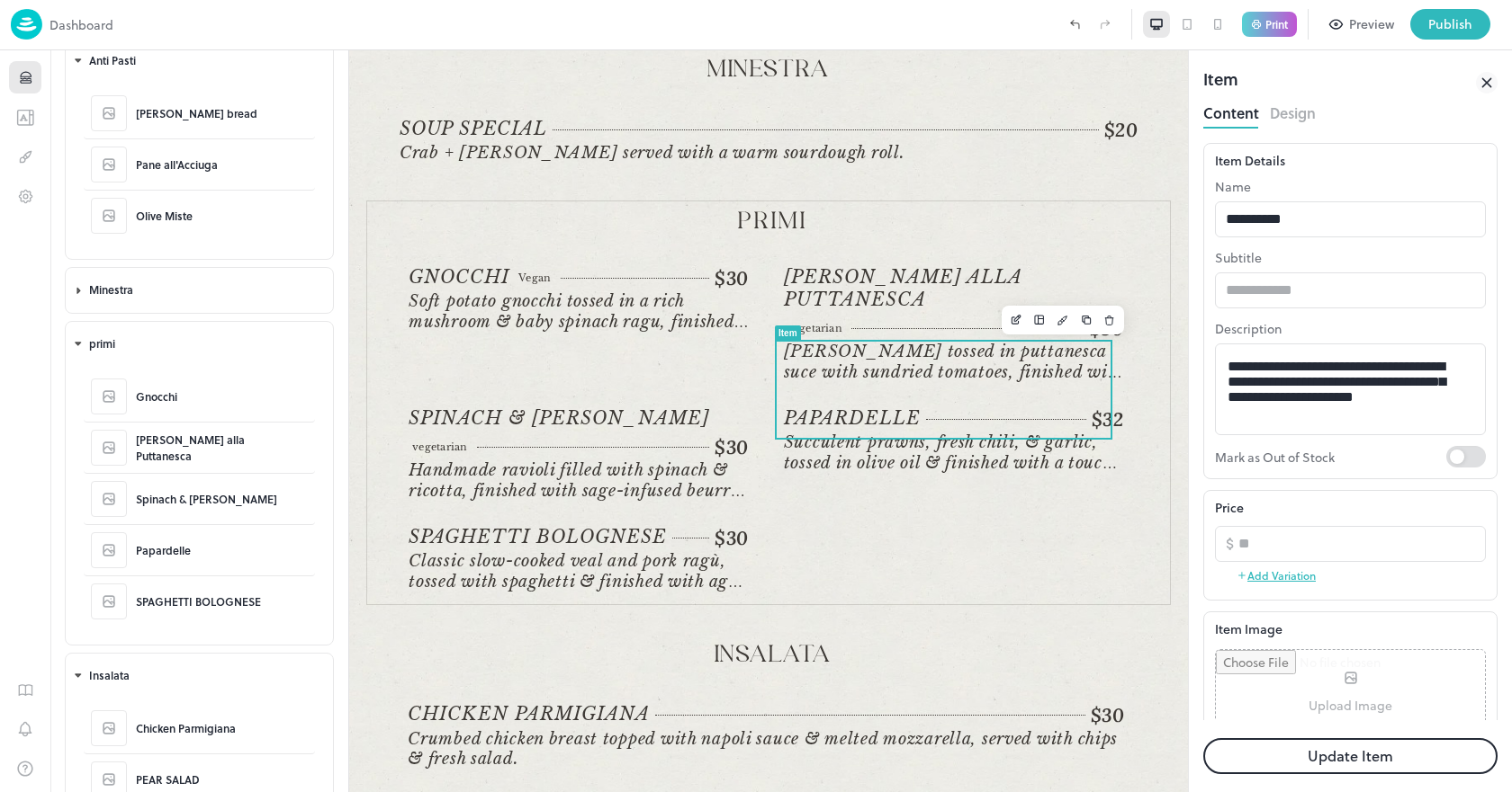
scroll to position [169, 0]
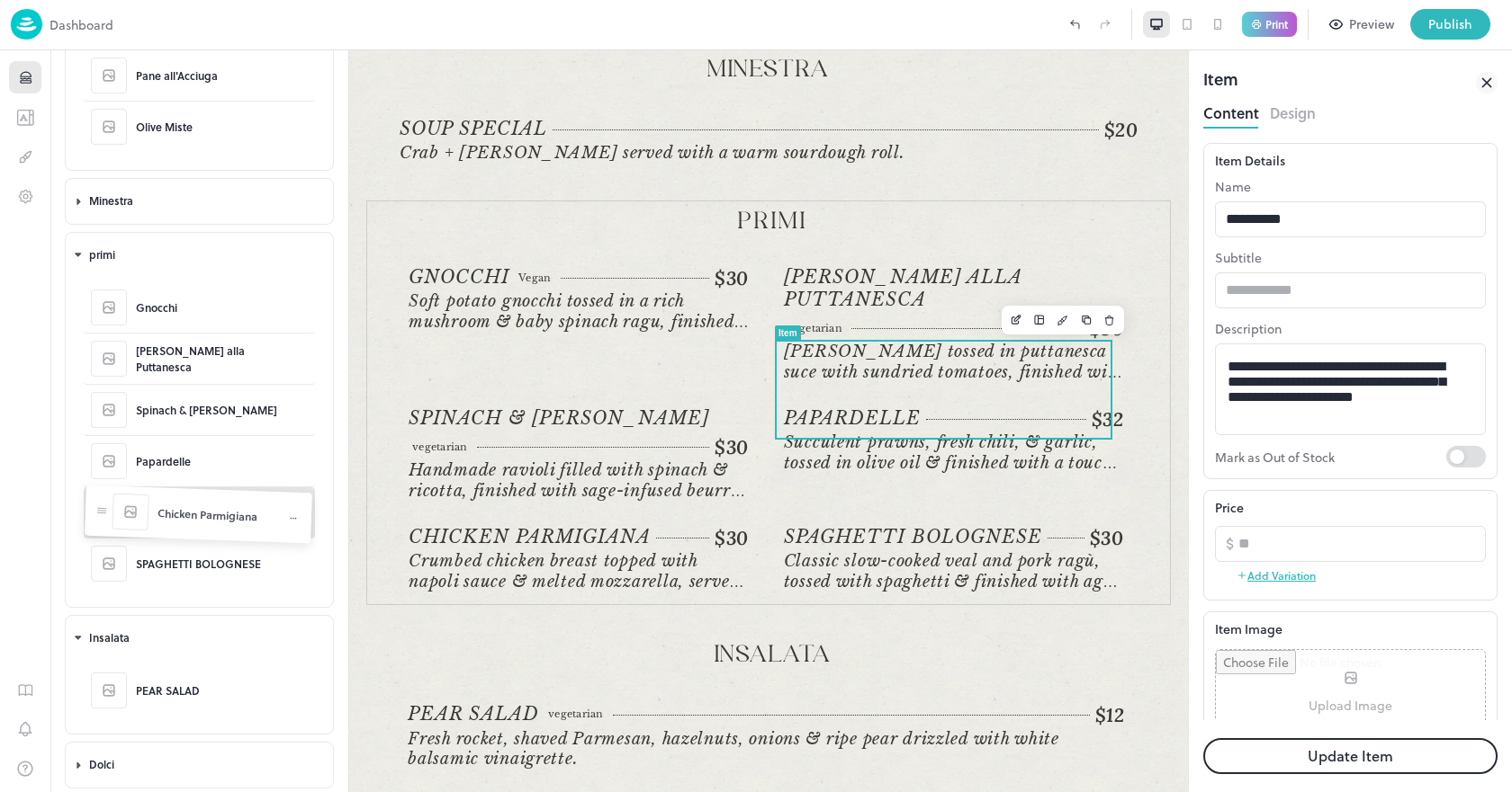
drag, startPoint x: 95, startPoint y: 635, endPoint x: 97, endPoint y: 510, distance: 125.0
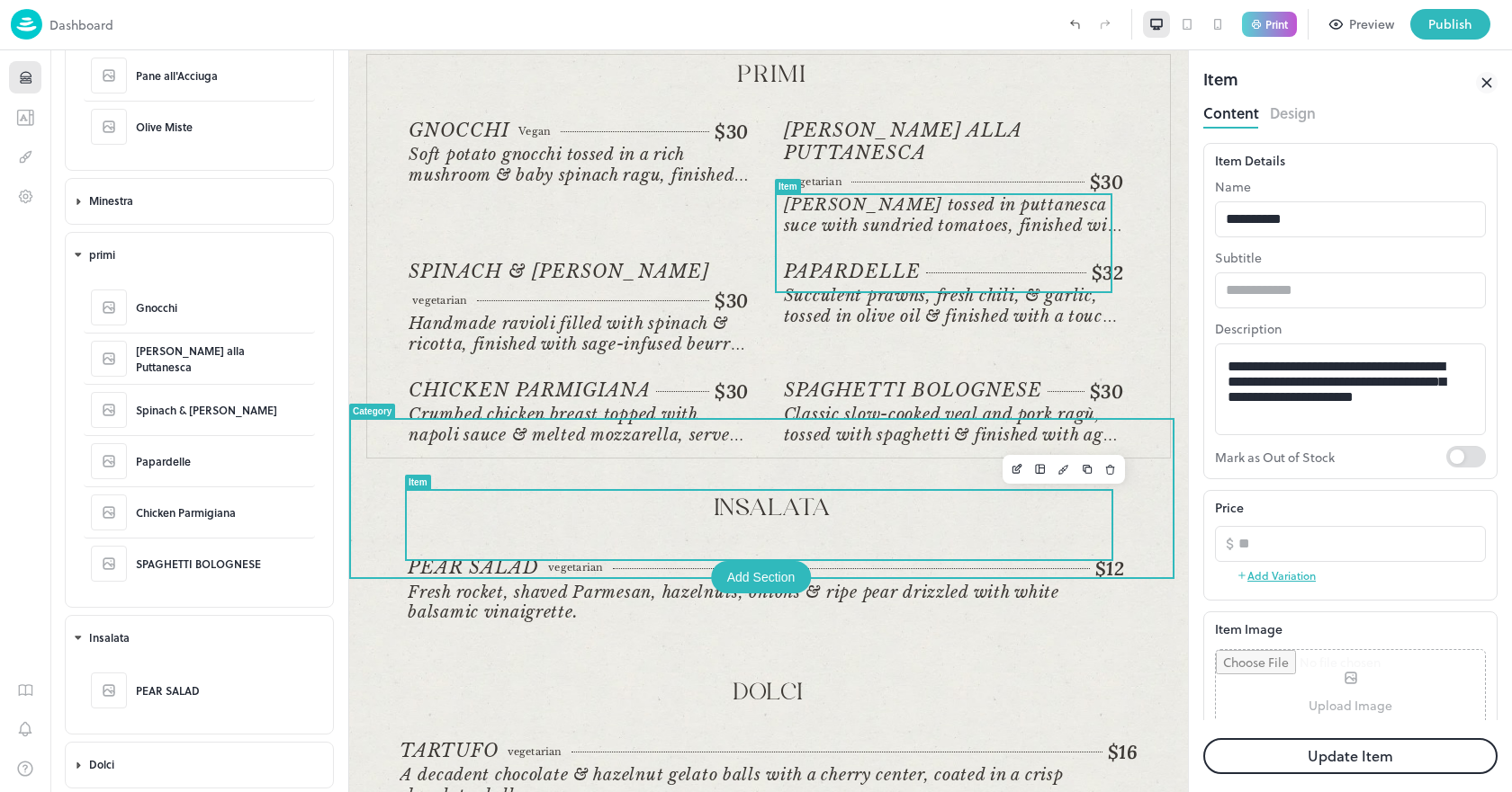
scroll to position [188, 0]
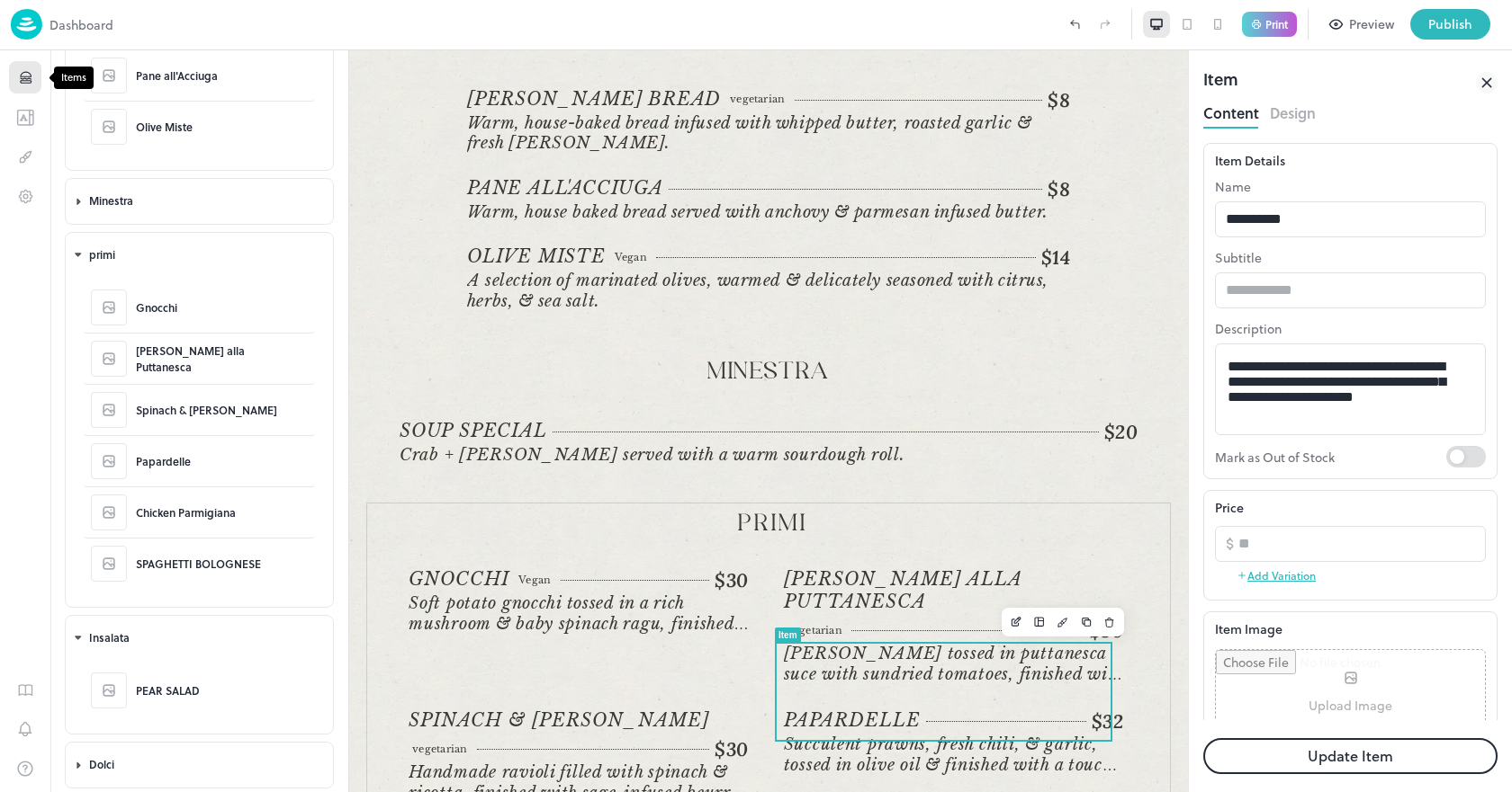
click at [24, 87] on button "Items" at bounding box center [25, 77] width 33 height 33
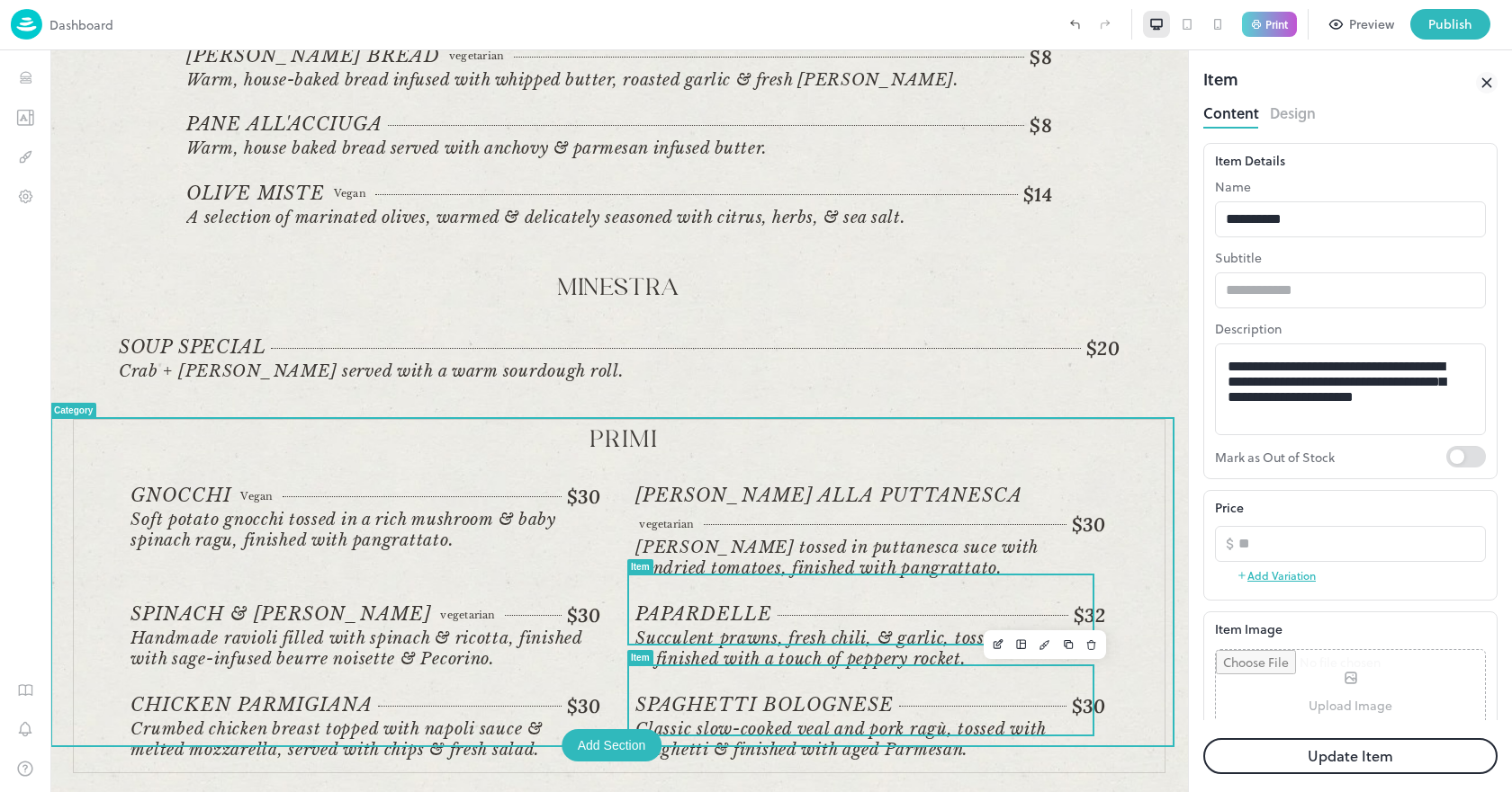
click at [900, 719] on span "Classic slow-cooked veal and pork ragù, tossed with spaghetti & finished with a…" at bounding box center [840, 739] width 410 height 40
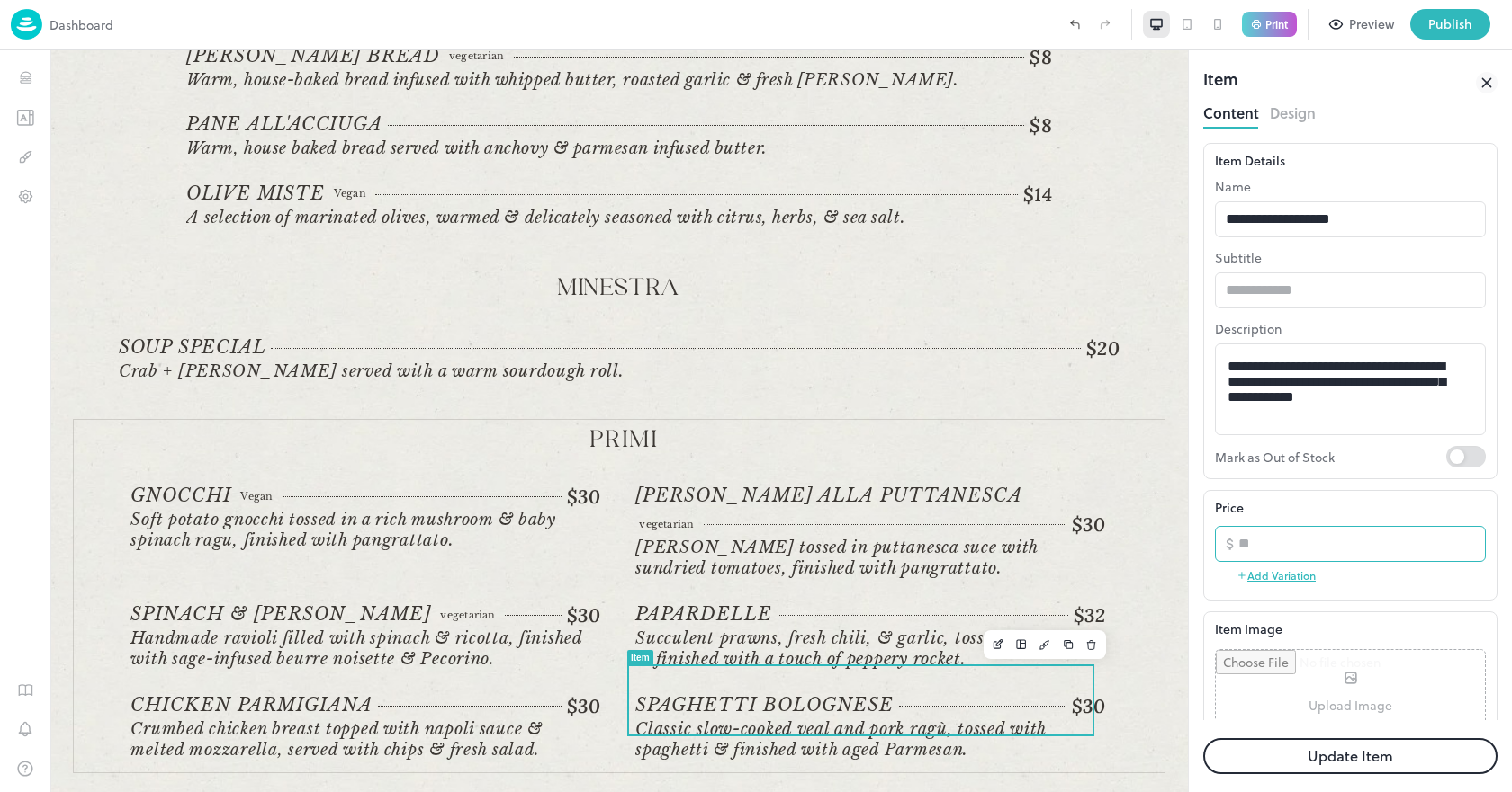
click at [0, 0] on input "**" at bounding box center [0, 0] width 0 height 0
type input "**"
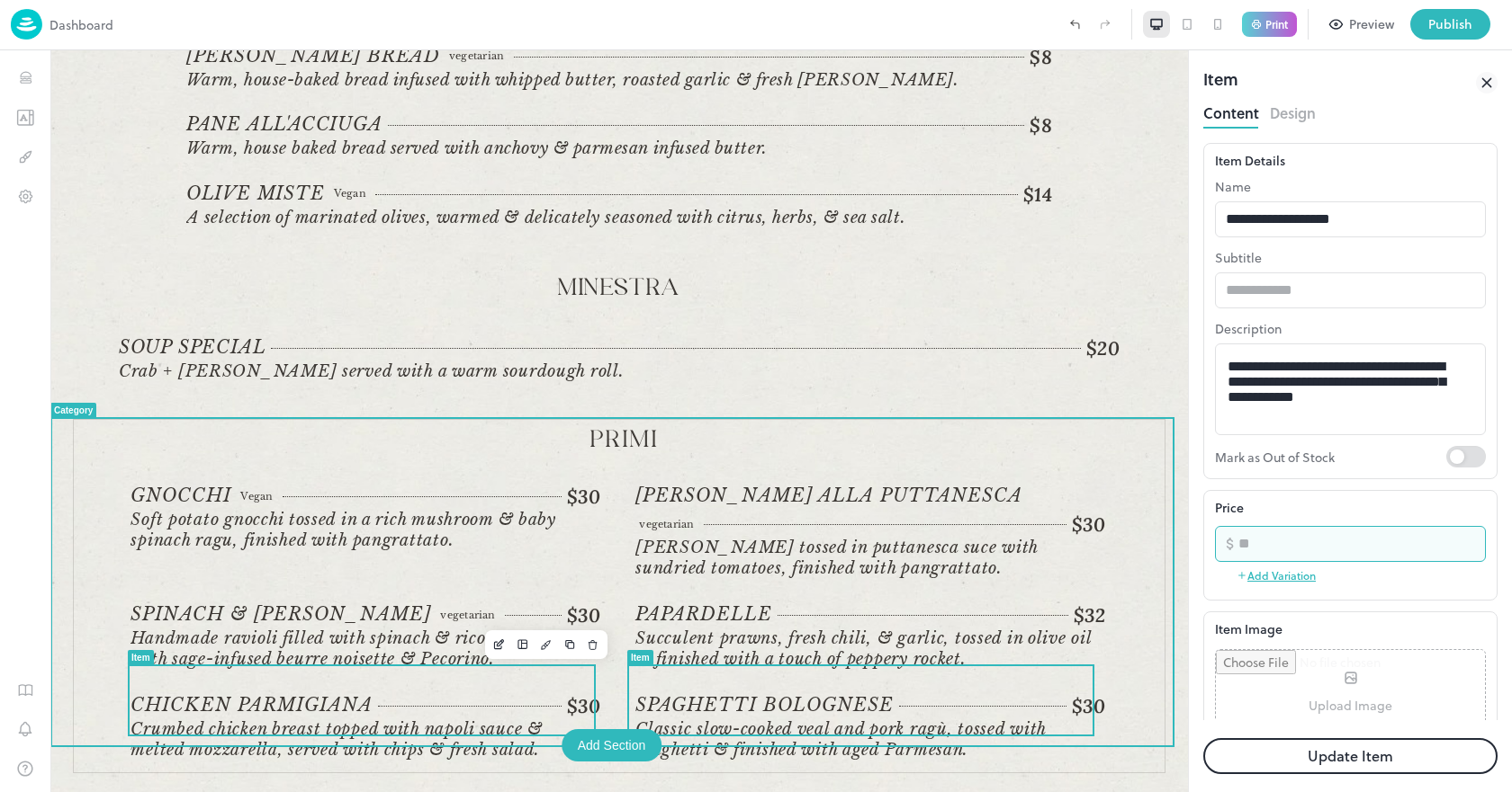
click at [419, 719] on span "Crumbed chicken breast topped with napoli sauce & melted mozzarella, served wit…" at bounding box center [336, 739] width 411 height 40
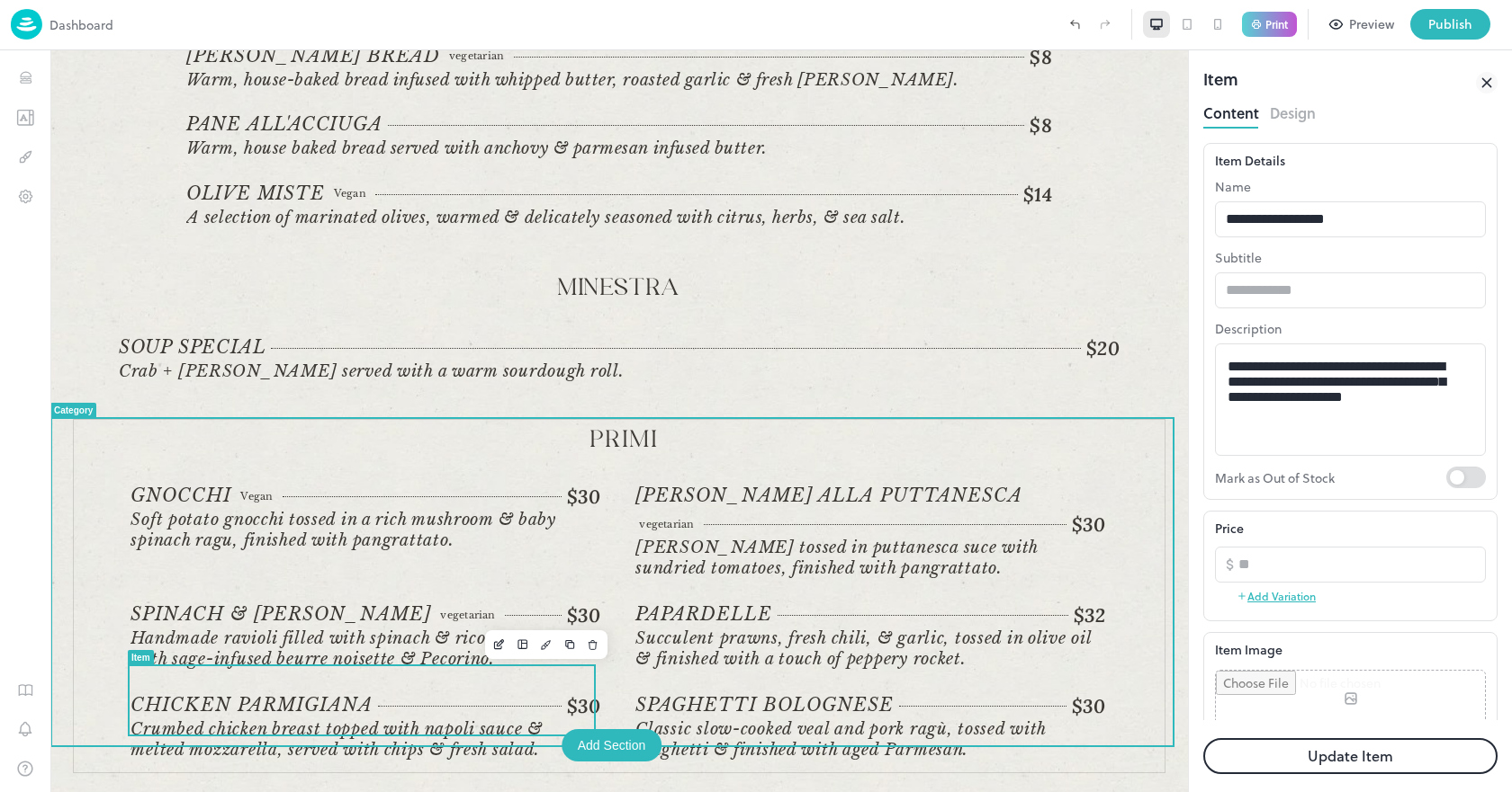
click at [583, 693] on span "$30" at bounding box center [584, 705] width 34 height 25
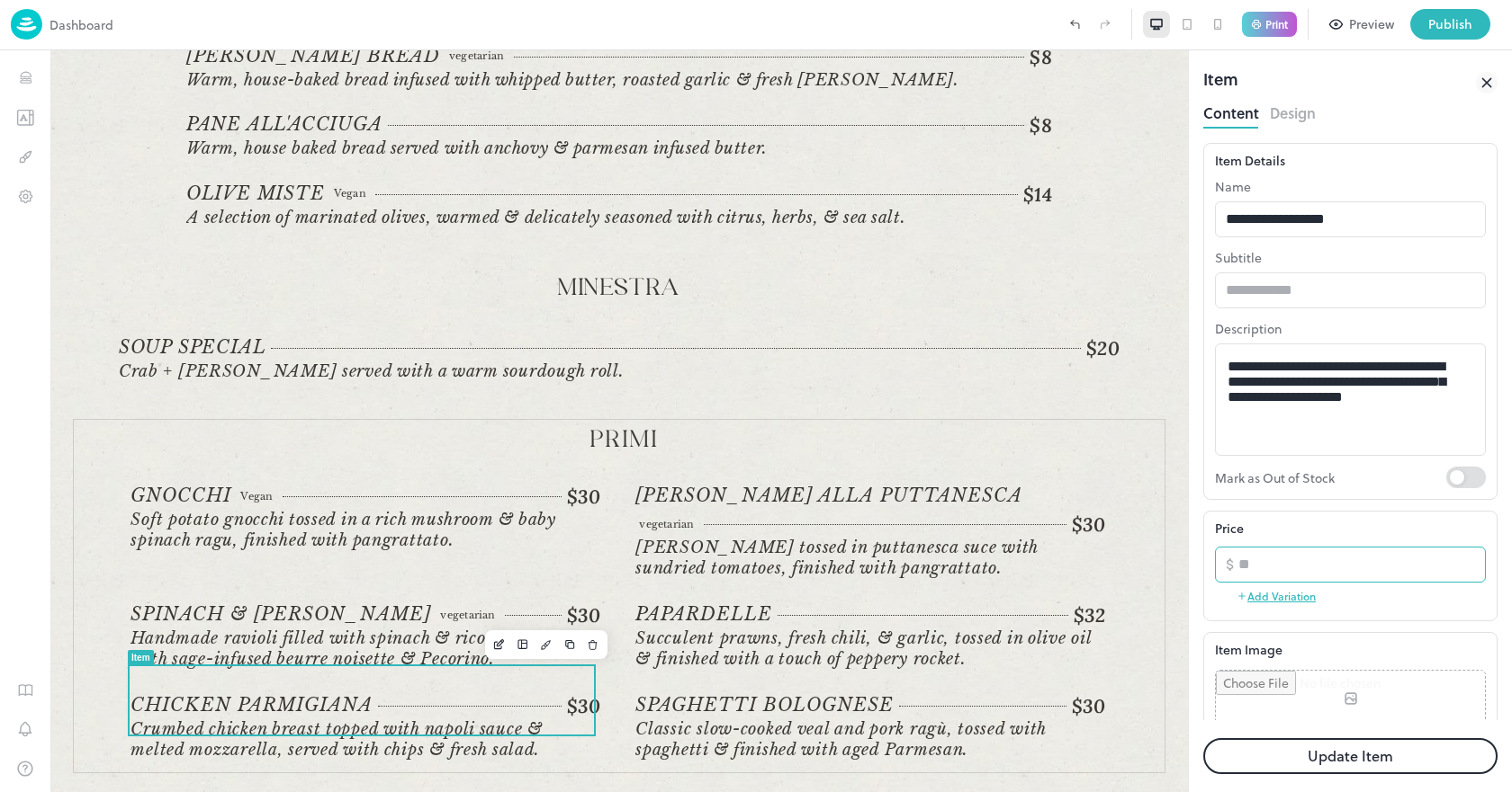
click at [1262, 566] on input "**" at bounding box center [1361, 565] width 247 height 36
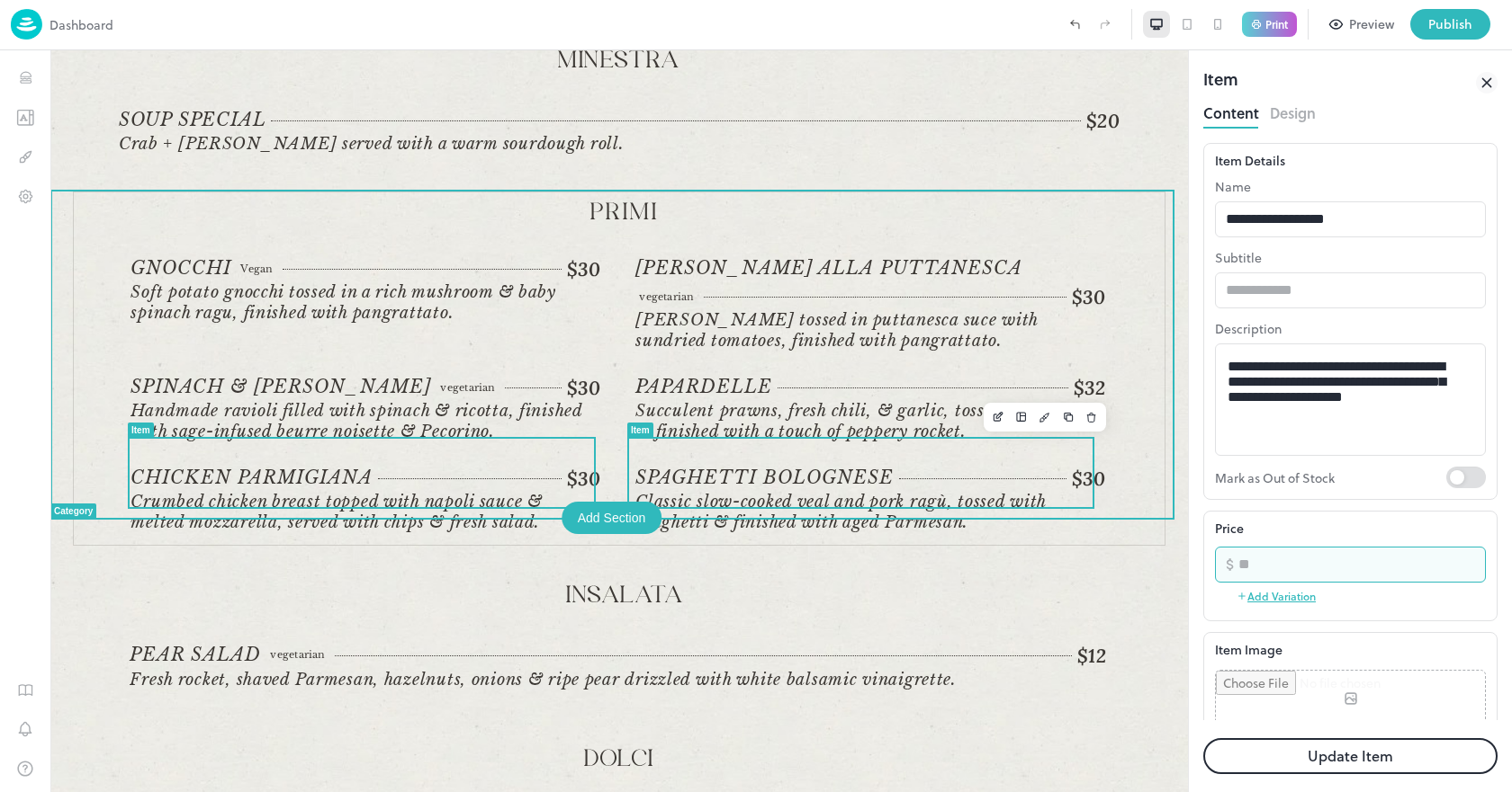
scroll to position [231, 0]
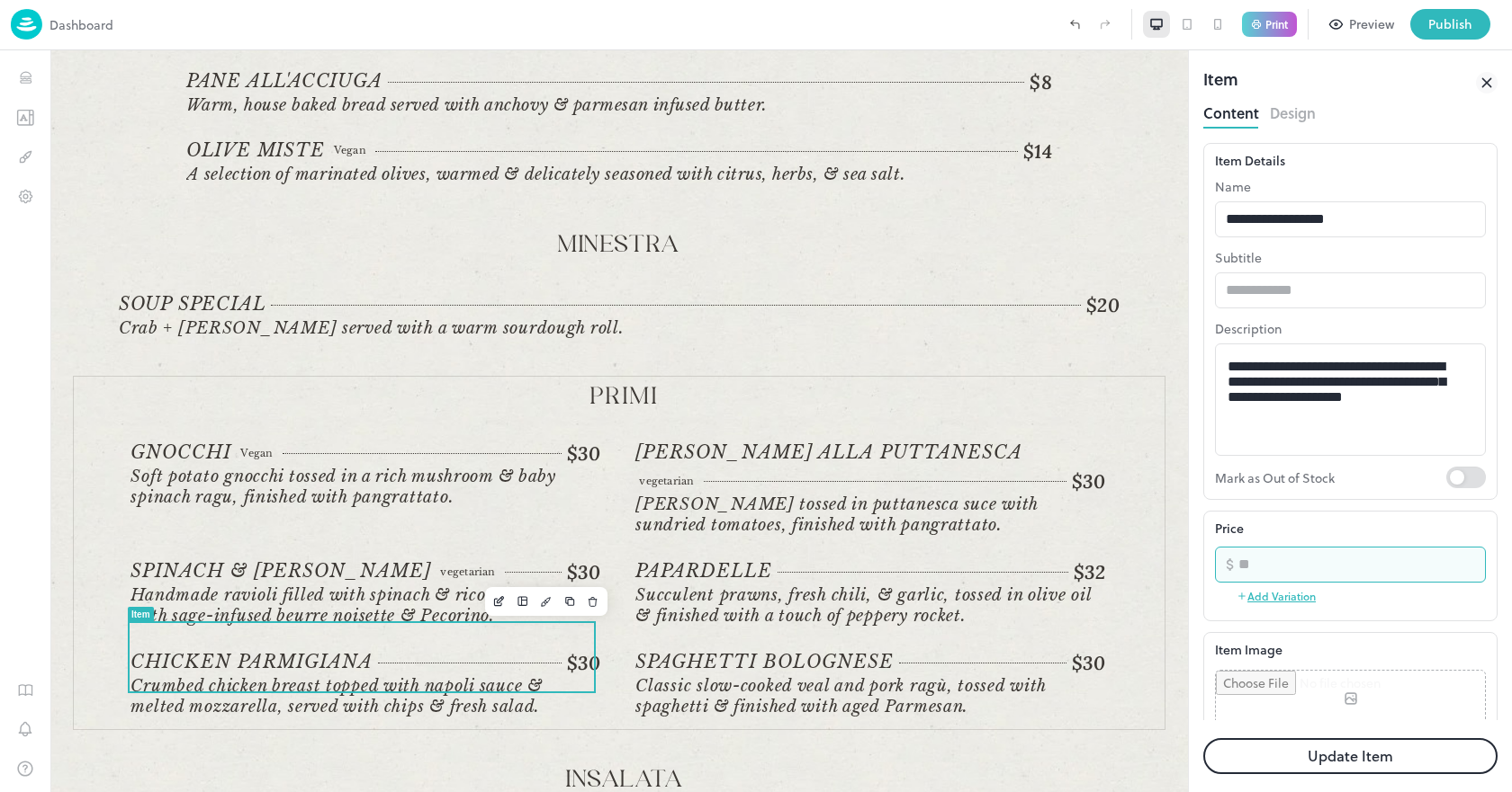
type input "**"
click at [1281, 19] on p "Print" at bounding box center [1276, 24] width 22 height 11
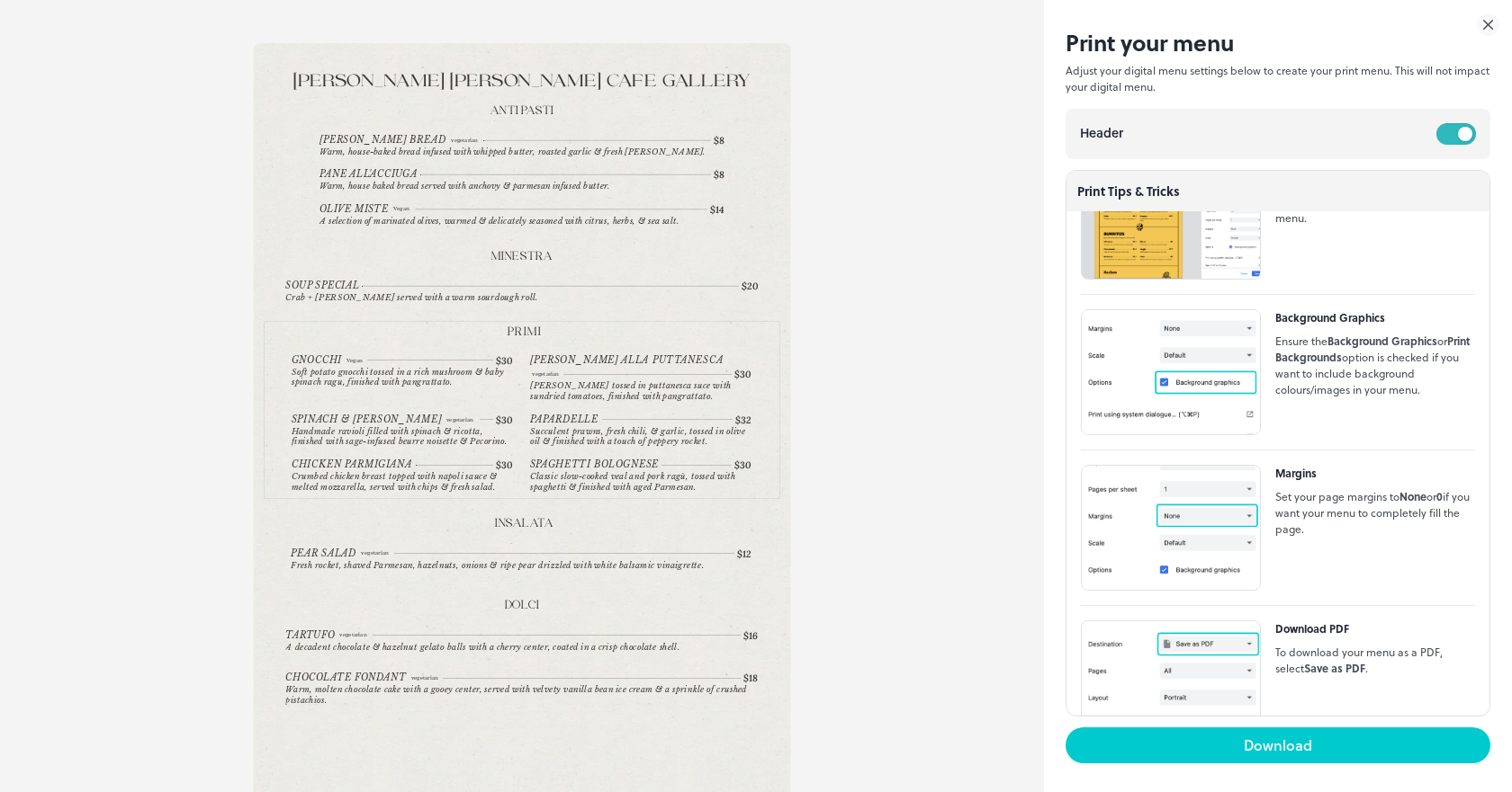
scroll to position [723, 0]
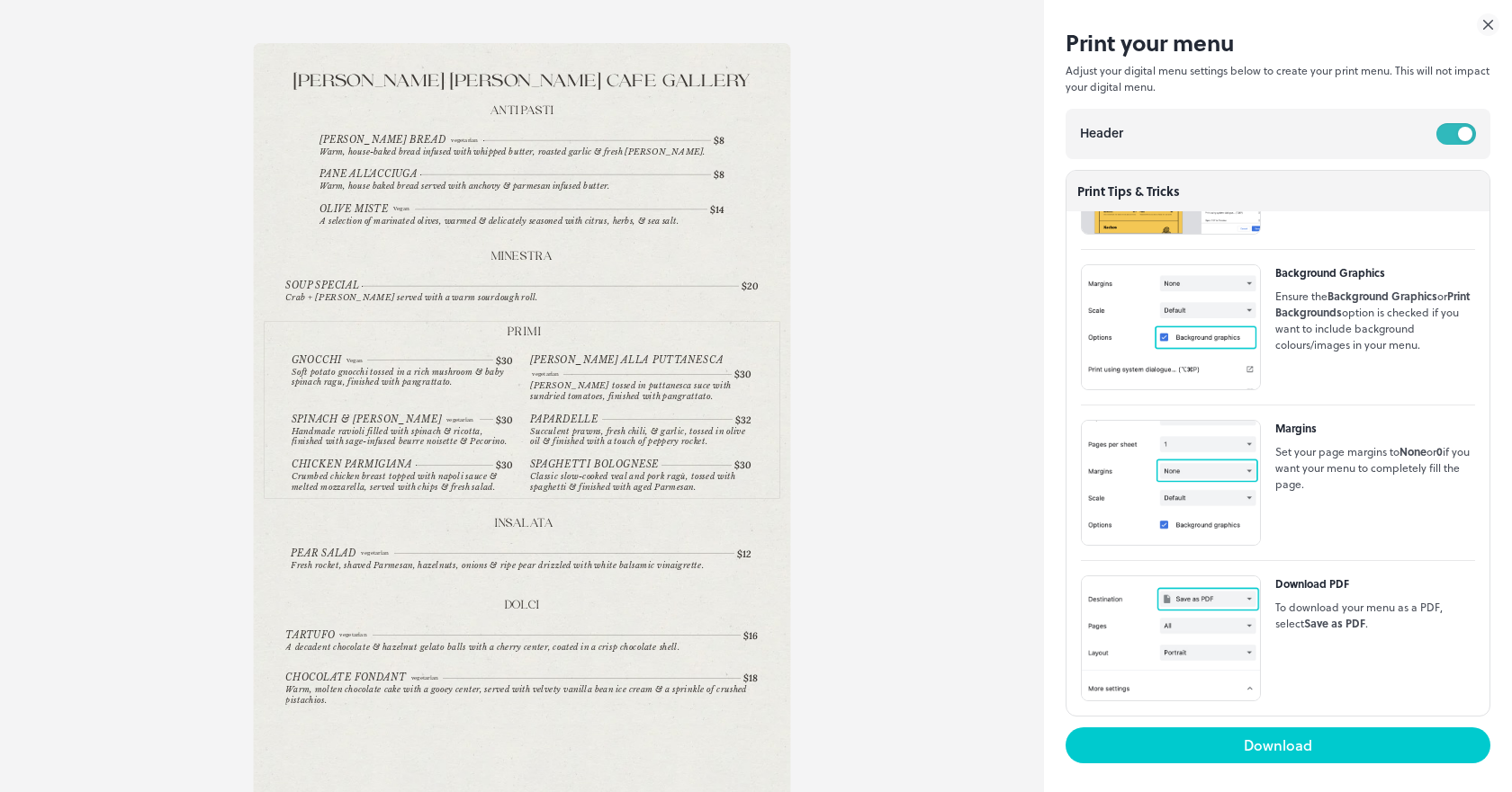
click at [1495, 21] on icon at bounding box center [1488, 24] width 22 height 22
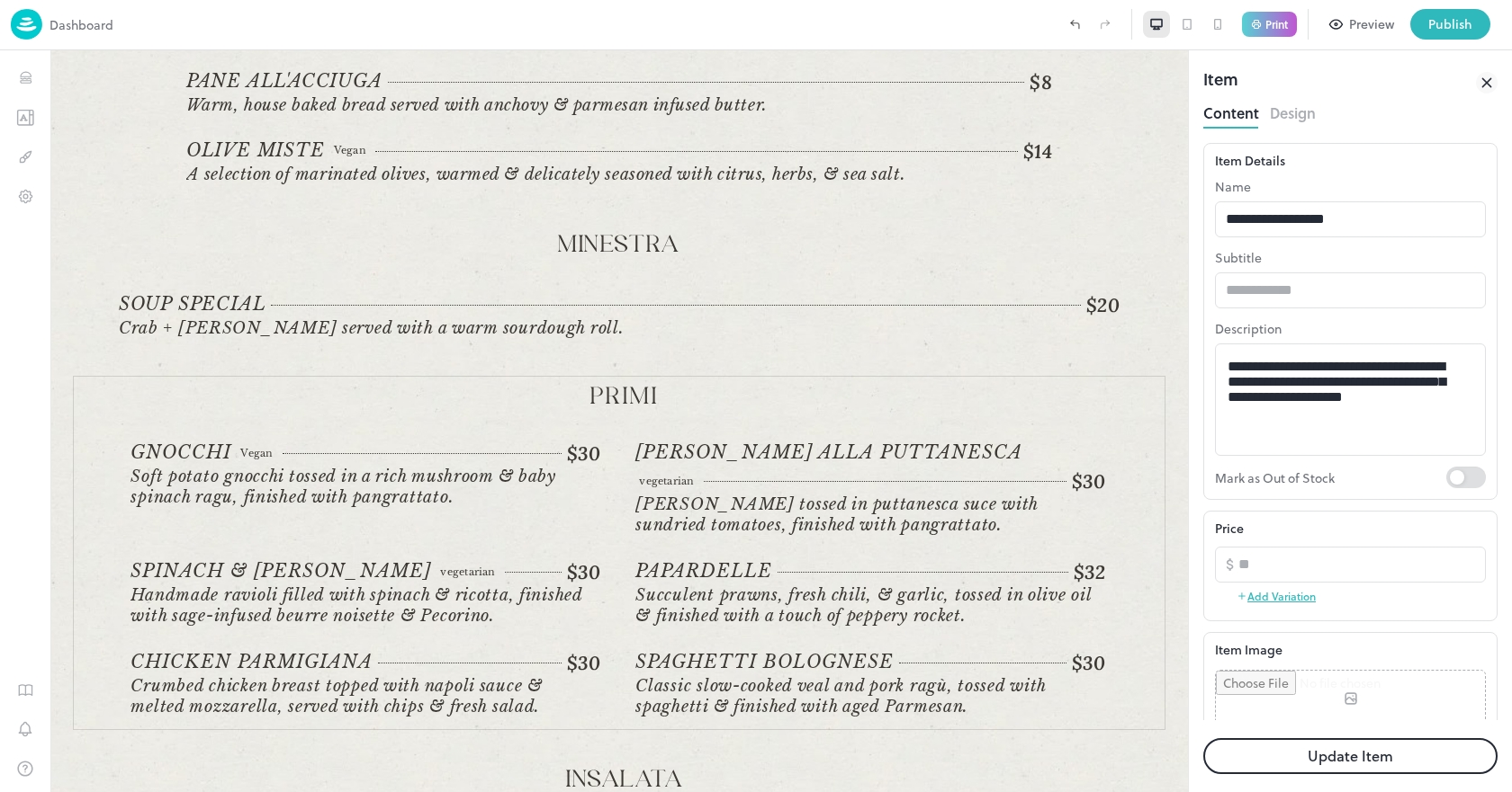
click at [0, 0] on icon at bounding box center [0, 0] width 0 height 0
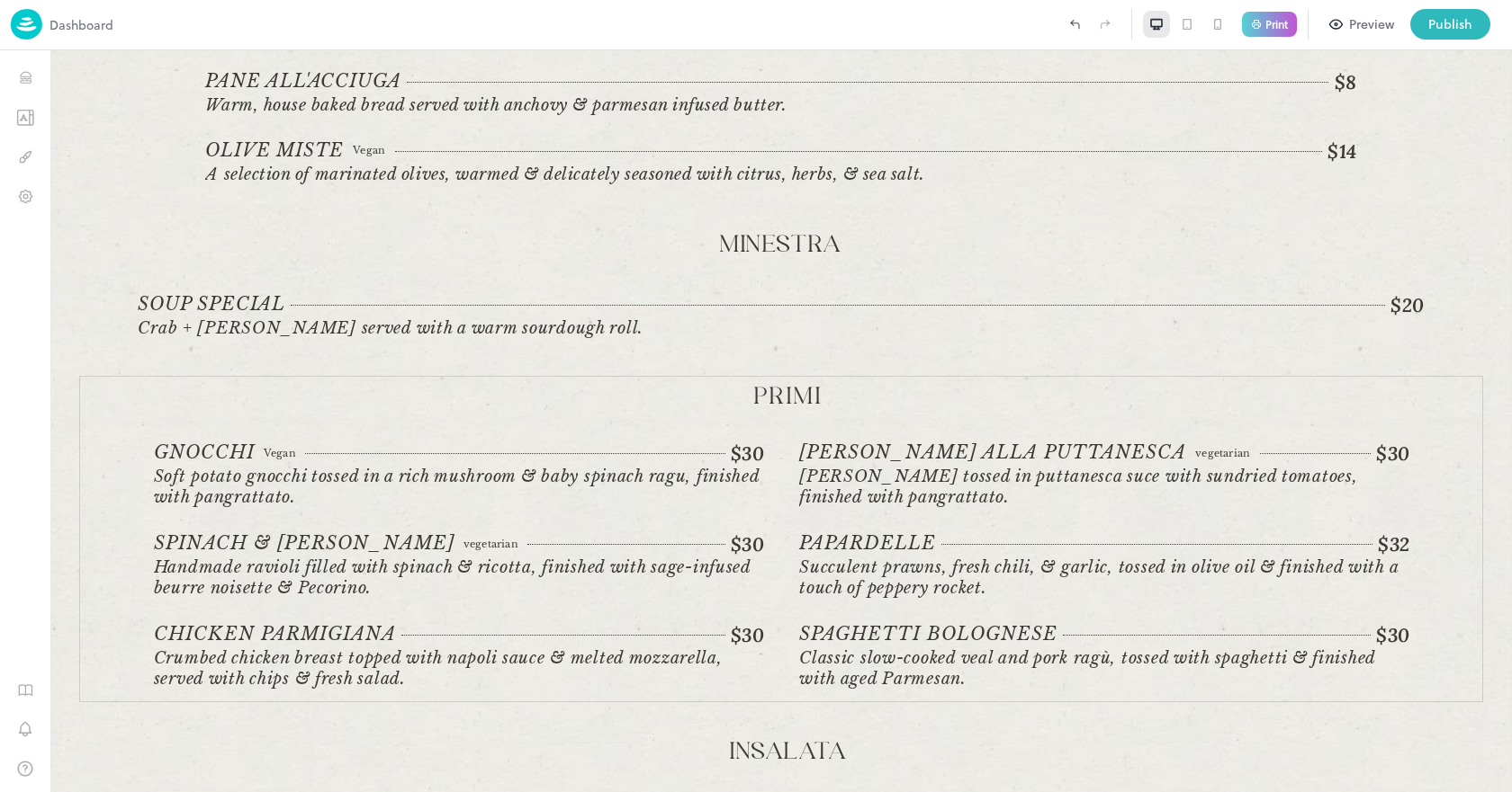
click at [1275, 26] on p "Print" at bounding box center [1276, 24] width 22 height 11
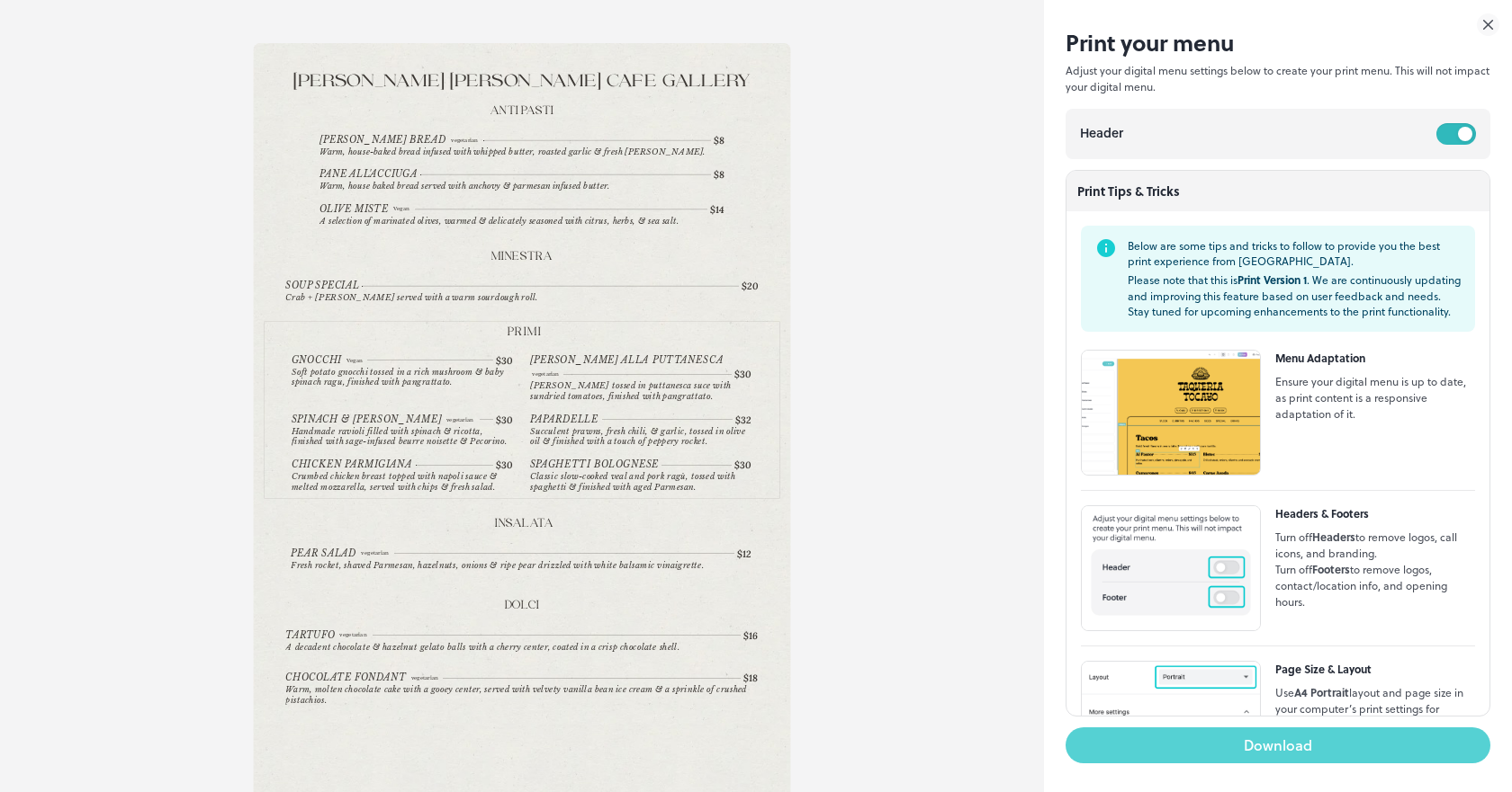
click at [1258, 735] on button "Download" at bounding box center [1278, 745] width 425 height 36
